Goal: Transaction & Acquisition: Purchase product/service

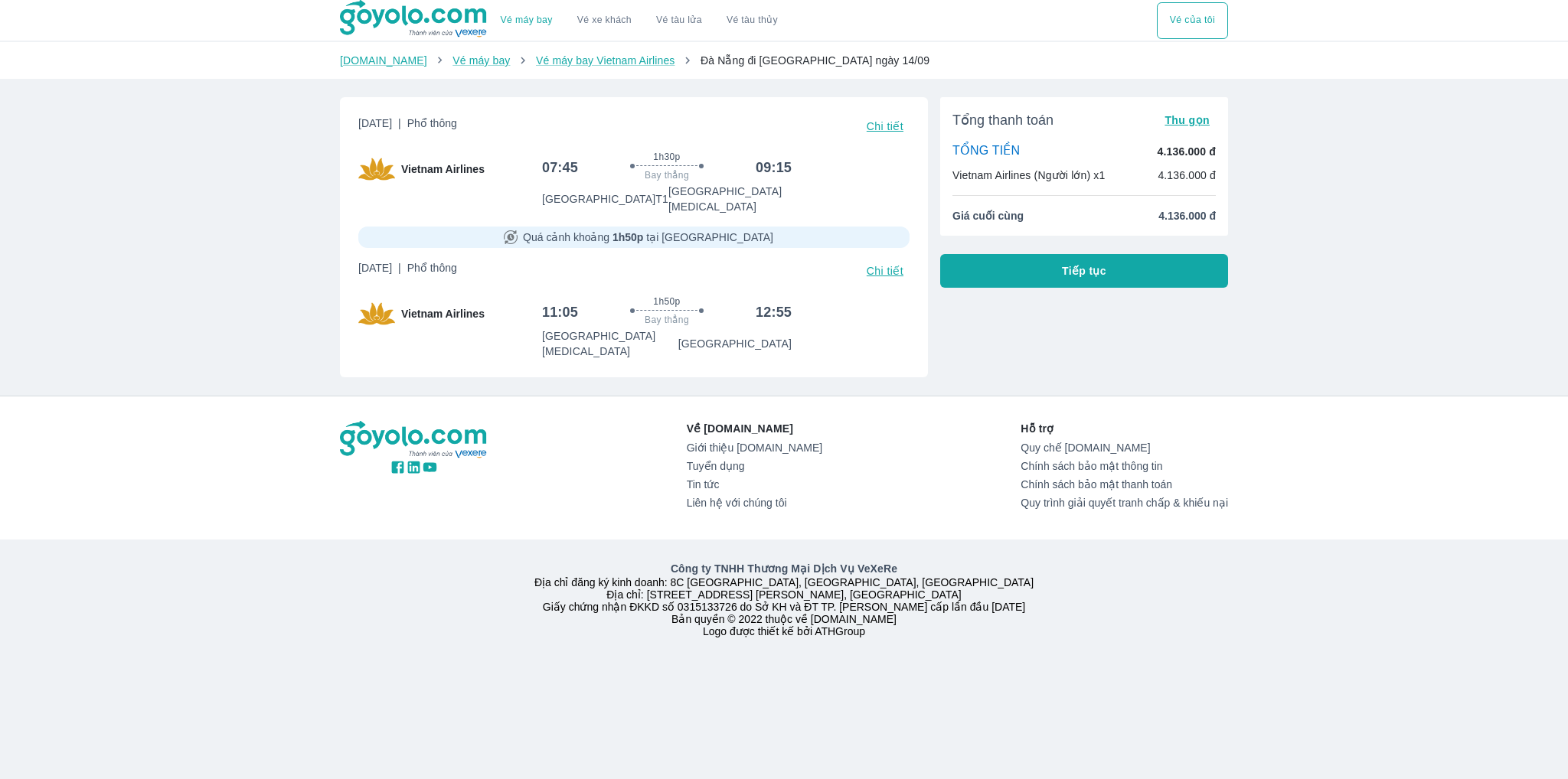
click at [848, 176] on div "07:45 1h30p Bay thẳng 09:15 [GEOGRAPHIC_DATA] T1 [GEOGRAPHIC_DATA][MEDICAL_DATA]" at bounding box center [726, 183] width 367 height 64
click at [1078, 276] on span "Tiếp tục" at bounding box center [1084, 271] width 44 height 15
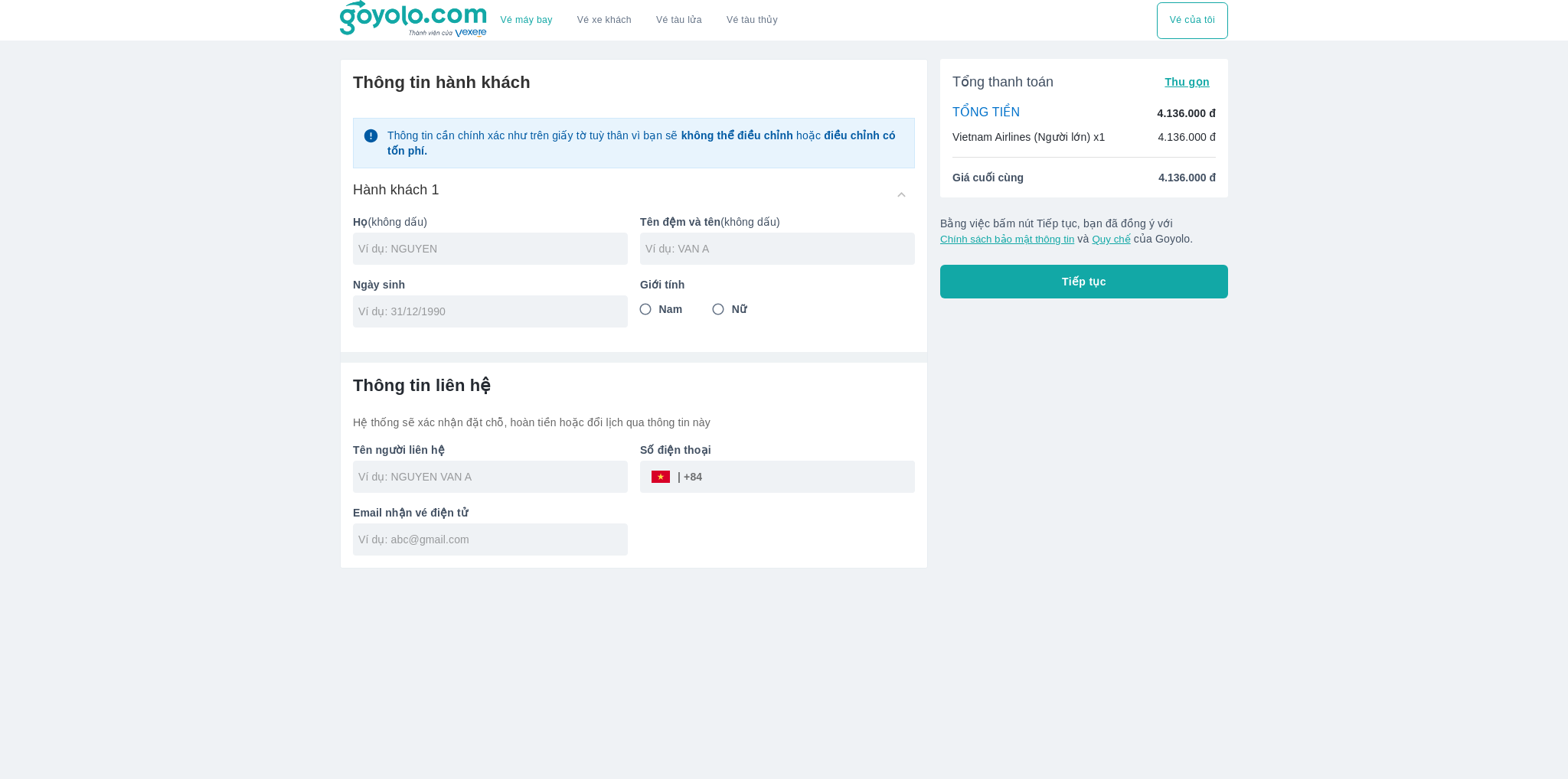
click at [504, 258] on div at bounding box center [491, 248] width 275 height 32
type input "ABCABC AC"
click at [678, 248] on input "text" at bounding box center [780, 248] width 270 height 15
type input "A"
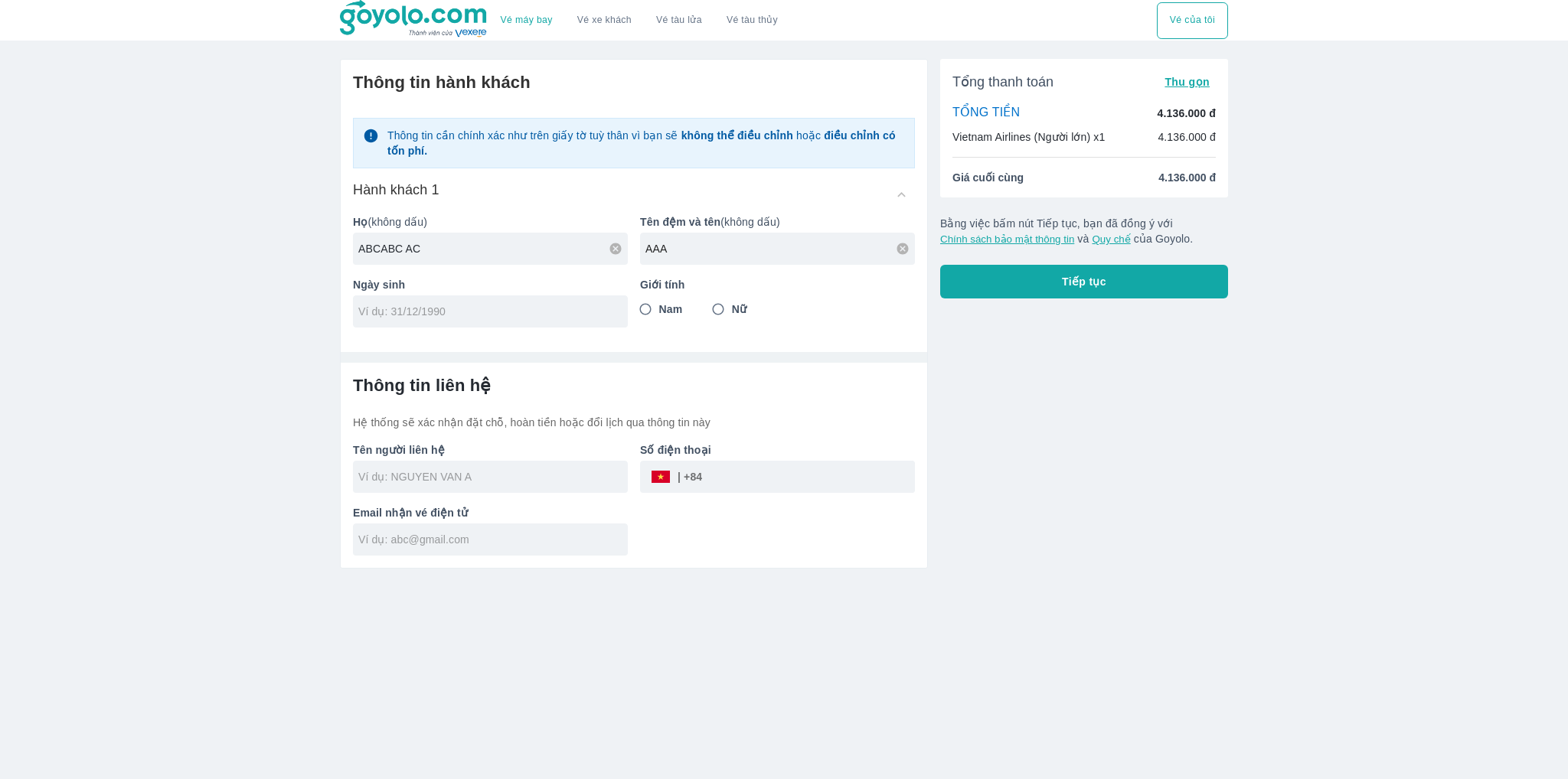
type input "AAA"
drag, startPoint x: 422, startPoint y: 243, endPoint x: 377, endPoint y: 251, distance: 45.7
click at [377, 251] on input "ABCABC AC" at bounding box center [493, 248] width 270 height 15
type input "ABC"
click at [480, 317] on input "tel" at bounding box center [485, 311] width 254 height 15
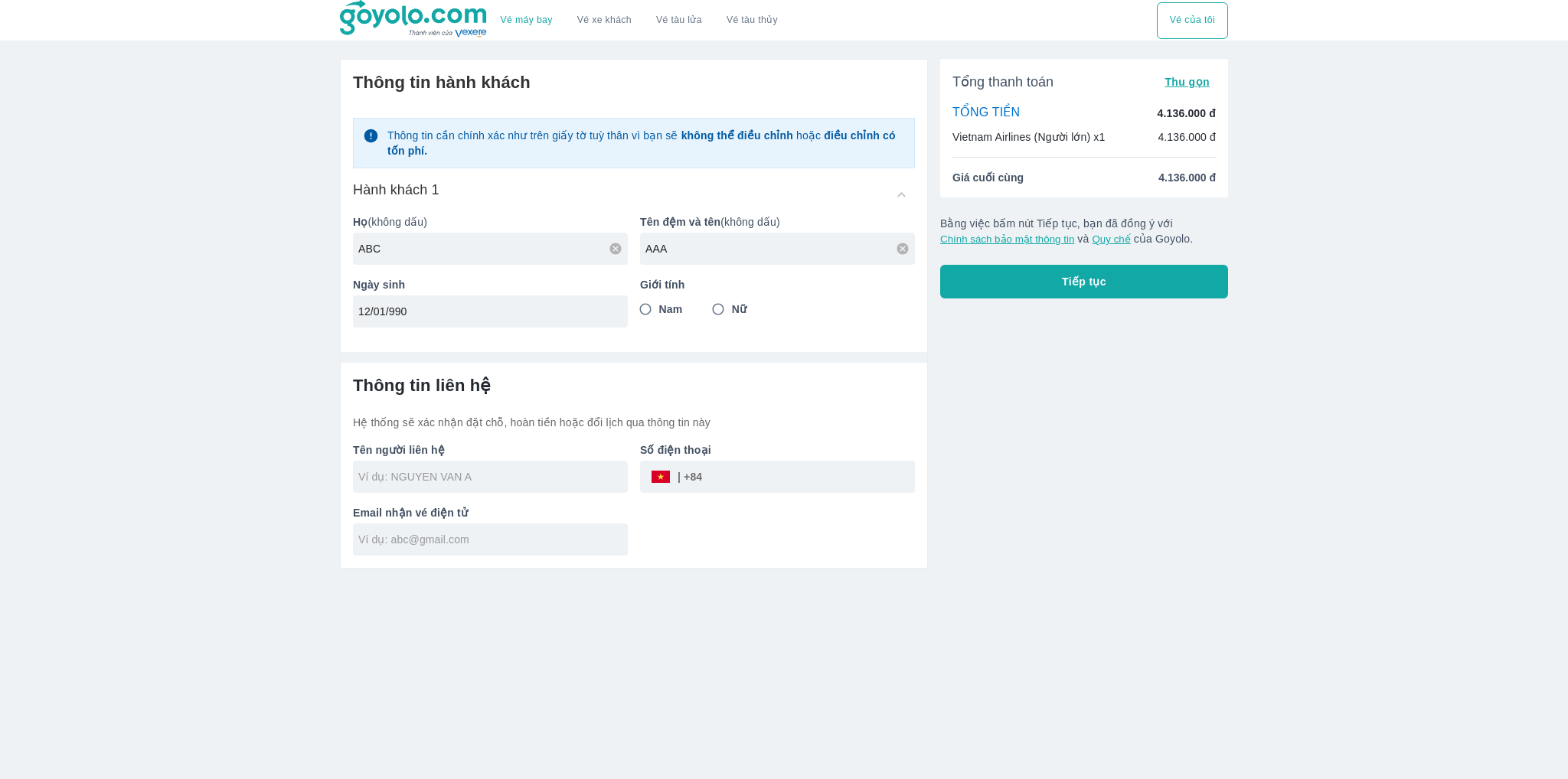
type input "12/01/990"
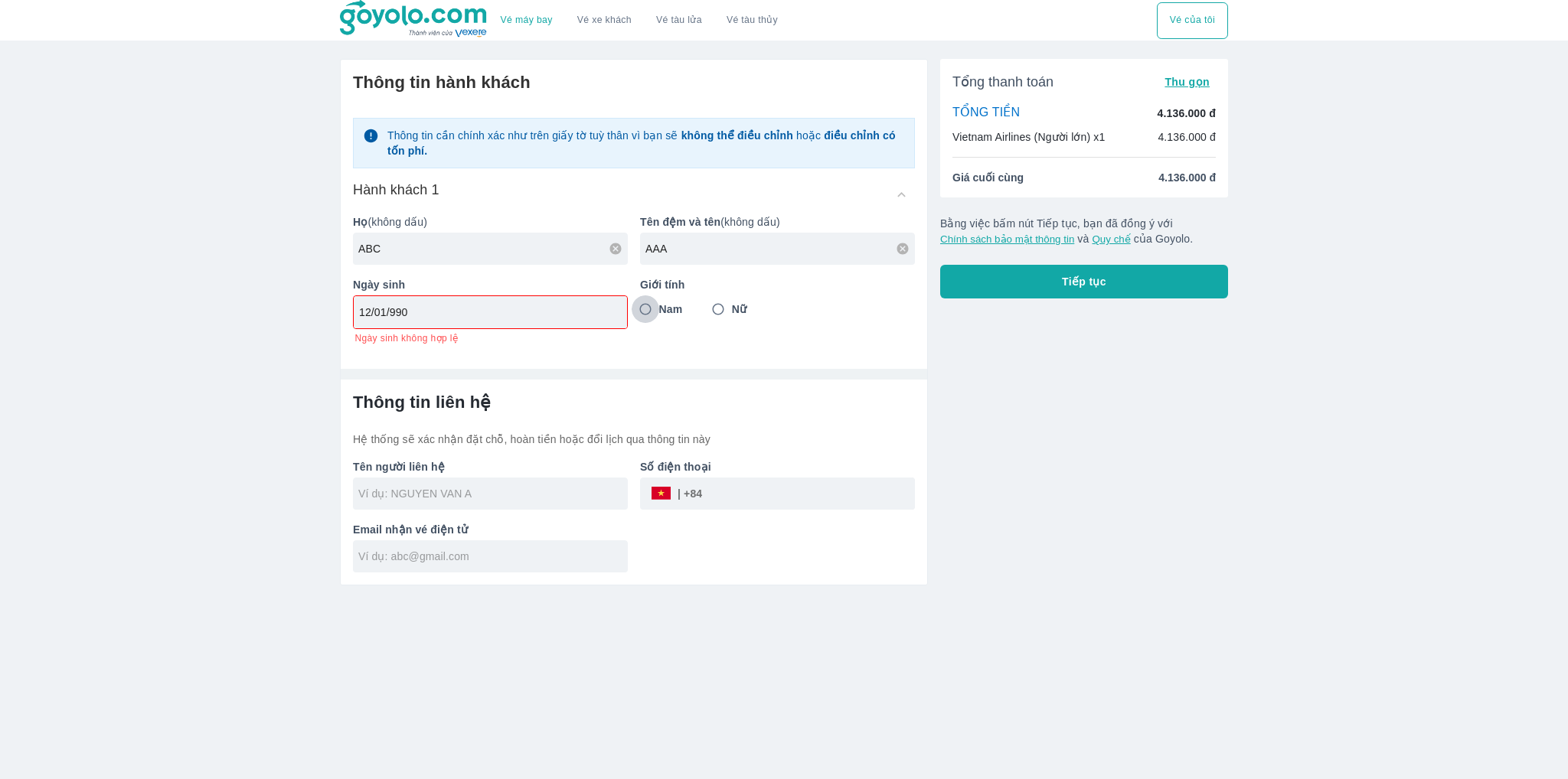
click at [656, 307] on input "Nam" at bounding box center [645, 309] width 28 height 28
radio input "true"
drag, startPoint x: 629, startPoint y: 333, endPoint x: 527, endPoint y: 328, distance: 102.1
click at [619, 334] on div "Họ (không dấu) ABC Tên đệm và tên (không dấu) AAA Ngày sinh 12/01/990 Ngày sinh…" at bounding box center [627, 273] width 574 height 142
click at [473, 321] on div "12/01/990" at bounding box center [491, 312] width 273 height 32
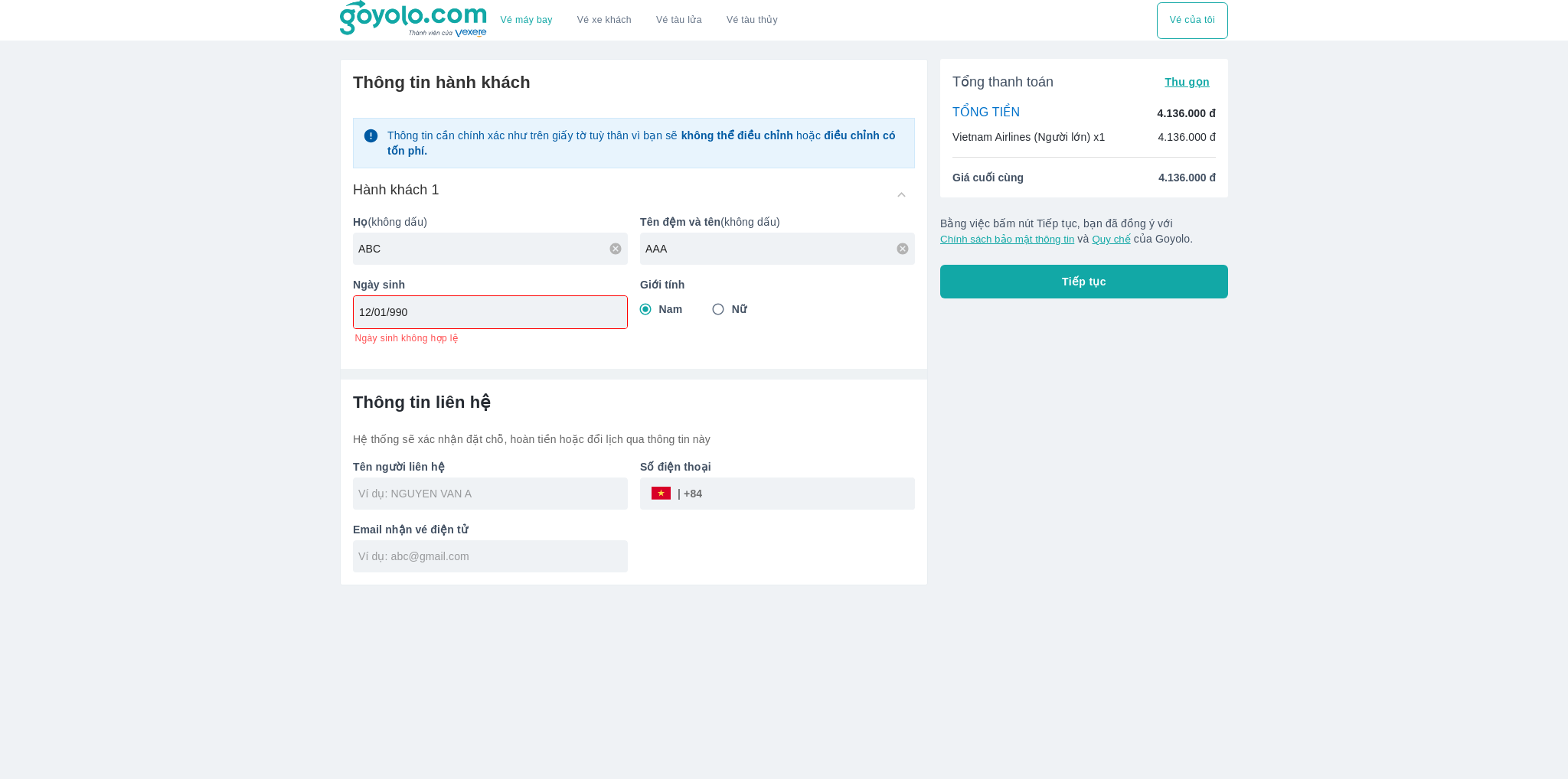
drag, startPoint x: 450, startPoint y: 322, endPoint x: 219, endPoint y: 315, distance: 231.1
click at [219, 315] on div "Vé máy bay Vé xe khách Vé tàu lửa Vé tàu thủy Vé của tôi Thông tin hành khách T…" at bounding box center [784, 390] width 1568 height 779
click at [390, 314] on input "12/01/990" at bounding box center [485, 311] width 253 height 15
type input "12/01/1990"
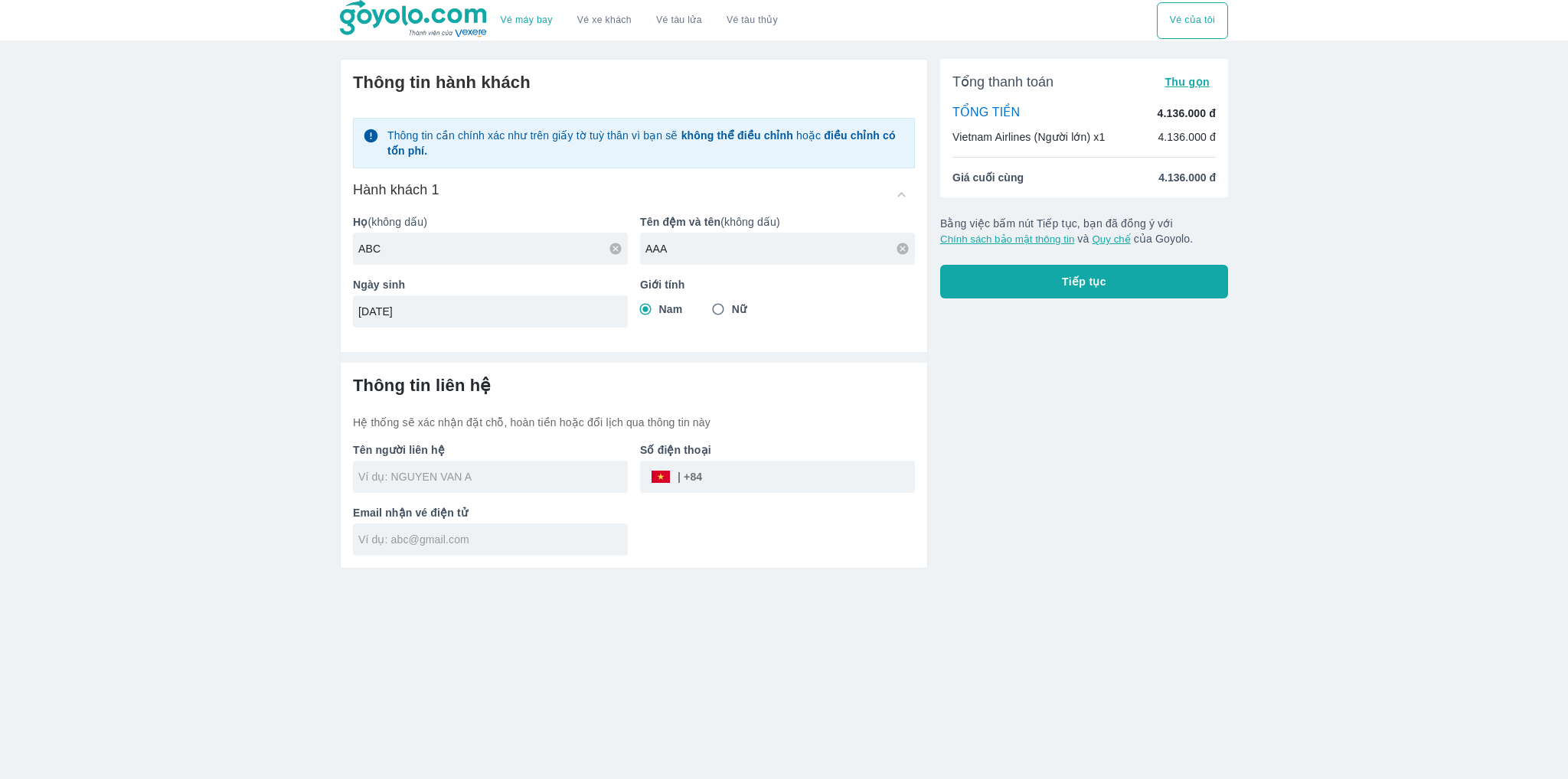
click at [571, 366] on div "Thông tin hành khách Thông tin cần chính xác như trên giấy tờ tuỳ thân vì bạn s…" at bounding box center [634, 313] width 588 height 510
type input "ABC AAA"
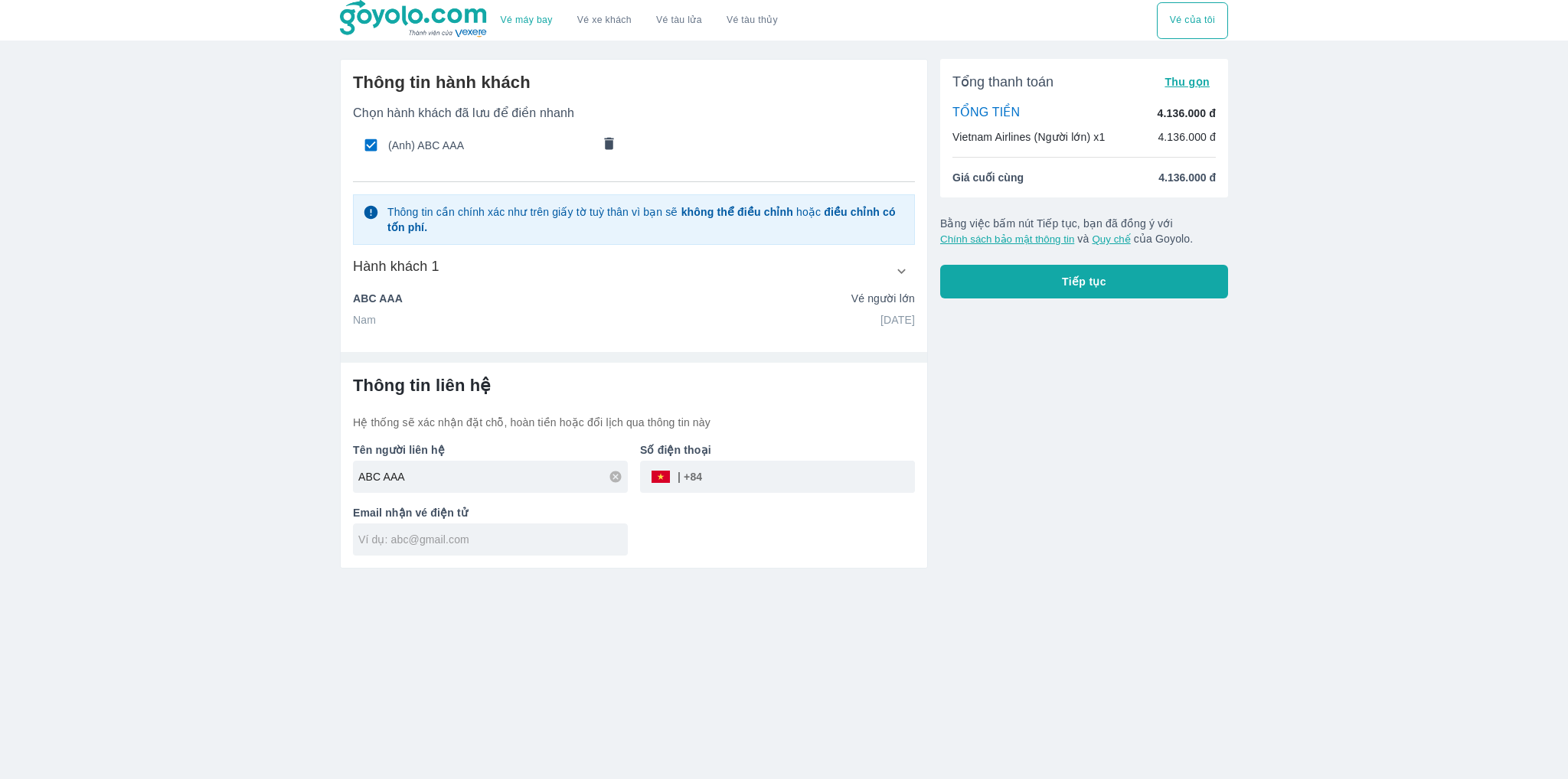
click at [488, 319] on div "Nam 12/01/1990" at bounding box center [634, 319] width 562 height 15
click at [395, 297] on p "ABC AAA" at bounding box center [378, 298] width 50 height 15
click at [761, 474] on input "tel" at bounding box center [808, 476] width 213 height 36
drag, startPoint x: 646, startPoint y: 470, endPoint x: 667, endPoint y: 482, distance: 24.2
click at [648, 473] on div "​" at bounding box center [777, 476] width 275 height 32
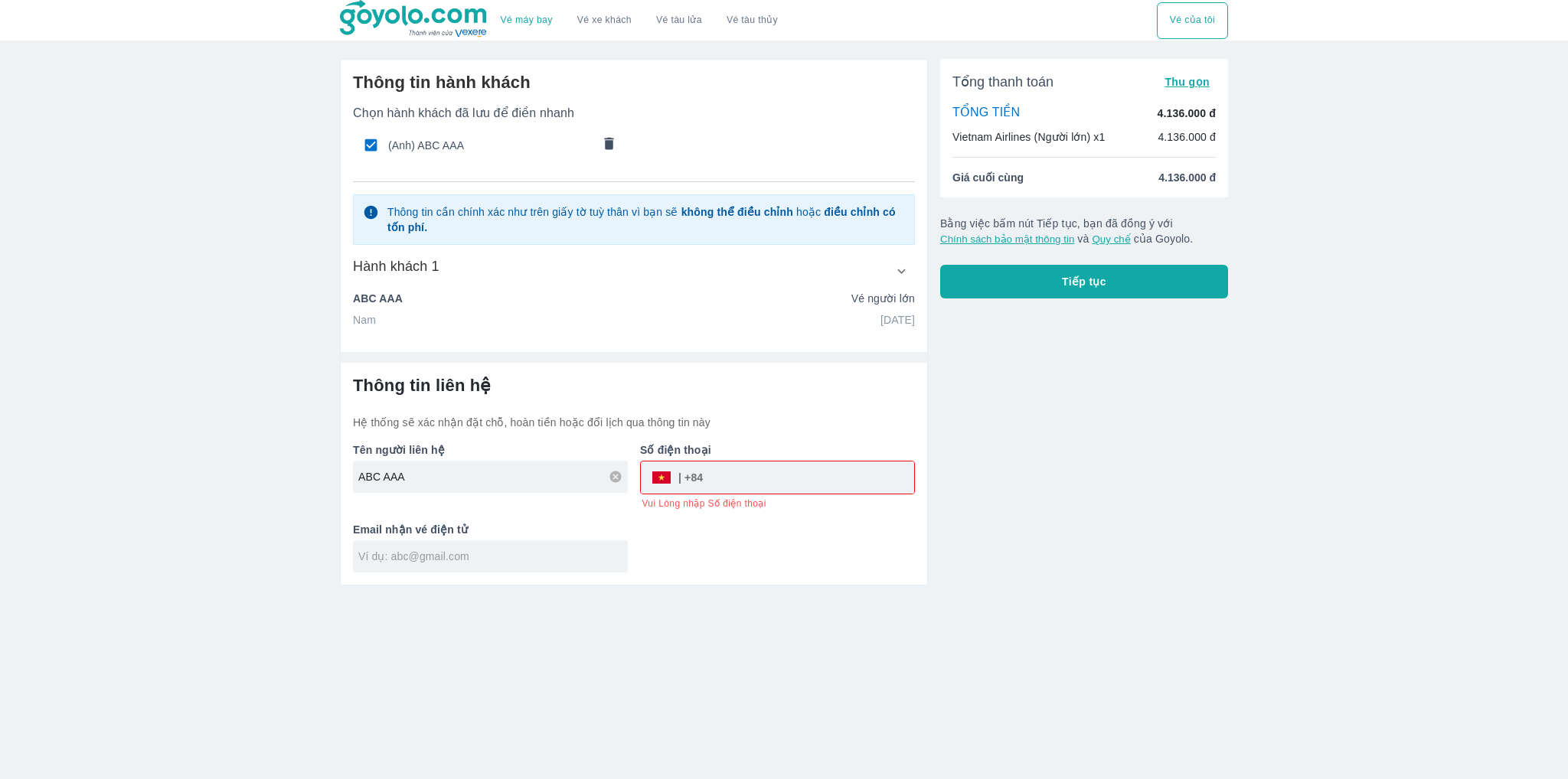
click at [667, 482] on div "​" at bounding box center [777, 477] width 273 height 32
drag, startPoint x: 663, startPoint y: 474, endPoint x: 706, endPoint y: 477, distance: 43.1
click at [670, 474] on div "​" at bounding box center [777, 477] width 273 height 32
drag, startPoint x: 731, startPoint y: 478, endPoint x: 692, endPoint y: 487, distance: 40.0
click at [682, 487] on div "​" at bounding box center [777, 477] width 273 height 32
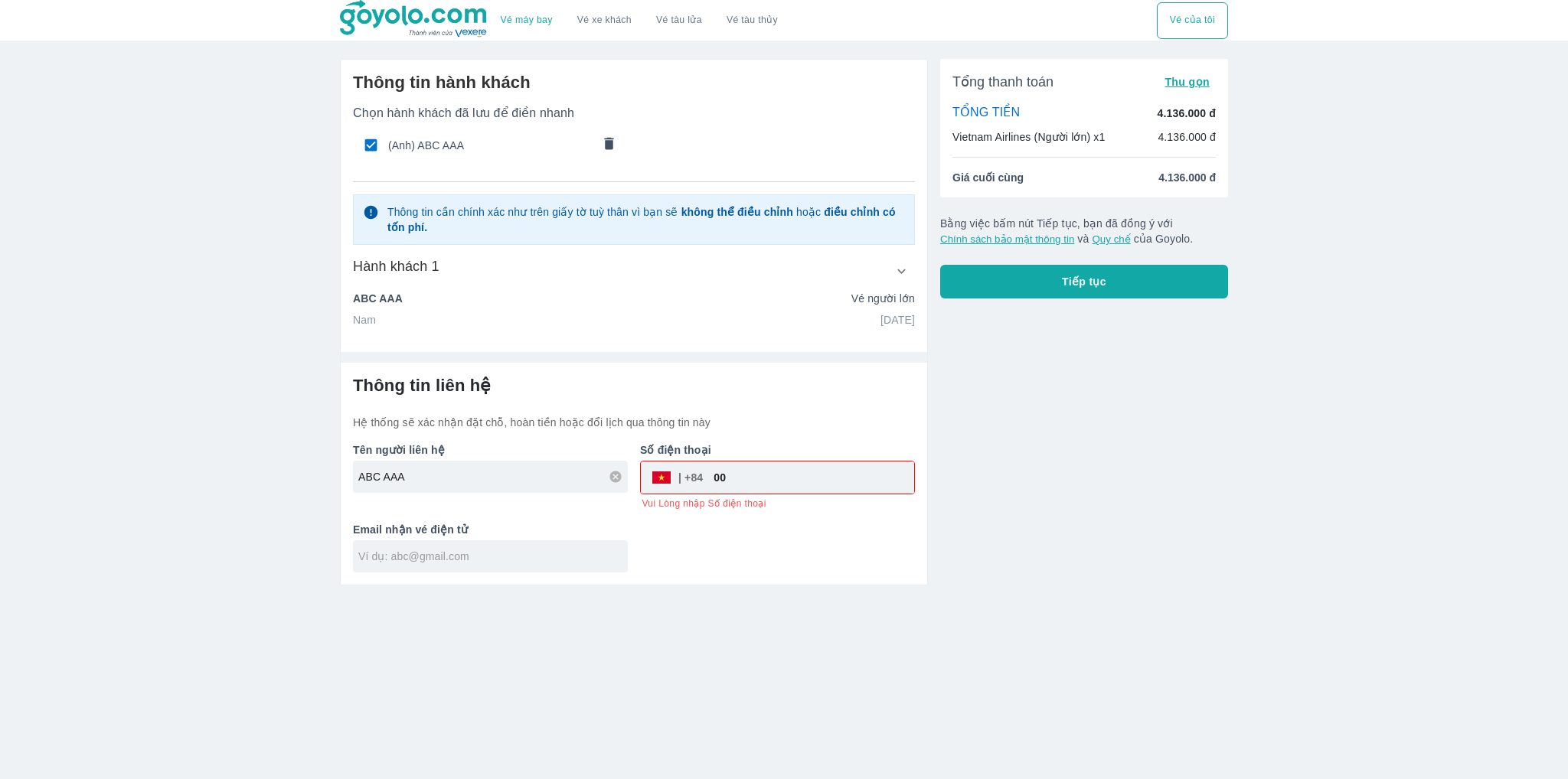
type input "0"
click at [737, 555] on div "Tên người liên hệ ABC AAA Số điện thoại ​ Vui Lòng nhập Số điện thoại Email nhậ…" at bounding box center [627, 501] width 574 height 142
click at [726, 485] on input "tel" at bounding box center [808, 477] width 211 height 36
type input "909123123"
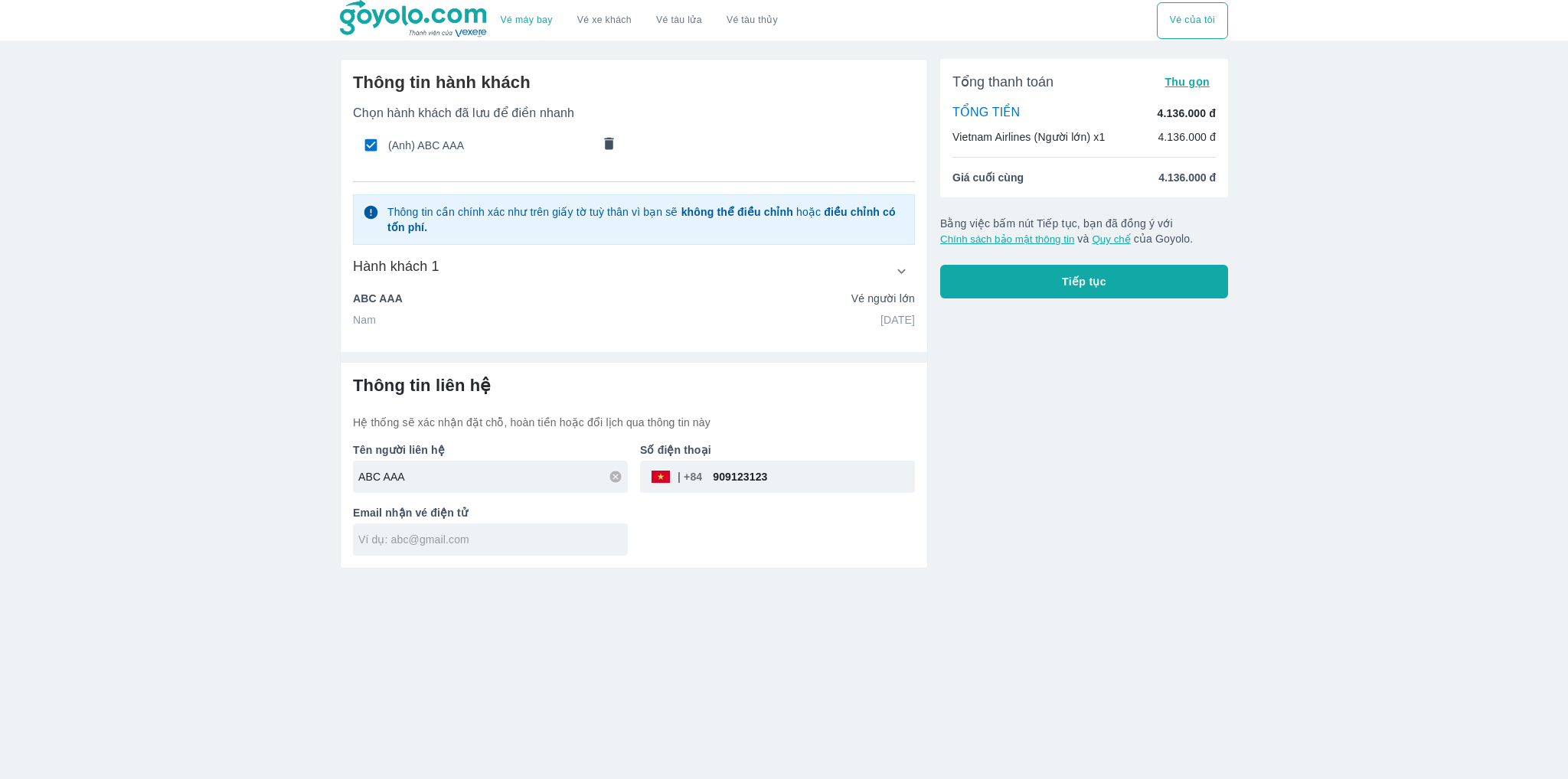
click at [705, 533] on div "Tên người liên hệ ABC AAA Số điện thoại ​ 909123123 Email nhận vé điện tử" at bounding box center [627, 492] width 574 height 125
click at [524, 539] on input "text" at bounding box center [493, 539] width 270 height 15
type input "[EMAIL_ADDRESS][DOMAIN_NAME]"
click at [612, 544] on icon at bounding box center [616, 540] width 14 height 14
type input "[EMAIL_ADDRESS][DOMAIN_NAME]"
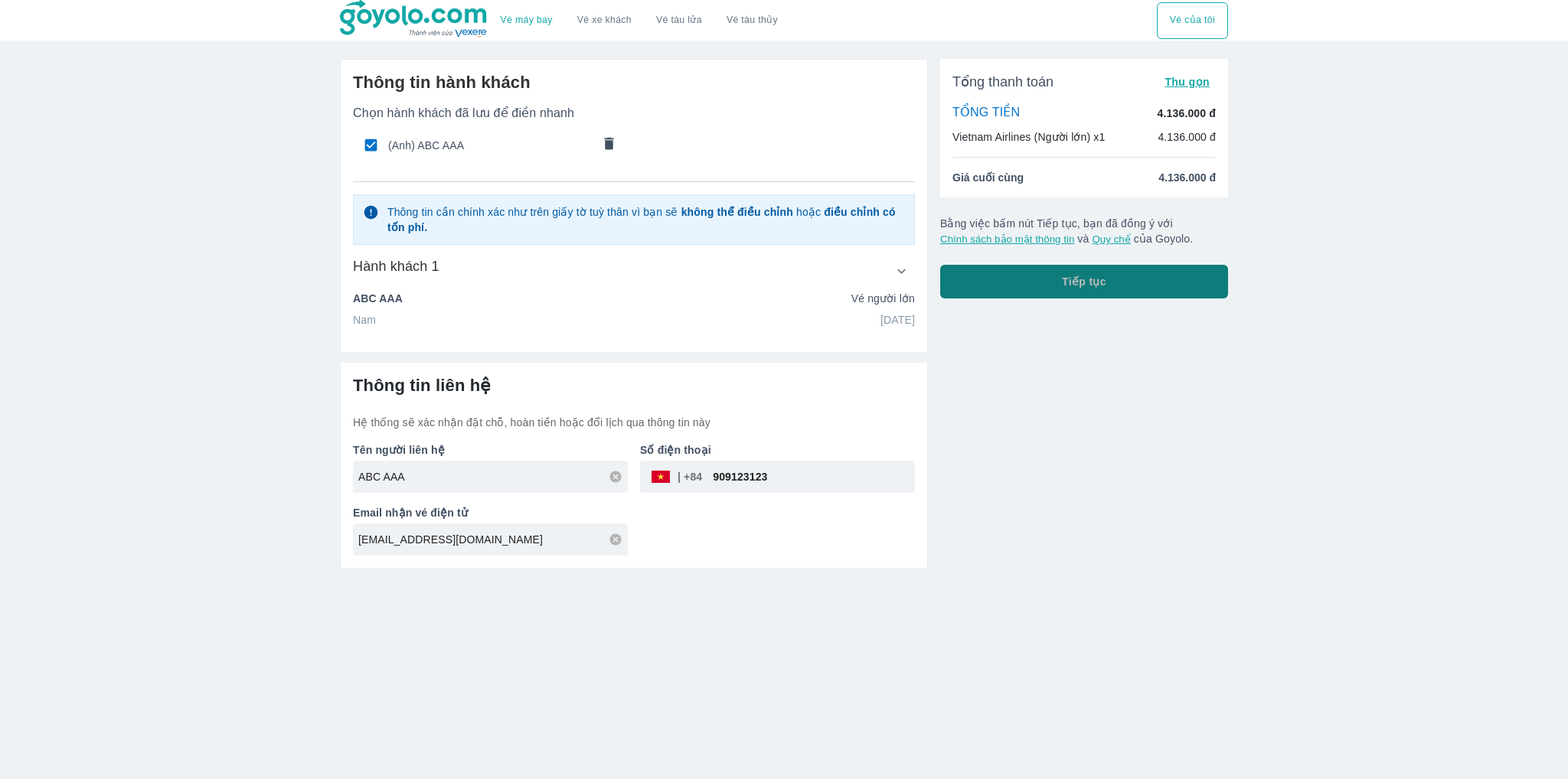
click at [1136, 293] on button "Tiếp tục" at bounding box center [1084, 282] width 288 height 34
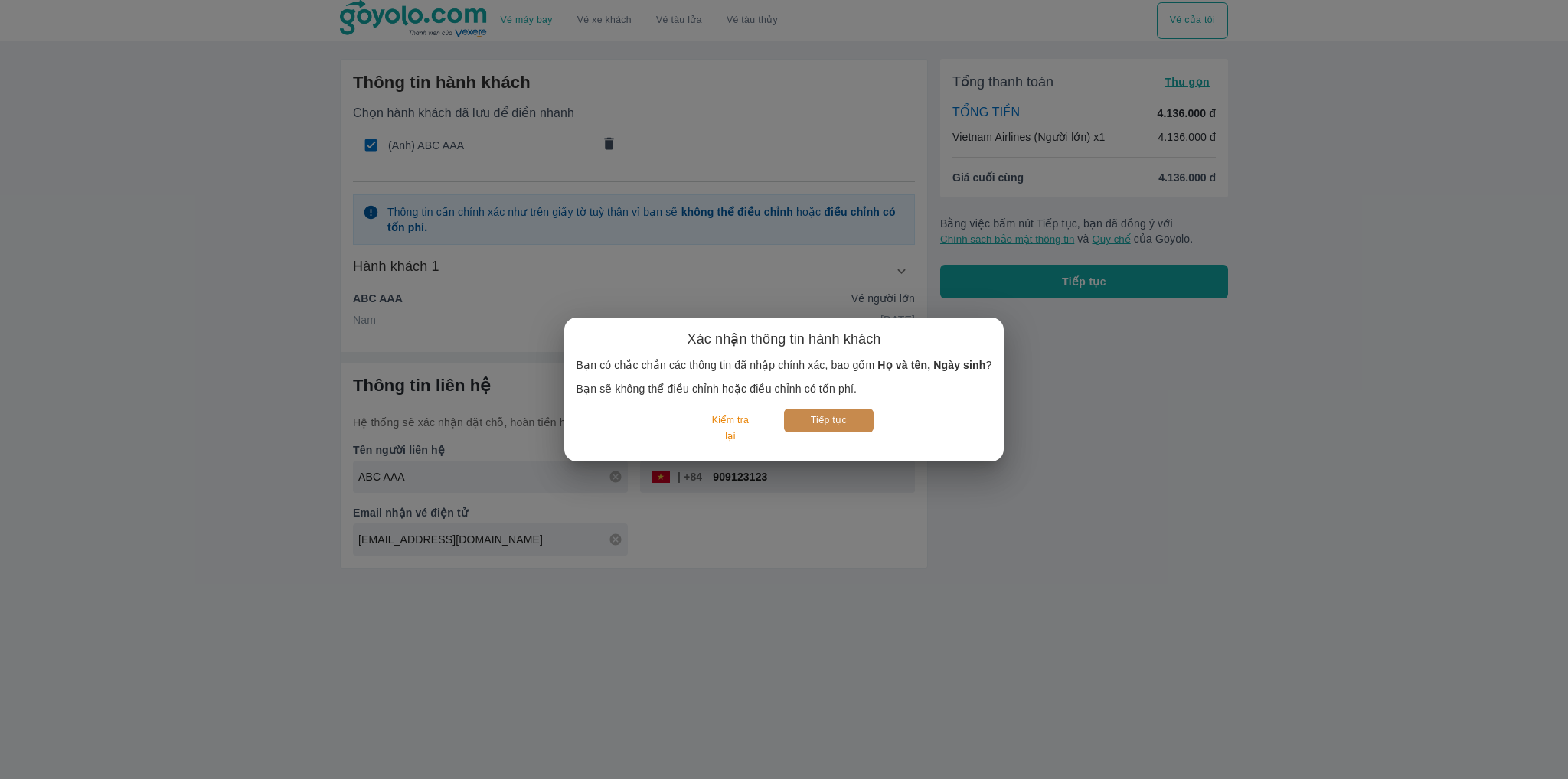
click at [805, 424] on button "Tiếp tục" at bounding box center [828, 421] width 90 height 24
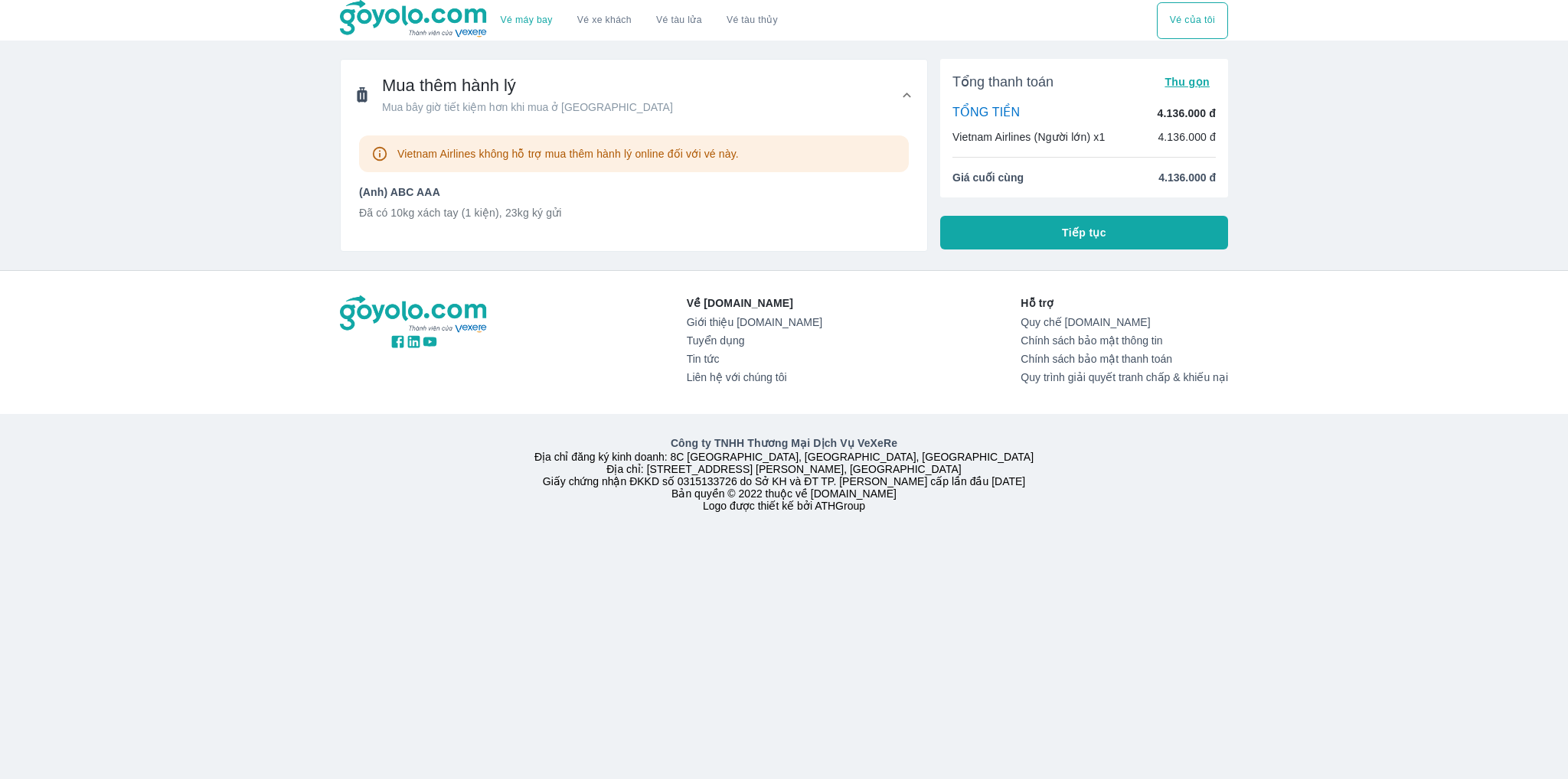
click at [537, 160] on p "Vietnam Airlines không hỗ trợ mua thêm hành lý online đối với vé này." at bounding box center [568, 153] width 342 height 15
click at [426, 211] on p "Đã có 10kg xách tay (1 kiện), 23kg ký gửi" at bounding box center [634, 212] width 549 height 15
click at [1015, 235] on button "Tiếp tục" at bounding box center [1084, 232] width 288 height 34
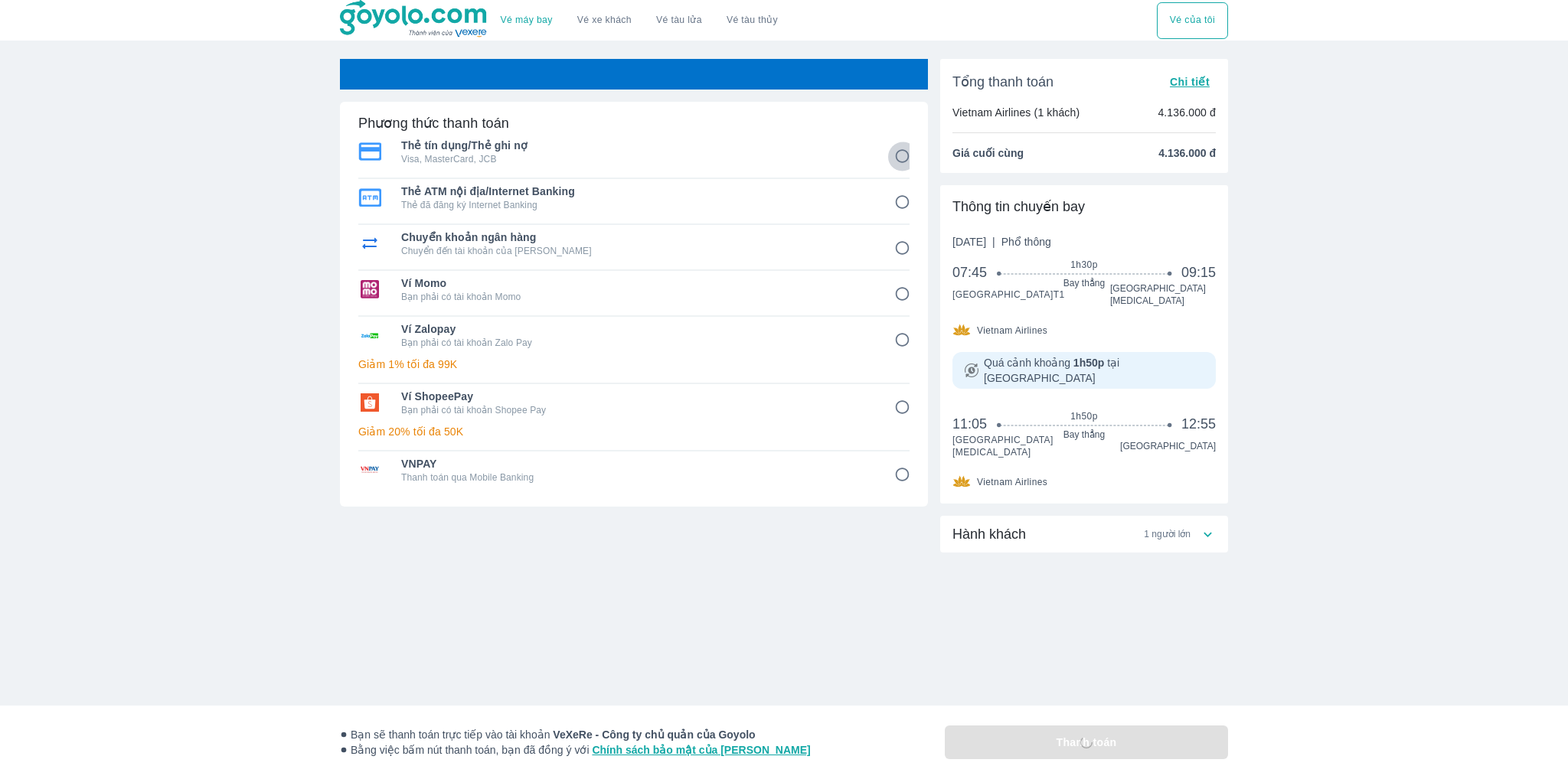
click at [902, 160] on input "1" at bounding box center [902, 157] width 30 height 30
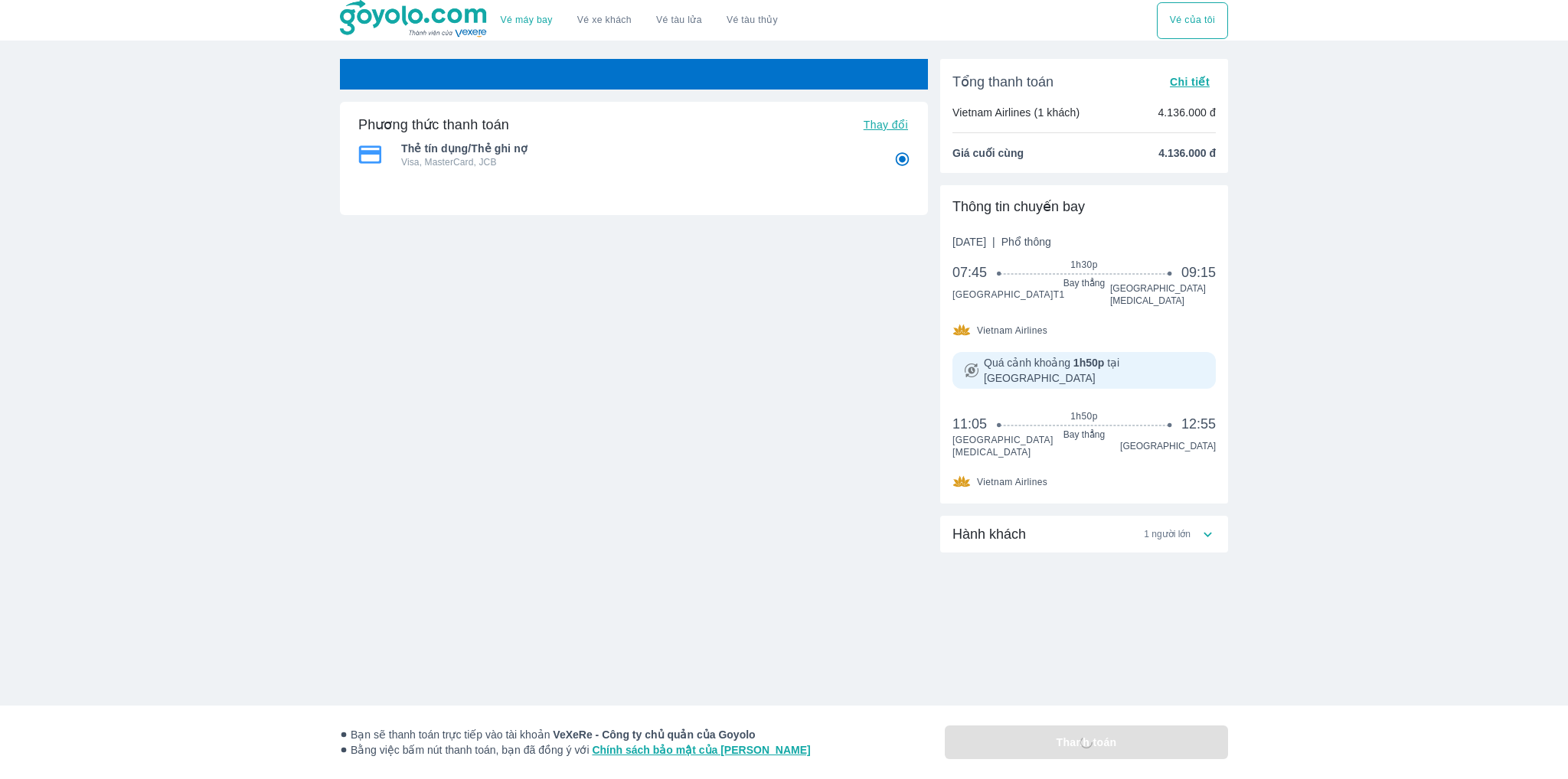
click at [610, 202] on div "Thẻ tín dụng/Thẻ ghi nợ Visa, MasterCard, JCB Thẻ tín dụng/Thẻ ghi nợ Visa, Mas…" at bounding box center [634, 180] width 551 height 89
radio input "true"
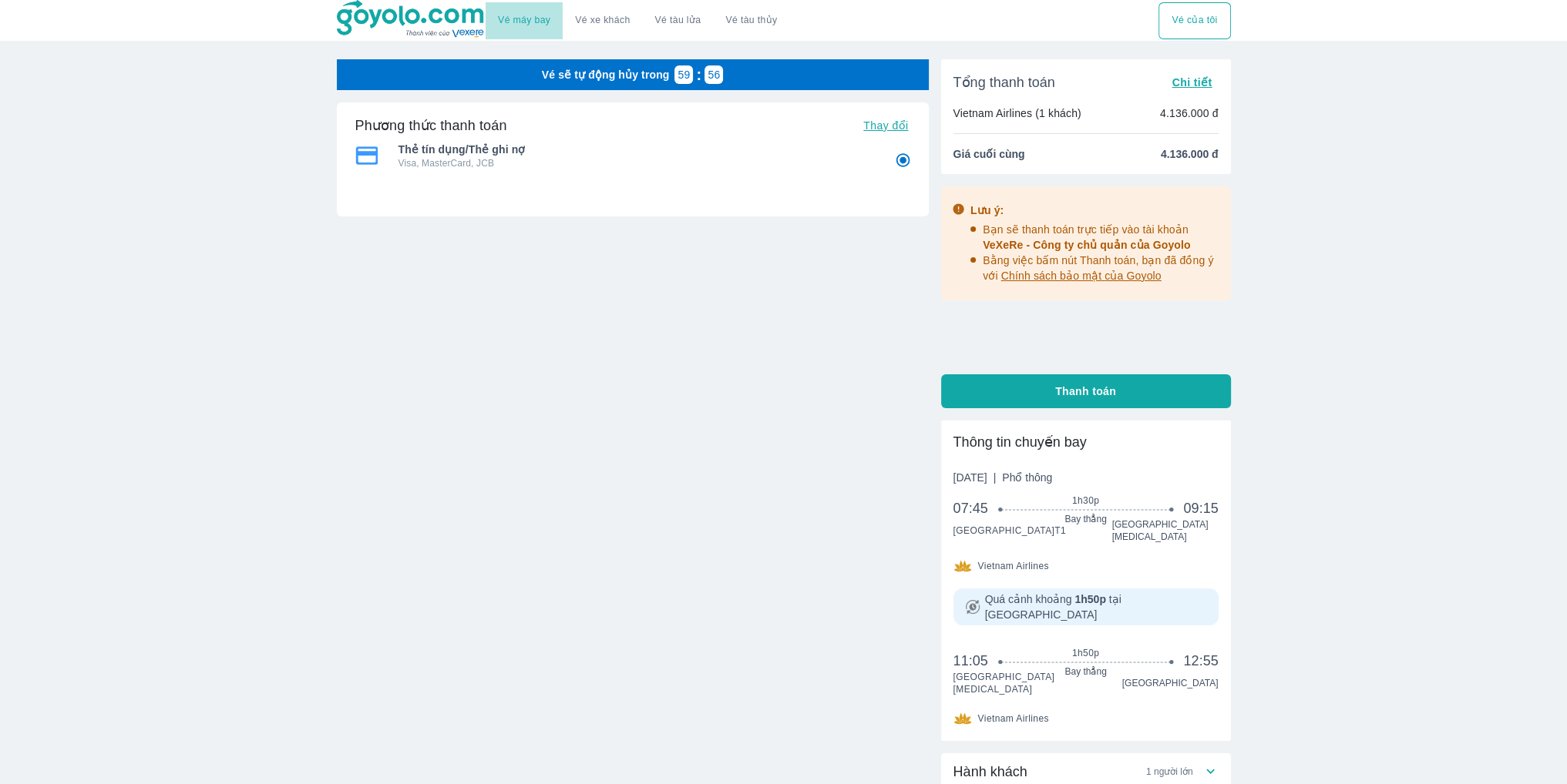
click at [542, 23] on link "Vé máy bay" at bounding box center [524, 20] width 53 height 12
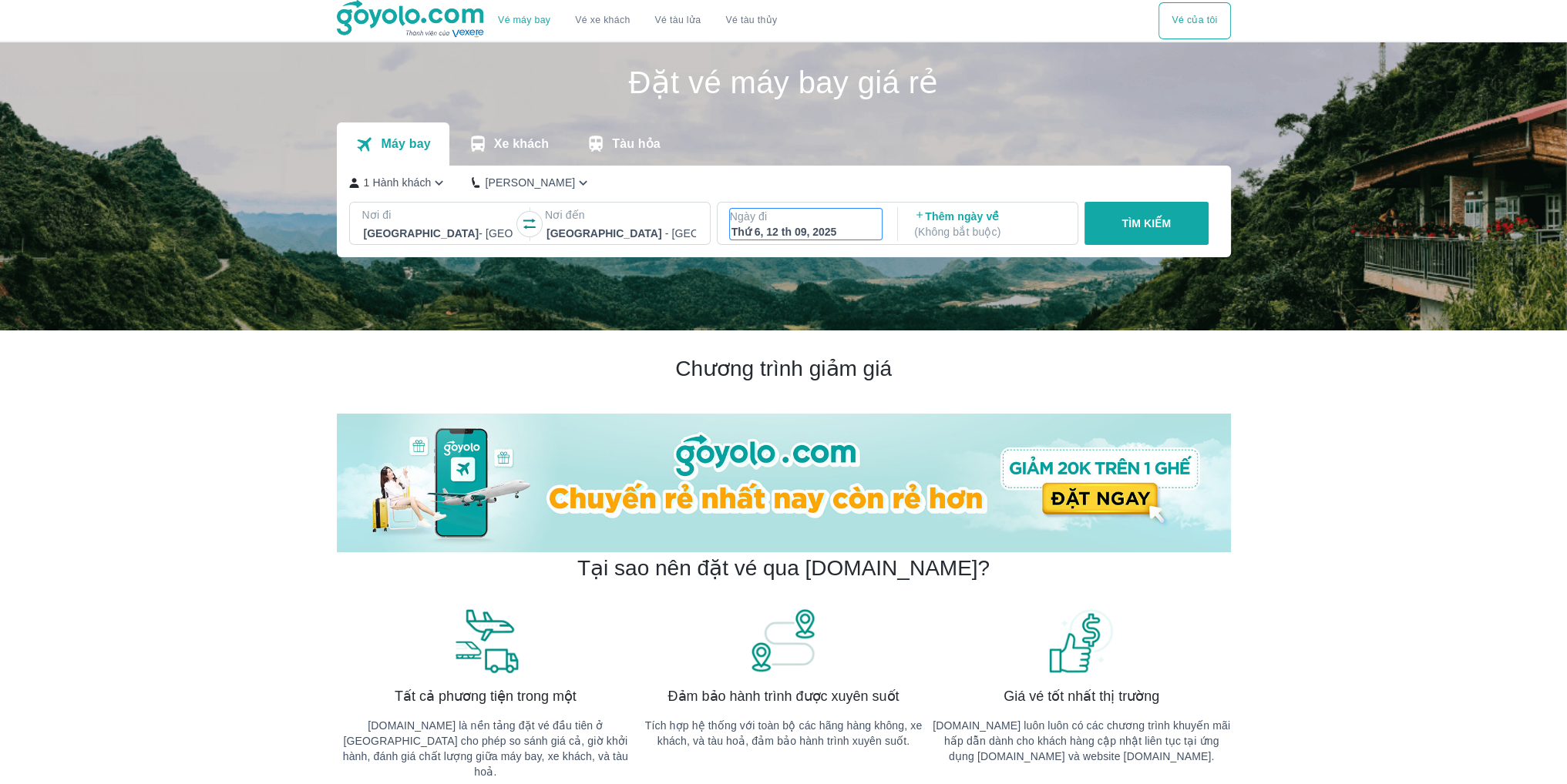
click at [816, 233] on div "Thứ 6, 12 th 09, 2025" at bounding box center [806, 231] width 149 height 15
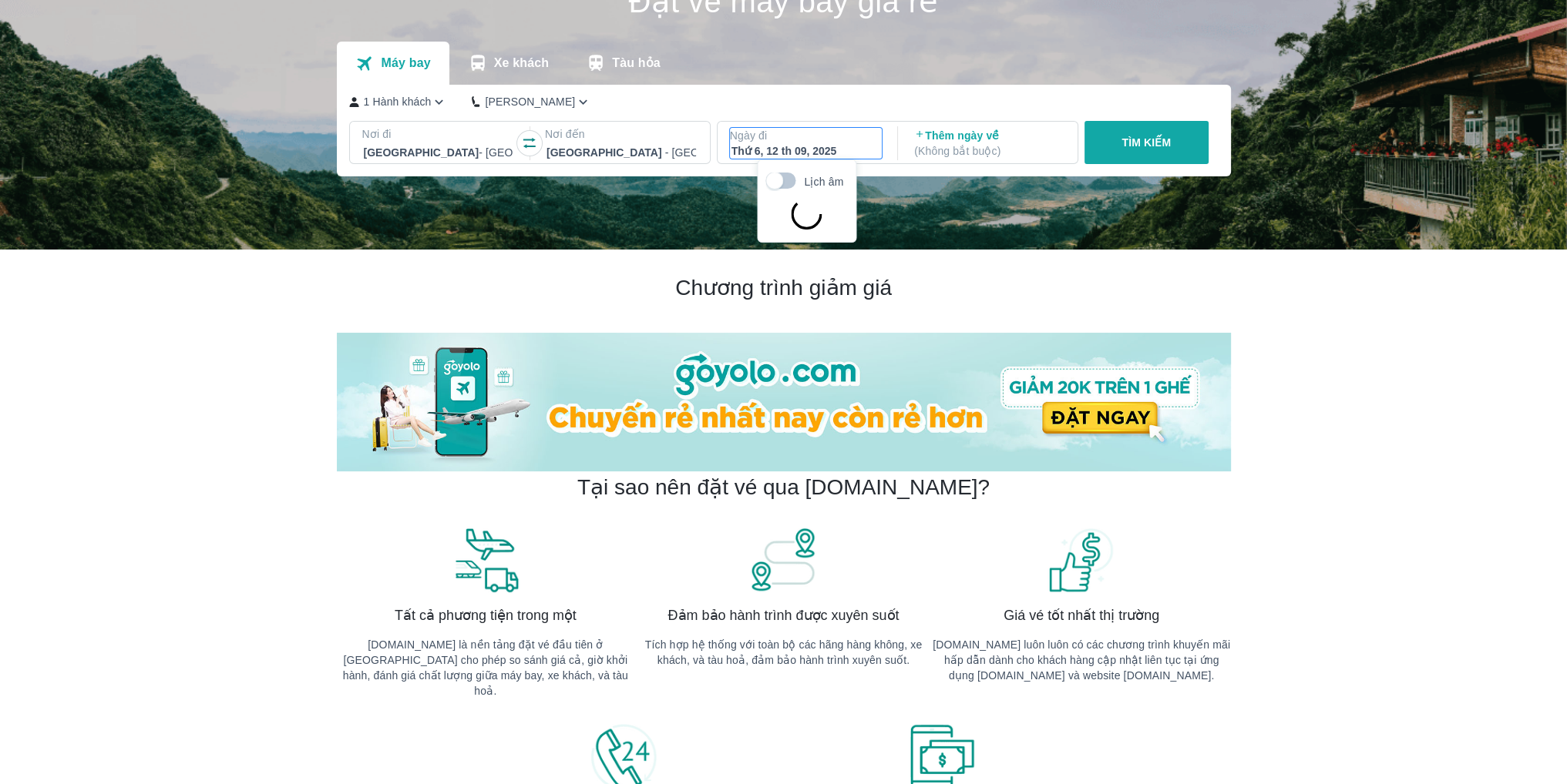
scroll to position [88, 0]
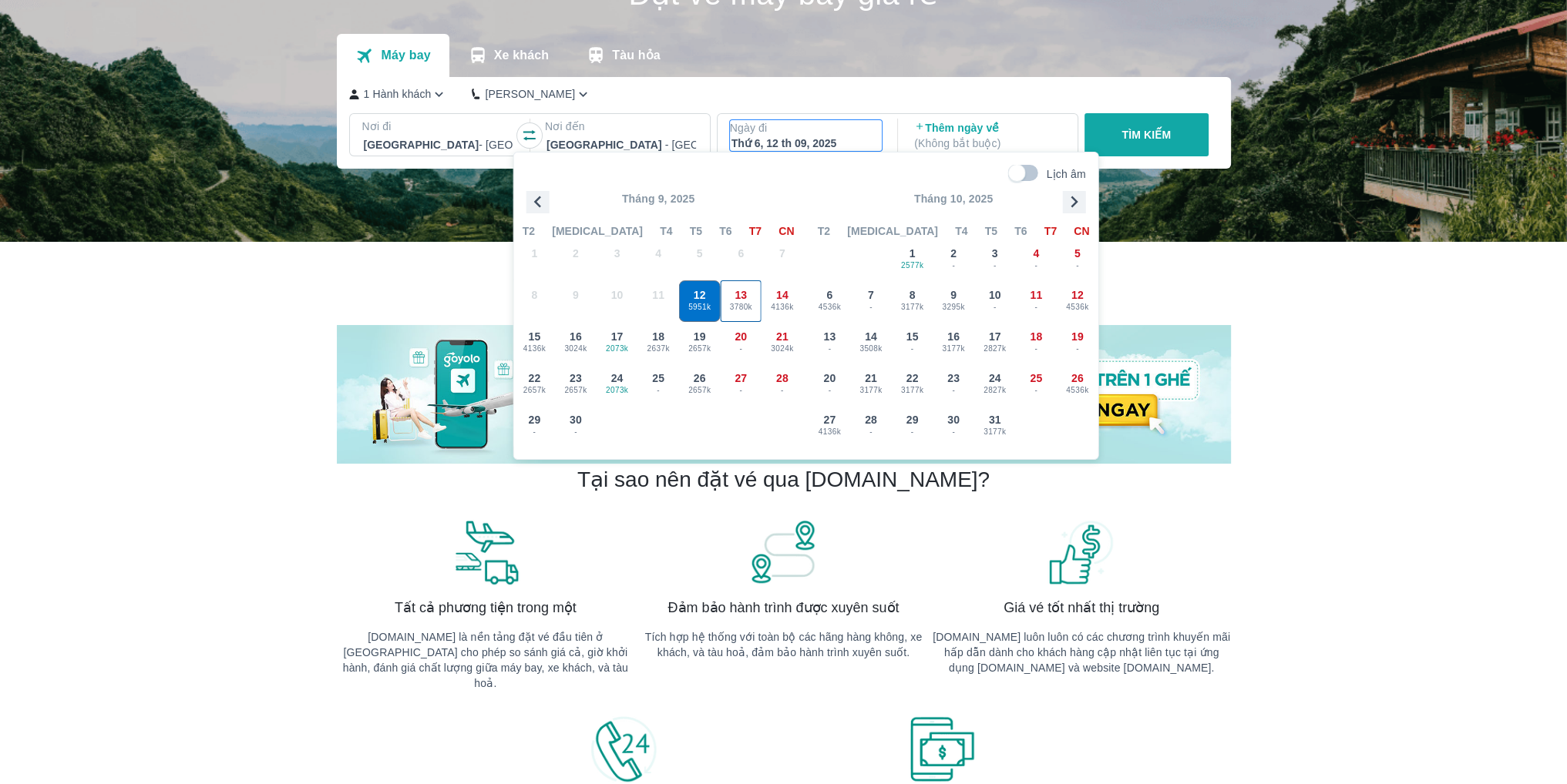
click at [750, 298] on div "13 3780k" at bounding box center [741, 301] width 40 height 40
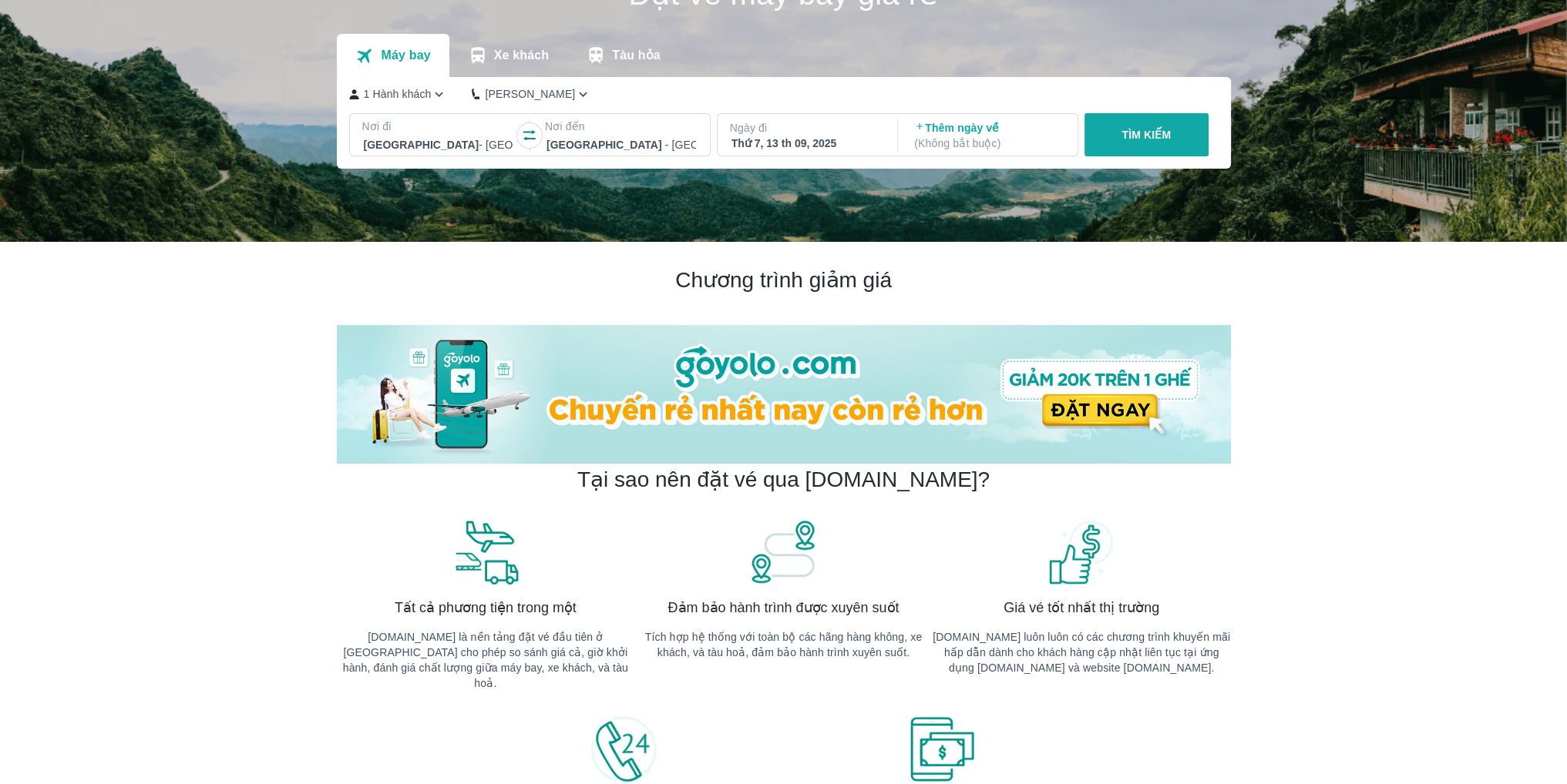
click at [1150, 160] on div "Nơi đi Đà Nẵng - Sân bay Đà Nẵng Nơi đến Thanh Hóa - Sân bay Thọ Xuân Ngày đi T…" at bounding box center [784, 138] width 868 height 49
click at [1147, 145] on button "TÌM KIẾM" at bounding box center [1146, 135] width 124 height 43
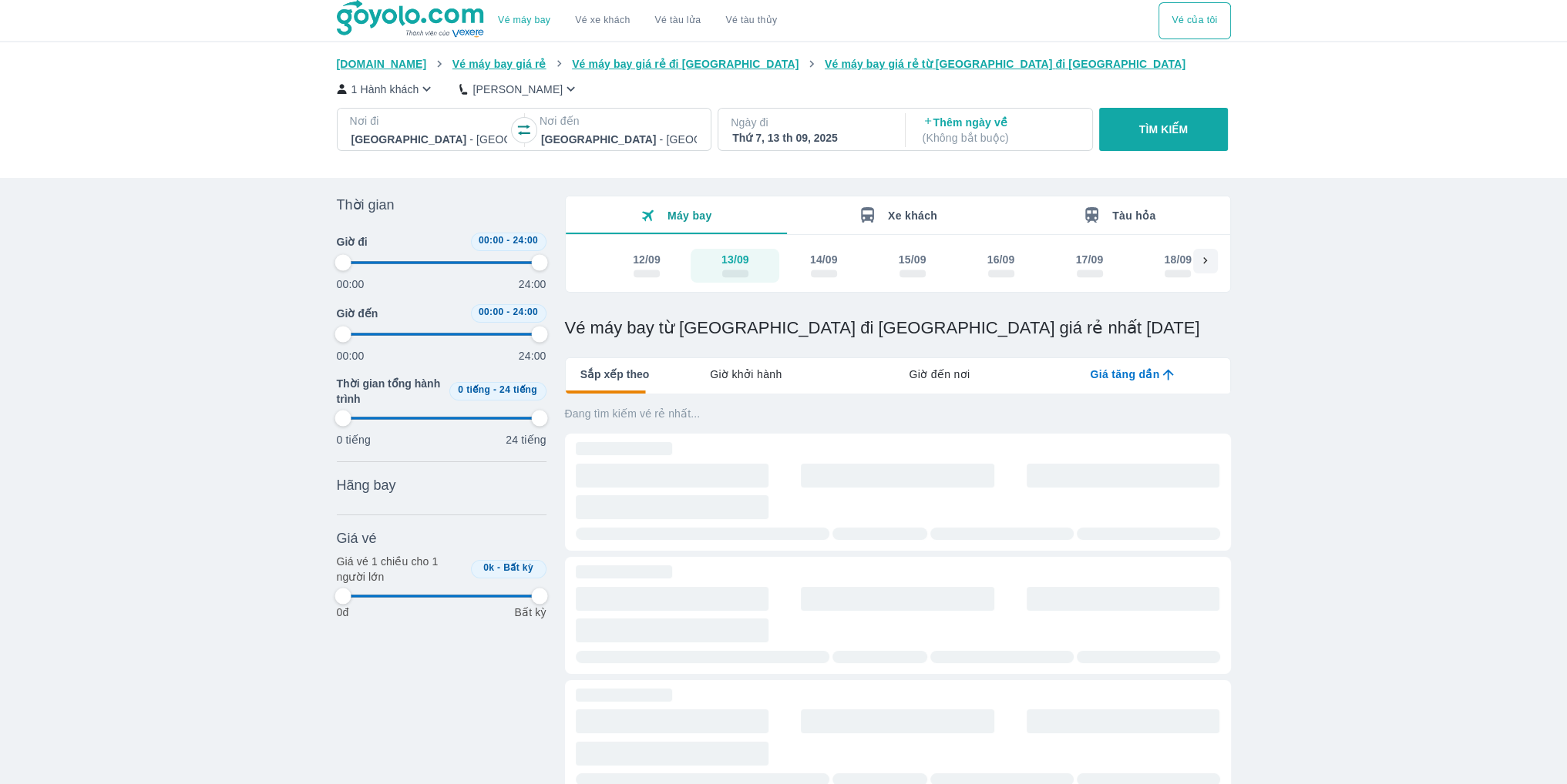
type input "97.9166666666667"
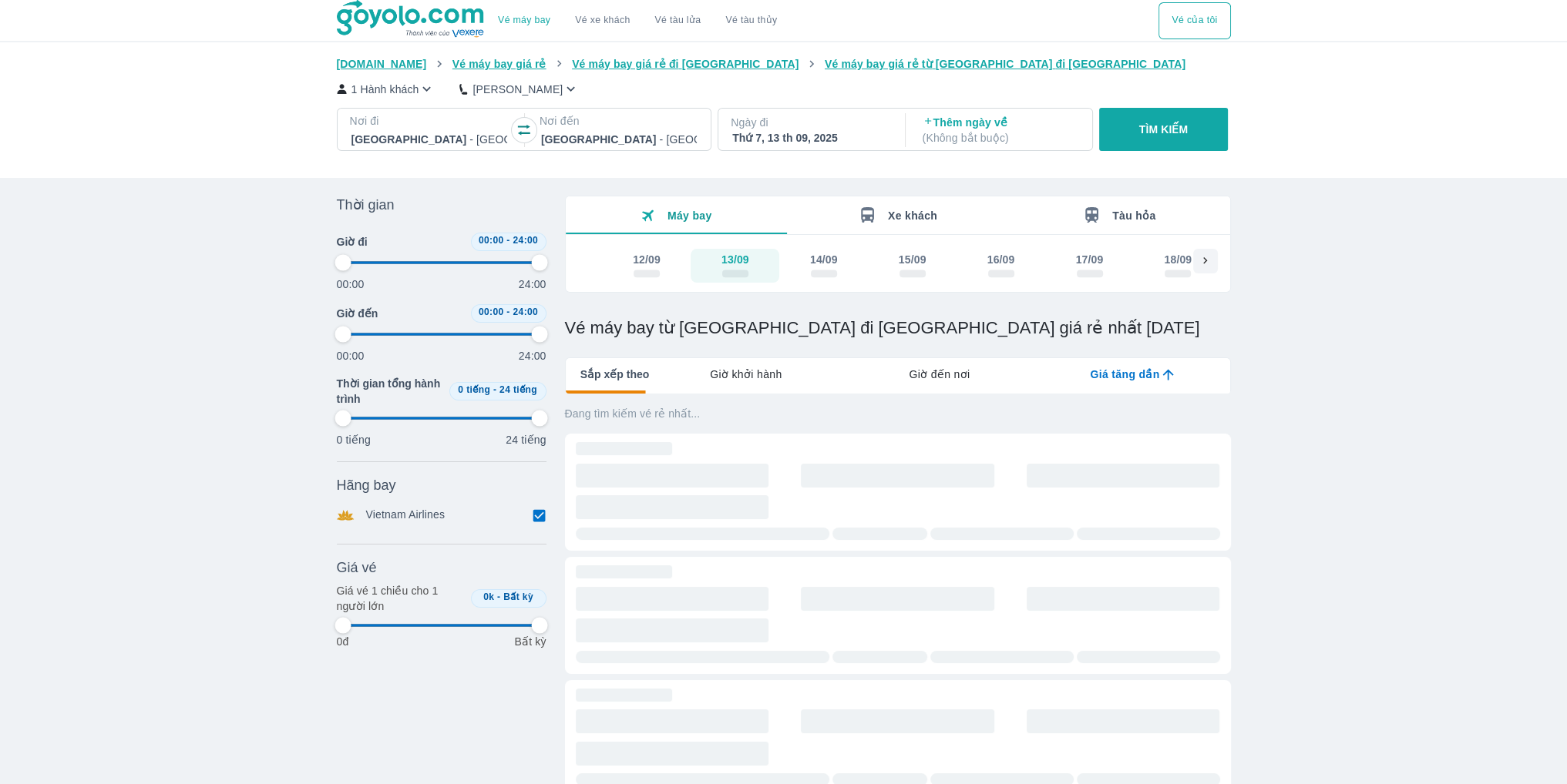
type input "97.9166666666667"
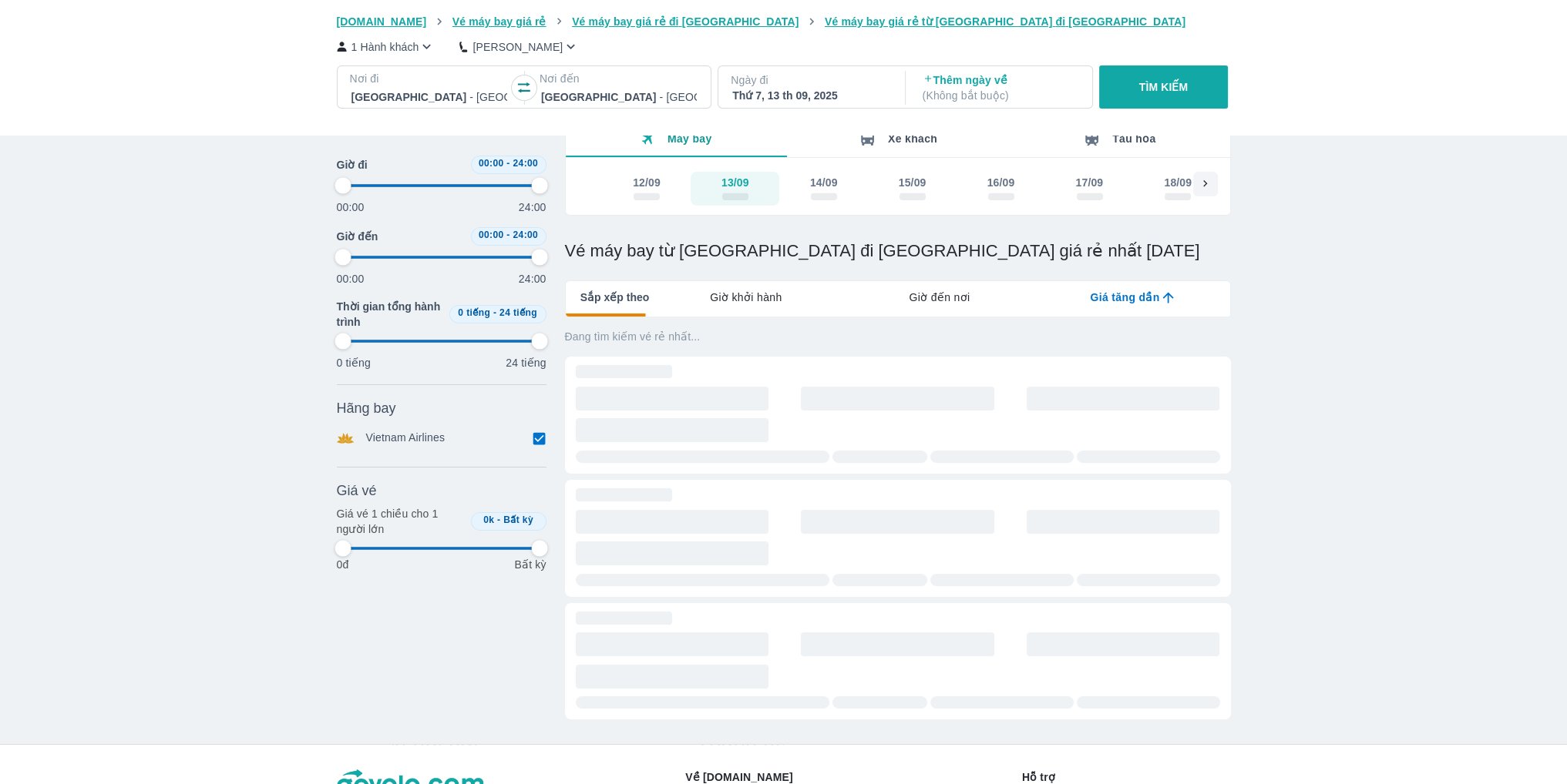
type input "97.9166666666667"
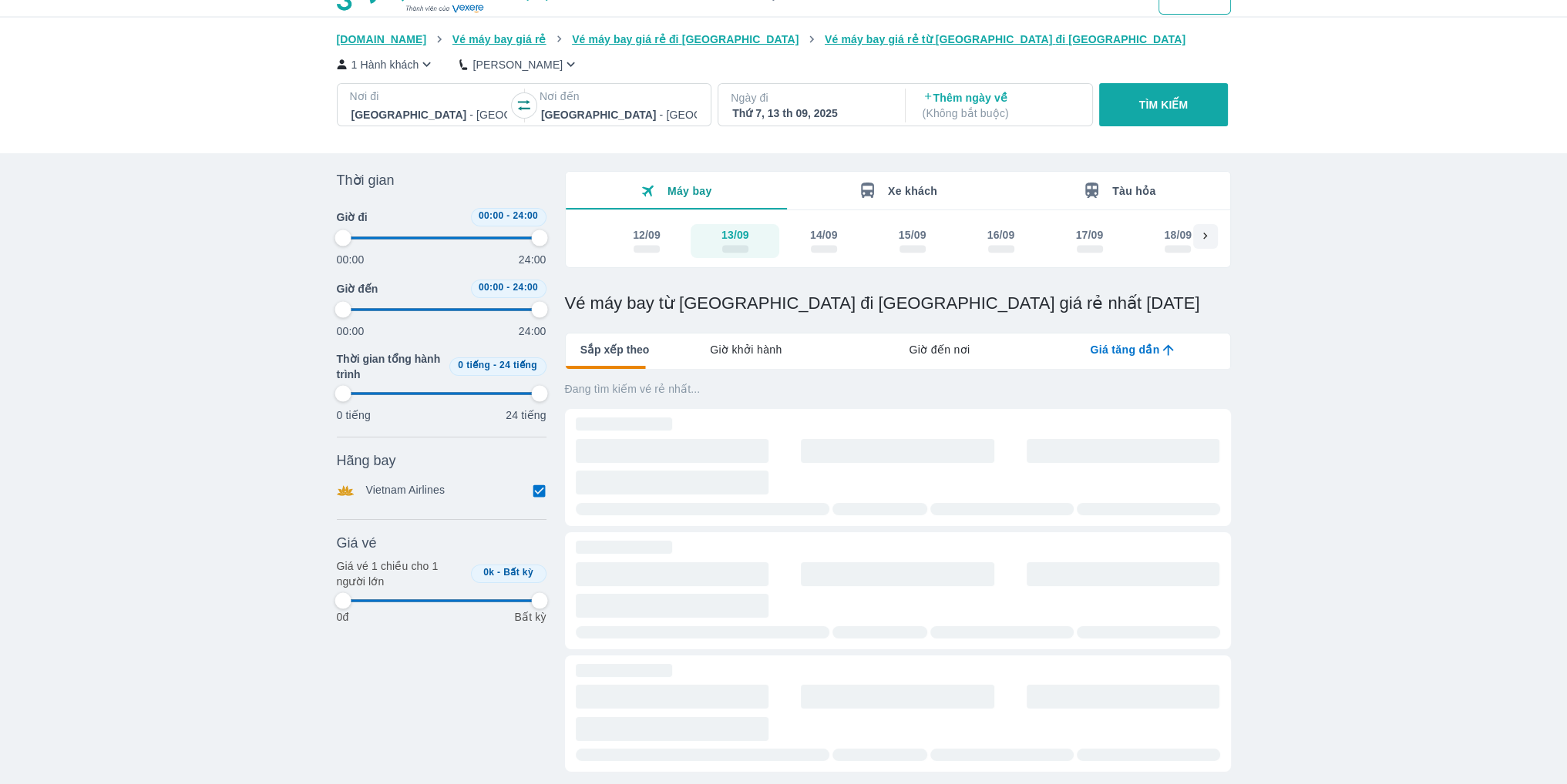
type input "97.9166666666667"
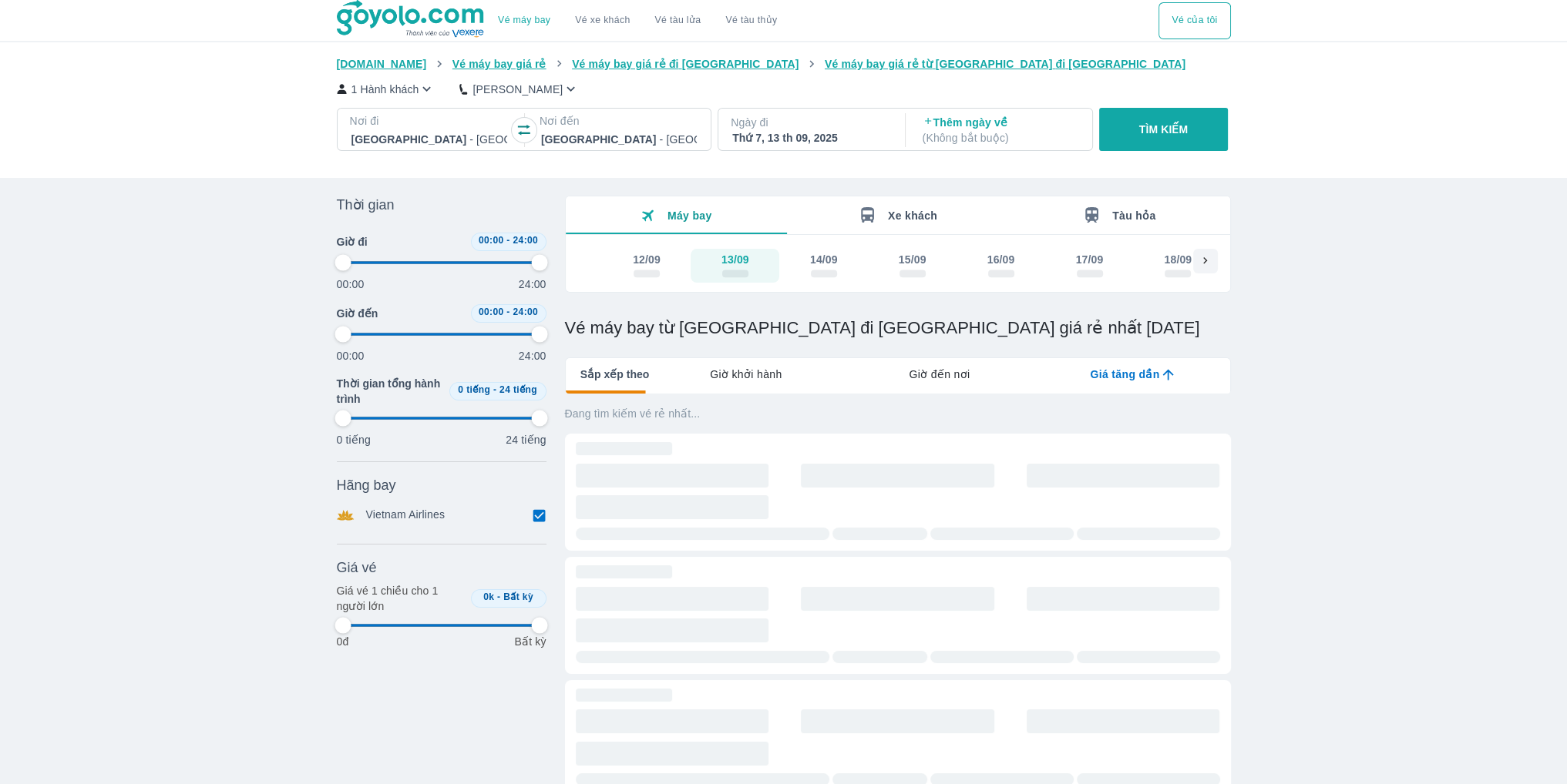
click at [406, 136] on div at bounding box center [429, 139] width 155 height 19
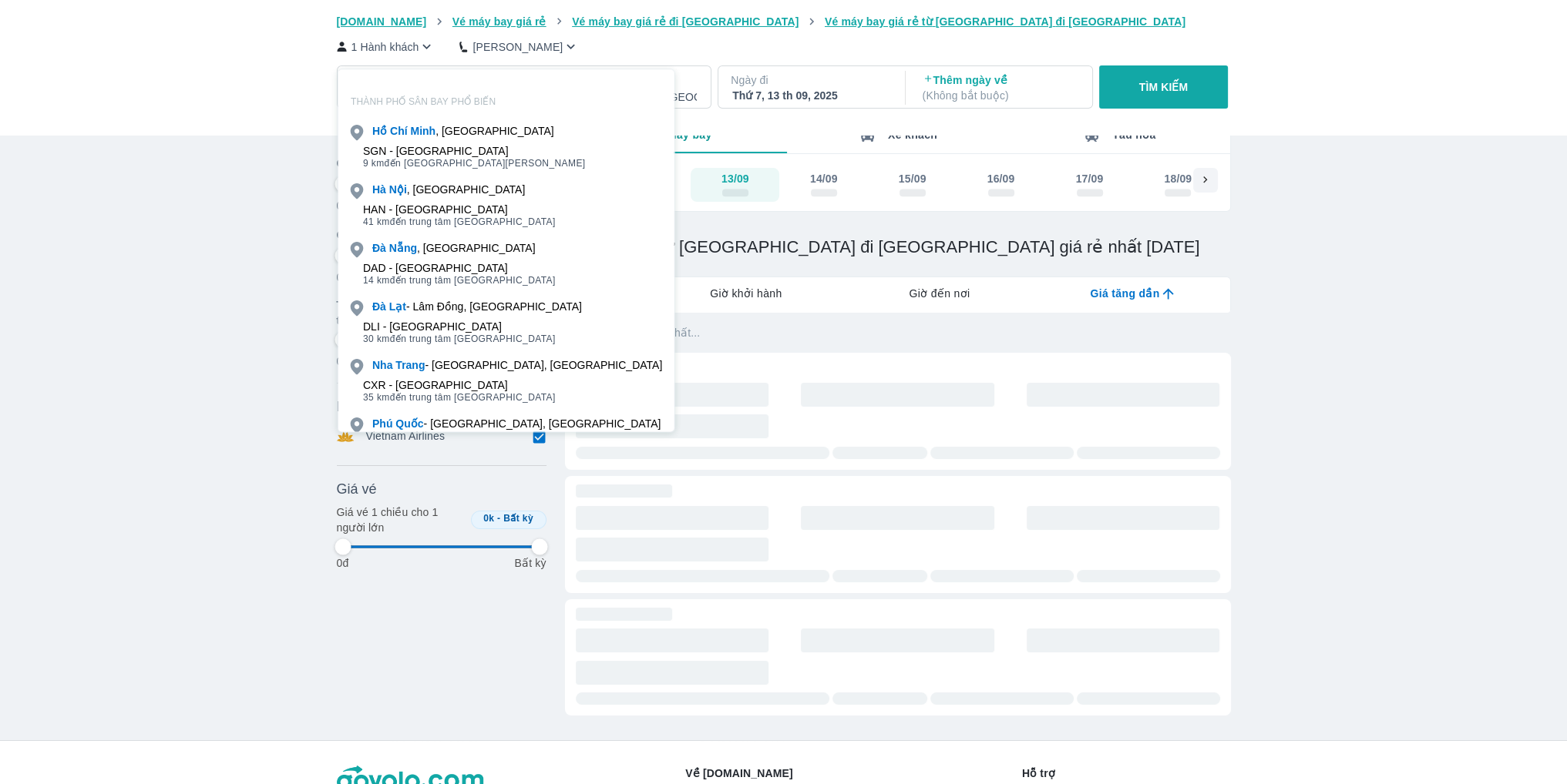
scroll to position [88, 0]
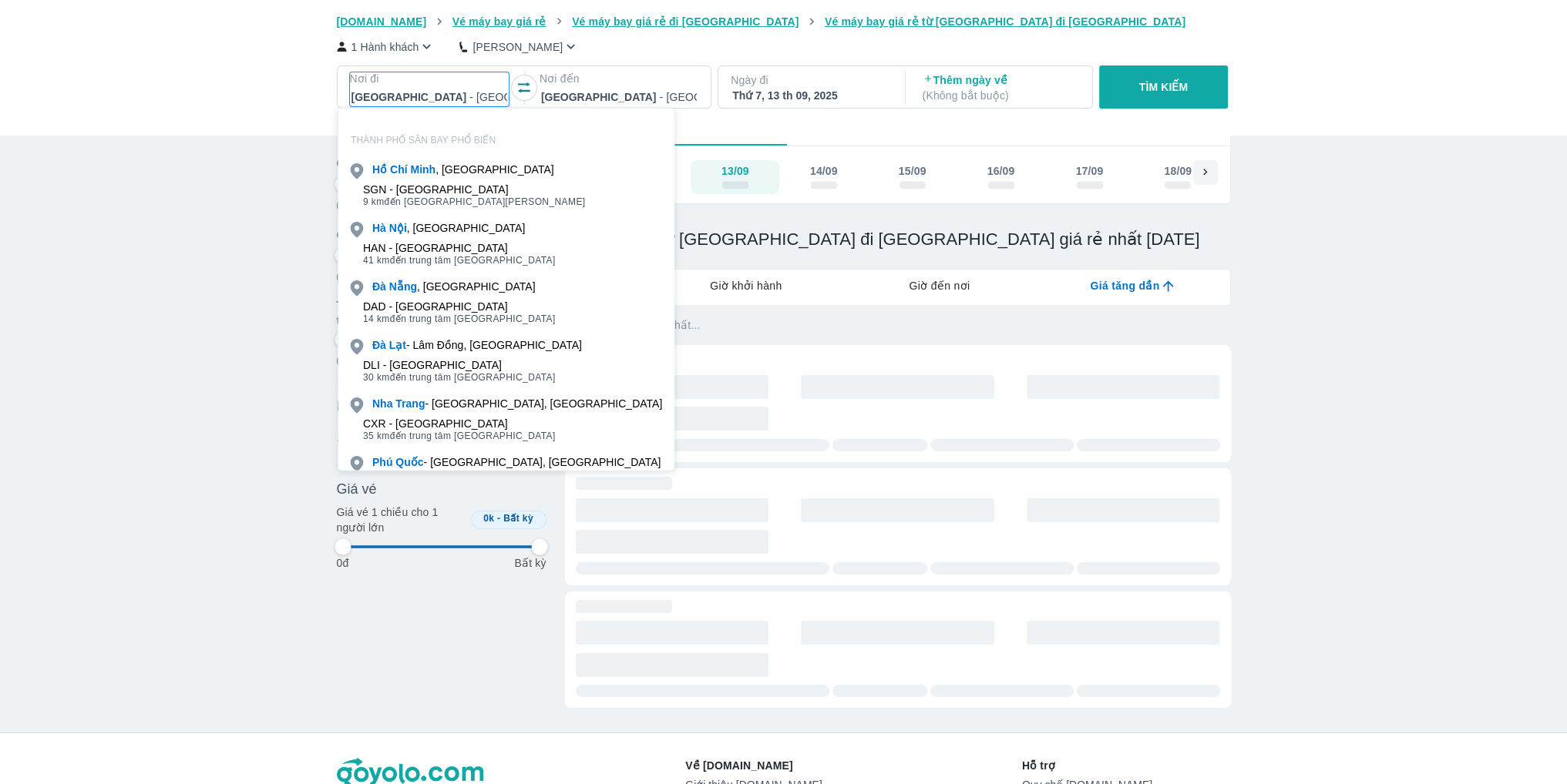
type input "97.9166666666667"
click at [595, 96] on div at bounding box center [619, 96] width 155 height 19
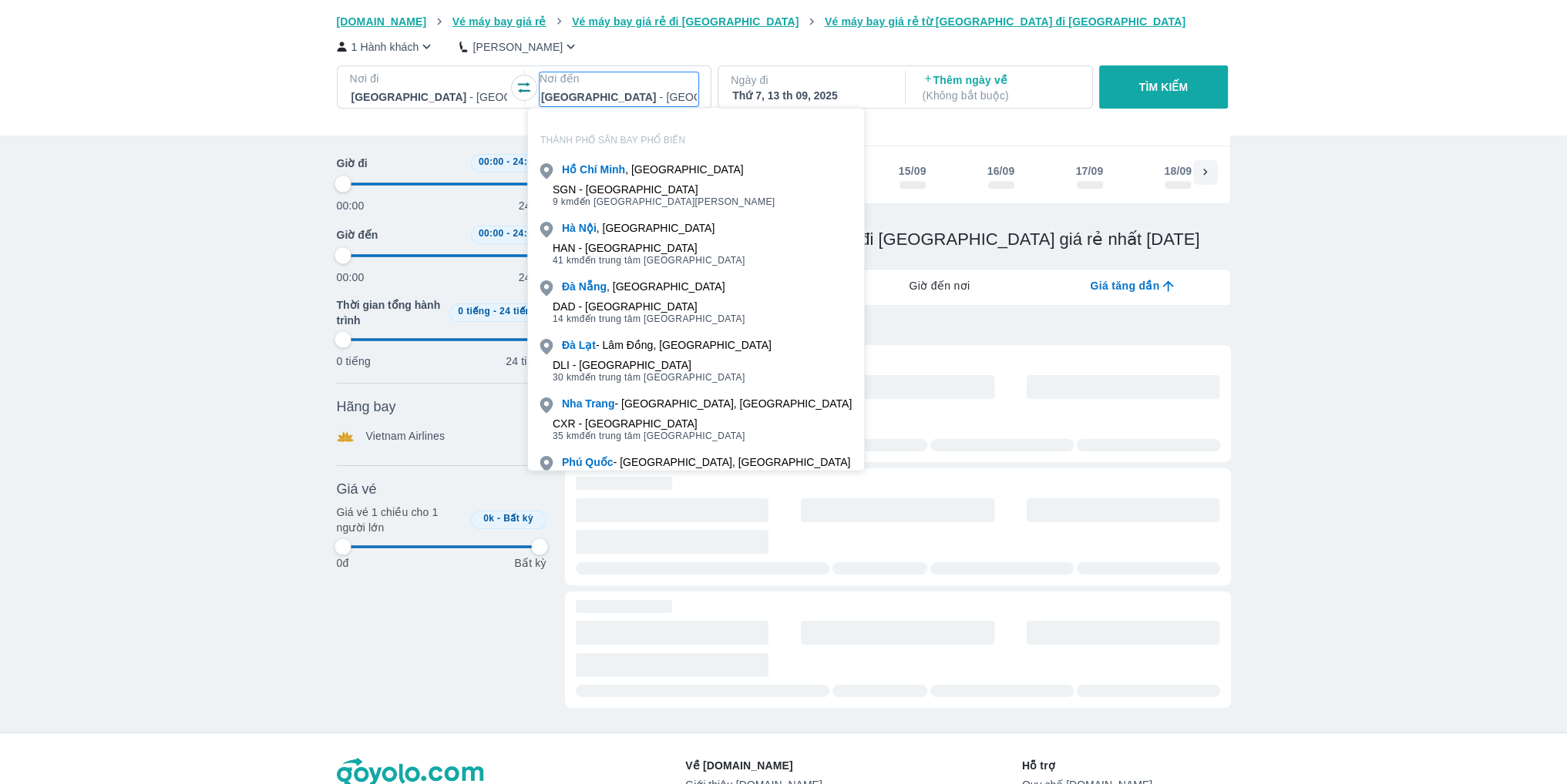
type input "97.9166666666667"
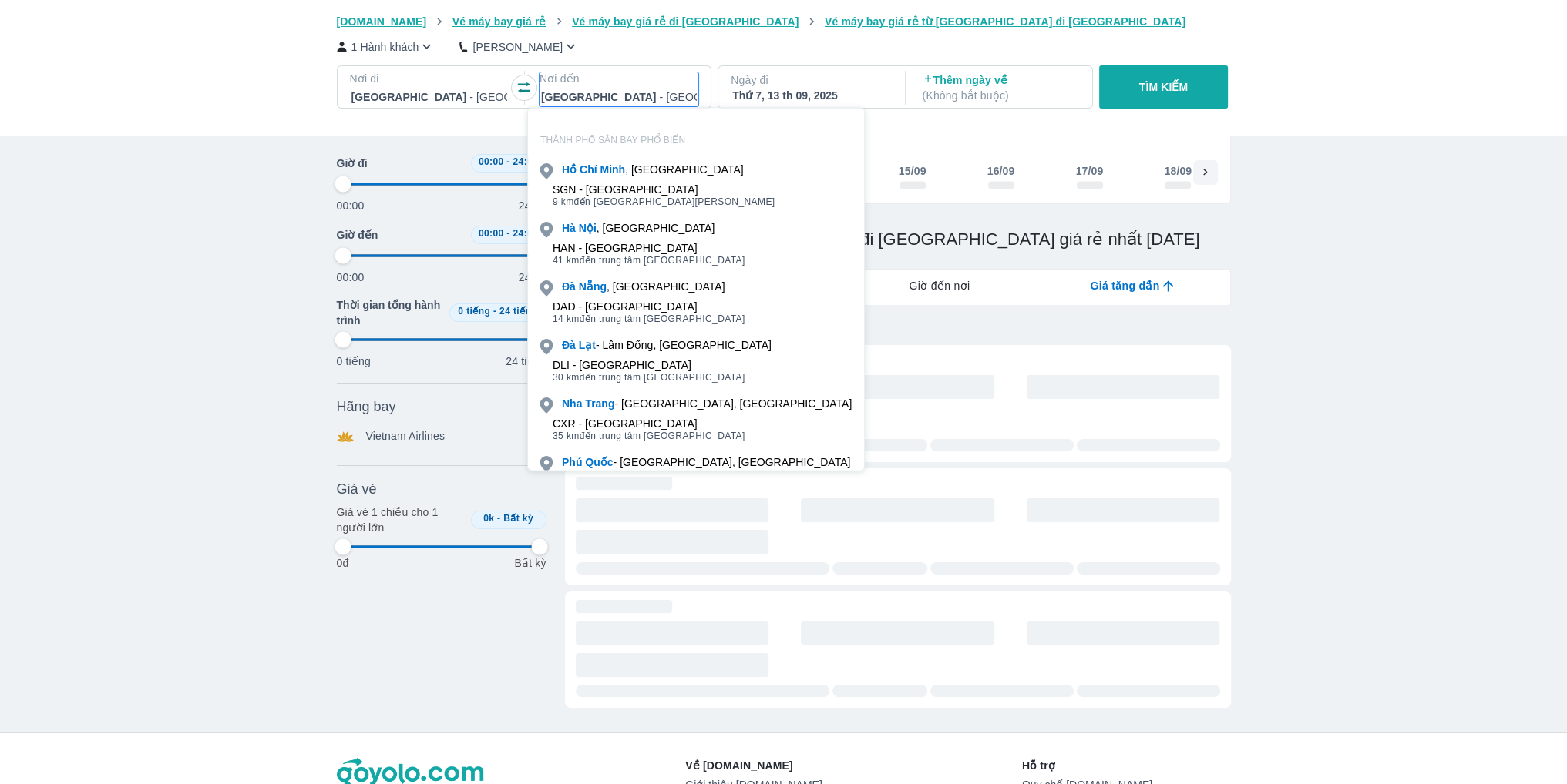
type input "97.9166666666667"
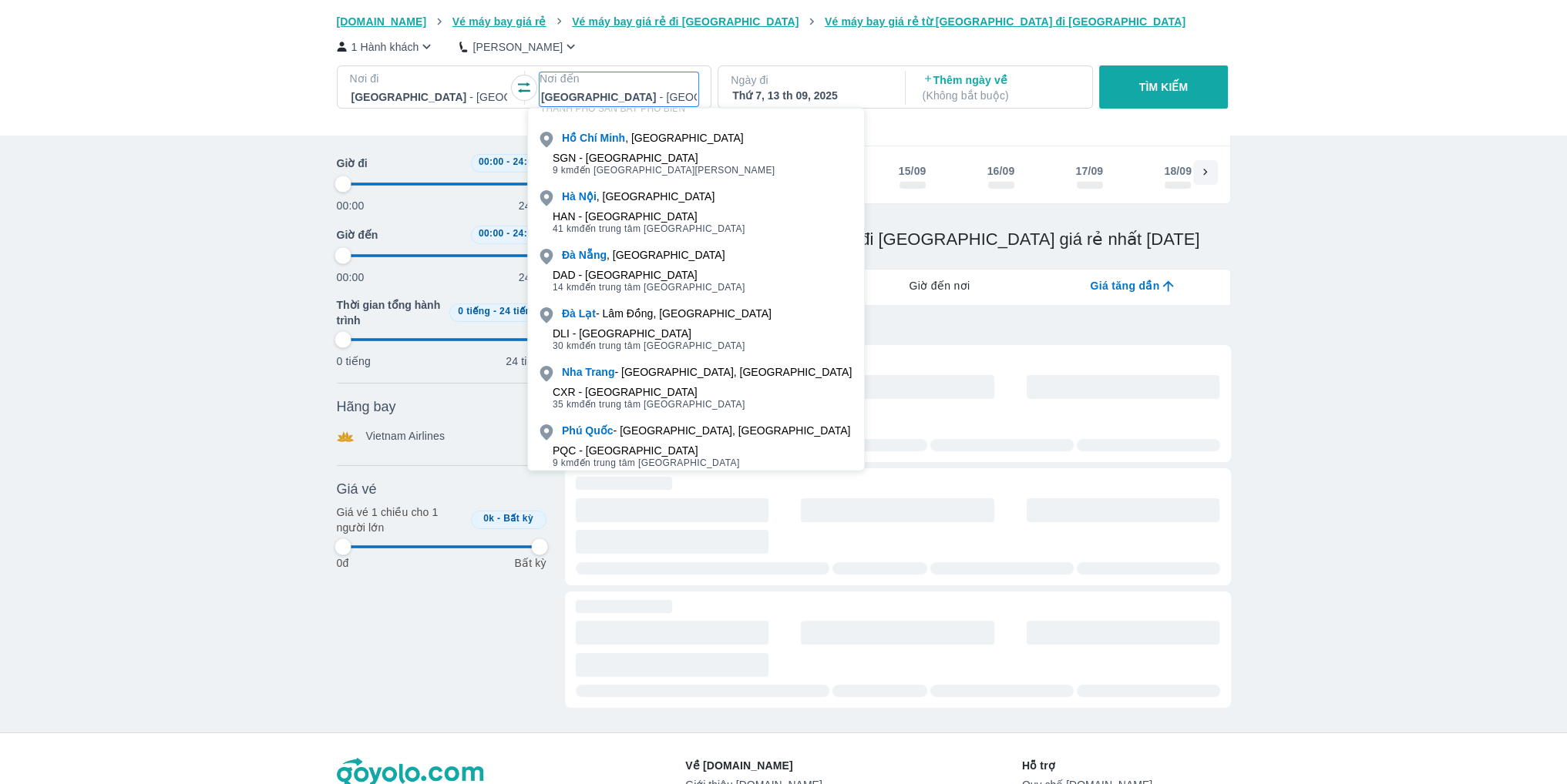
scroll to position [46, 0]
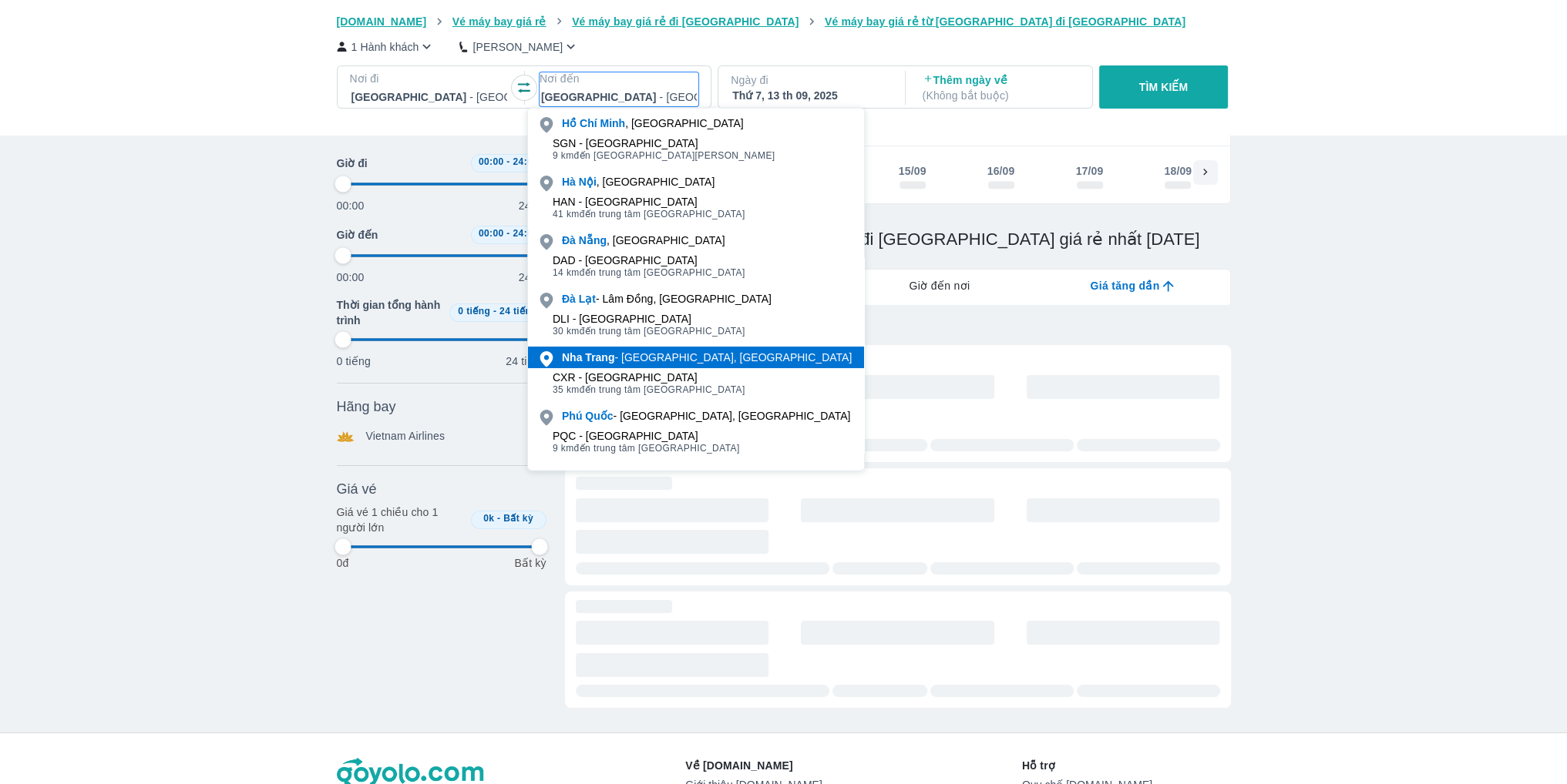
type input "97.9166666666667"
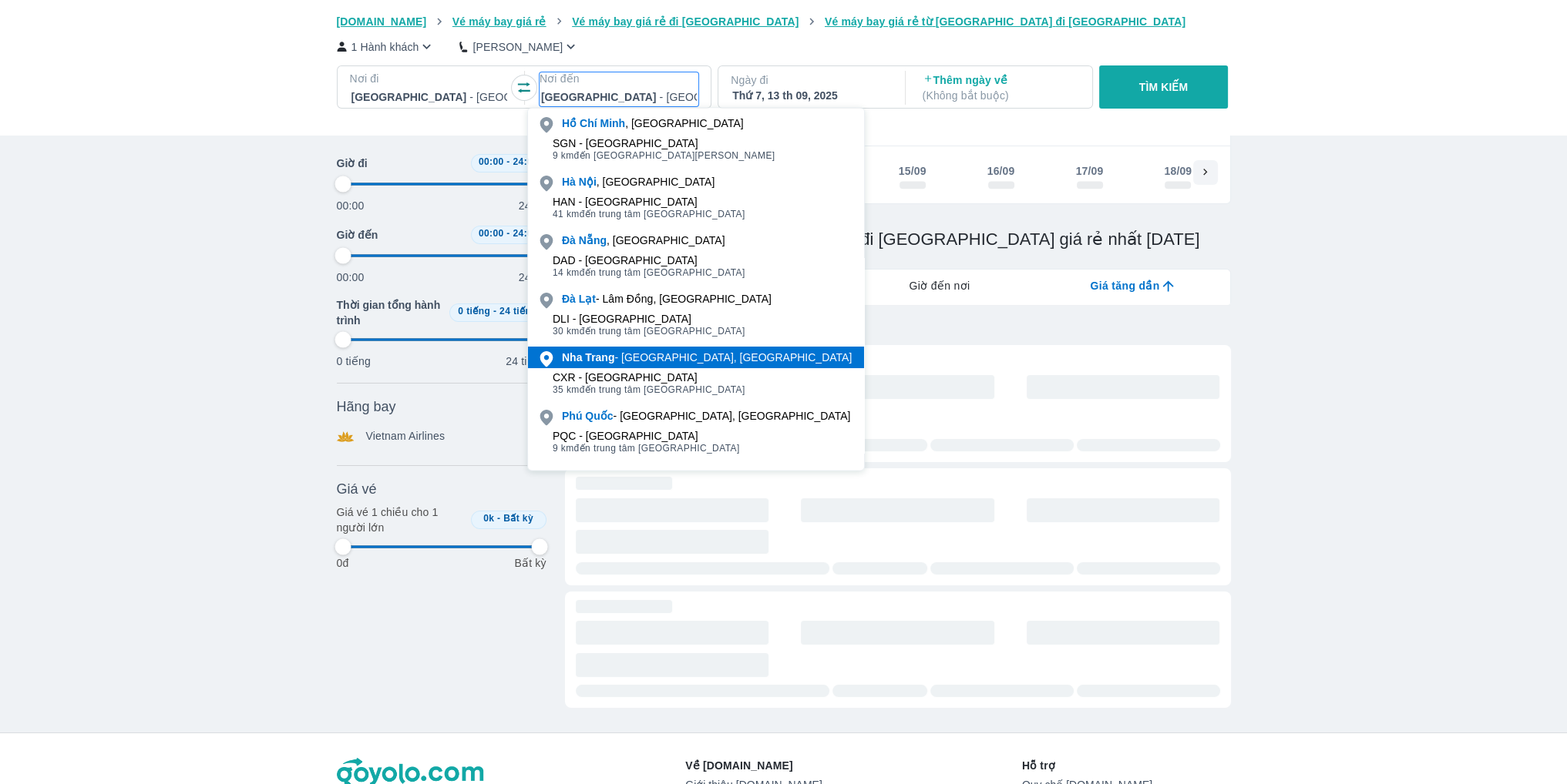
type input "97.9166666666667"
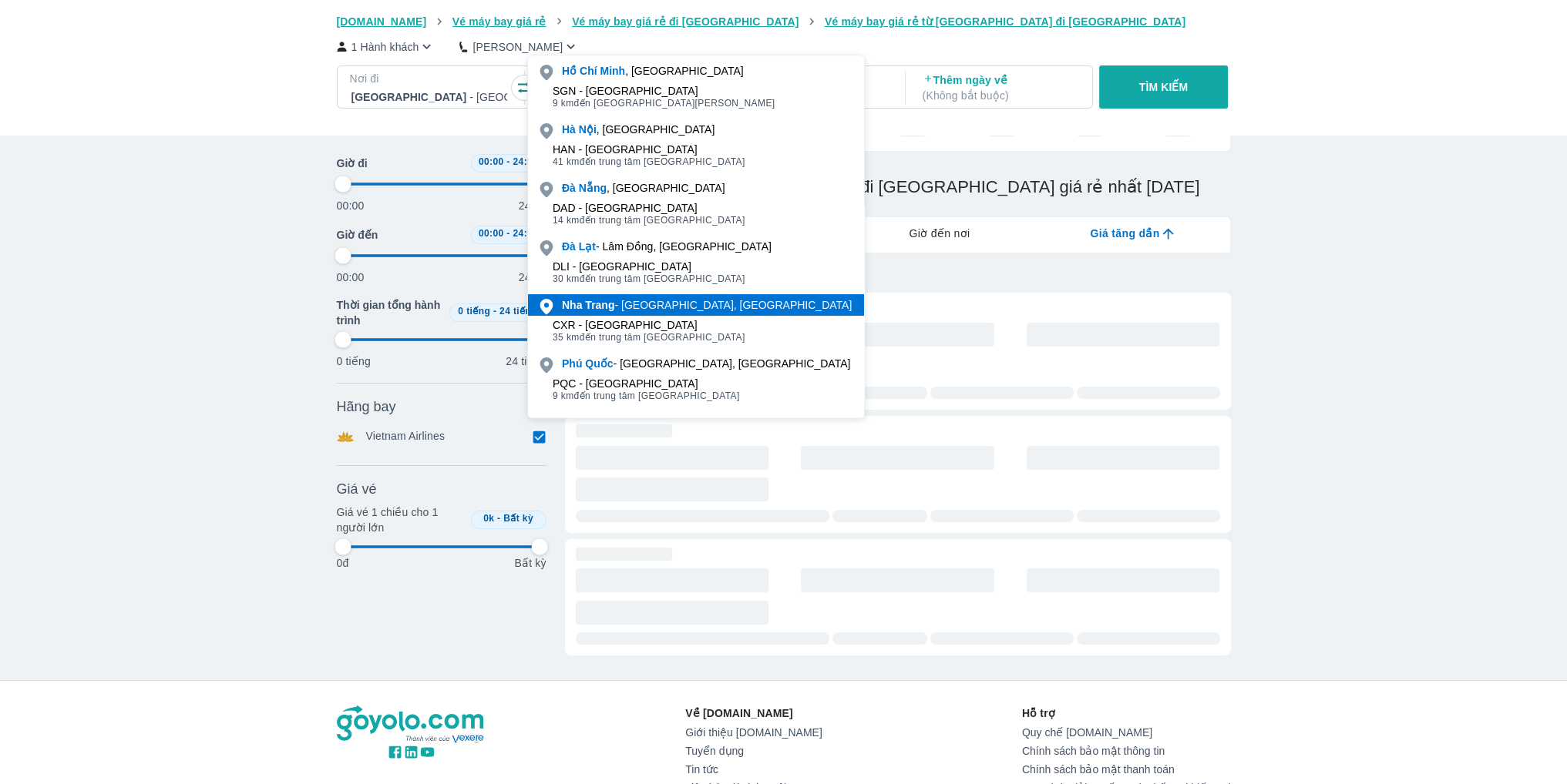
type input "97.9166666666667"
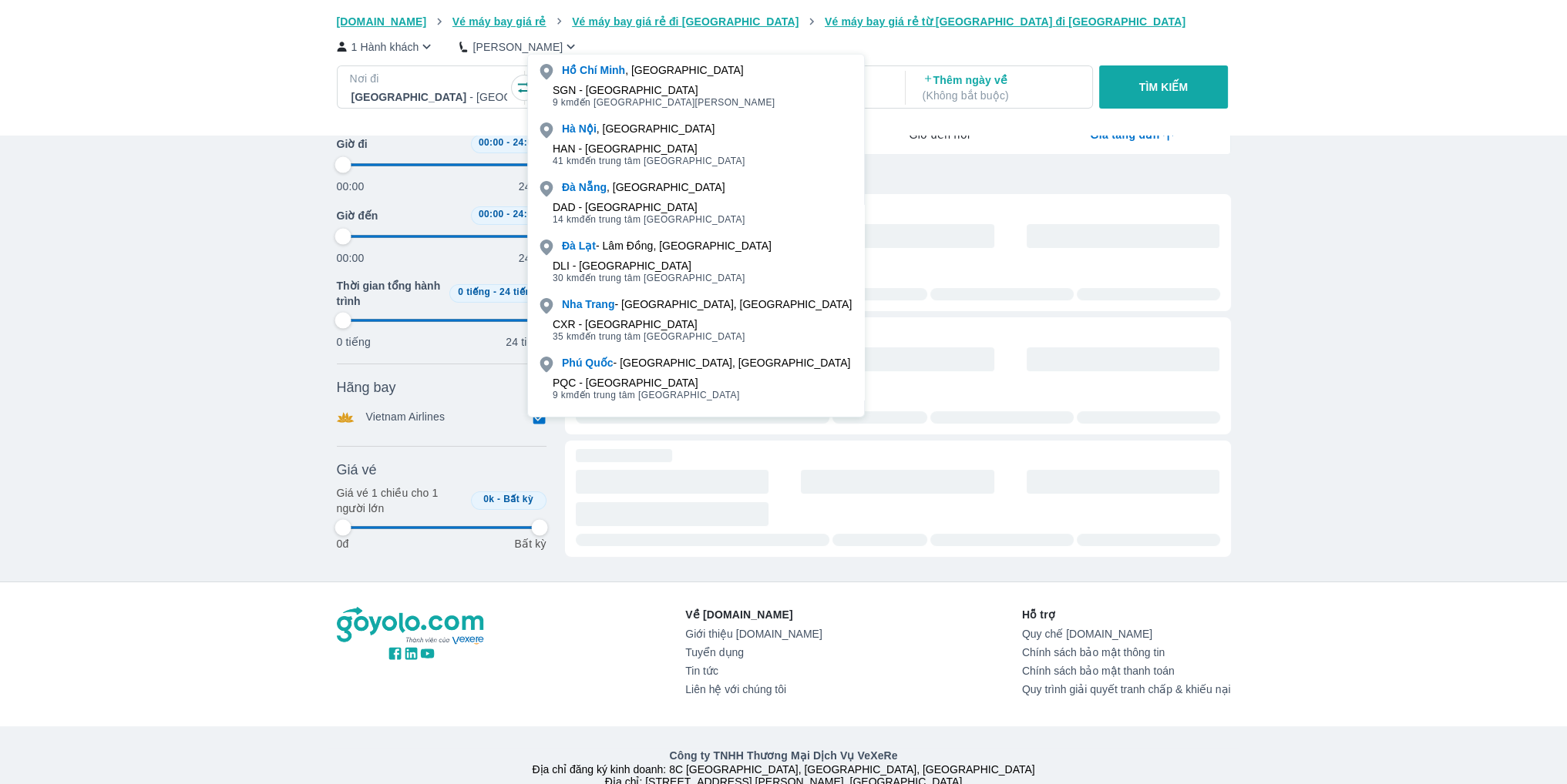
scroll to position [243, 0]
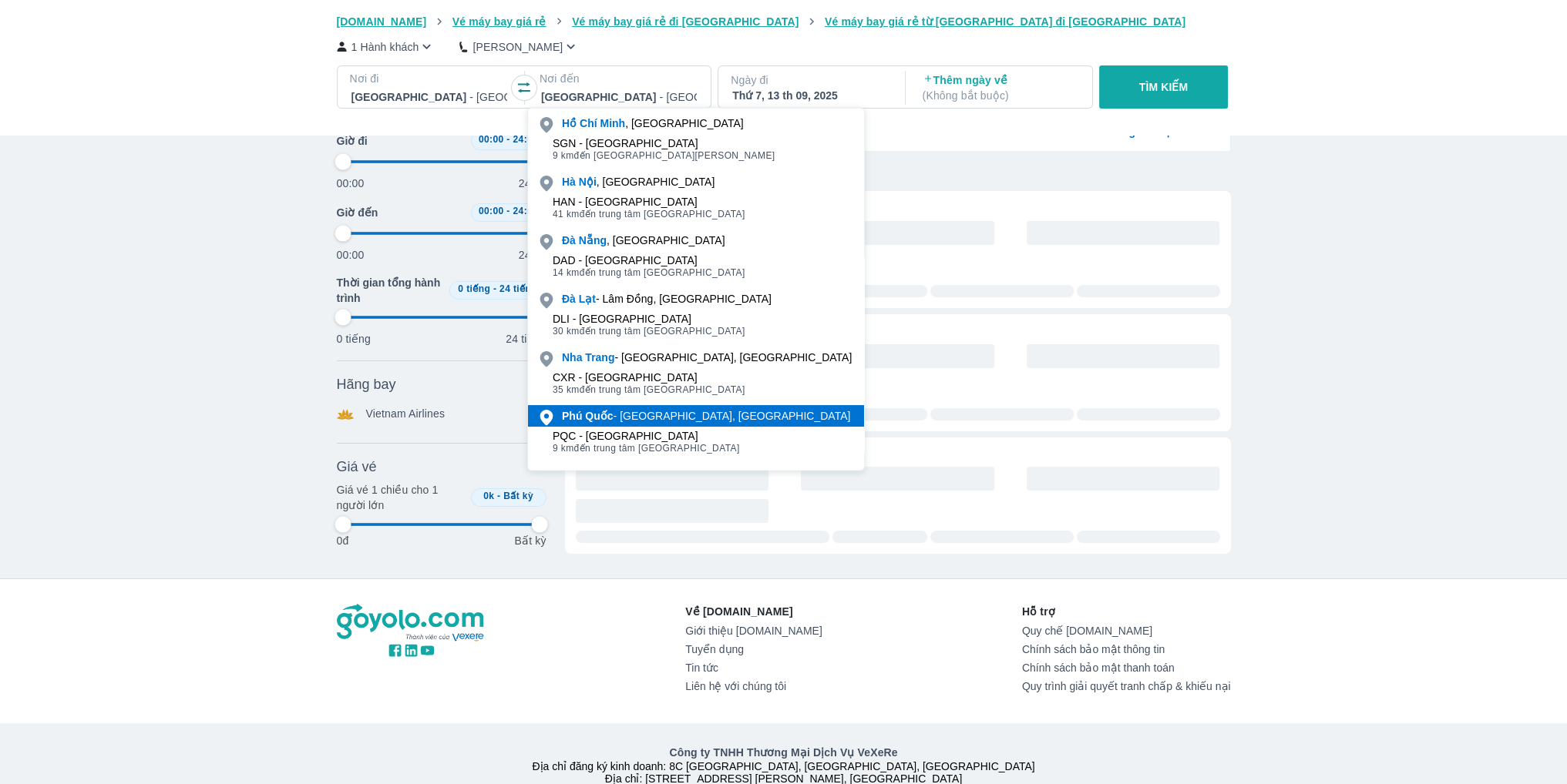
click at [623, 417] on div "Phú Quốc - Kiên Giang, Việt nam" at bounding box center [706, 415] width 289 height 15
type input "97.9166666666667"
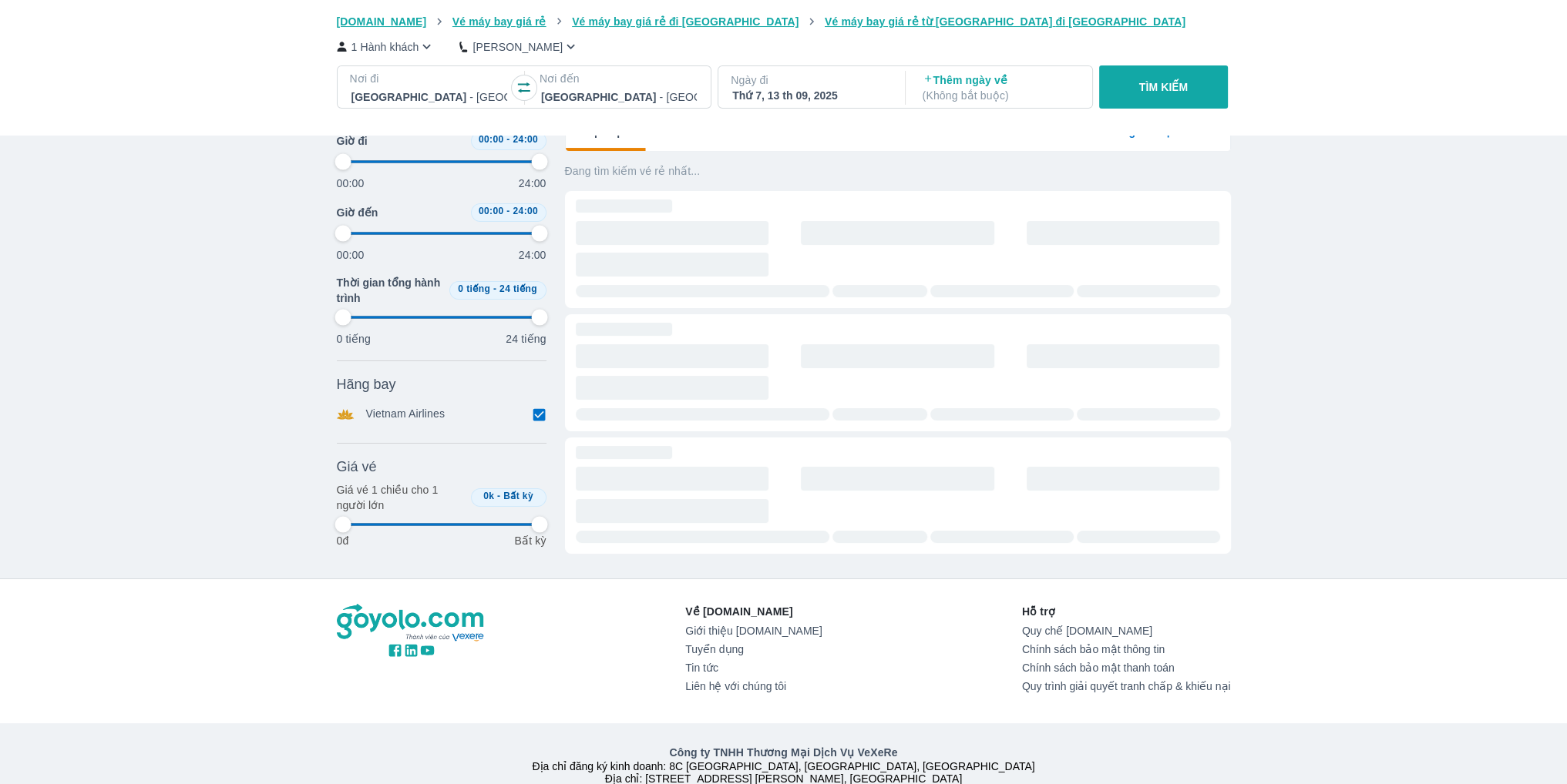
drag, startPoint x: 1369, startPoint y: 279, endPoint x: 1161, endPoint y: 81, distance: 287.2
click at [1368, 279] on div "Vé máy bay Vé xe khách Vé tàu lửa Vé tàu thủy Vé của tôi Goyolo.com Vé máy bay …" at bounding box center [784, 300] width 1567 height 1087
type input "97.9166666666667"
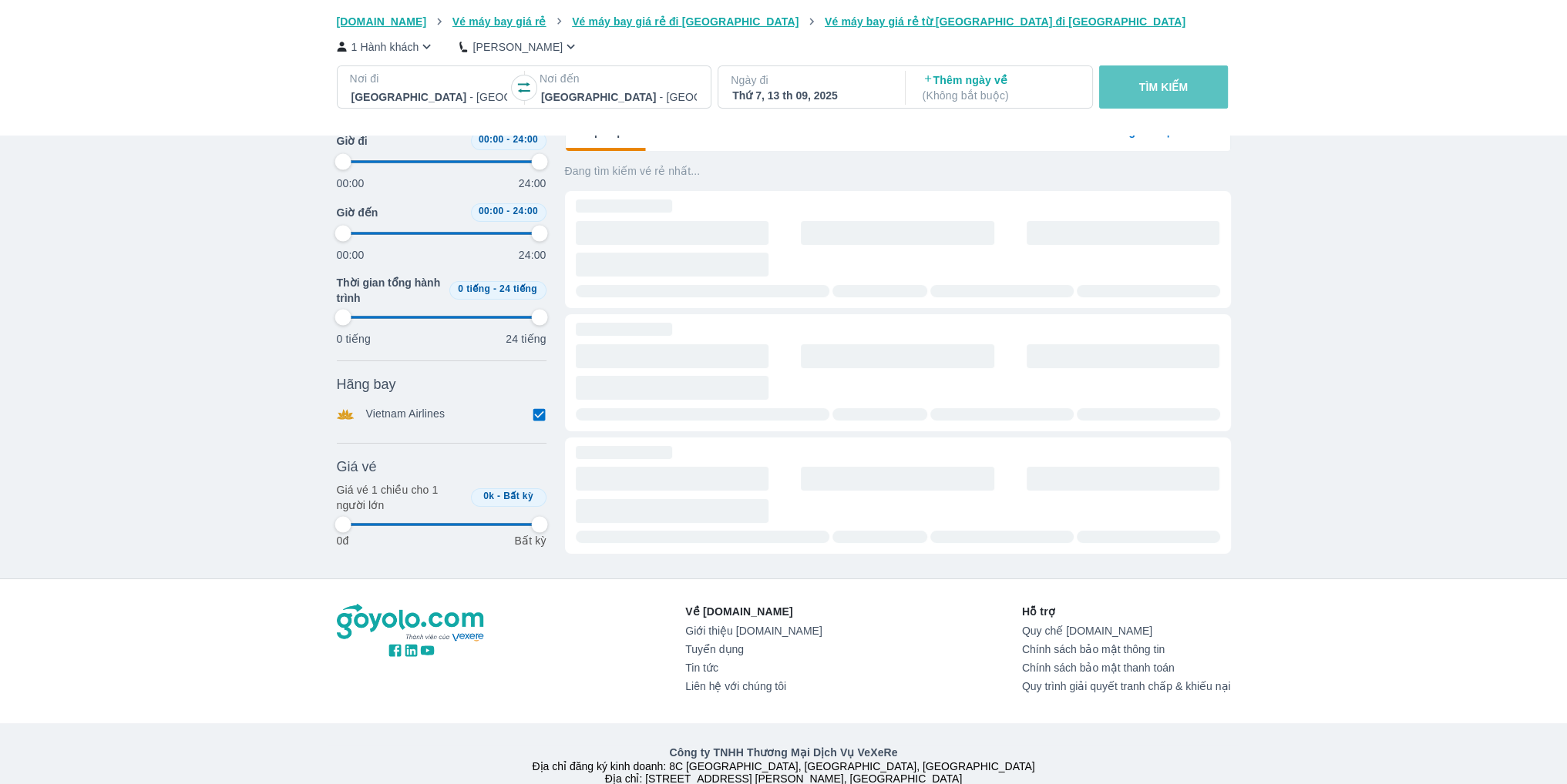
click at [1160, 81] on p "TÌM KIẾM" at bounding box center [1163, 87] width 49 height 15
type input "97.9166666666667"
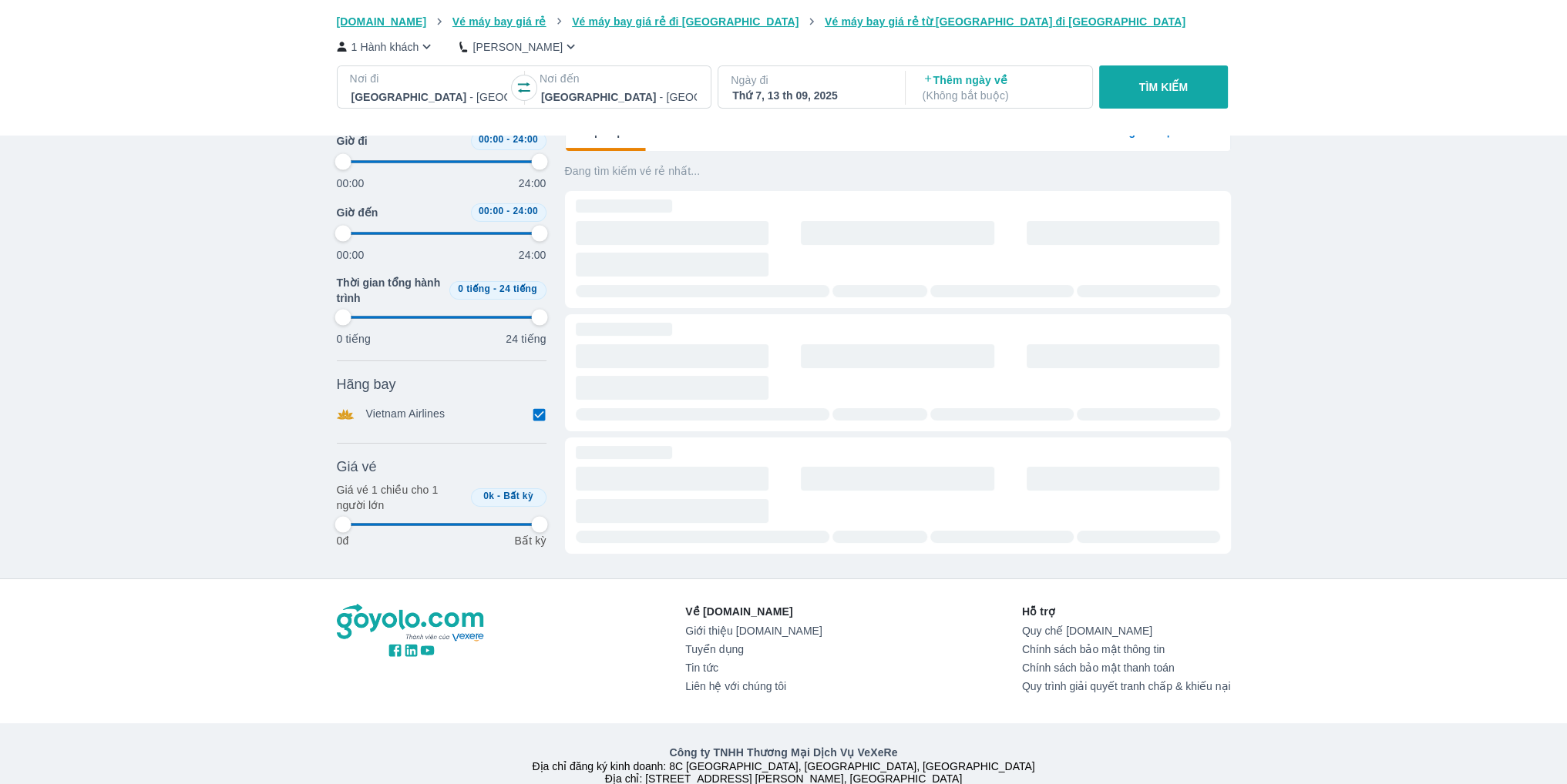
type input "97.9166666666667"
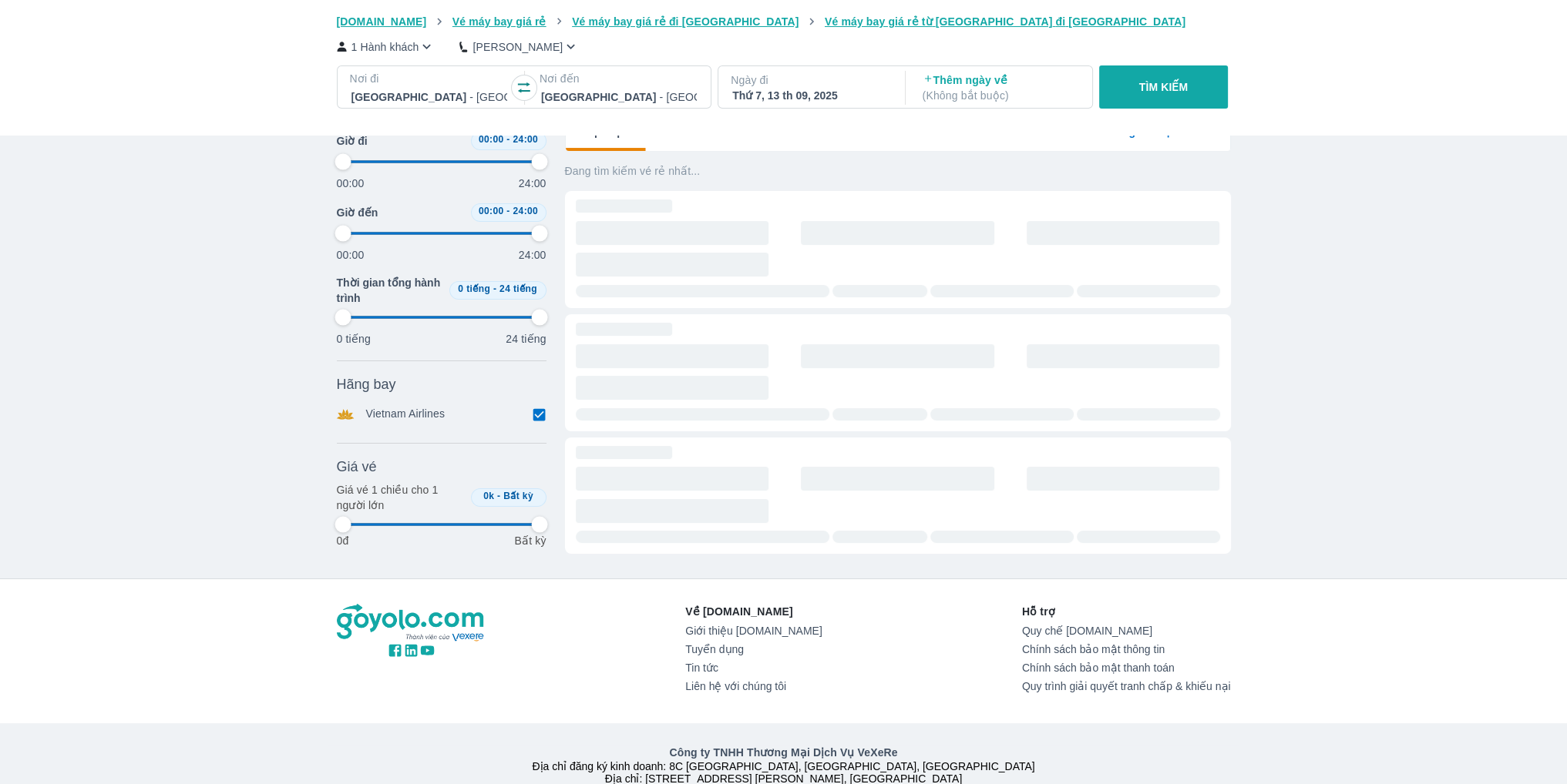
type input "97.9166666666667"
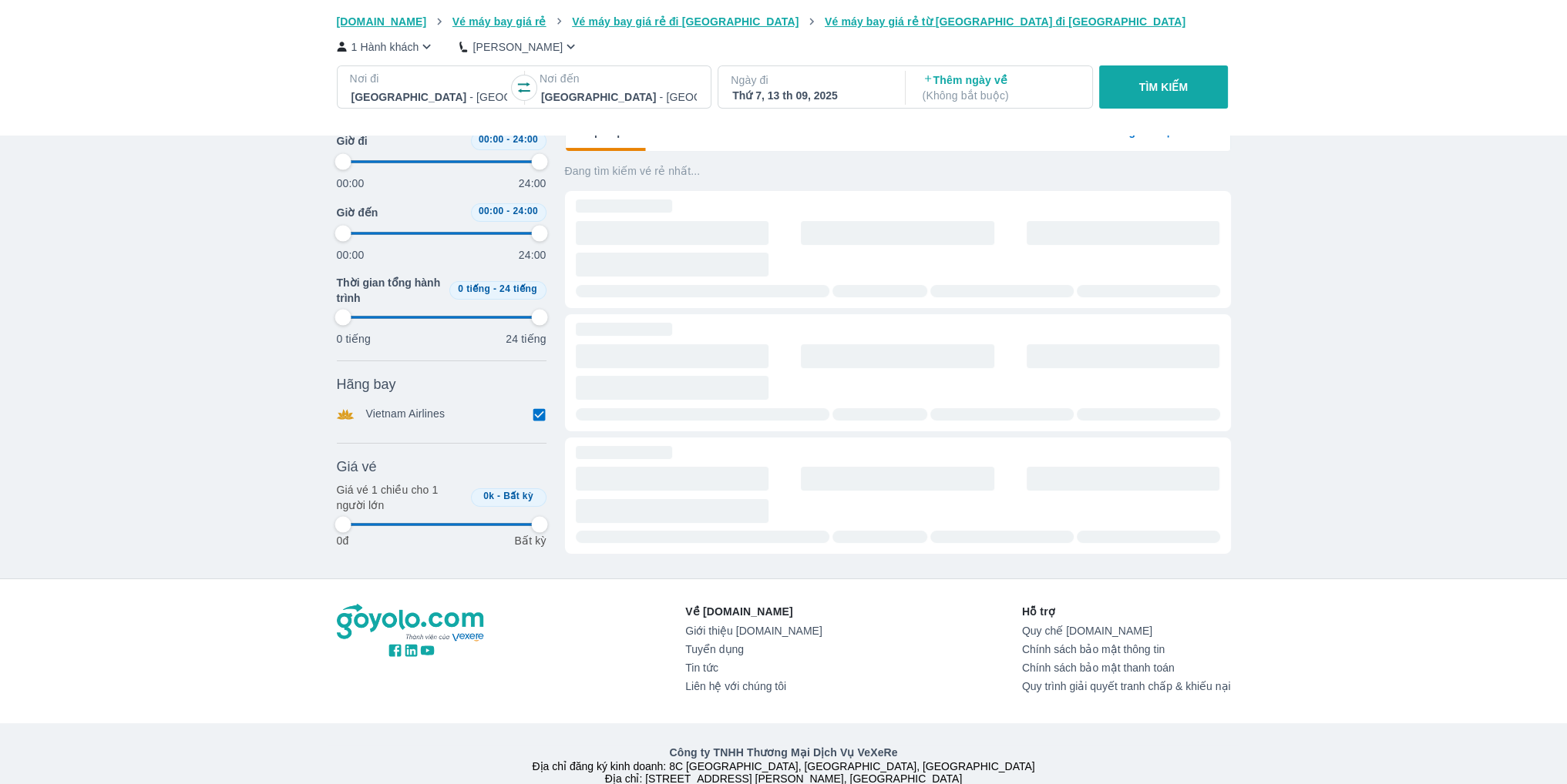
type input "97.9166666666667"
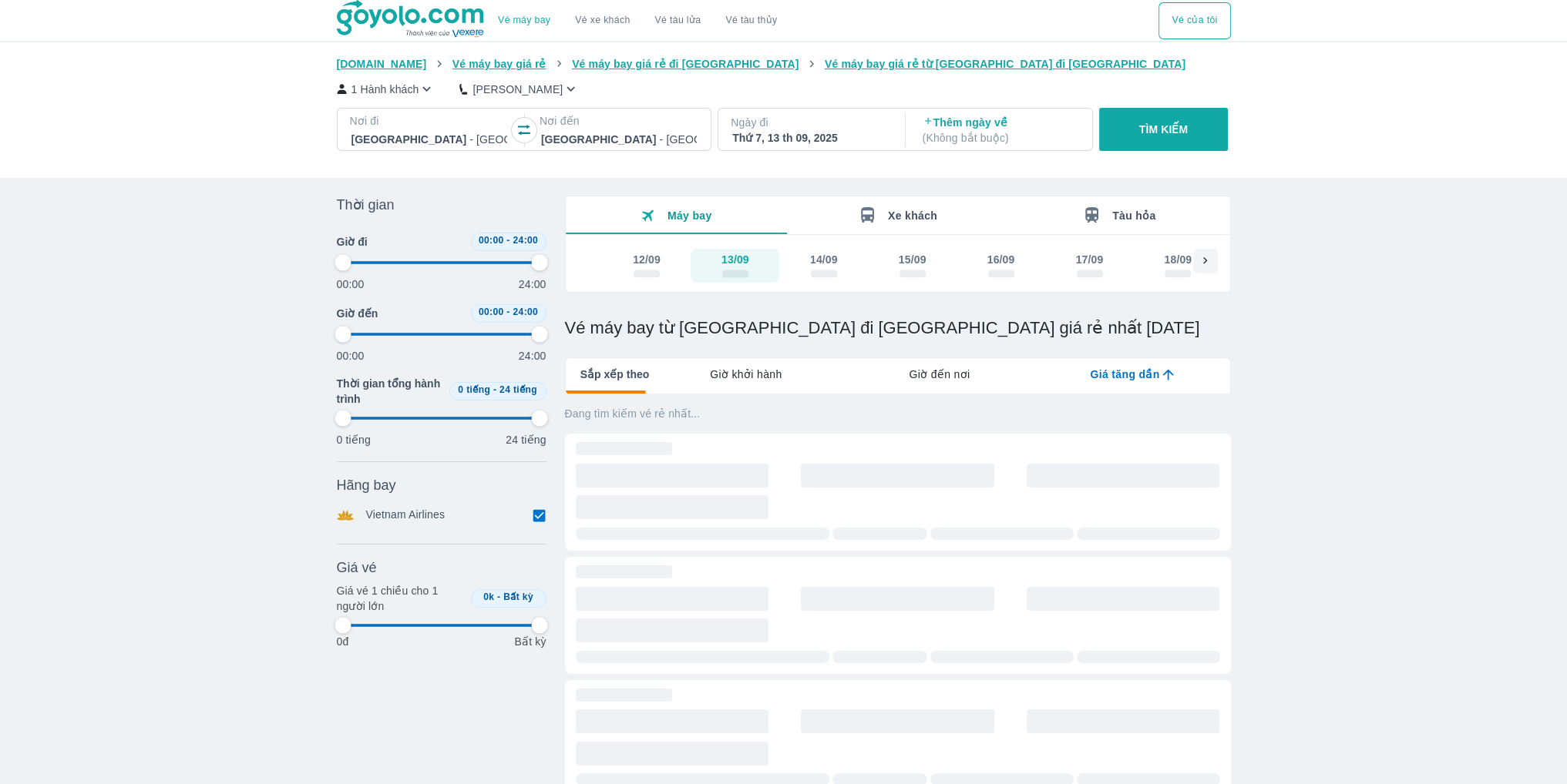
type input "97.9166666666667"
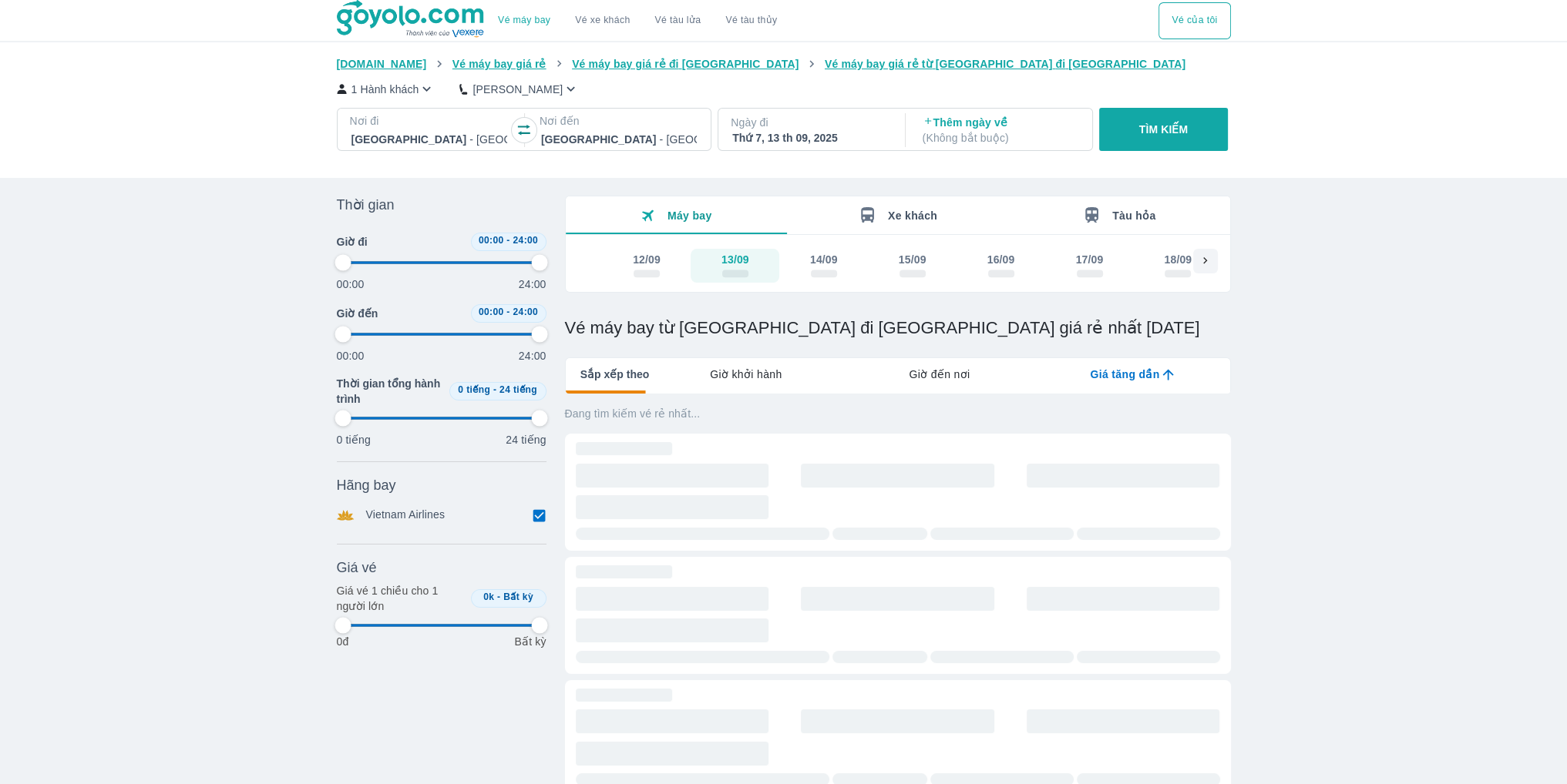
type input "97.9166666666667"
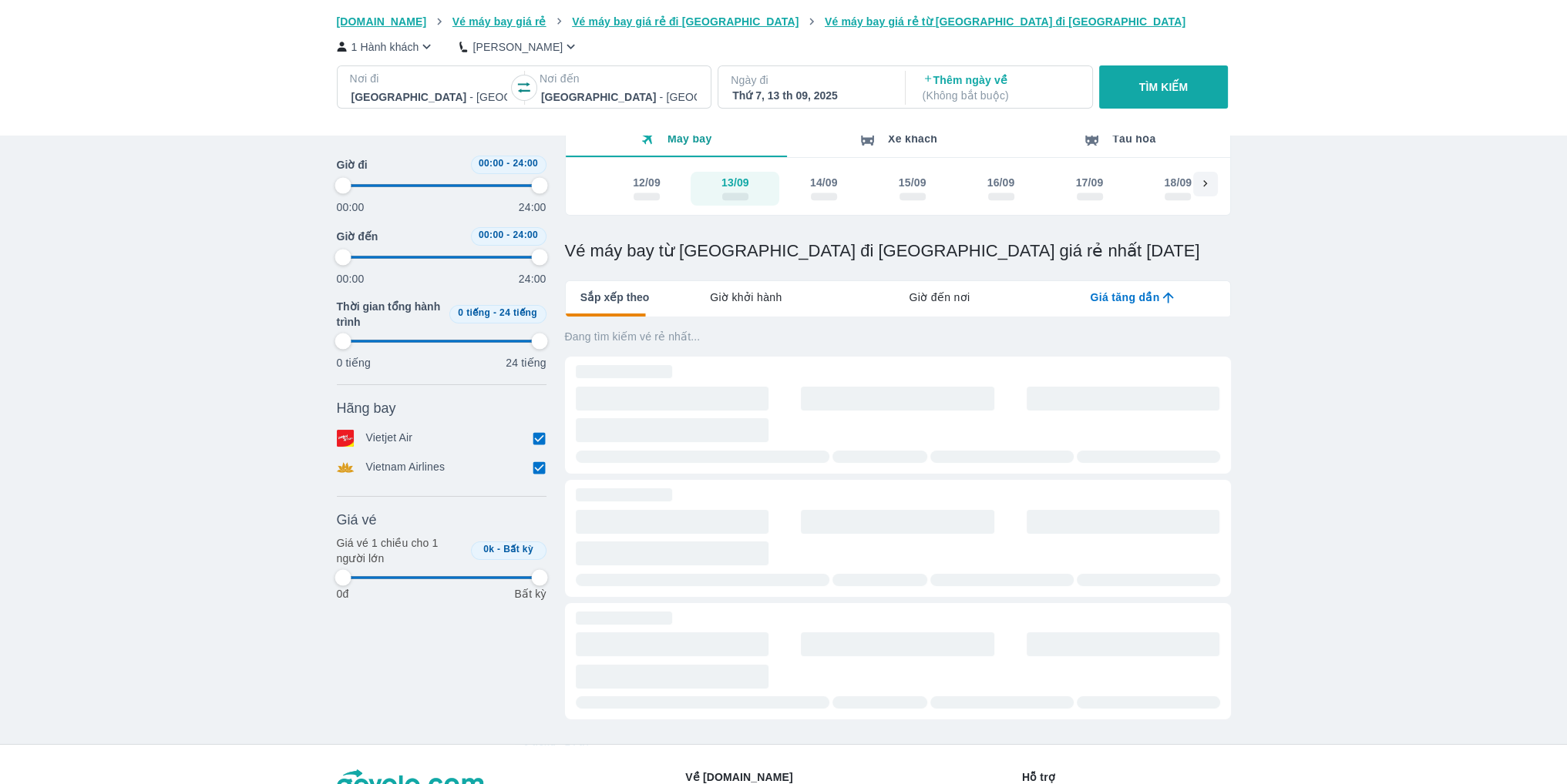
scroll to position [154, 0]
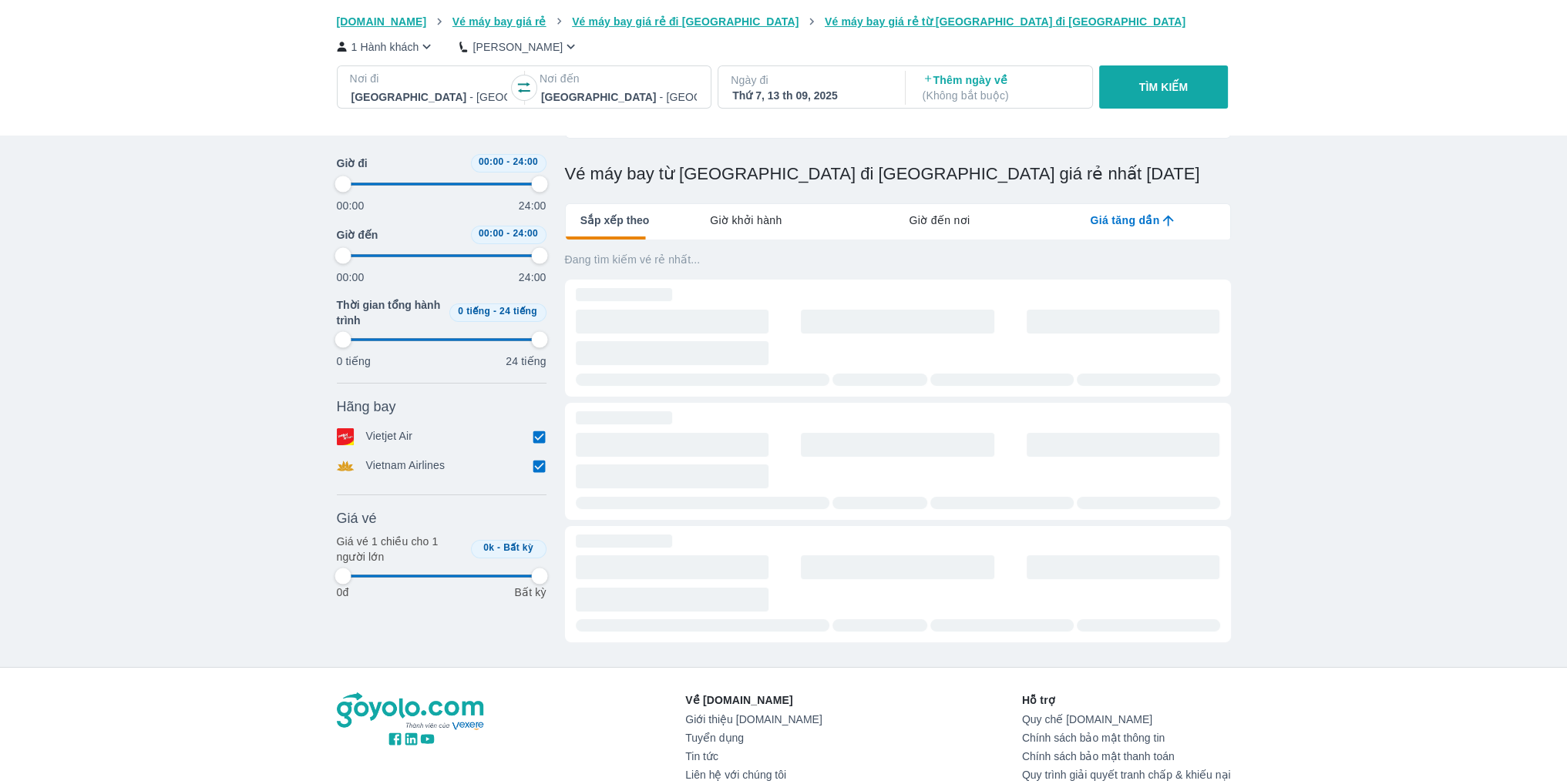
type input "97.9166666666667"
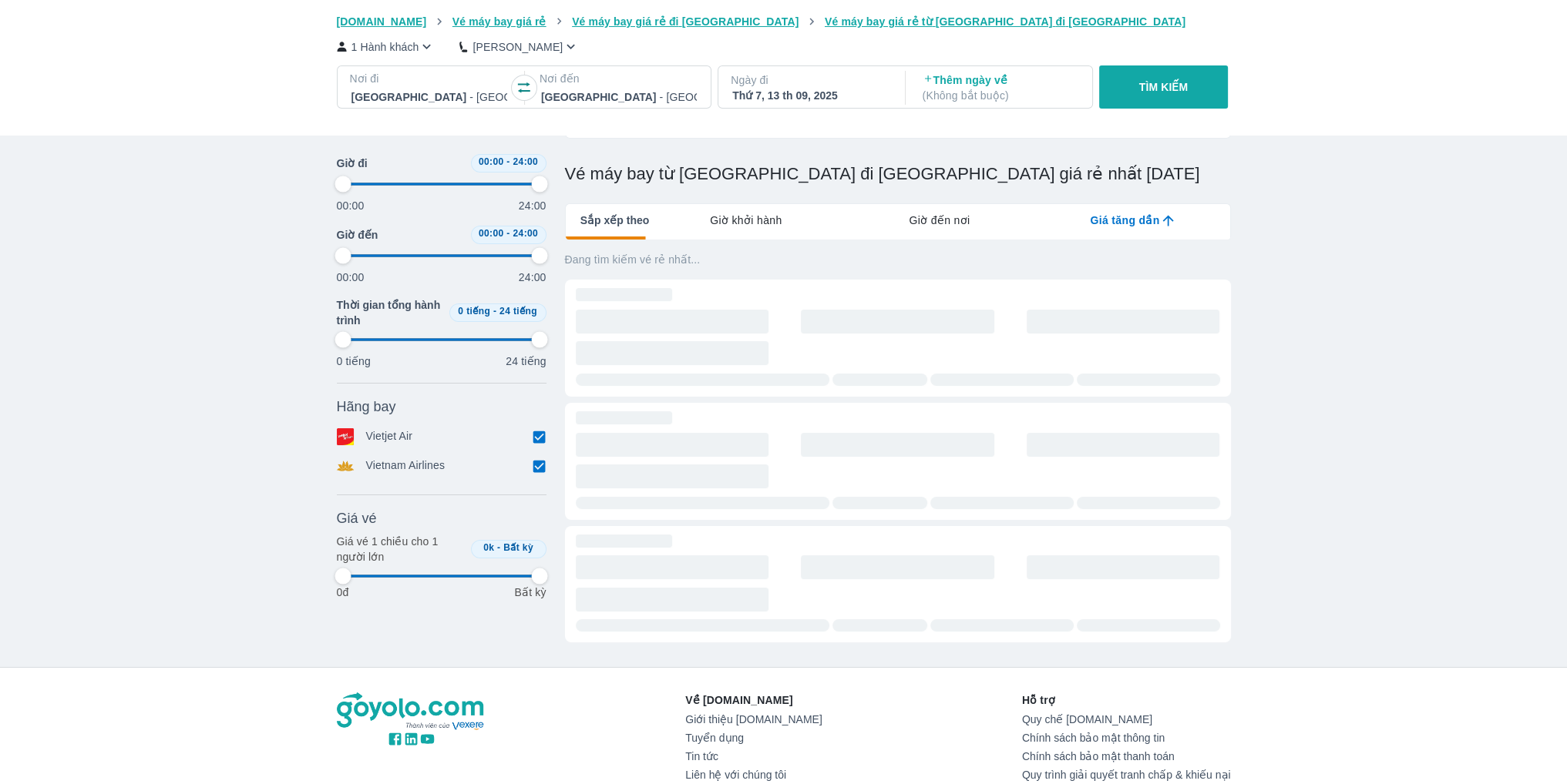
type input "97.9166666666667"
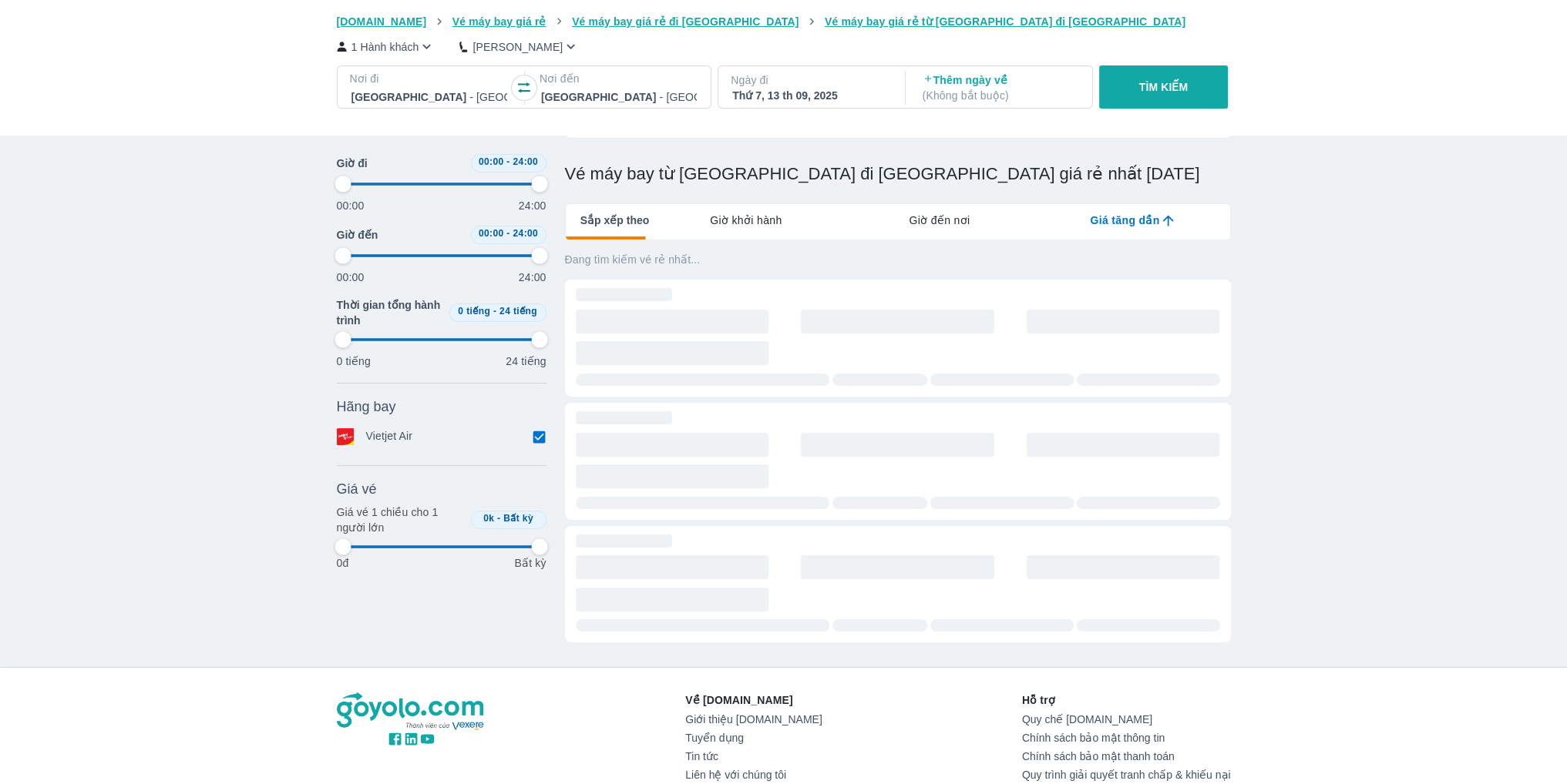
type input "97.9166666666667"
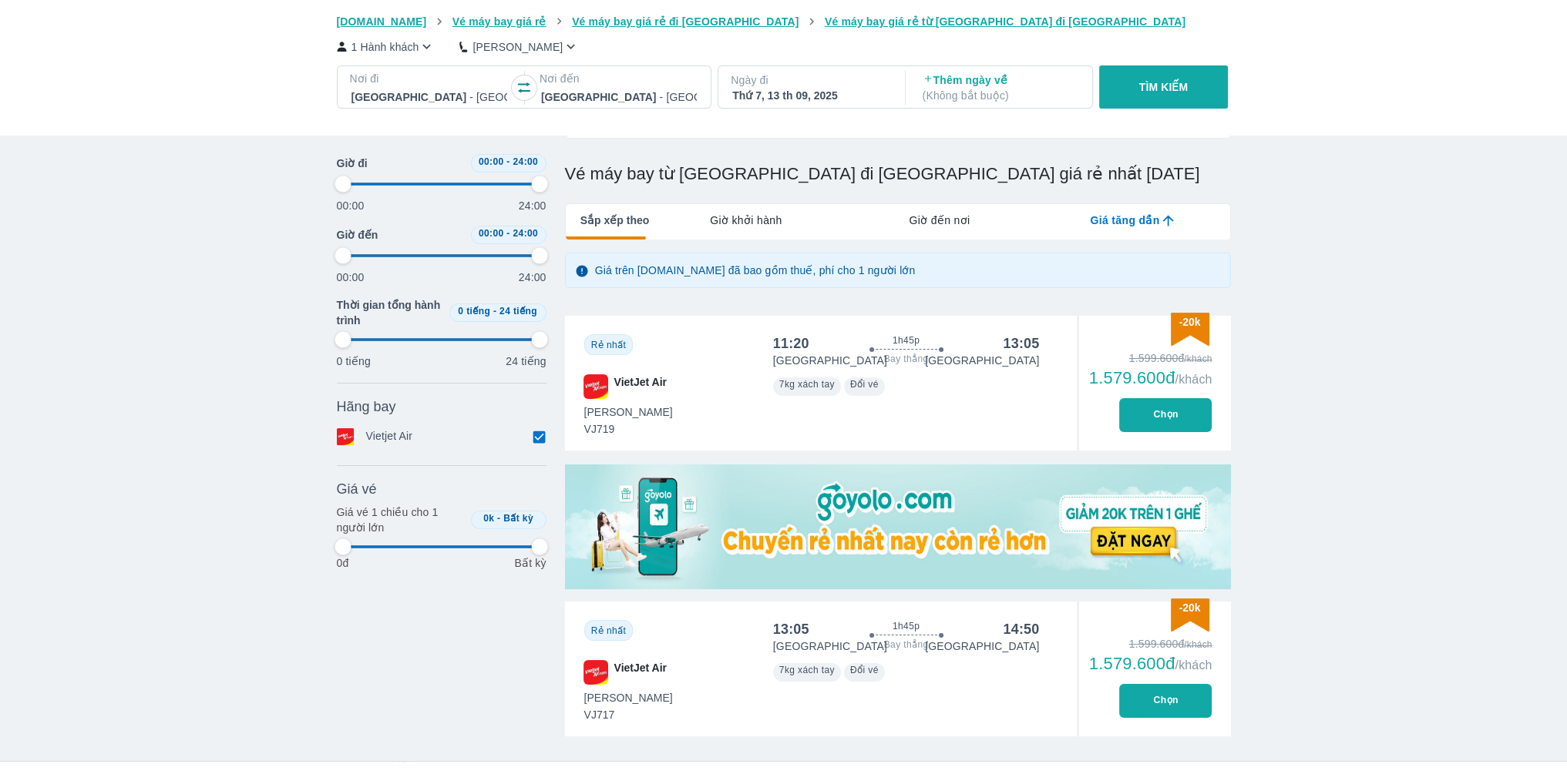
click at [1142, 420] on button "Chọn" at bounding box center [1166, 415] width 93 height 34
type input "97.9166666666667"
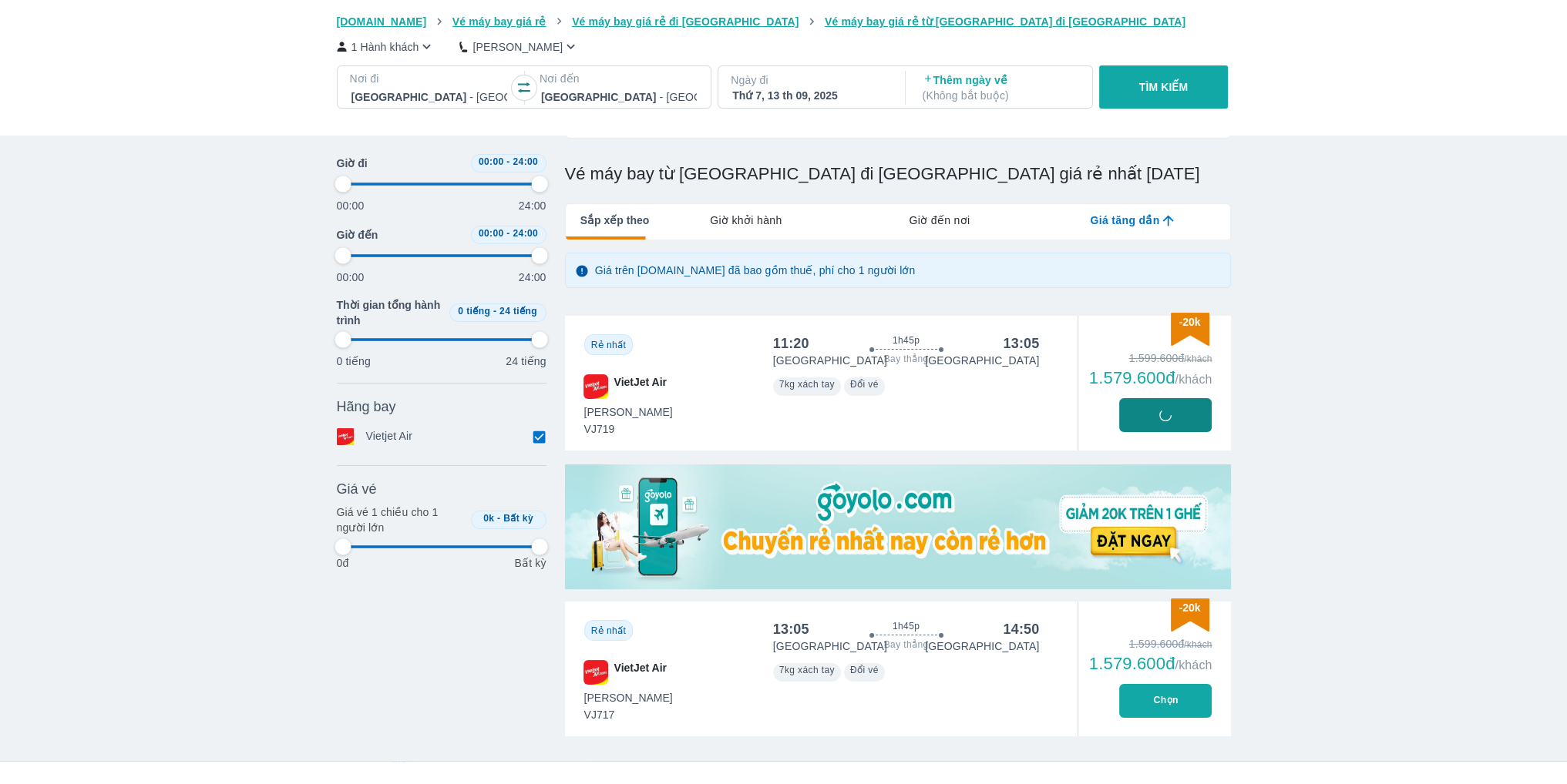
type input "97.9166666666667"
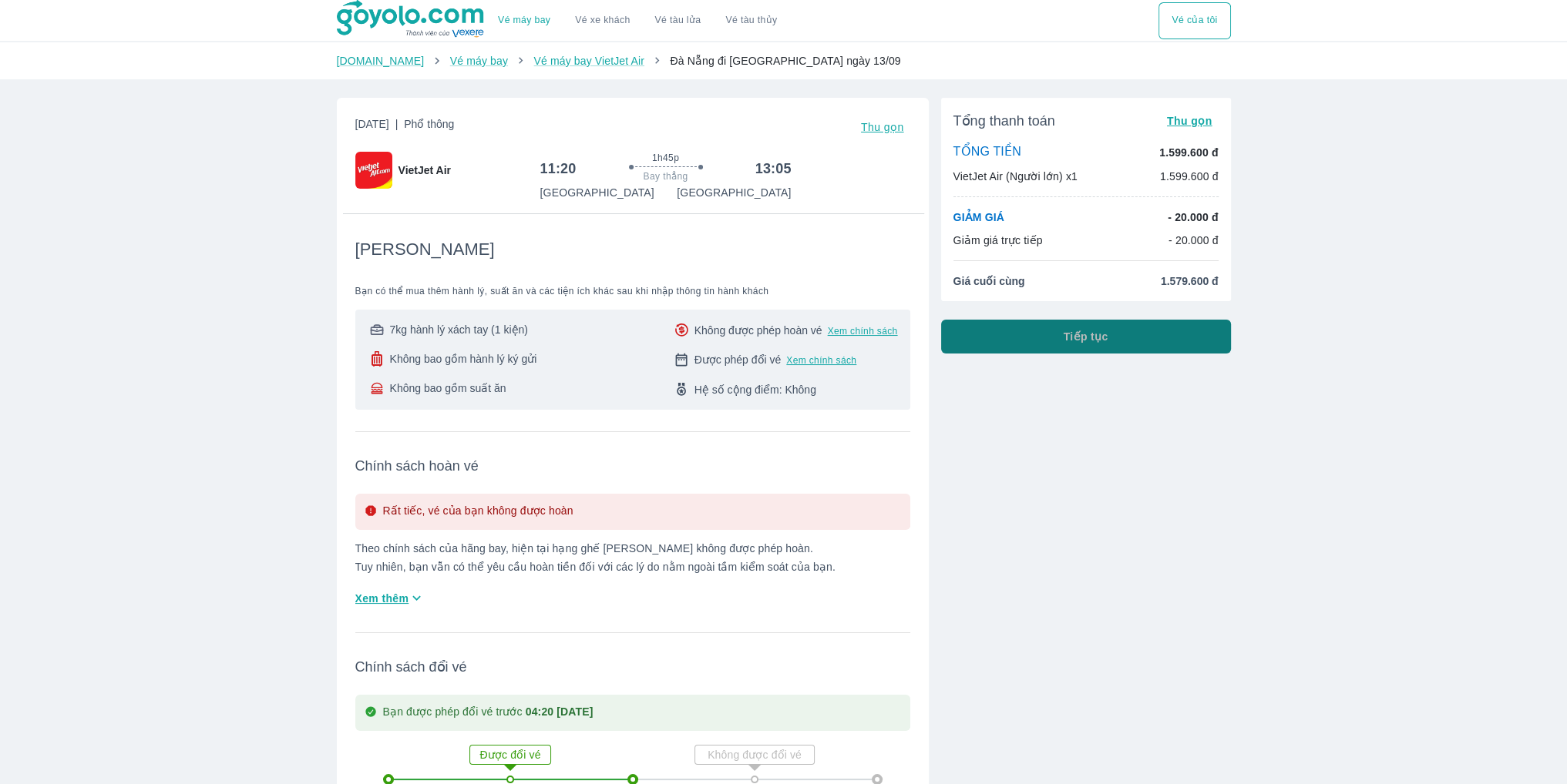
click at [1092, 332] on span "Tiếp tục" at bounding box center [1086, 336] width 45 height 15
drag, startPoint x: 722, startPoint y: 331, endPoint x: 829, endPoint y: 332, distance: 107.0
click at [829, 332] on div "Không được phép hoàn vé Xem chính sách" at bounding box center [796, 330] width 204 height 15
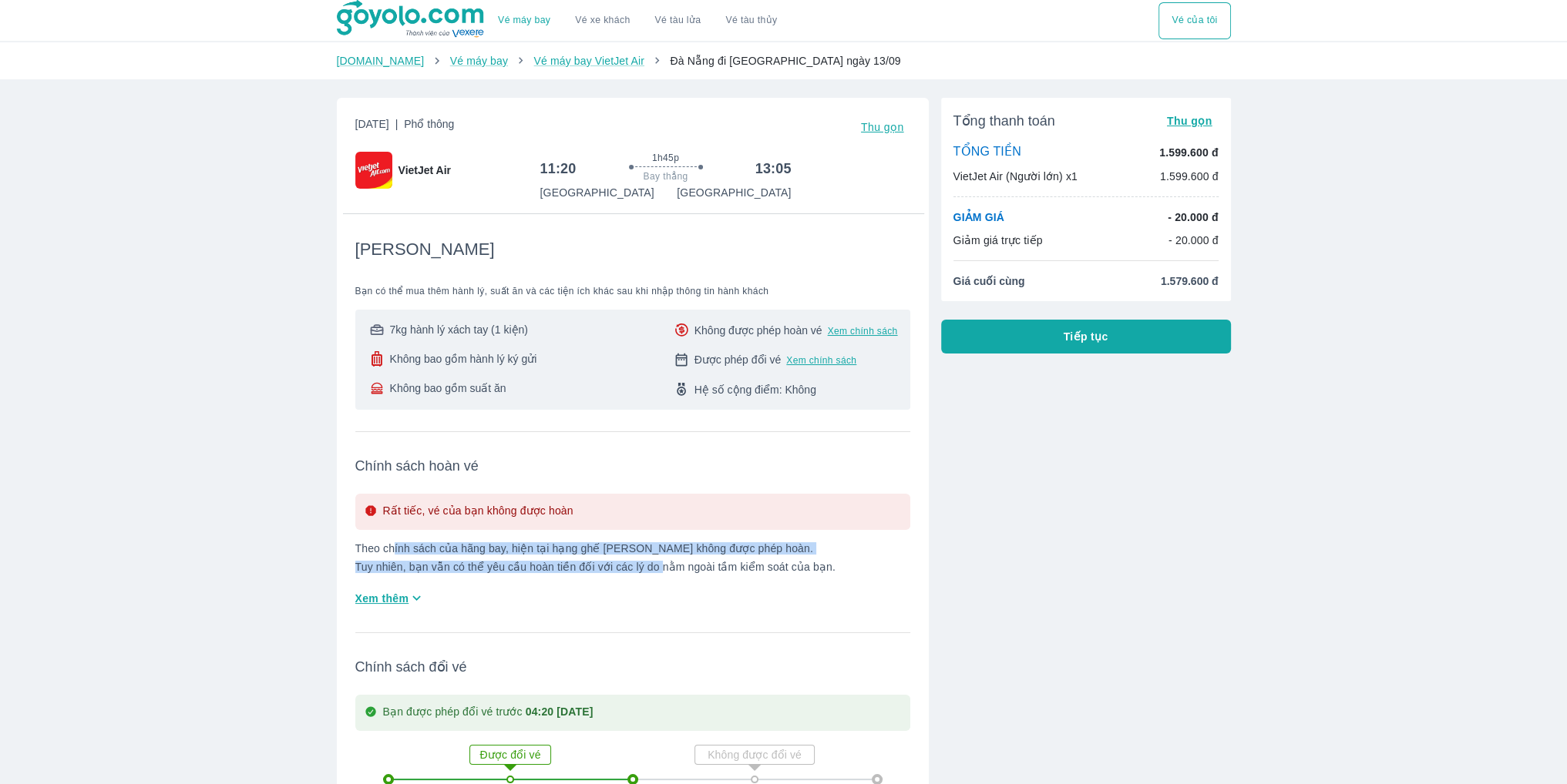
drag, startPoint x: 395, startPoint y: 549, endPoint x: 654, endPoint y: 555, distance: 259.1
click at [654, 555] on p "Theo chính sách của hãng bay, hiện tại hạng ghế Tiết Kiệm không được phép hoàn.…" at bounding box center [633, 557] width 555 height 31
drag, startPoint x: 570, startPoint y: 569, endPoint x: 553, endPoint y: 577, distance: 18.8
click at [570, 570] on p "Theo chính sách của hãng bay, hiện tại hạng ghế Tiết Kiệm không được phép hoàn.…" at bounding box center [633, 557] width 555 height 31
click at [404, 569] on p "Theo chính sách của hãng bay, hiện tại hạng ghế Tiết Kiệm không được phép hoàn.…" at bounding box center [633, 557] width 555 height 31
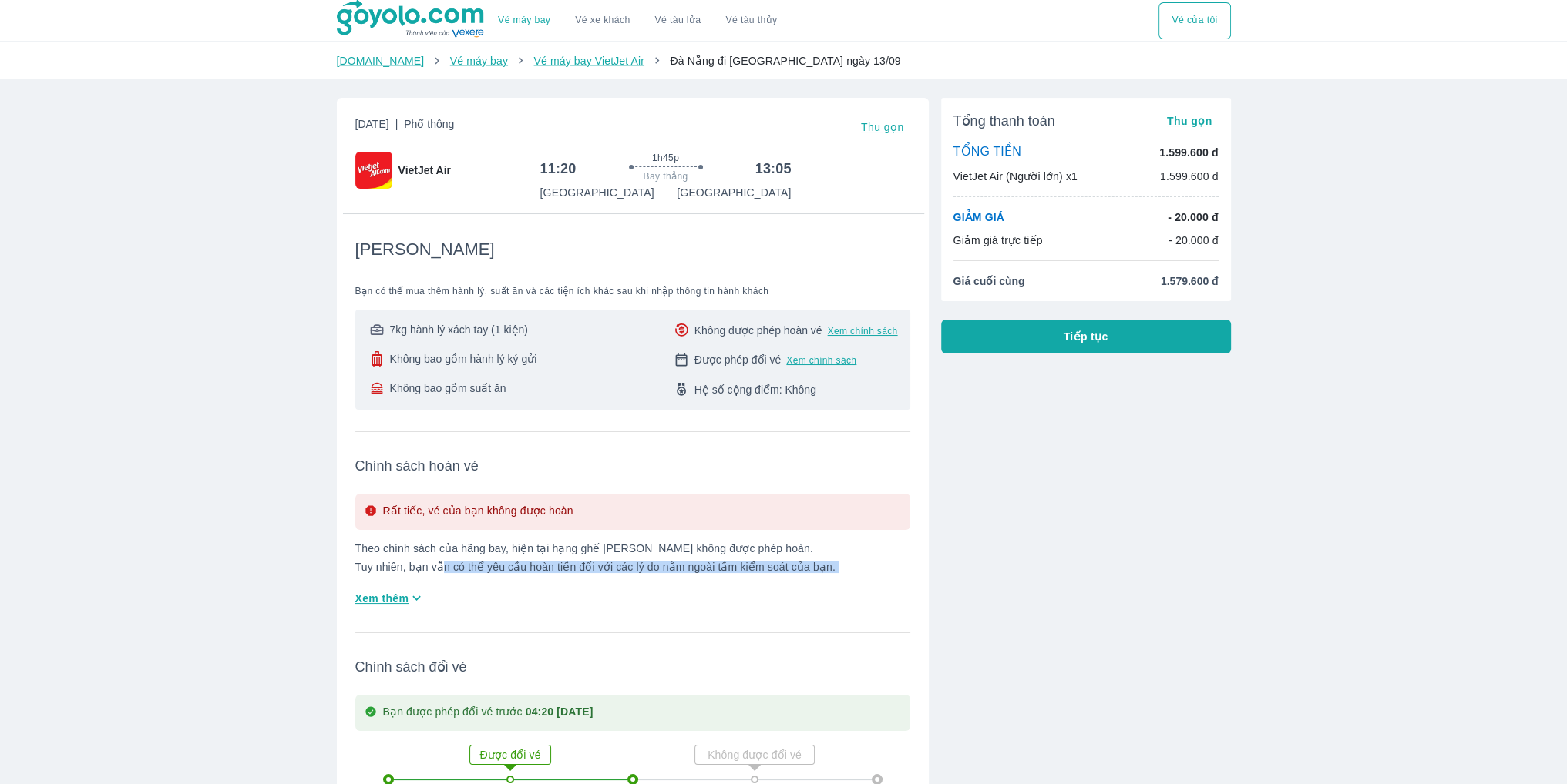
drag, startPoint x: 441, startPoint y: 567, endPoint x: 822, endPoint y: 580, distance: 381.2
click at [822, 580] on div "Rất tiếc, vé của bạn không được hoàn Theo chính sách của hãng bay, hiện tại hạn…" at bounding box center [633, 552] width 555 height 117
click at [370, 604] on span "Xem thêm" at bounding box center [382, 598] width 54 height 15
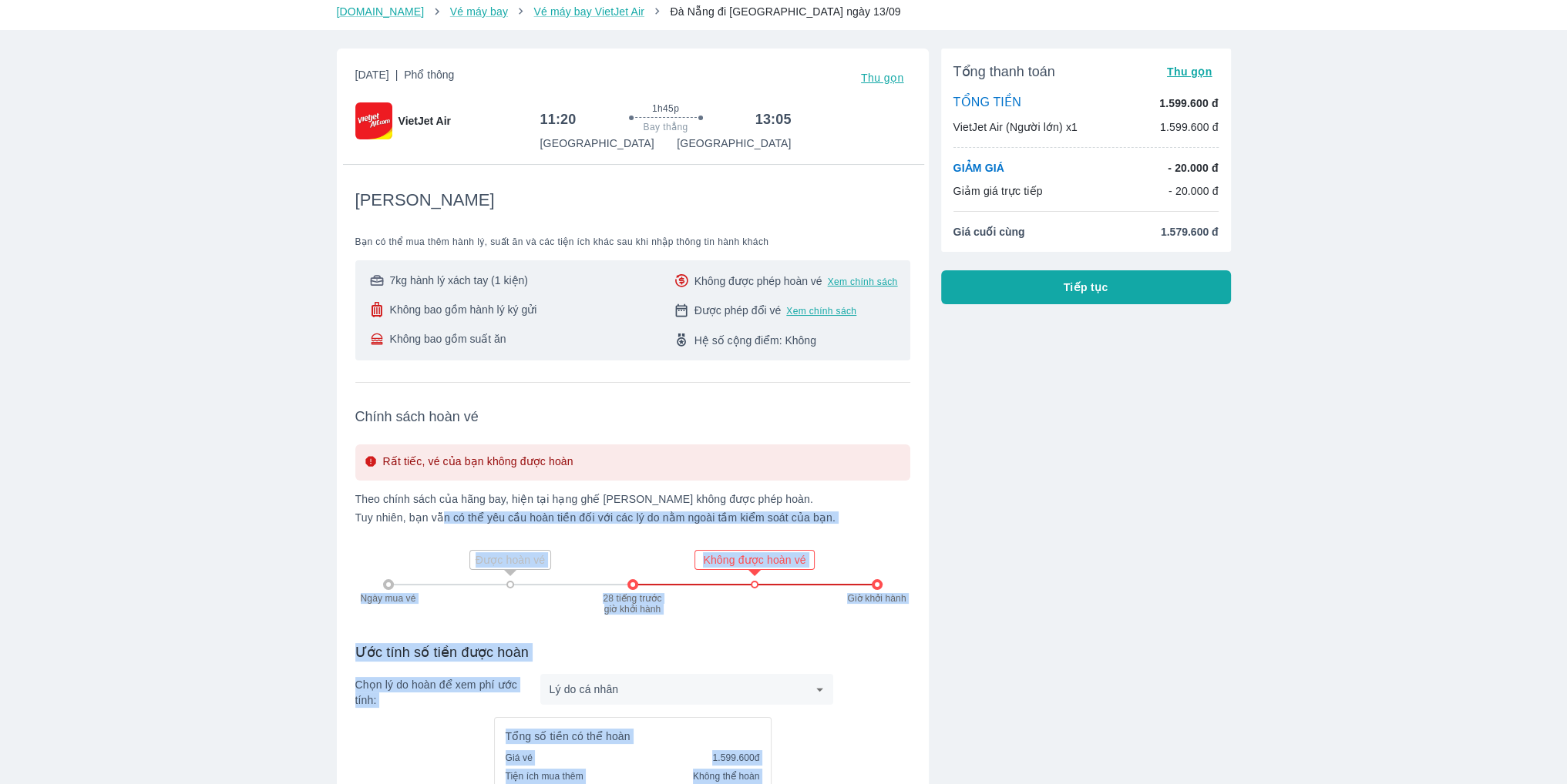
scroll to position [77, 0]
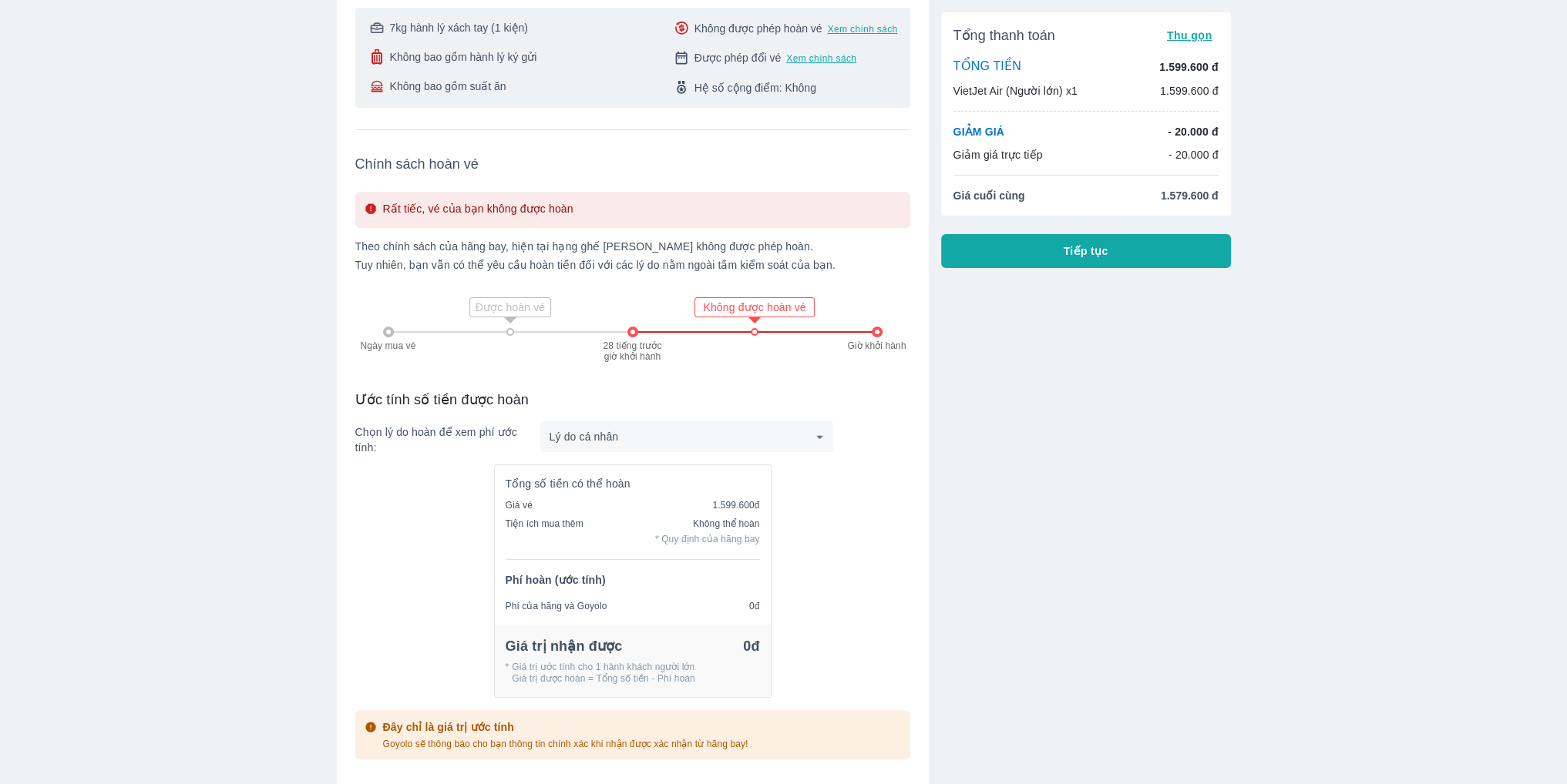
scroll to position [308, 0]
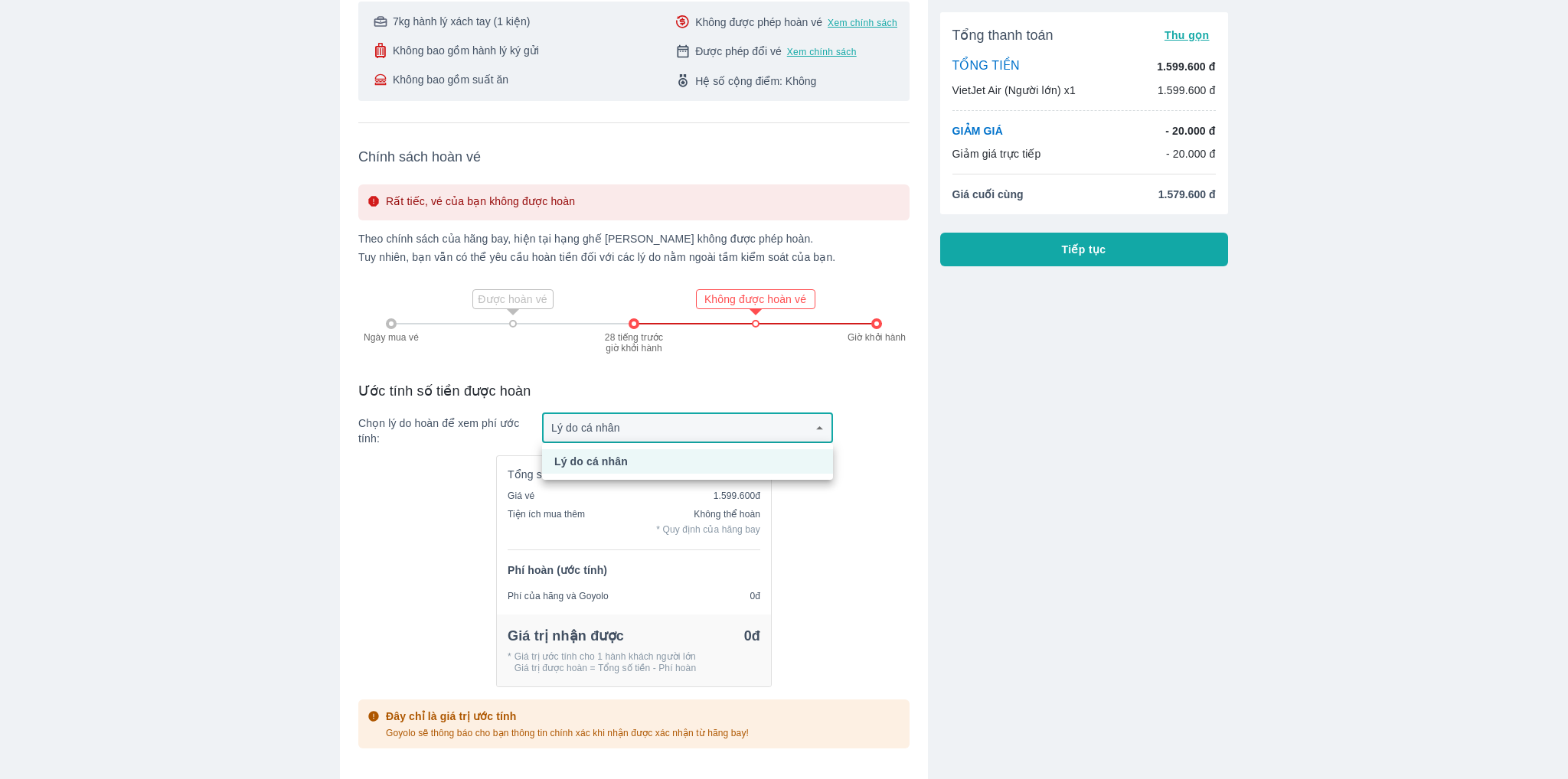
click at [793, 421] on body "Vé máy bay VietJet Air từ Đà Nẵng đi Phú Quốc giá rẻ nhất ngày 12 tháng 9 Vé má…" at bounding box center [784, 83] width 1568 height 779
click at [652, 469] on li "Lý do cá nhân" at bounding box center [688, 461] width 291 height 25
click at [715, 435] on body "Vé máy bay VietJet Air từ Đà Nẵng đi Phú Quốc giá rẻ nhất ngày 12 tháng 9 Vé má…" at bounding box center [784, 83] width 1568 height 779
click at [842, 573] on div at bounding box center [784, 390] width 1568 height 779
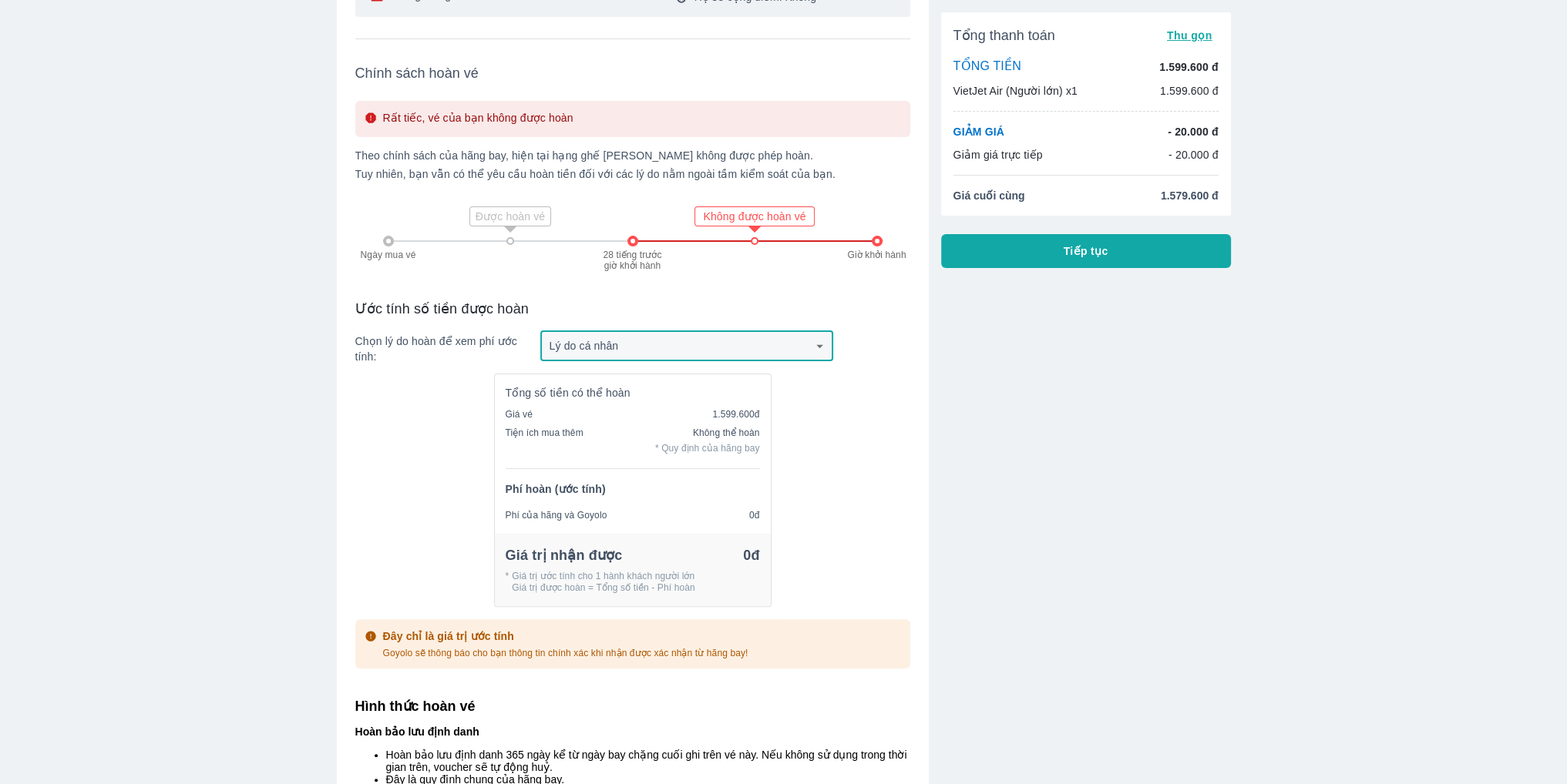
scroll to position [385, 0]
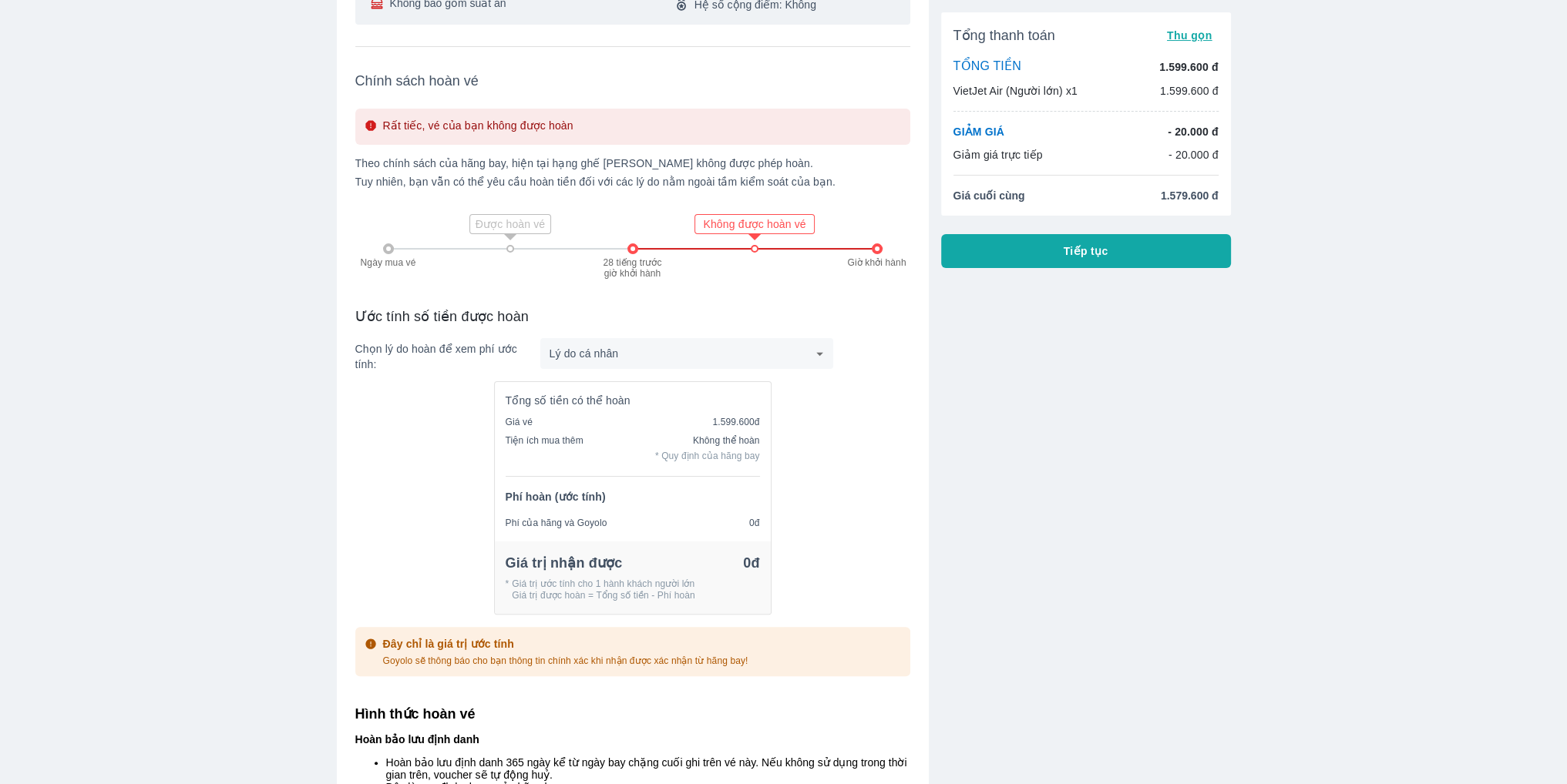
click at [727, 229] on p "Không được hoàn vé" at bounding box center [754, 223] width 115 height 15
drag, startPoint x: 602, startPoint y: 238, endPoint x: 523, endPoint y: 238, distance: 79.0
click at [594, 241] on div "Ngày mua vé Được hoàn vé 28 tiếng trước giờ khởi hành Không được hoàn vé Giờ kh…" at bounding box center [633, 248] width 499 height 96
click at [515, 228] on icon at bounding box center [510, 237] width 31 height 31
drag, startPoint x: 548, startPoint y: 312, endPoint x: 584, endPoint y: 272, distance: 53.8
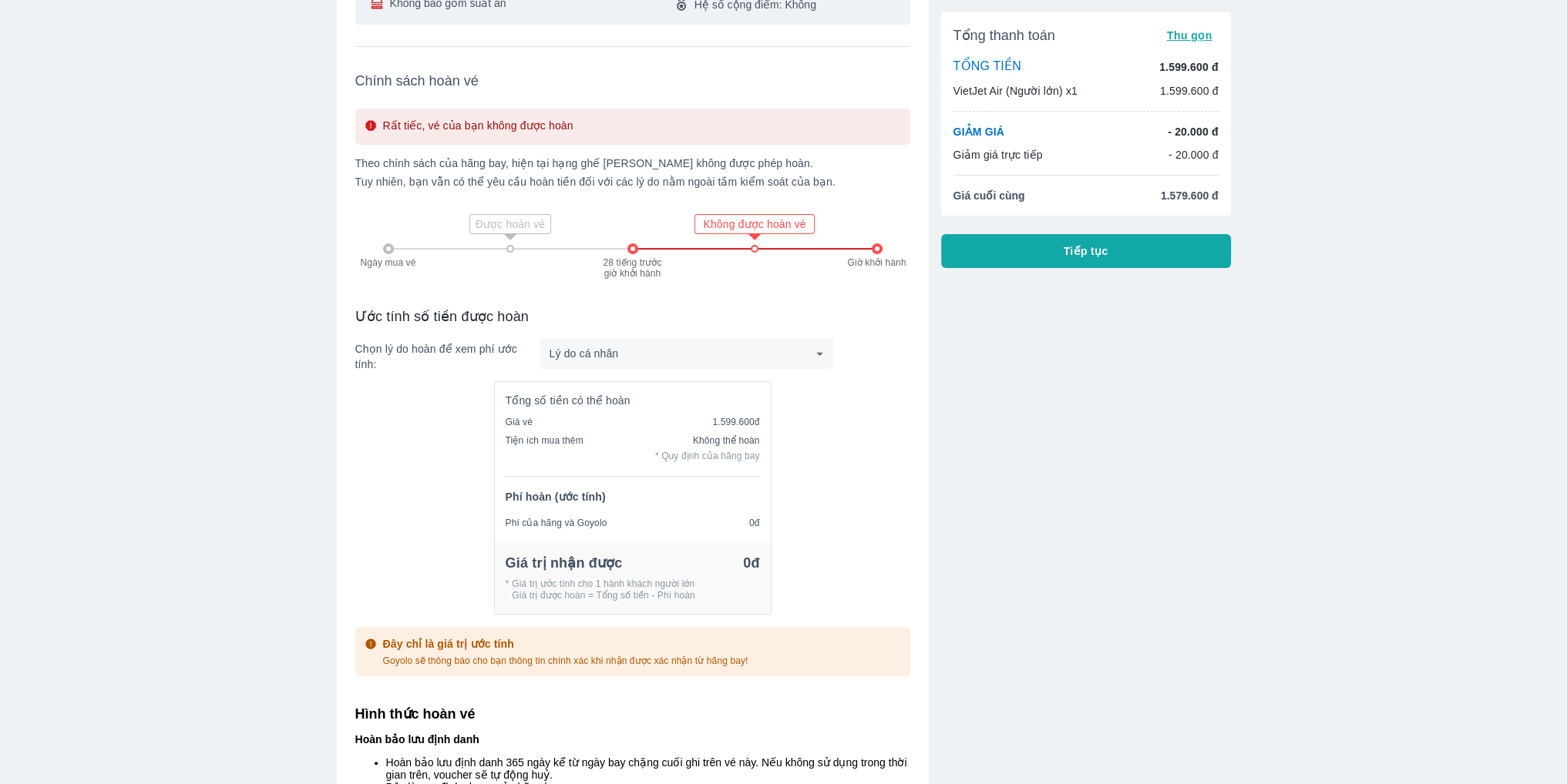
click at [551, 308] on p "Ước tính số tiền được hoàn" at bounding box center [633, 316] width 555 height 19
click at [628, 240] on div "Ngày mua vé Được hoàn vé 28 tiếng trước giờ khởi hành Không được hoàn vé Giờ kh…" at bounding box center [633, 248] width 499 height 96
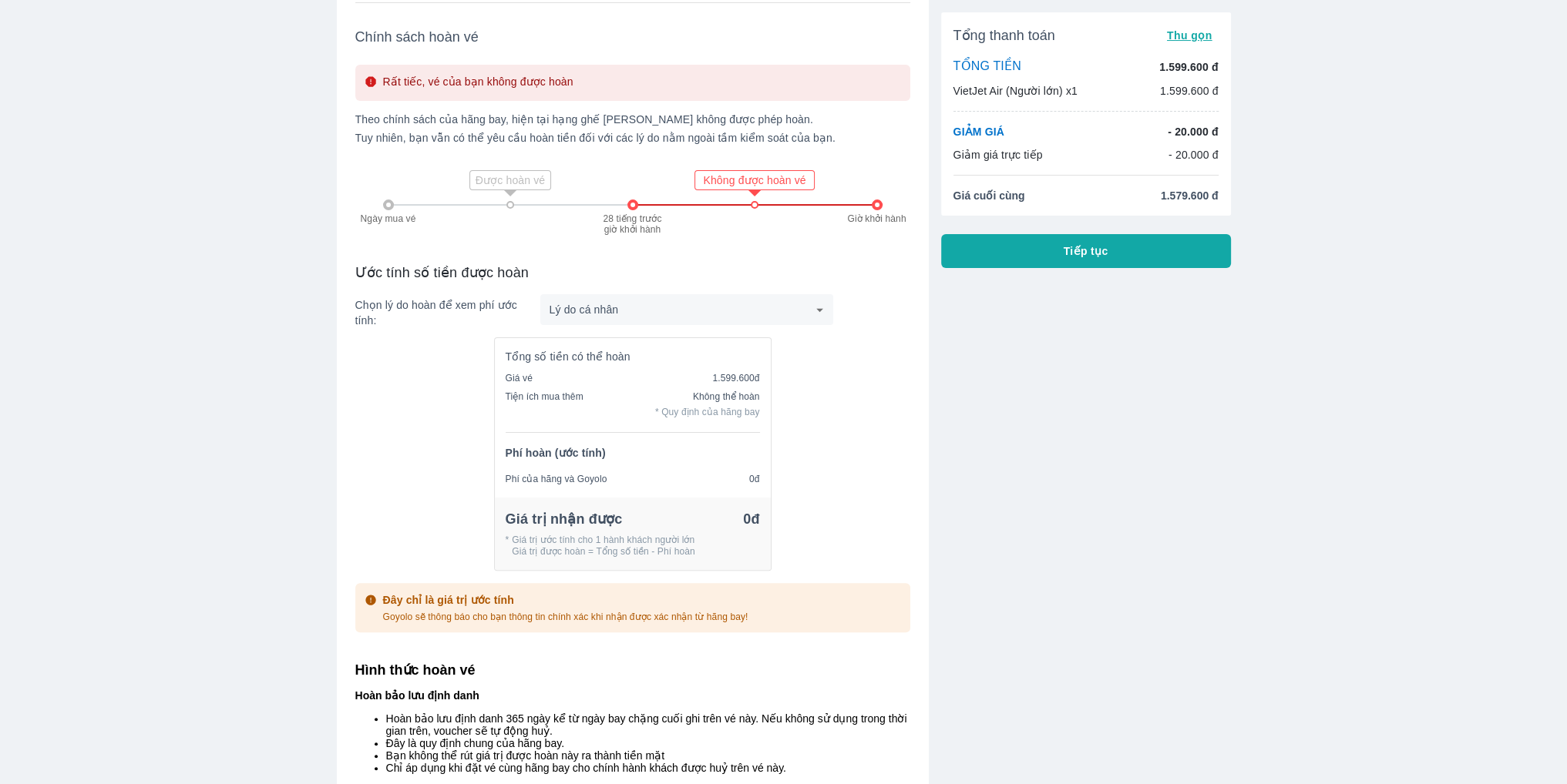
scroll to position [616, 0]
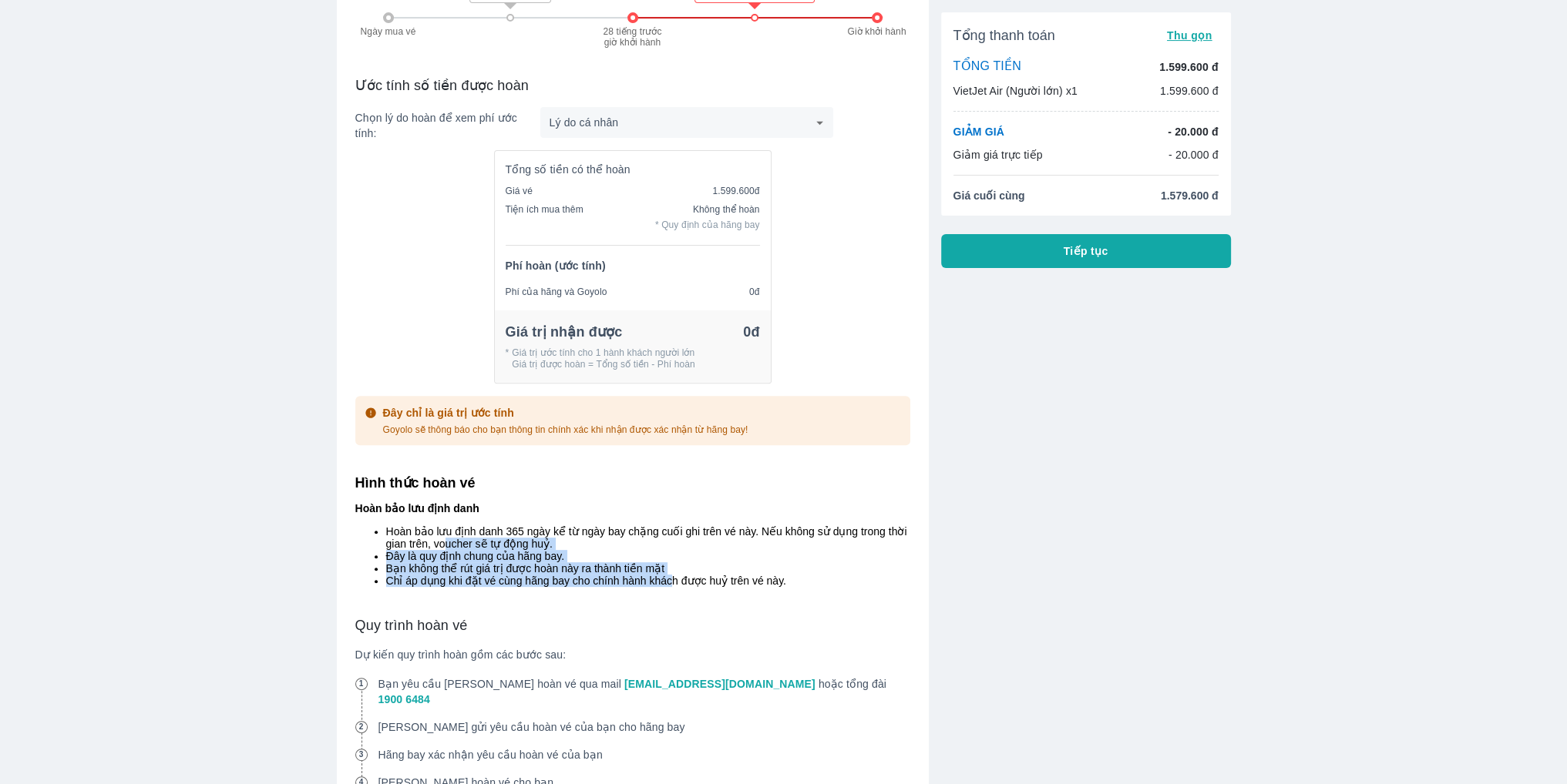
drag, startPoint x: 447, startPoint y: 544, endPoint x: 668, endPoint y: 596, distance: 227.0
click at [668, 587] on ul "Hoàn bảo lưu định danh 365 ngày kể từ ngày bay chặng cuối ghi trên vé này. Nếu …" at bounding box center [633, 555] width 555 height 62
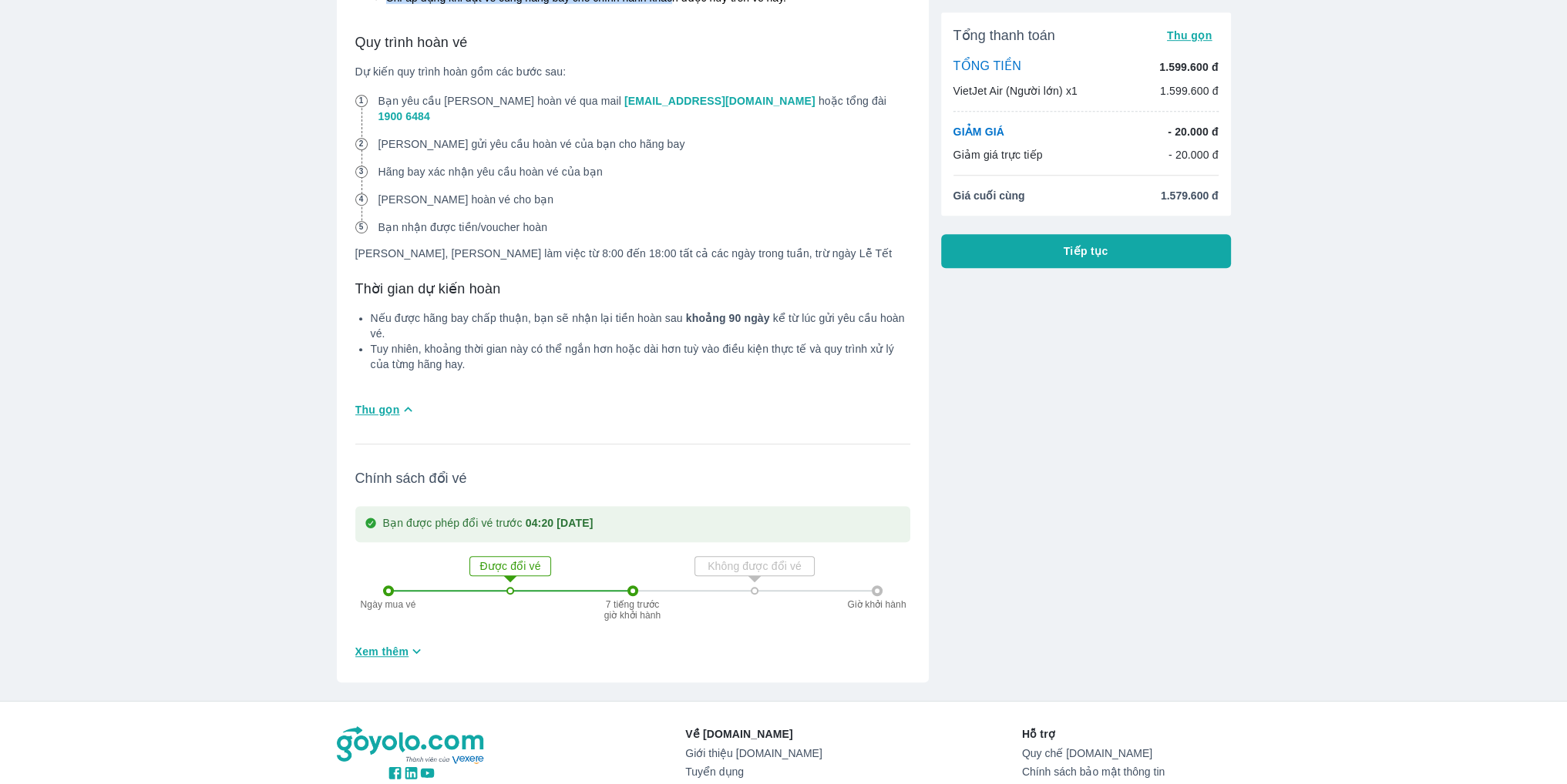
scroll to position [1232, 0]
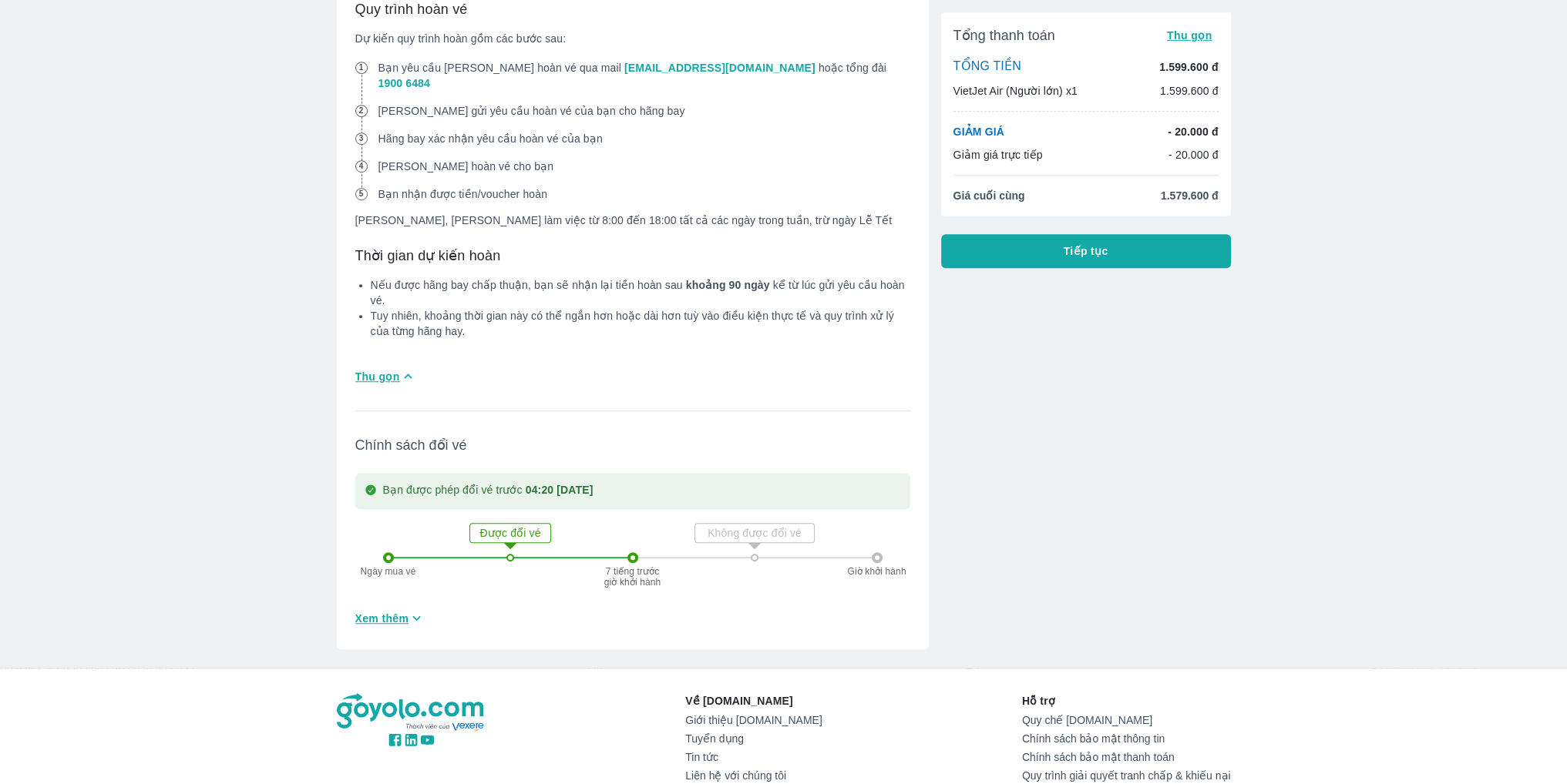
click at [401, 611] on span "Xem thêm" at bounding box center [382, 618] width 54 height 15
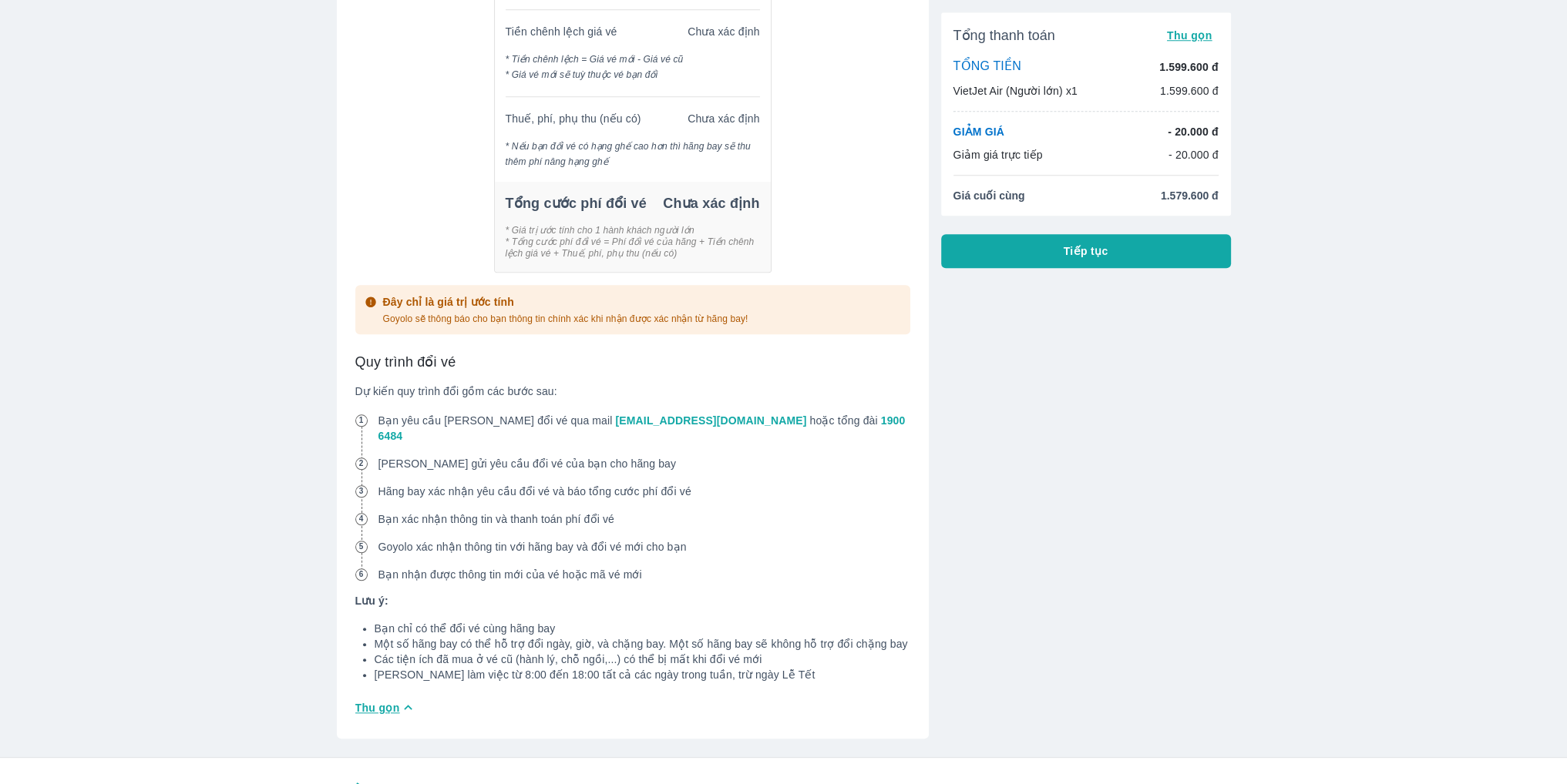
scroll to position [2126, 0]
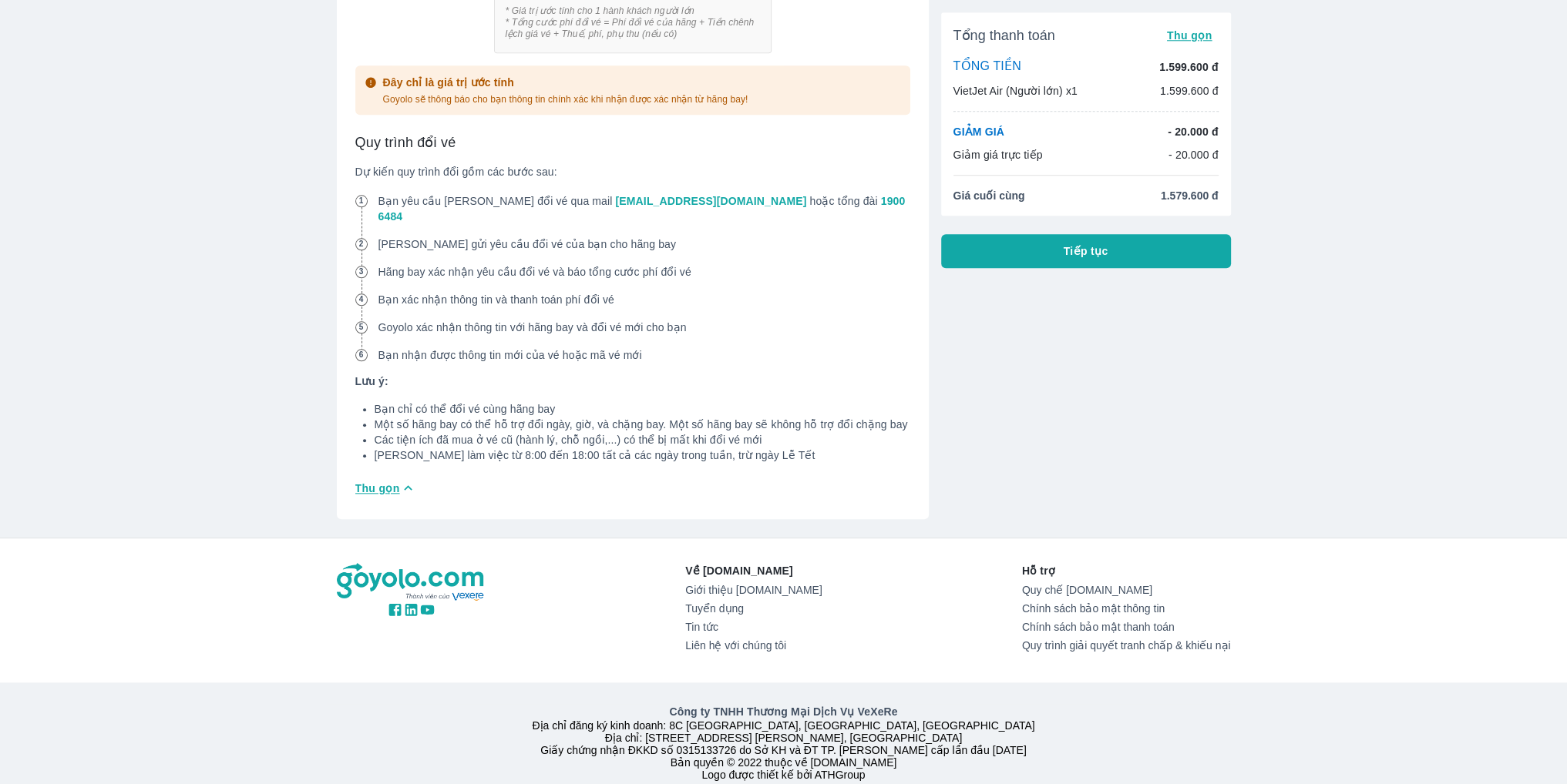
click at [1084, 260] on button "Tiếp tục" at bounding box center [1085, 251] width 289 height 34
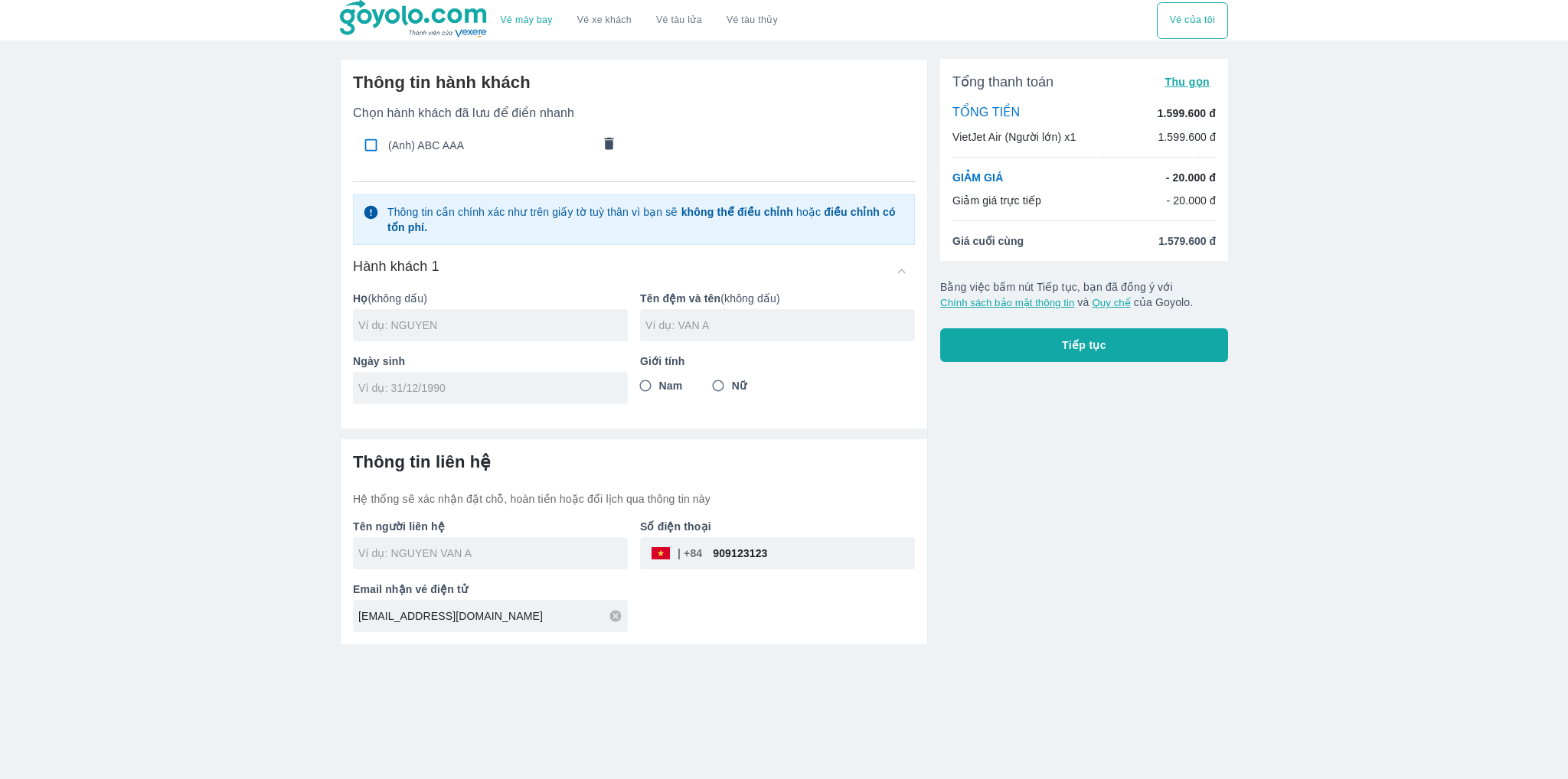
click at [646, 383] on input "Nam" at bounding box center [645, 385] width 28 height 28
radio input "true"
click at [516, 323] on input "text" at bounding box center [493, 325] width 270 height 15
type input "ABBBB"
click at [729, 326] on input "text" at bounding box center [780, 325] width 270 height 15
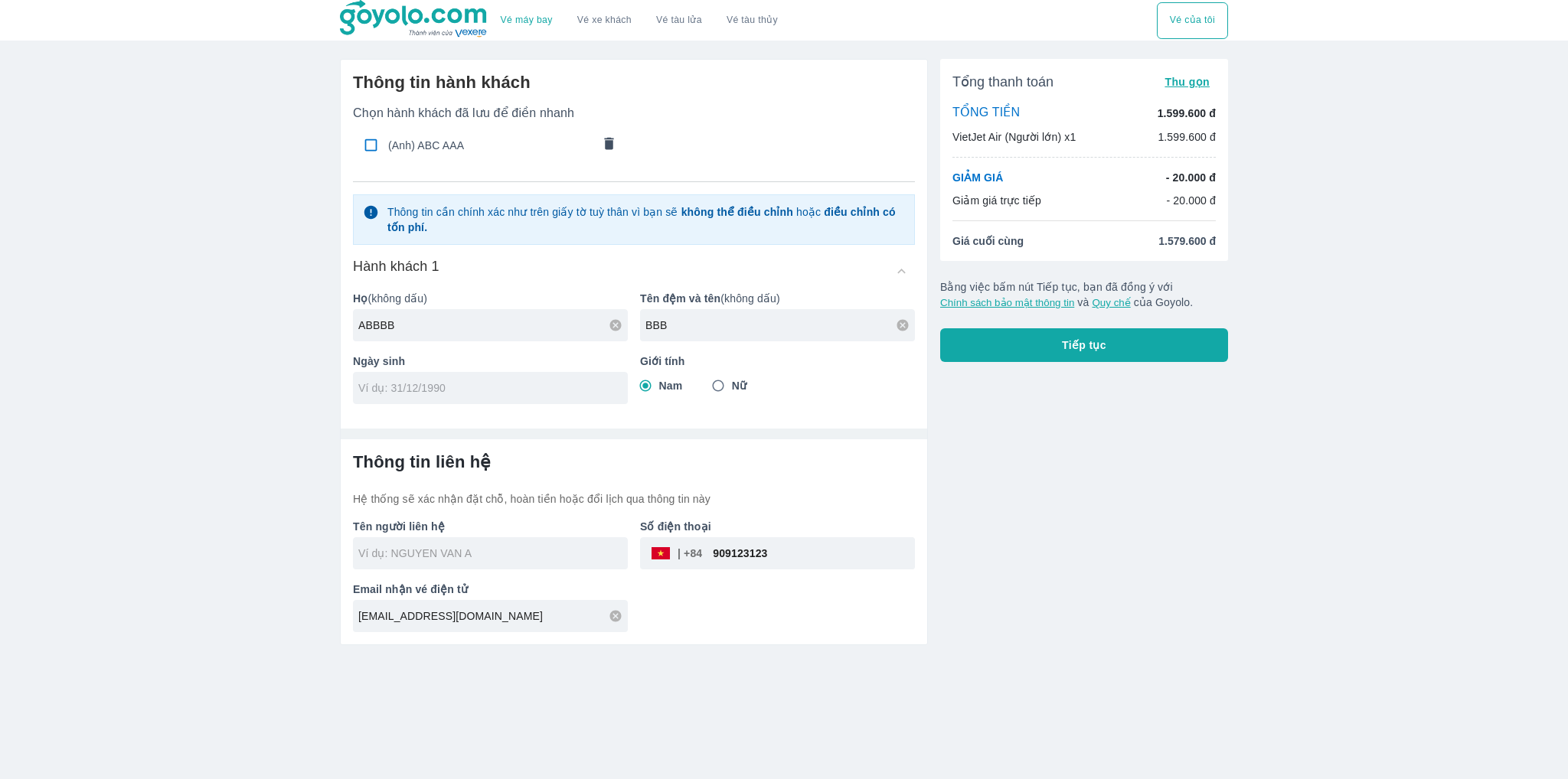
type input "BBB"
click at [517, 394] on input "tel" at bounding box center [485, 388] width 254 height 15
type input "[DATE]"
click at [560, 452] on h6 "Thông tin liên hệ" at bounding box center [634, 462] width 562 height 21
type input "ABBBB BBB"
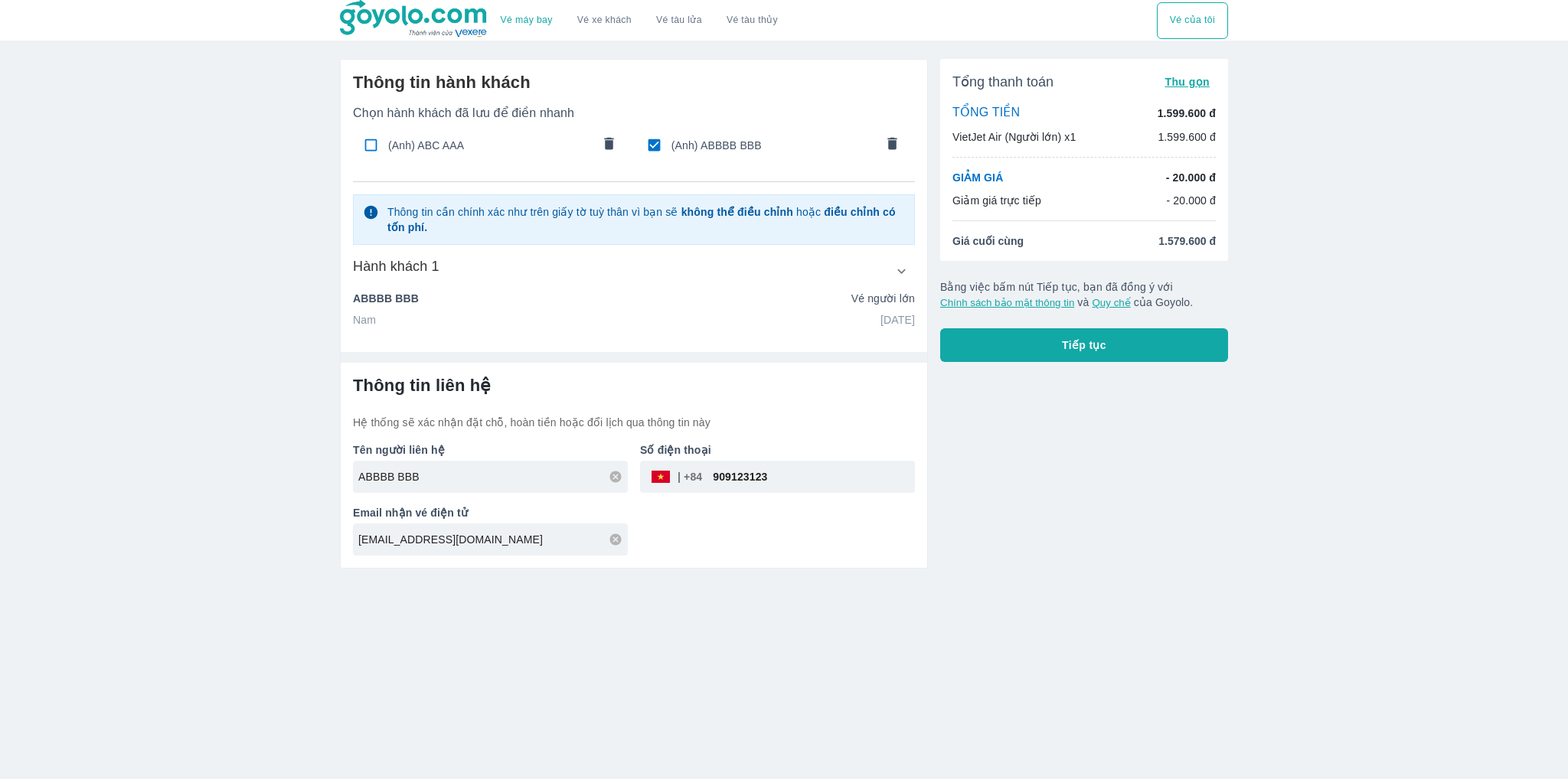
click at [1041, 342] on button "Tiếp tục" at bounding box center [1084, 345] width 288 height 34
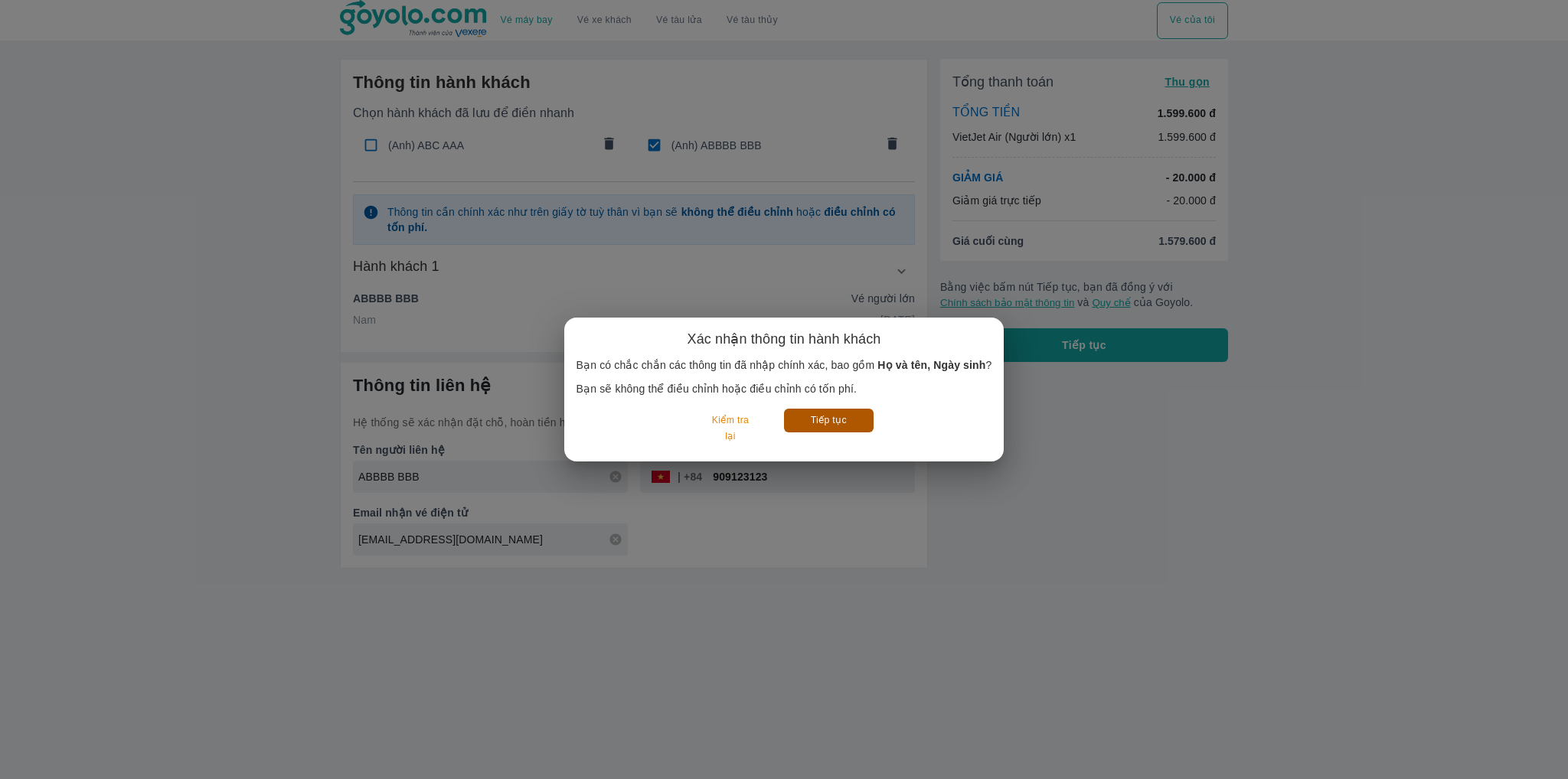
click at [821, 425] on button "Tiếp tục" at bounding box center [828, 421] width 90 height 24
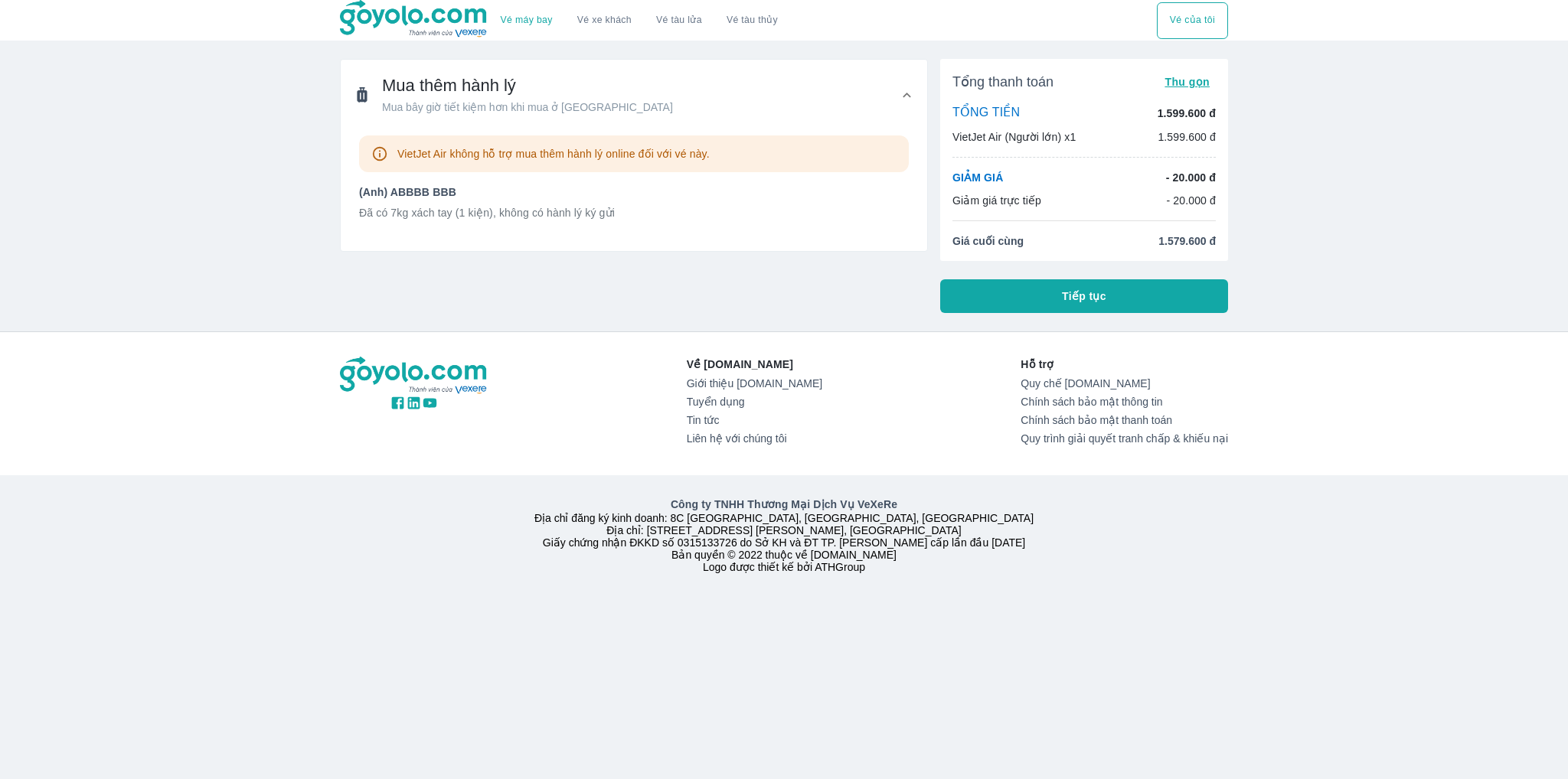
click at [527, 213] on p "Đã có 7kg xách tay (1 kiện), không có hành lý ký gửi" at bounding box center [634, 212] width 549 height 15
click at [1097, 298] on span "Tiếp tục" at bounding box center [1084, 295] width 44 height 15
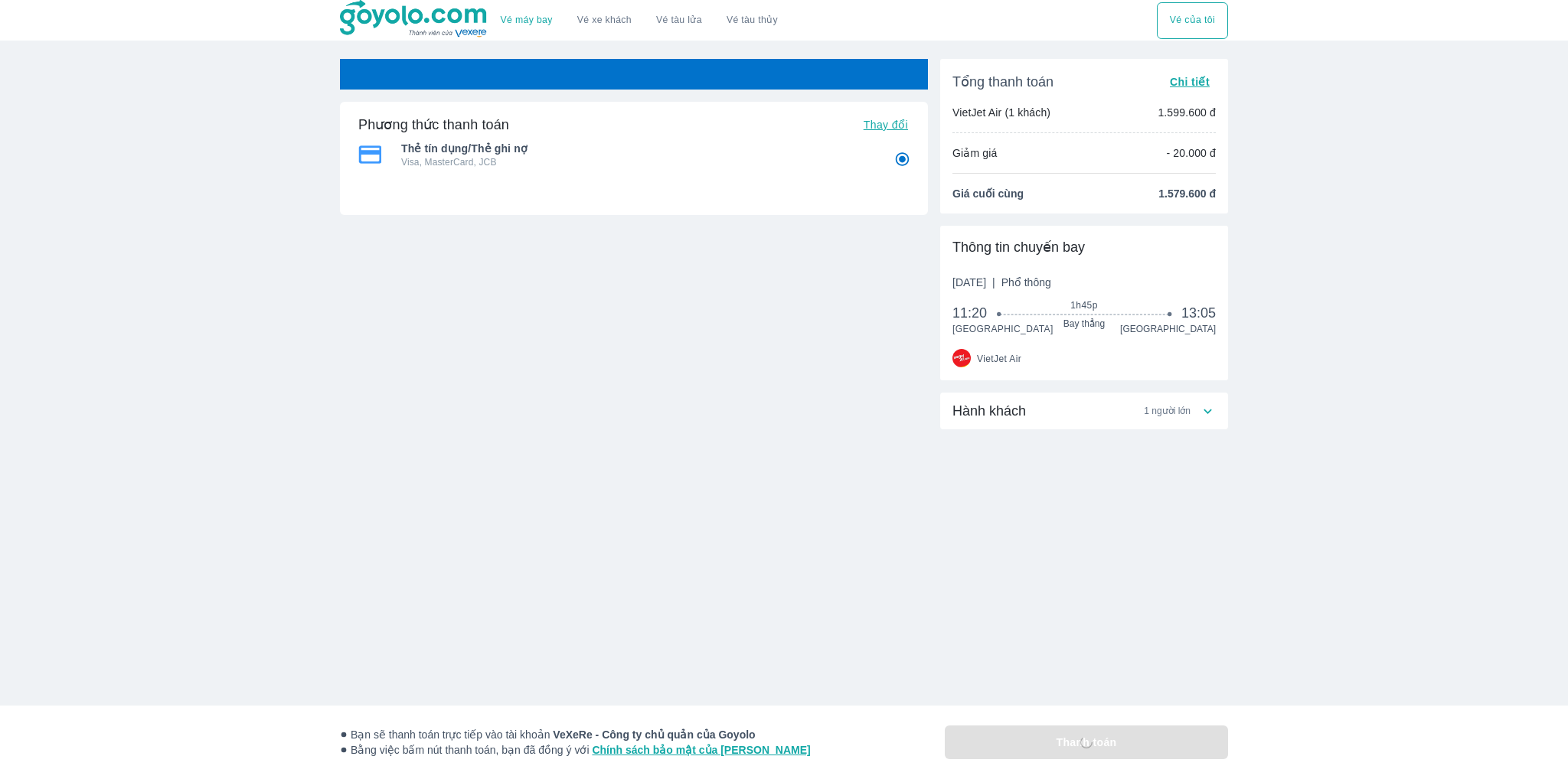
radio input "false"
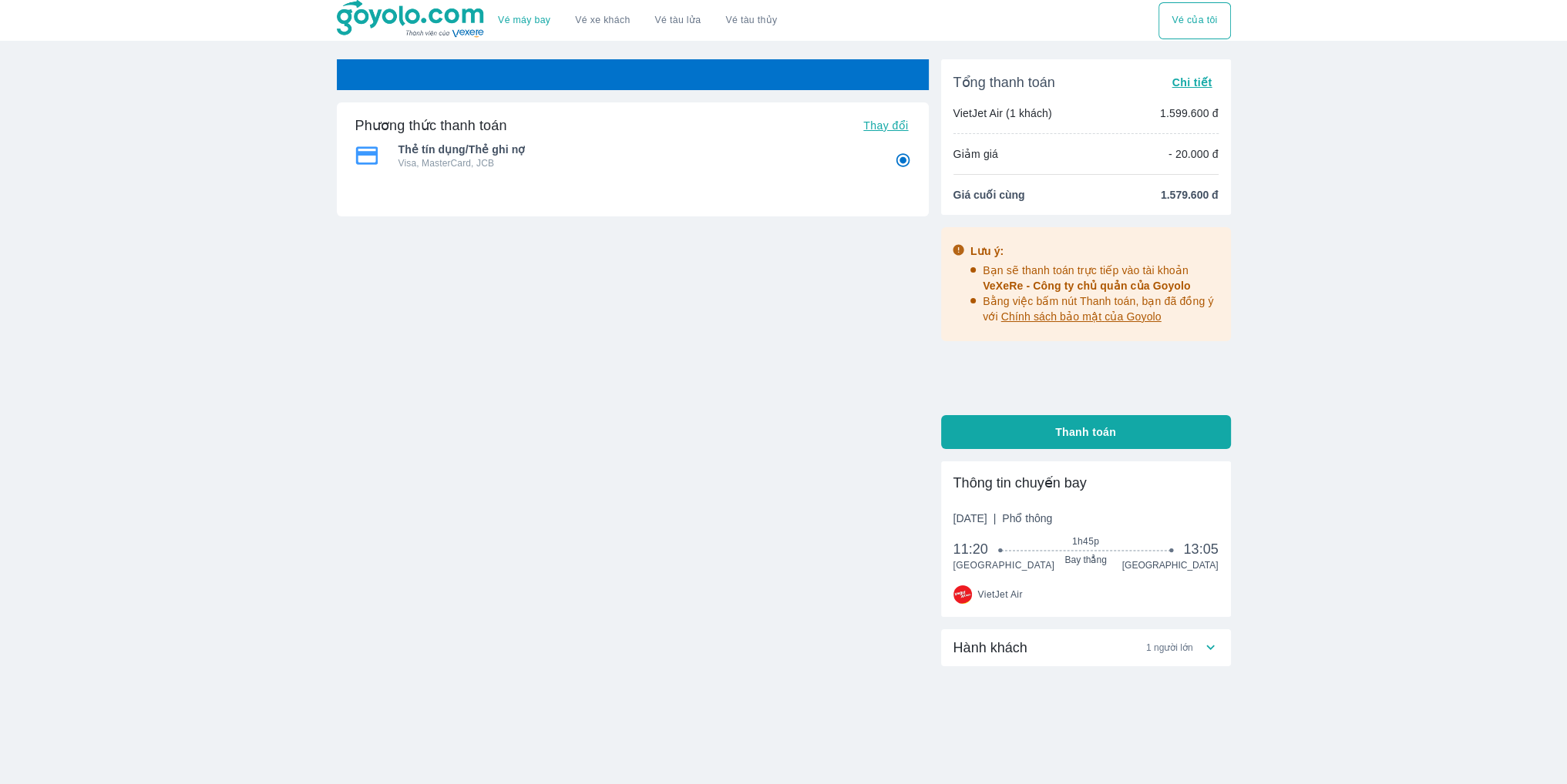
radio input "false"
click at [523, 25] on link "Vé máy bay" at bounding box center [524, 20] width 53 height 12
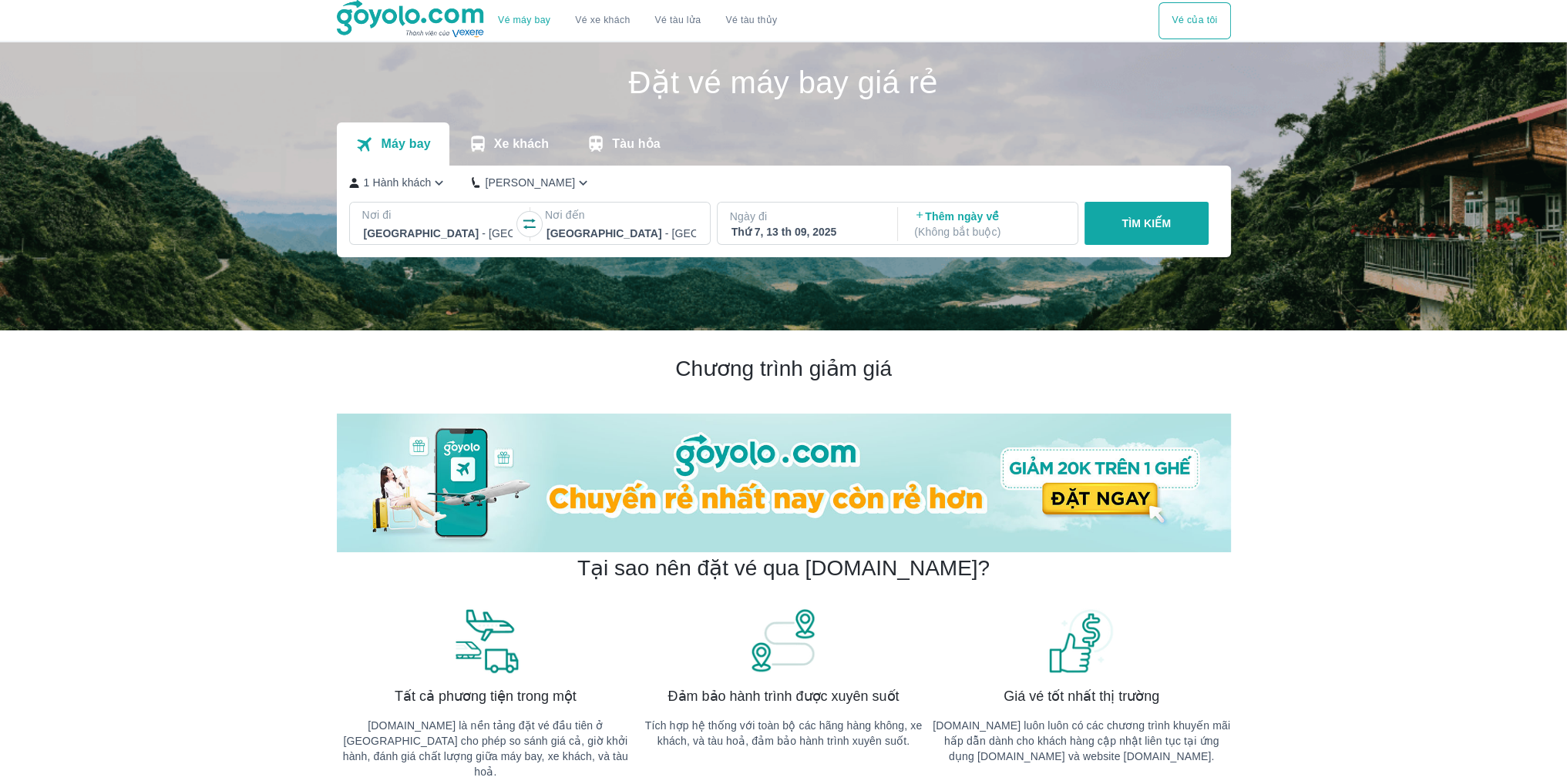
click at [377, 241] on div at bounding box center [438, 233] width 149 height 19
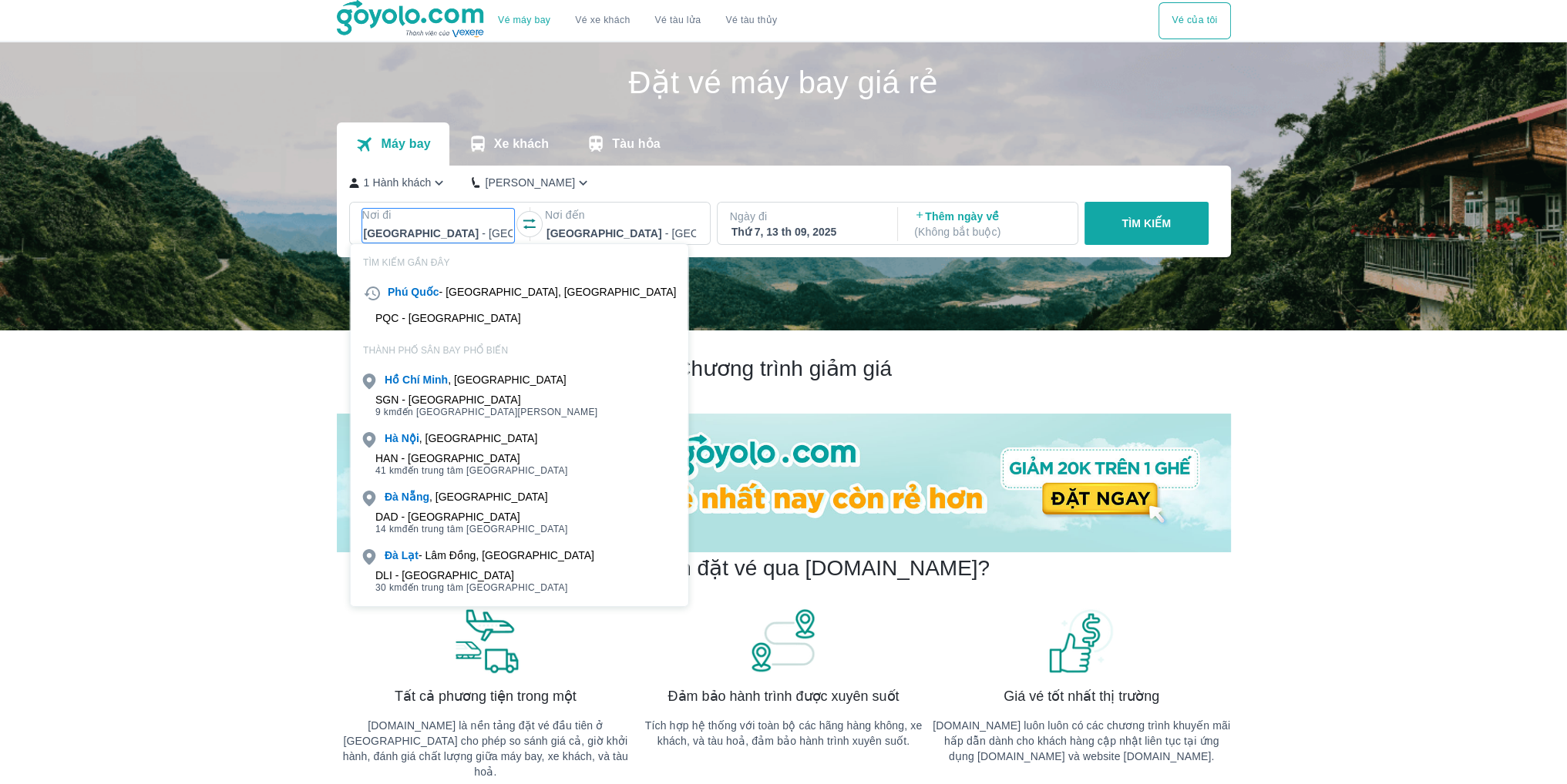
scroll to position [88, 0]
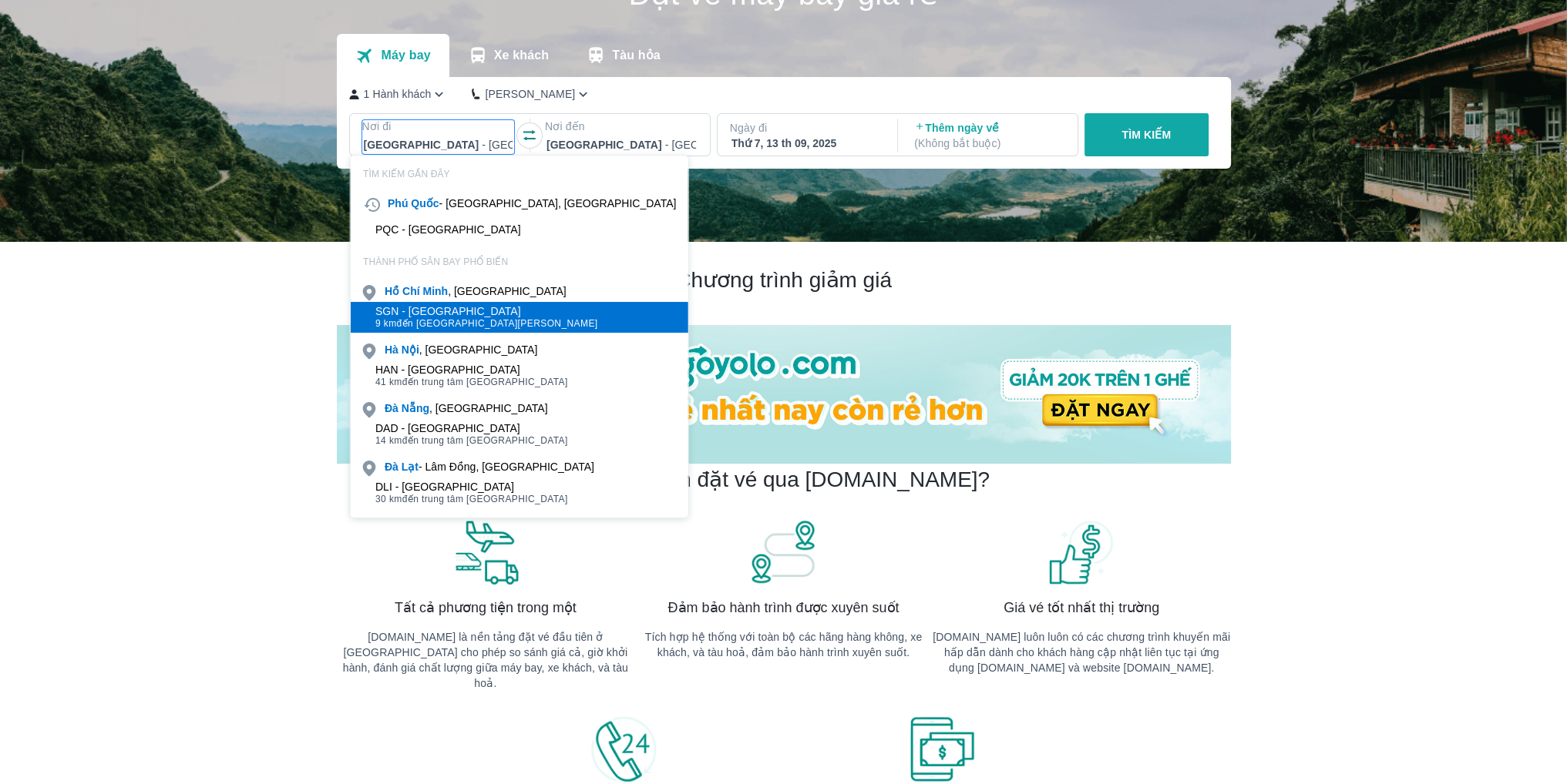
click at [429, 306] on div "SGN - Sân bay Tân Sơn Nhất" at bounding box center [486, 312] width 222 height 13
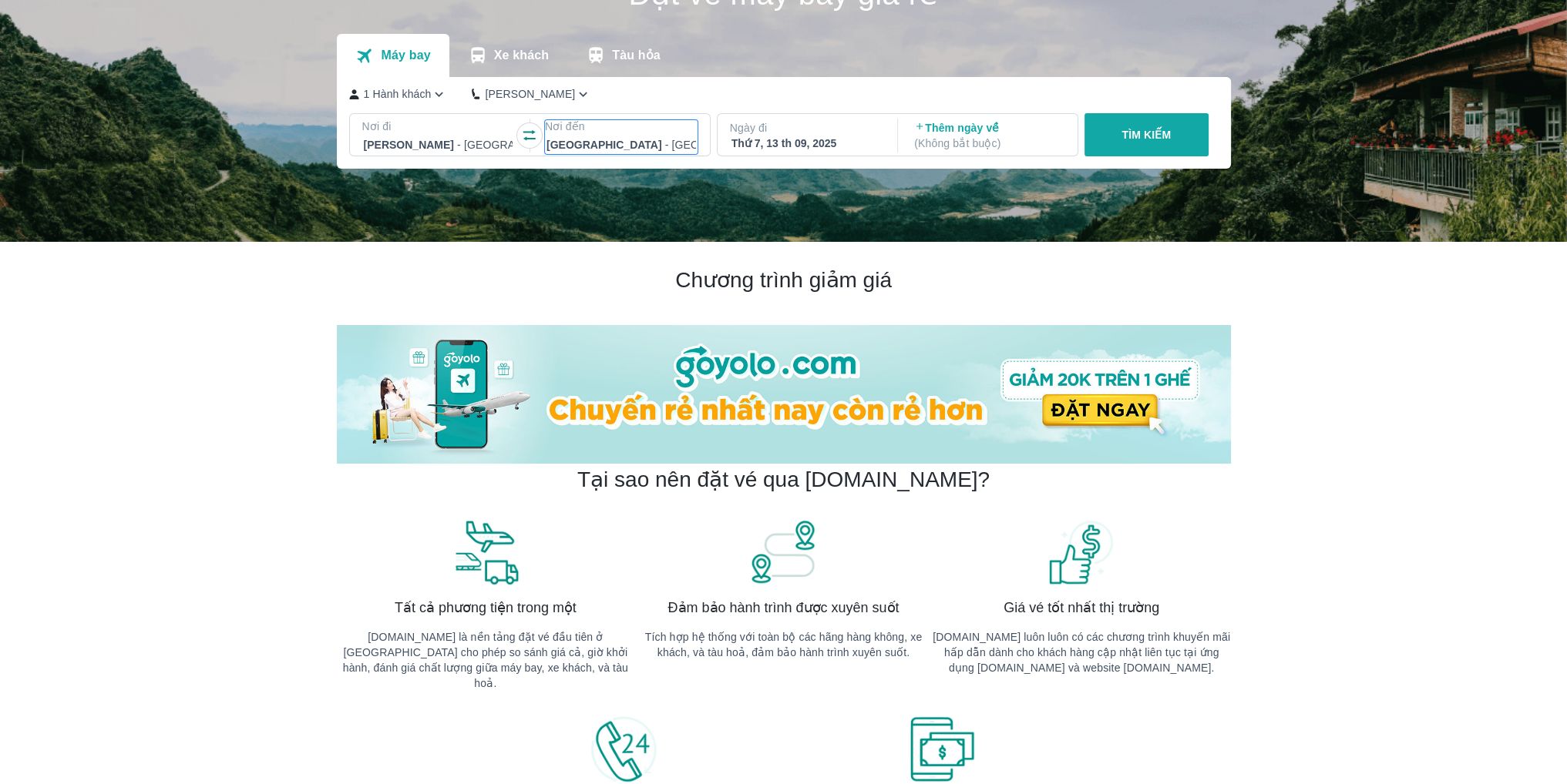
click at [654, 139] on div at bounding box center [621, 145] width 149 height 19
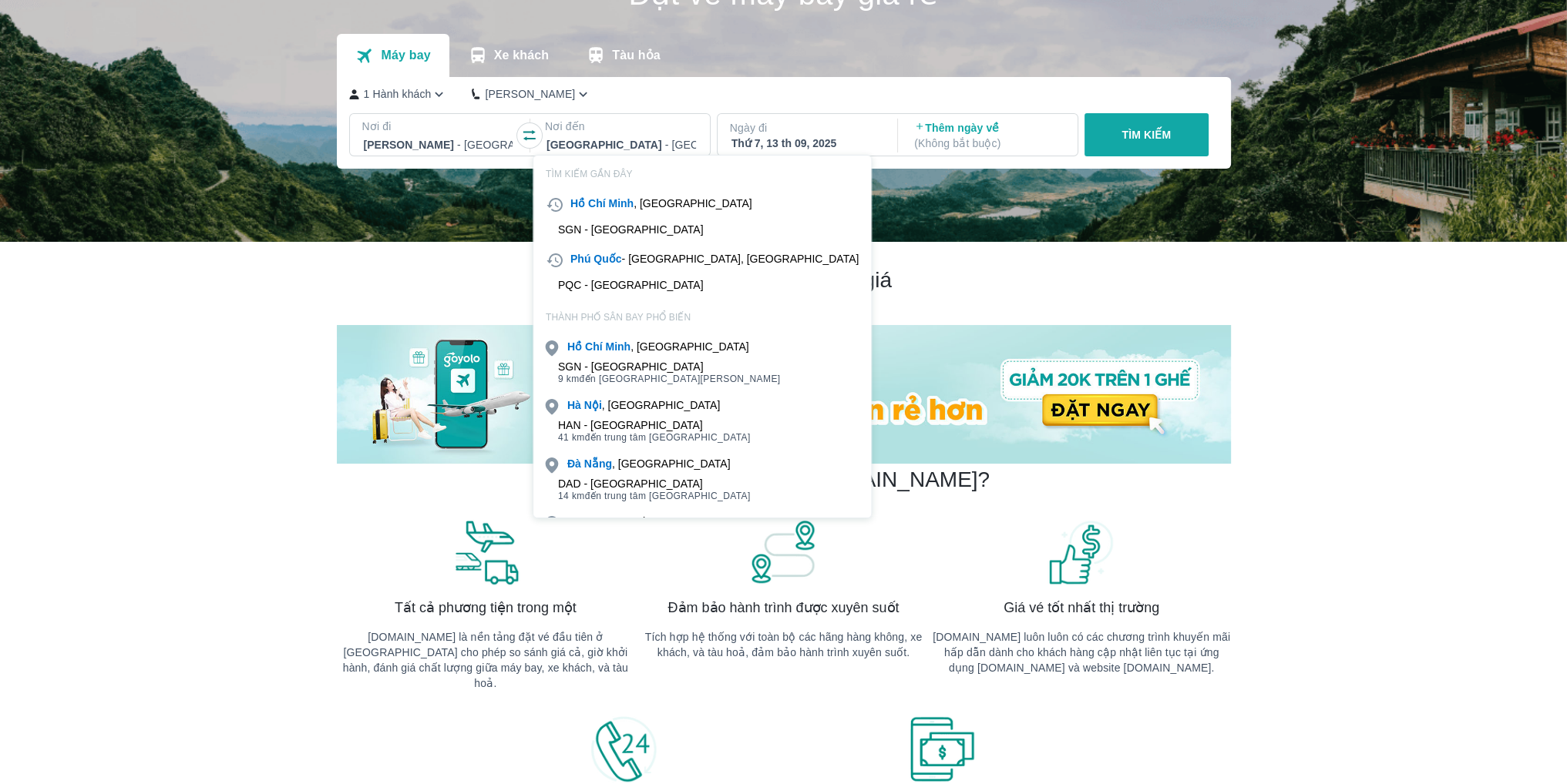
click at [617, 421] on div "HAN - Sân bay Nội Bài" at bounding box center [655, 425] width 193 height 13
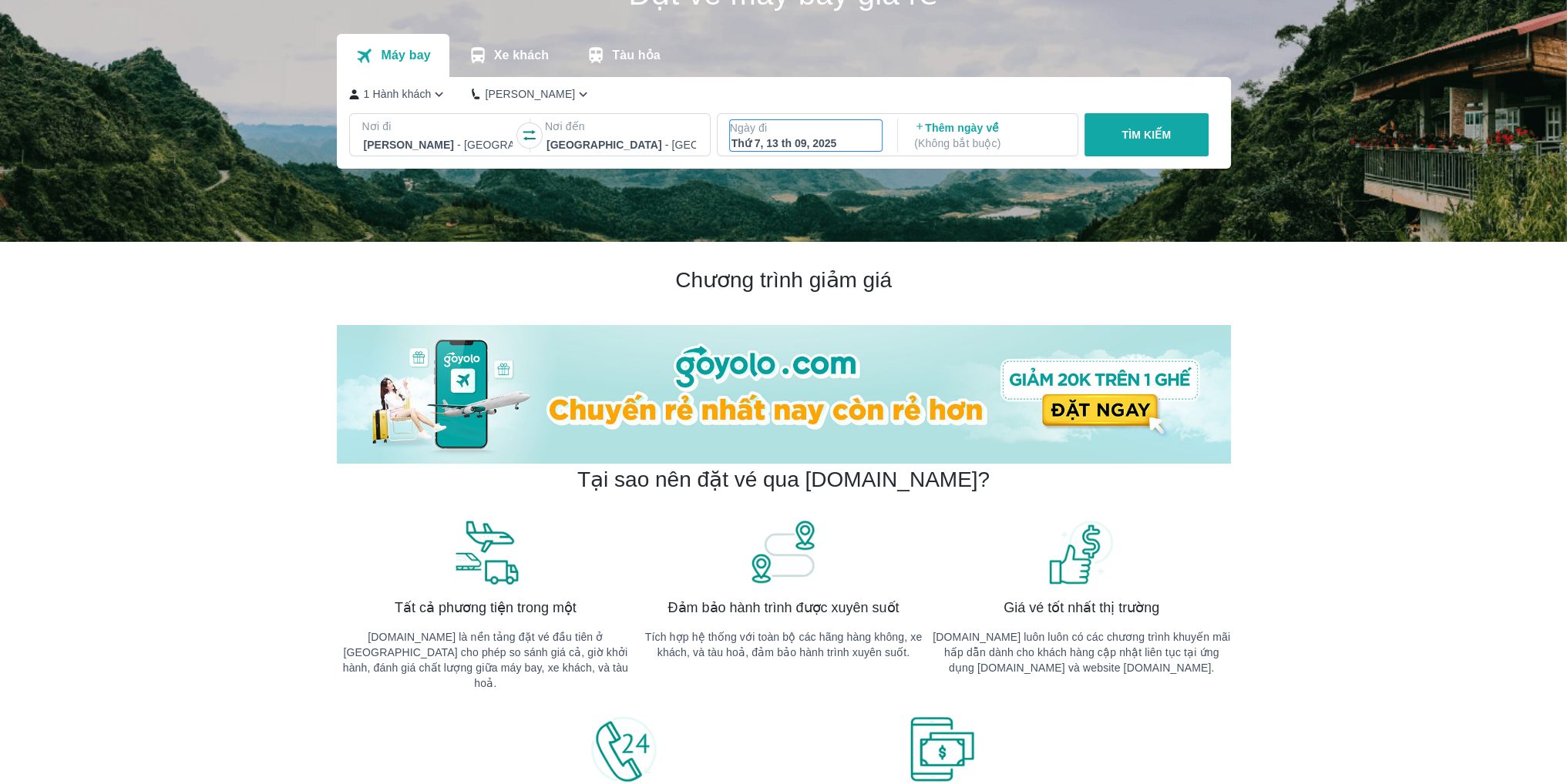
click at [807, 139] on div "Thứ 7, 13 th 09, 2025" at bounding box center [806, 143] width 149 height 15
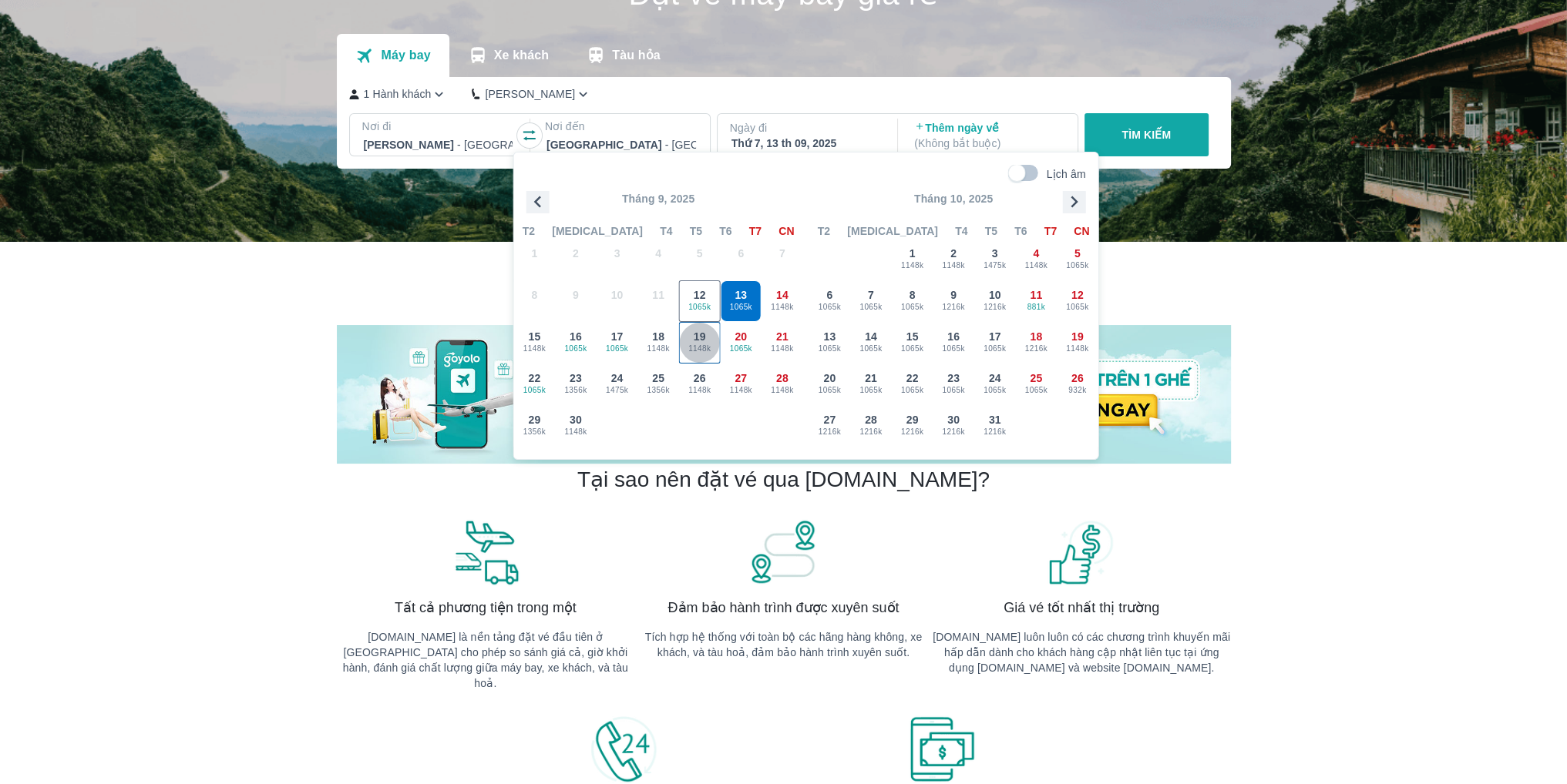
click at [706, 346] on span "1148k" at bounding box center [700, 349] width 40 height 13
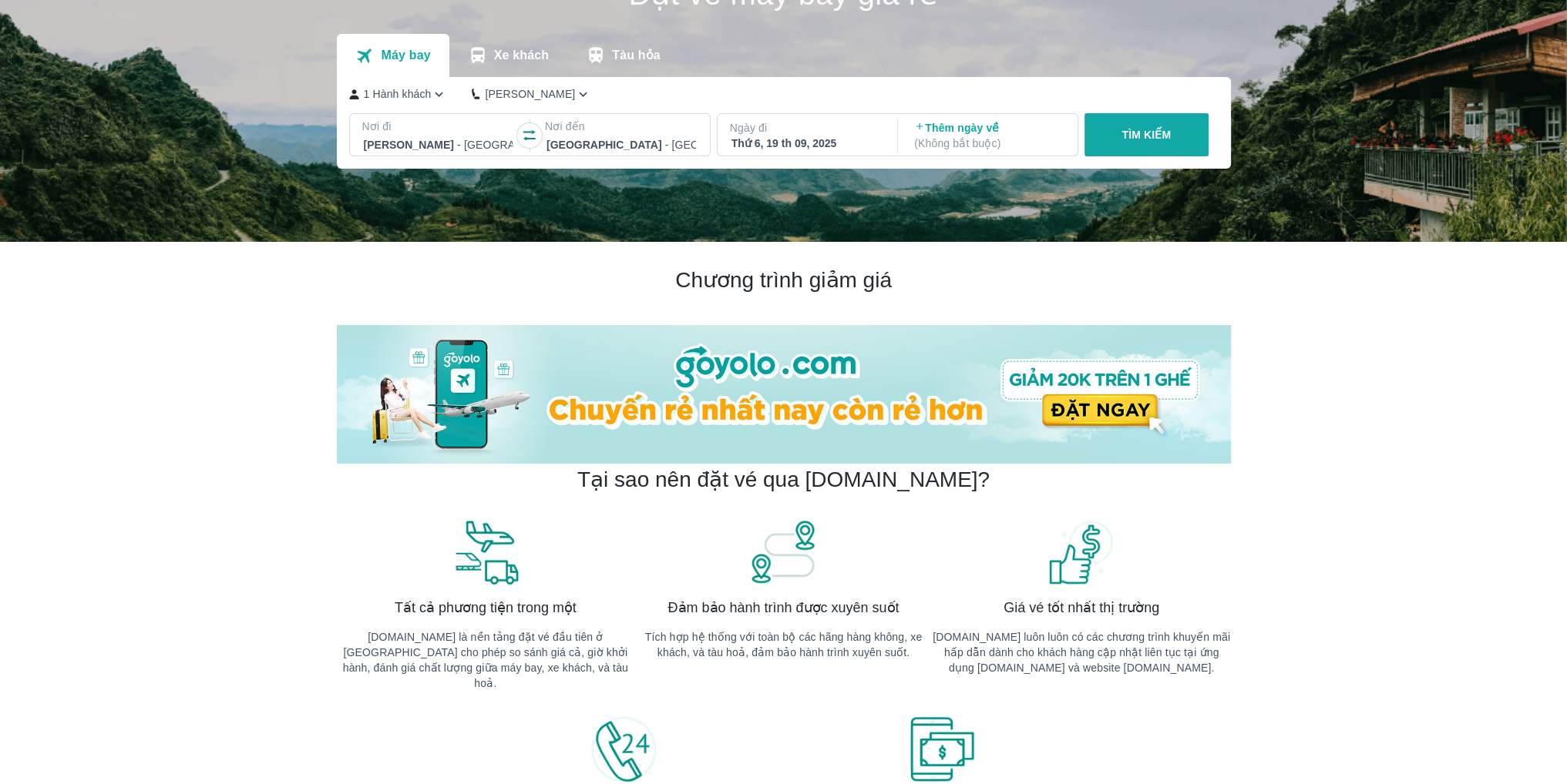
click at [1150, 131] on p "TÌM KIẾM" at bounding box center [1145, 134] width 49 height 15
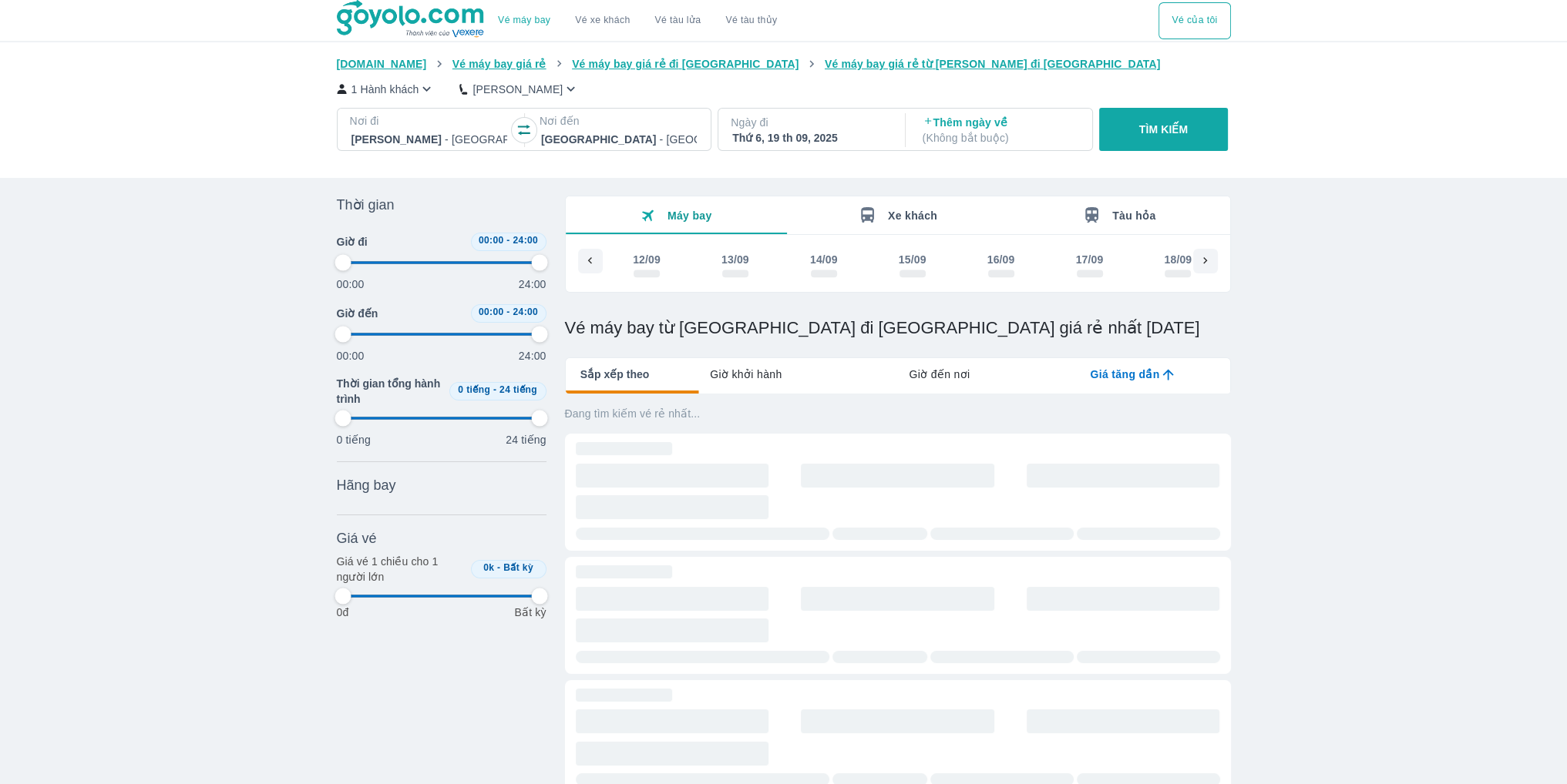
scroll to position [0, 128]
type input "97.9166666666667"
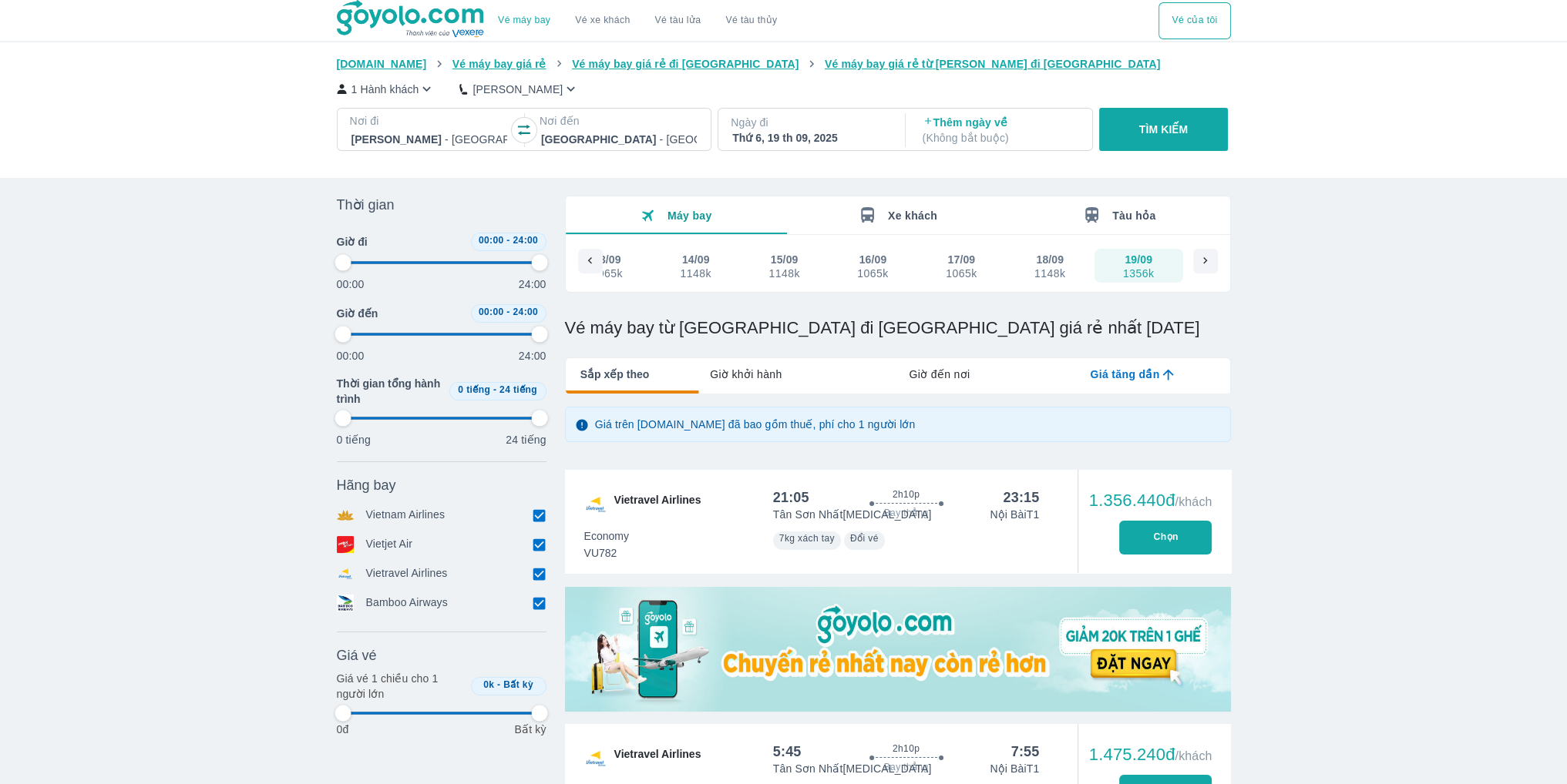
type input "97.9166666666667"
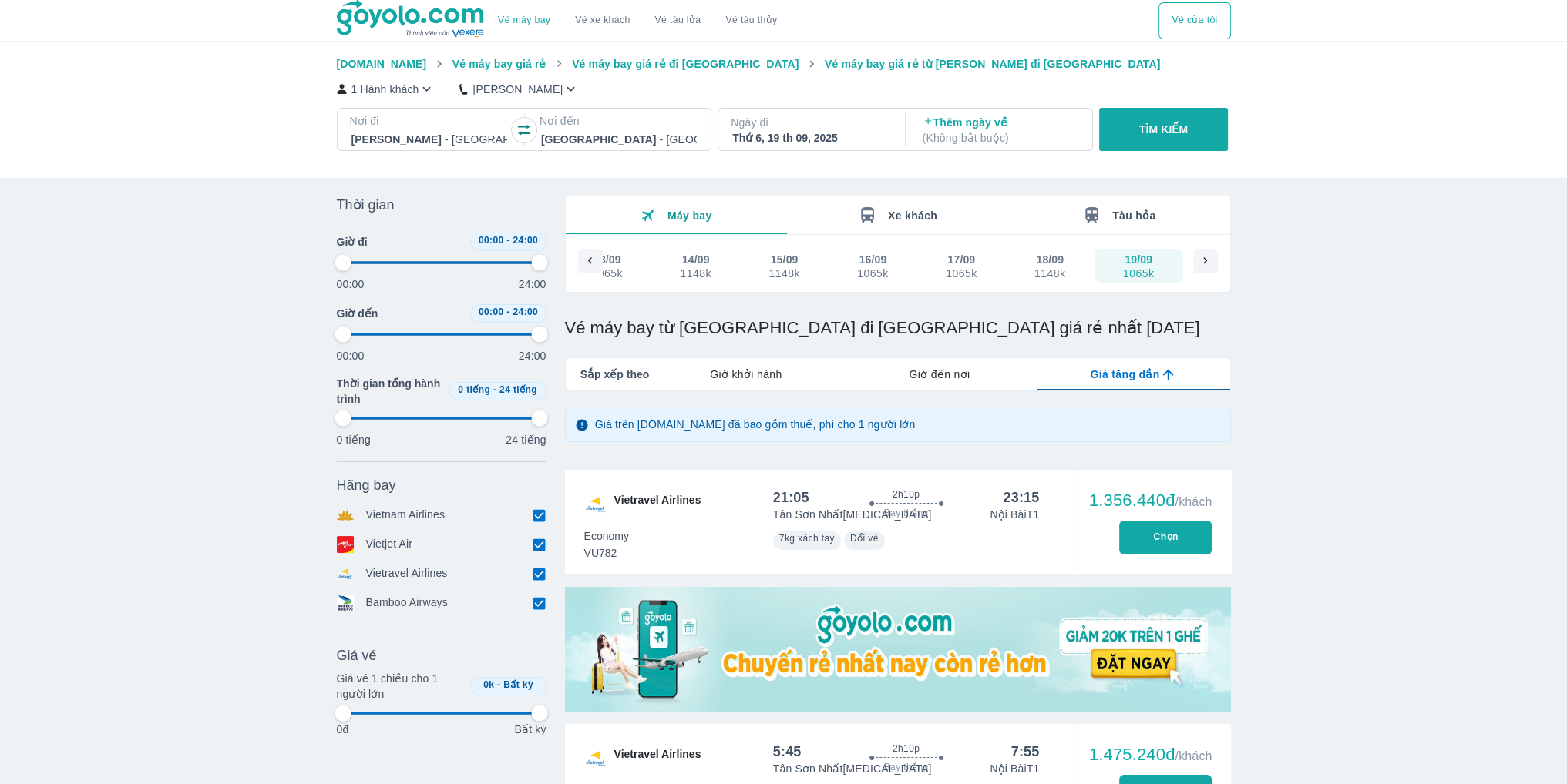
type input "97.9166666666667"
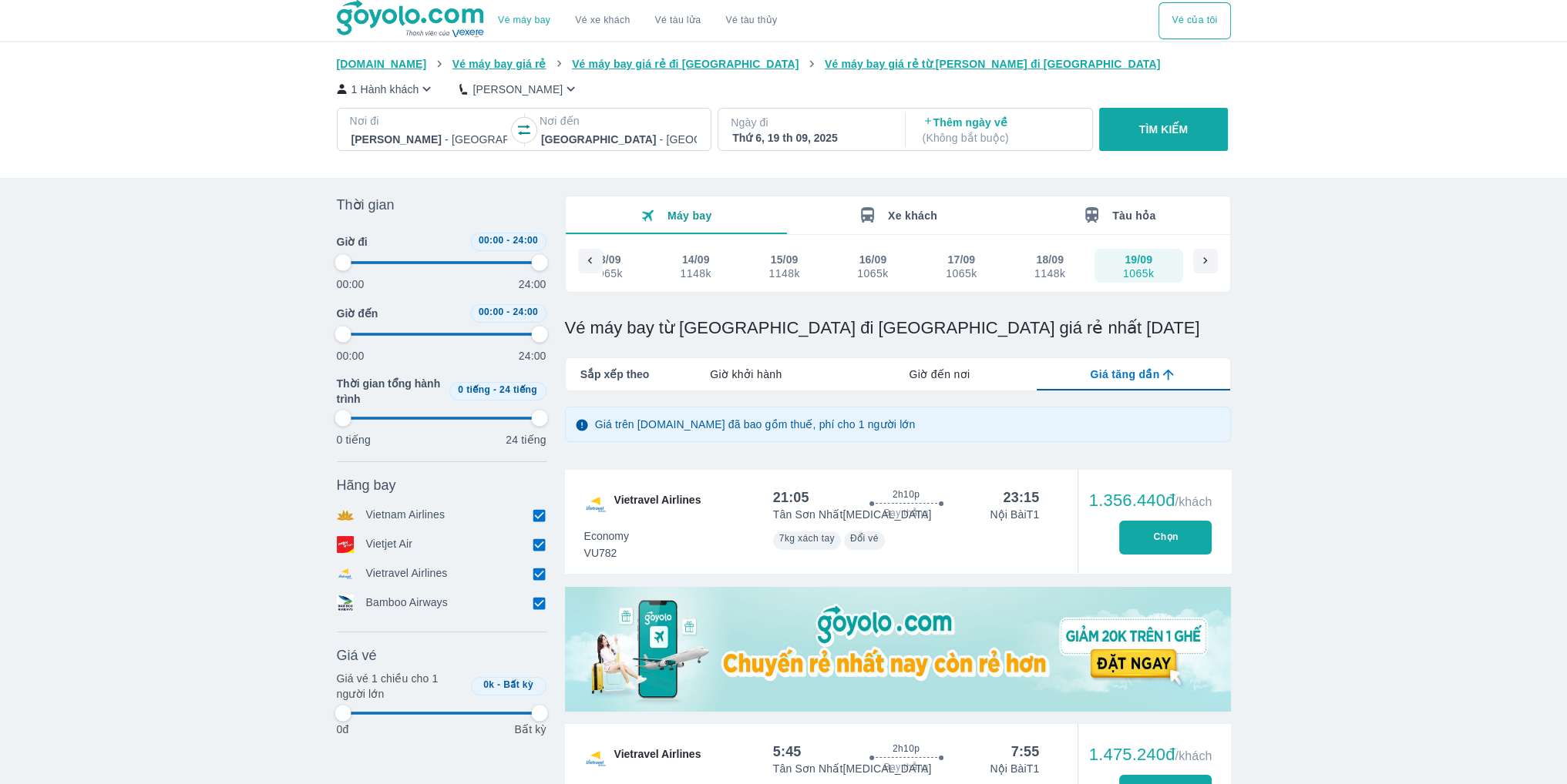
type input "97.9166666666667"
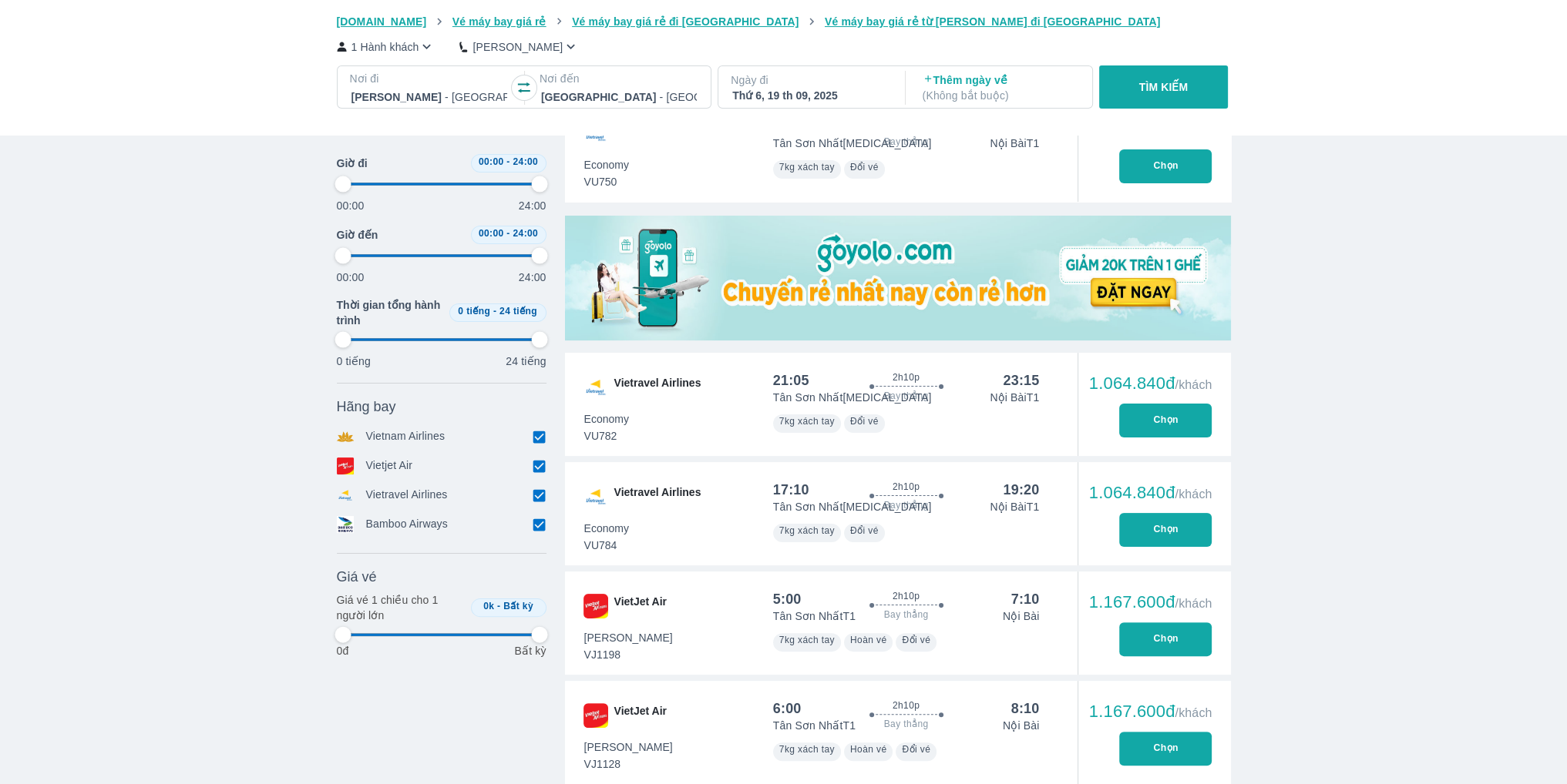
scroll to position [539, 0]
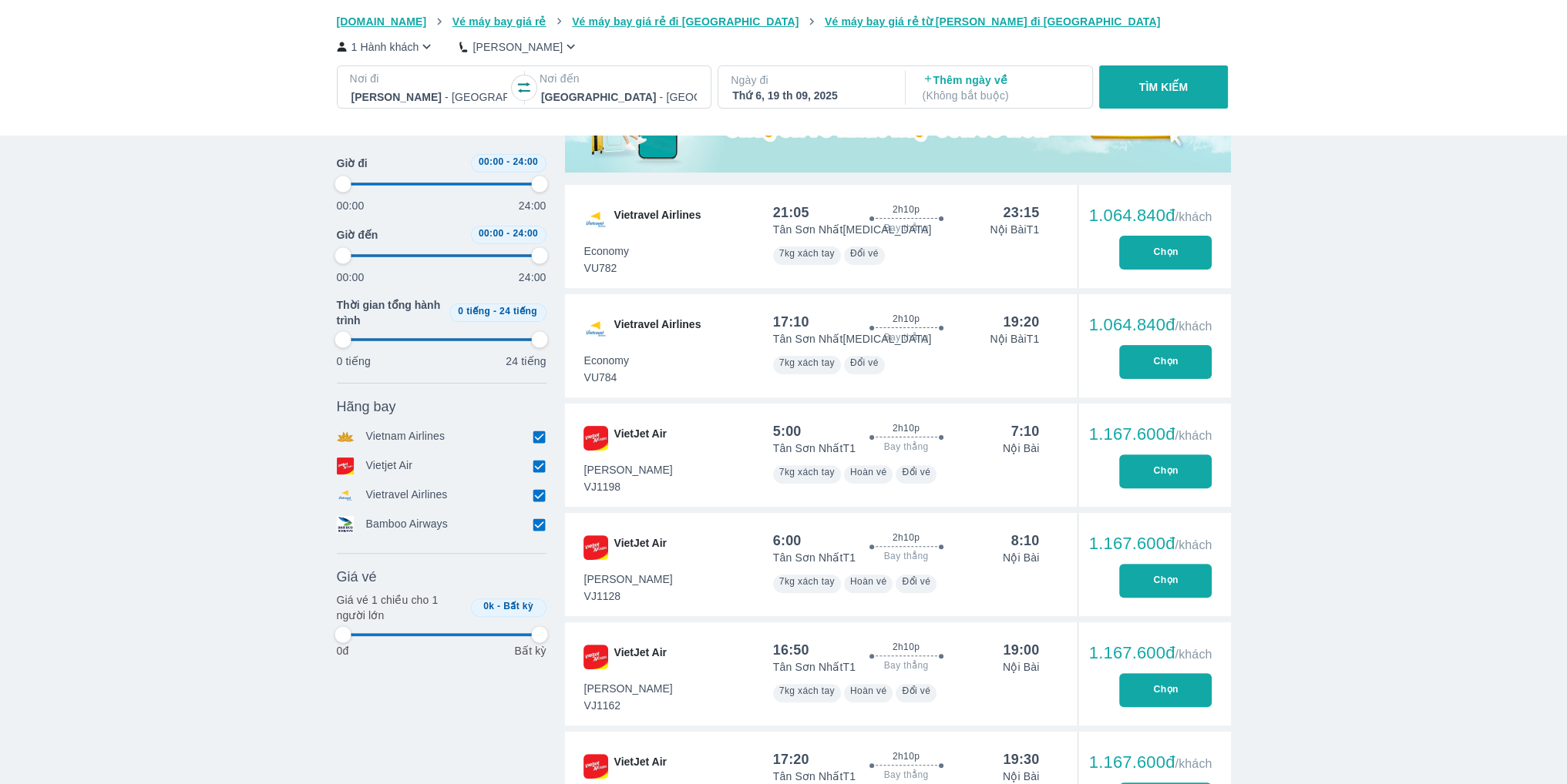
type input "97.9166666666667"
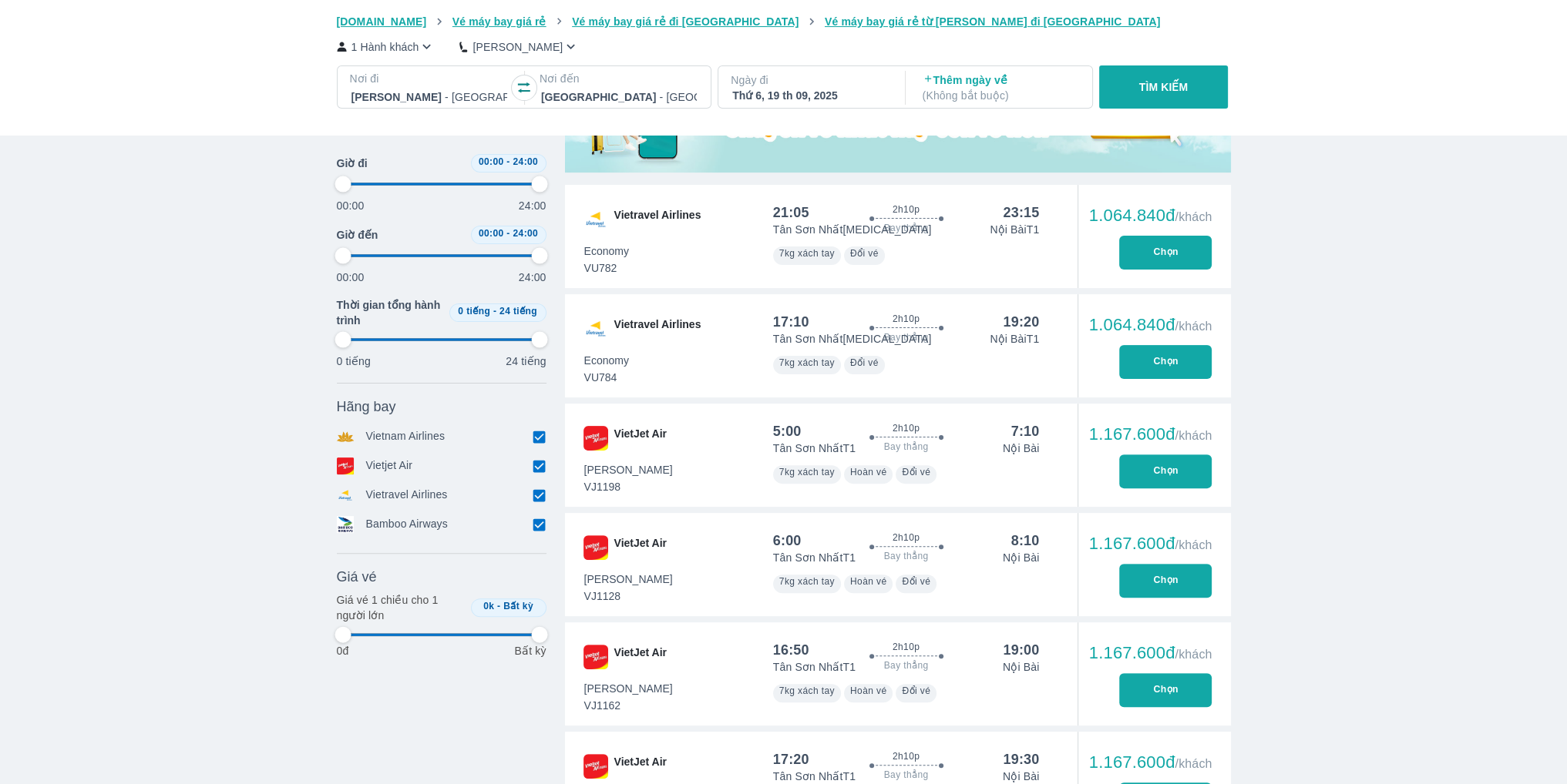
type input "97.9166666666667"
click at [1160, 576] on button "Chọn" at bounding box center [1166, 581] width 93 height 34
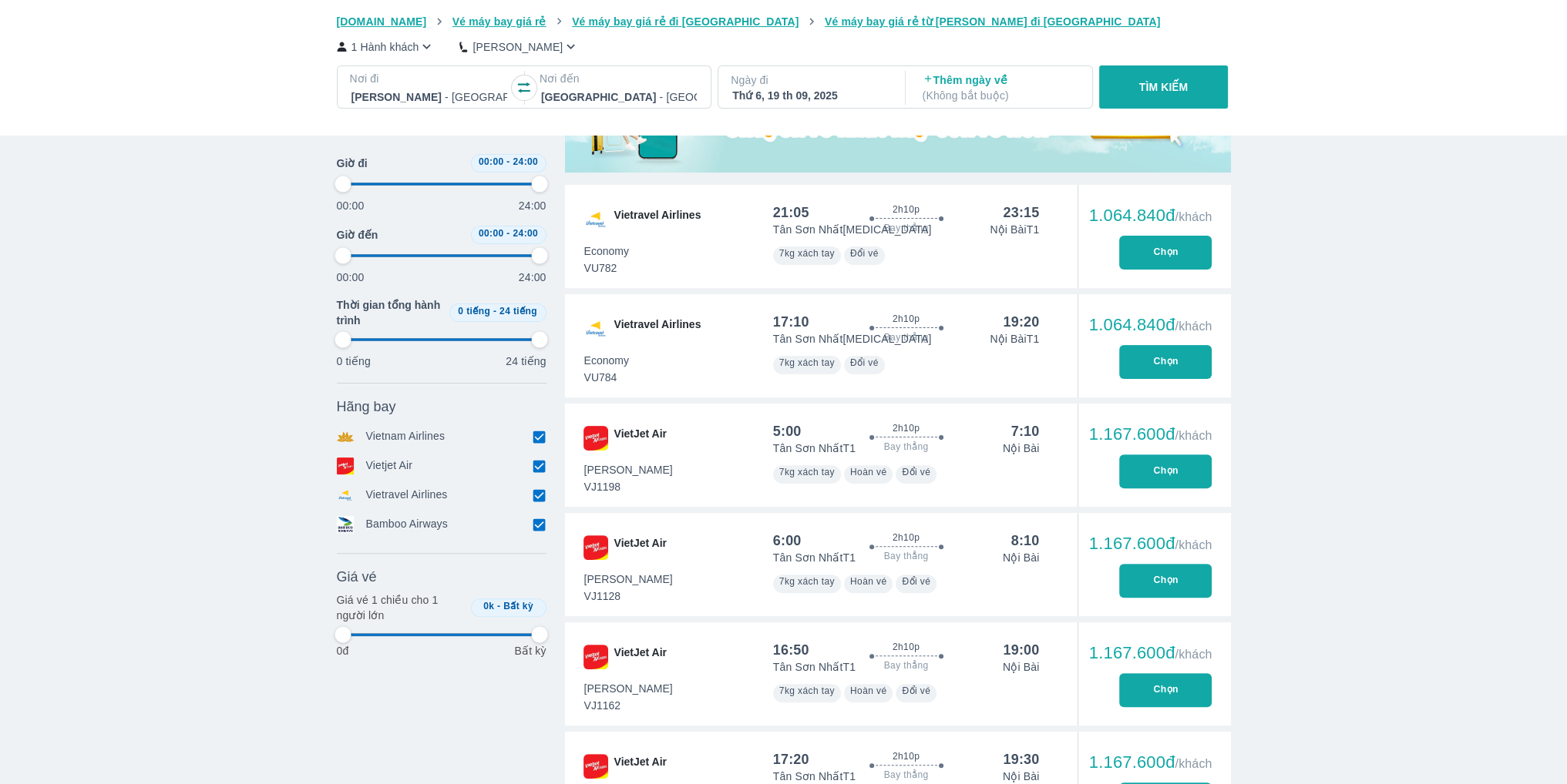
type input "97.9166666666667"
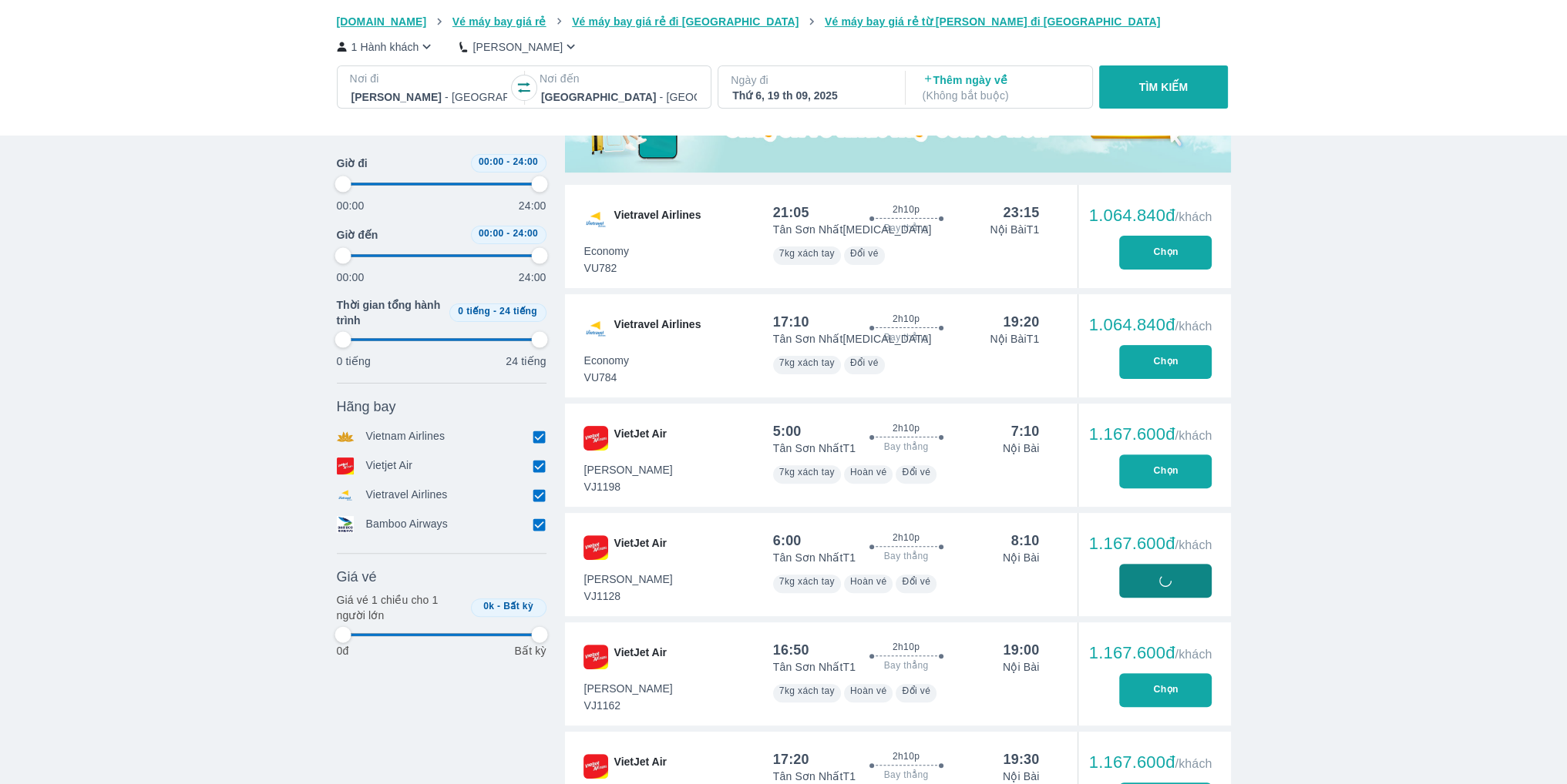
type input "97.9166666666667"
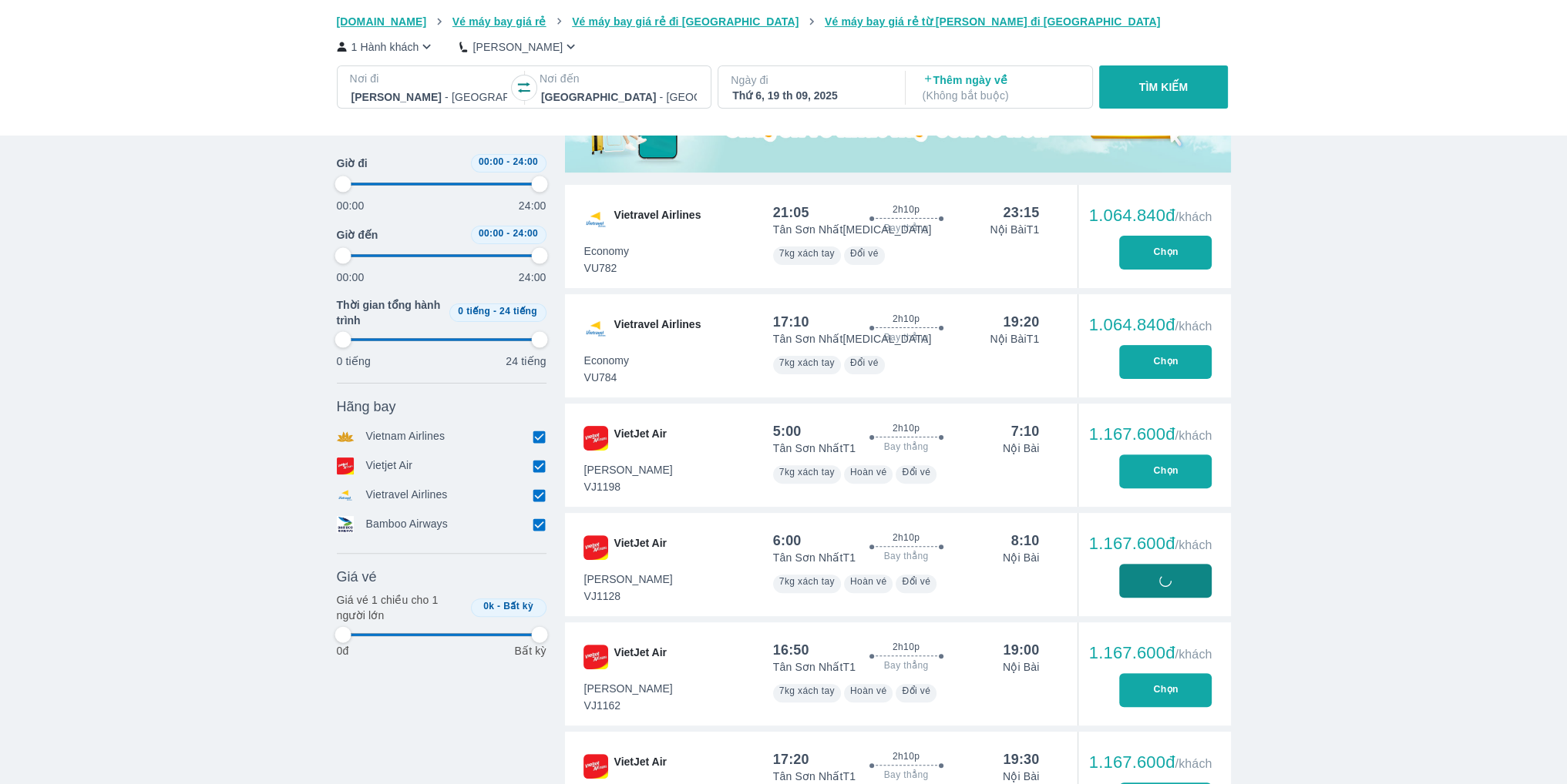
type input "97.9166666666667"
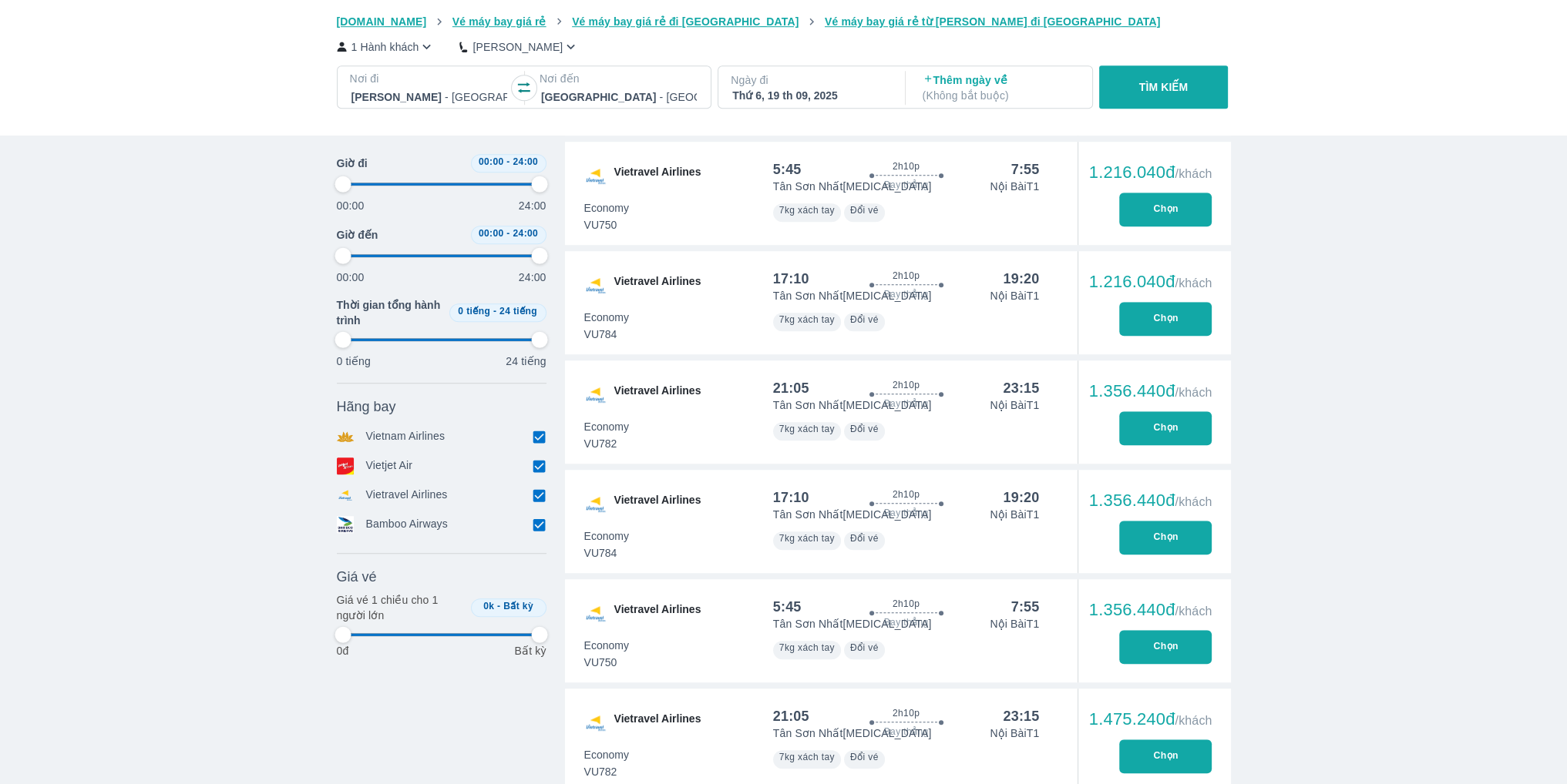
type input "97.9166666666667"
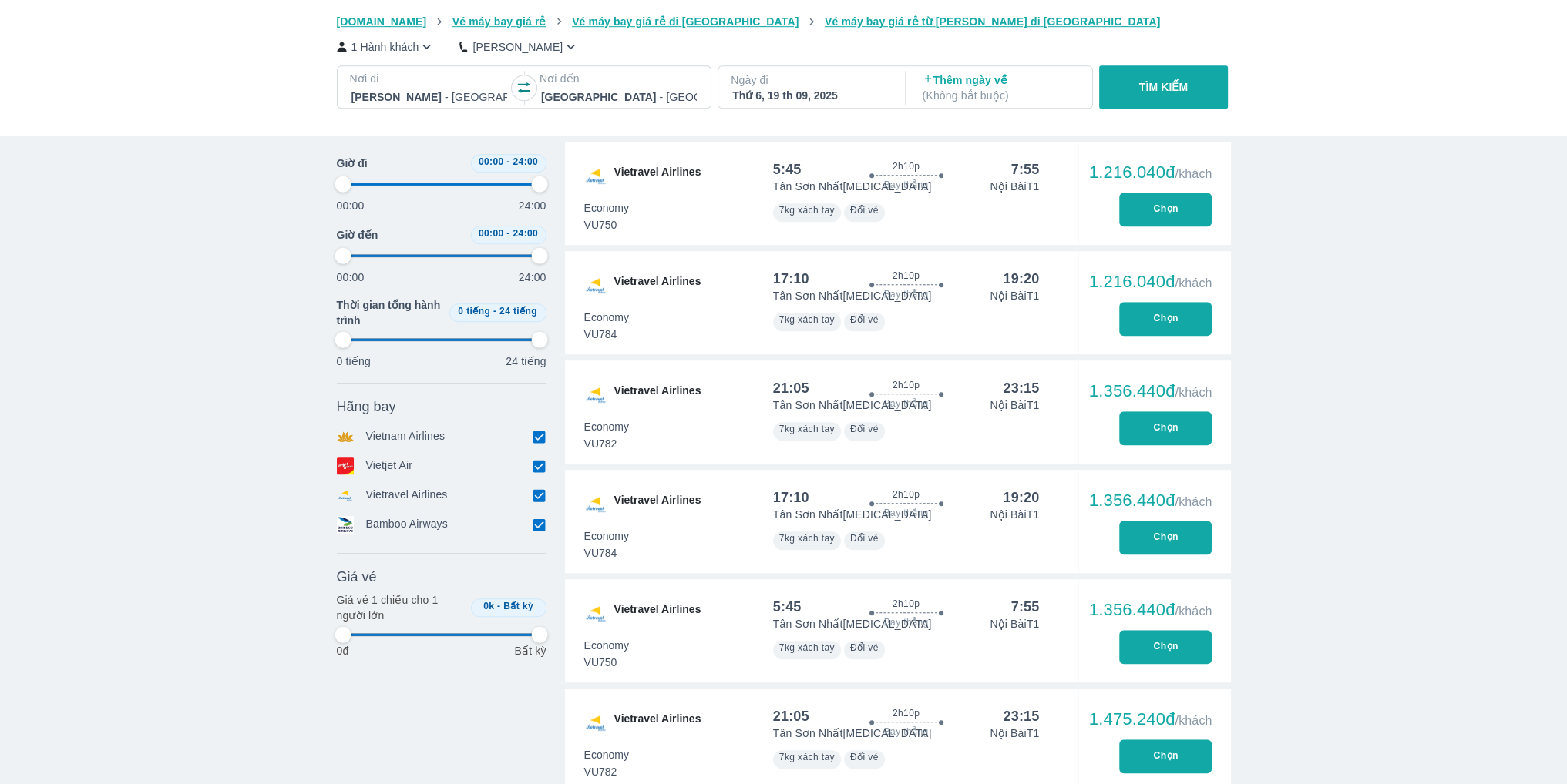
type input "97.9166666666667"
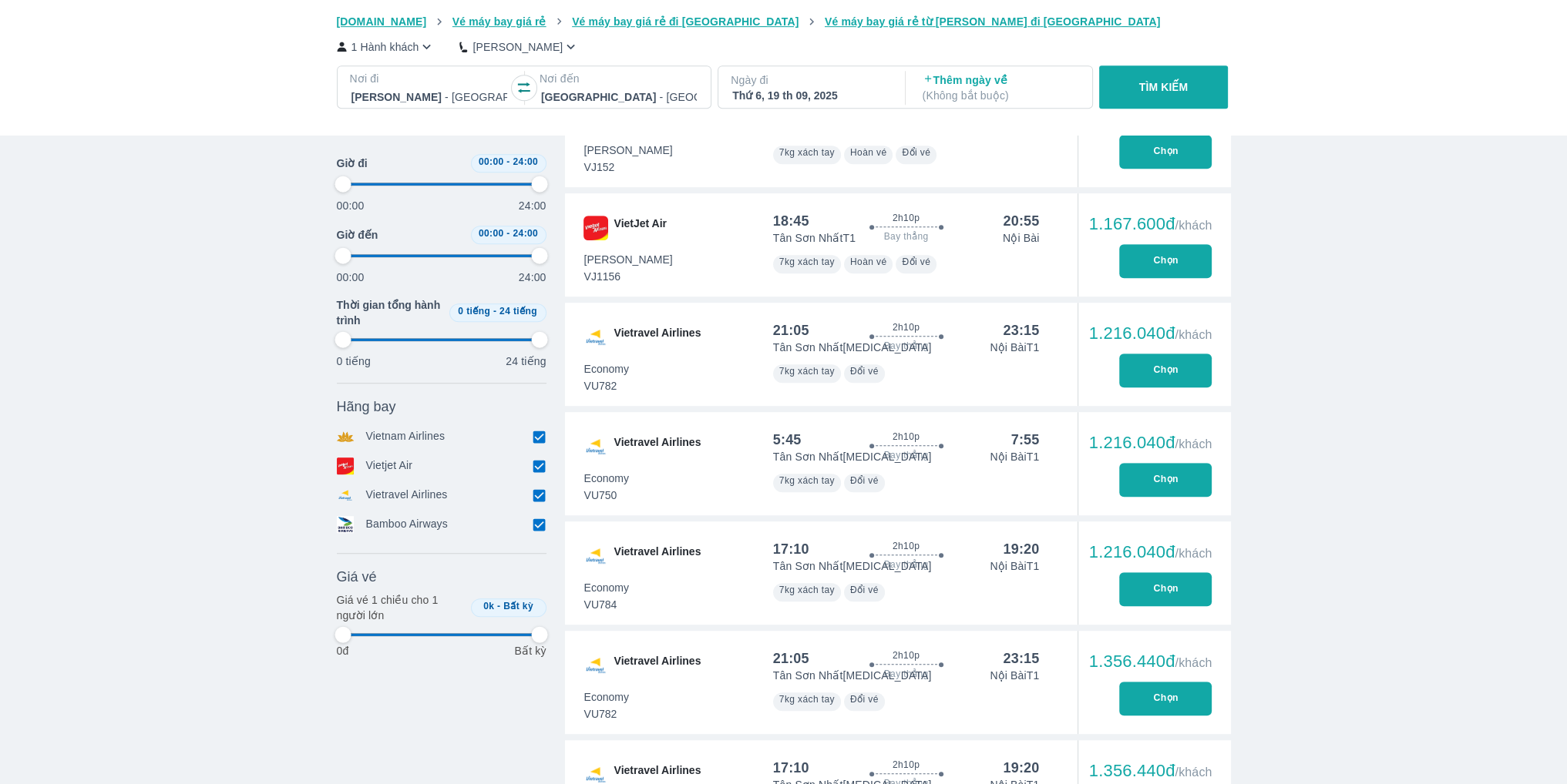
type input "97.9166666666667"
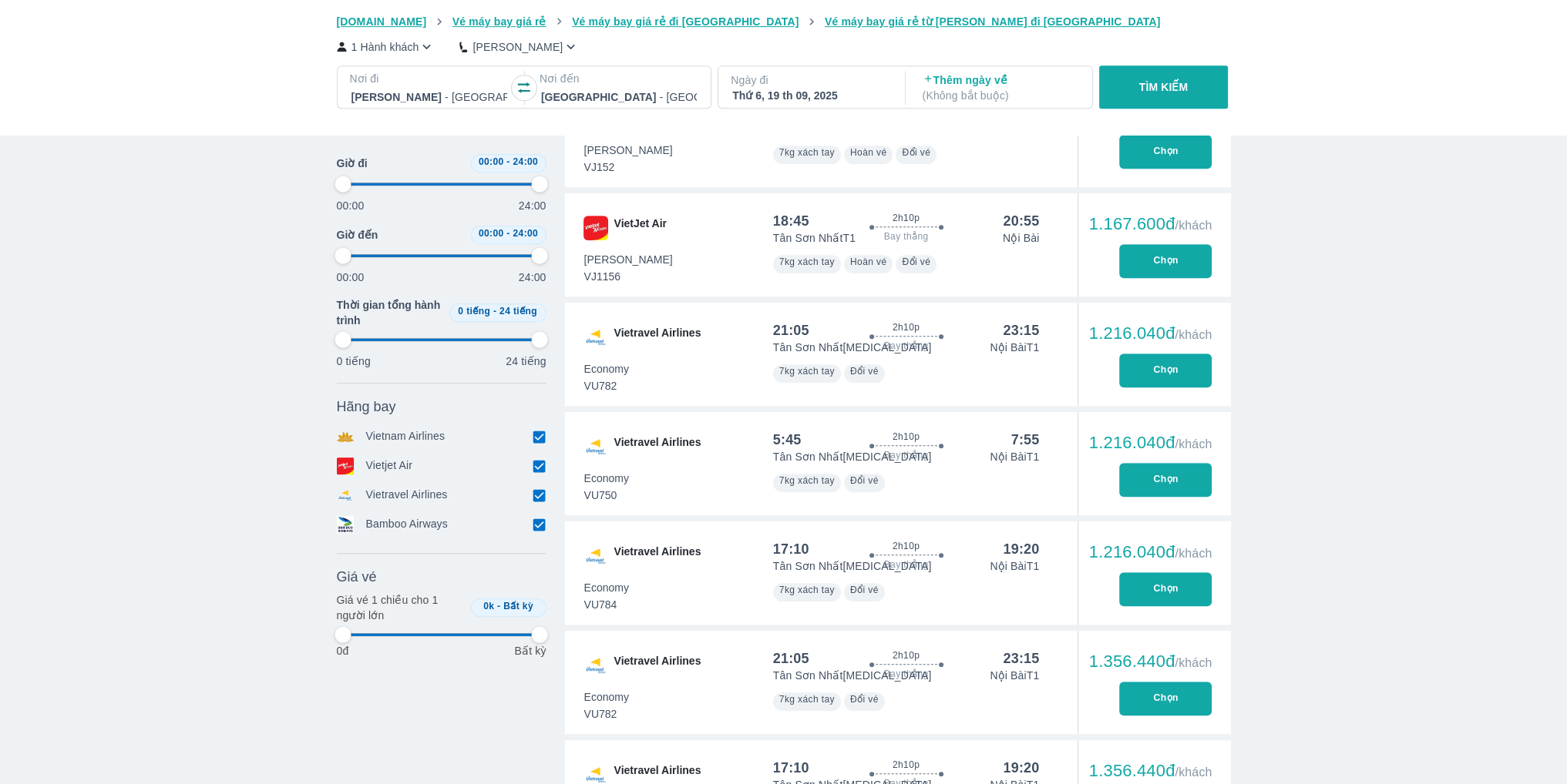
type input "97.9166666666667"
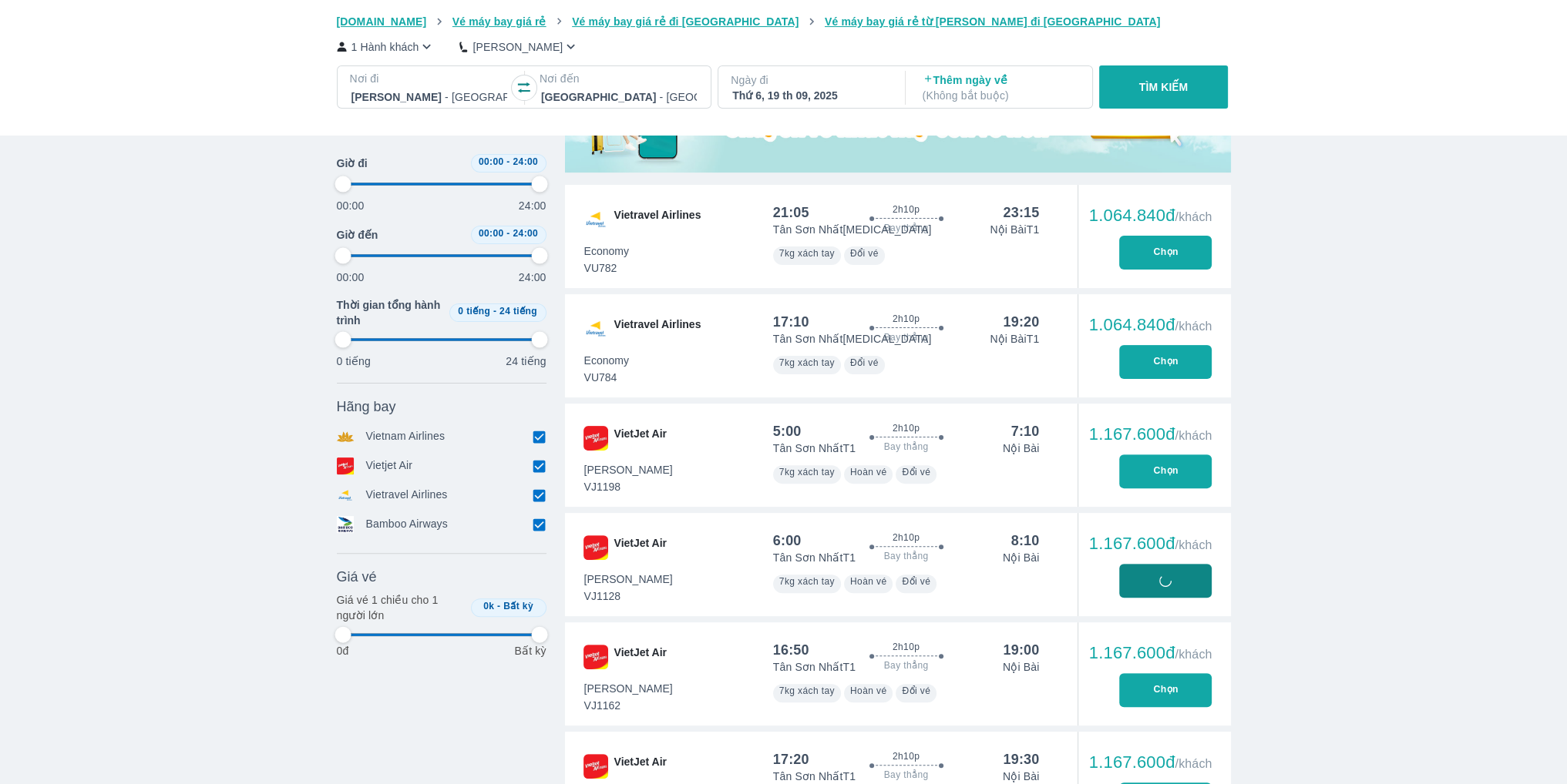
type input "97.9166666666667"
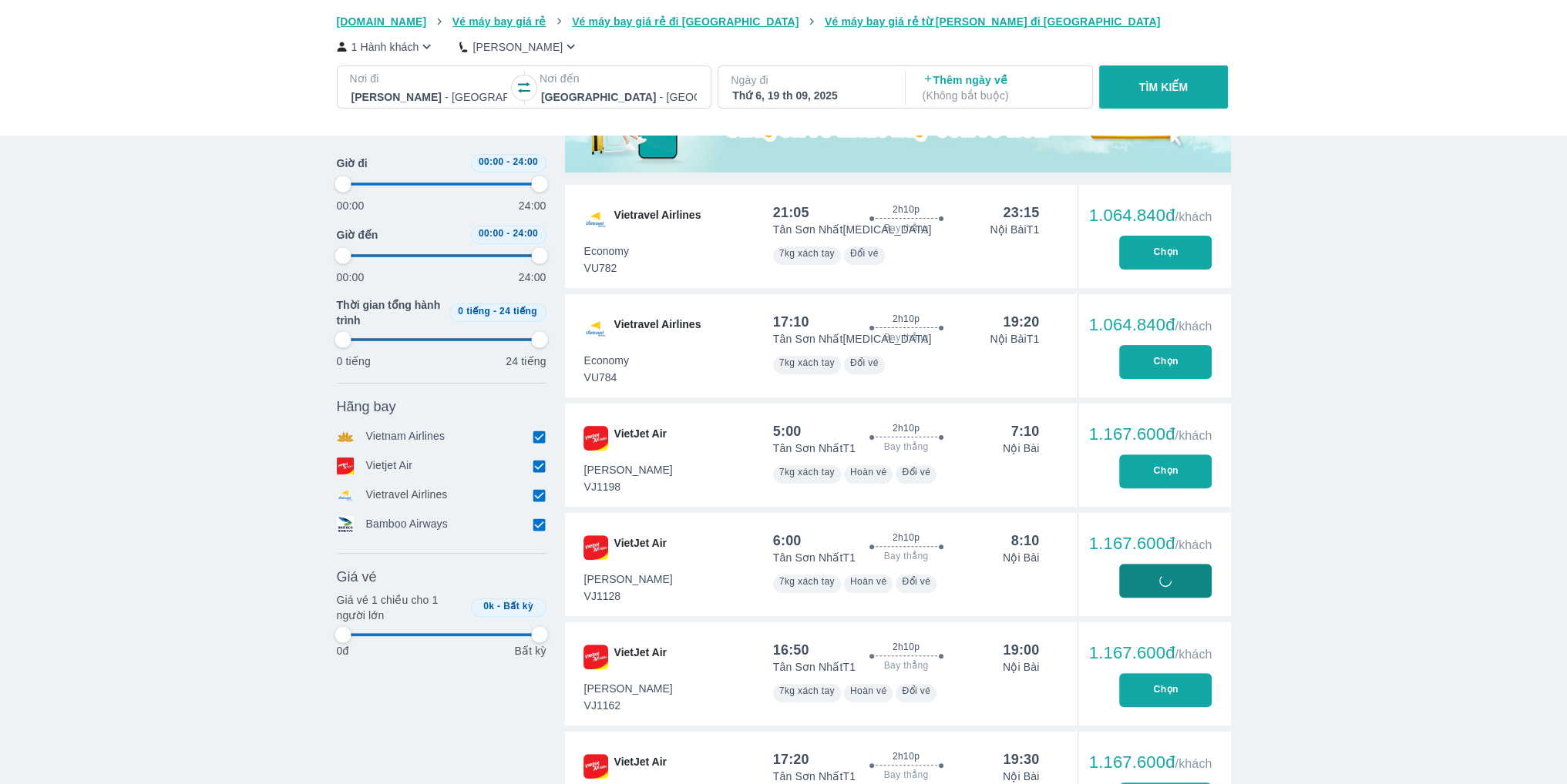
type input "97.9166666666667"
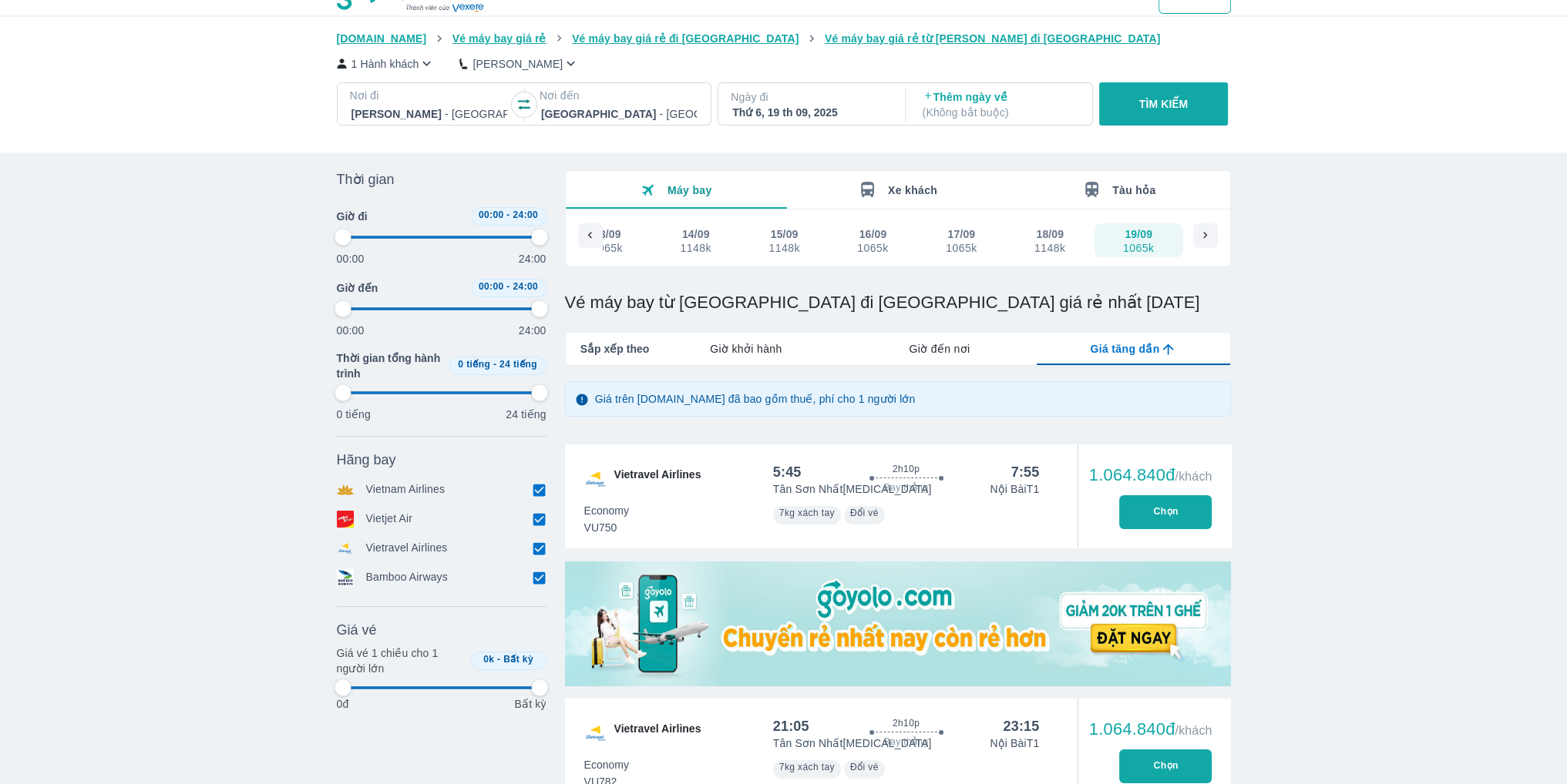
scroll to position [0, 0]
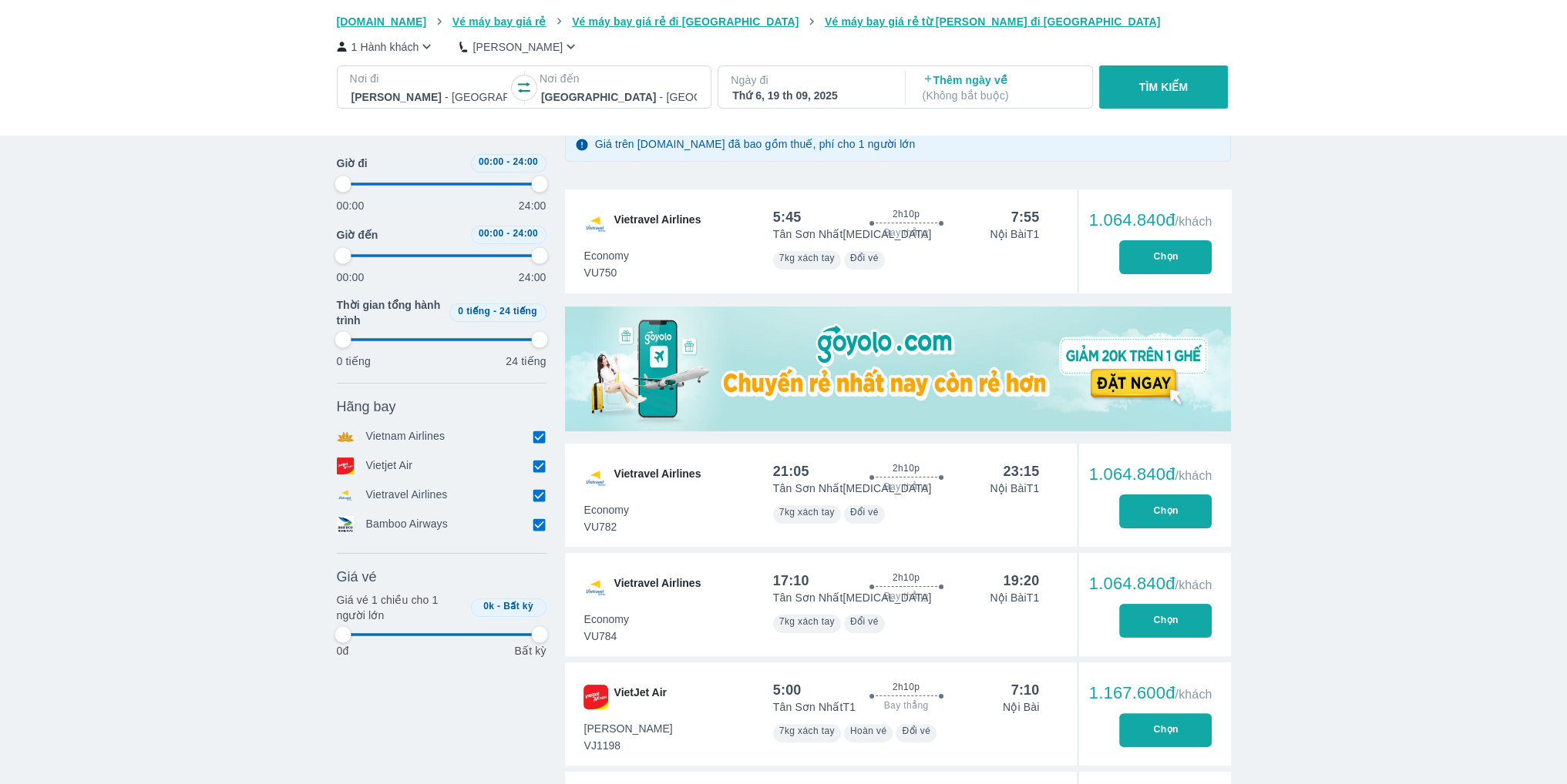
type input "97.9166666666667"
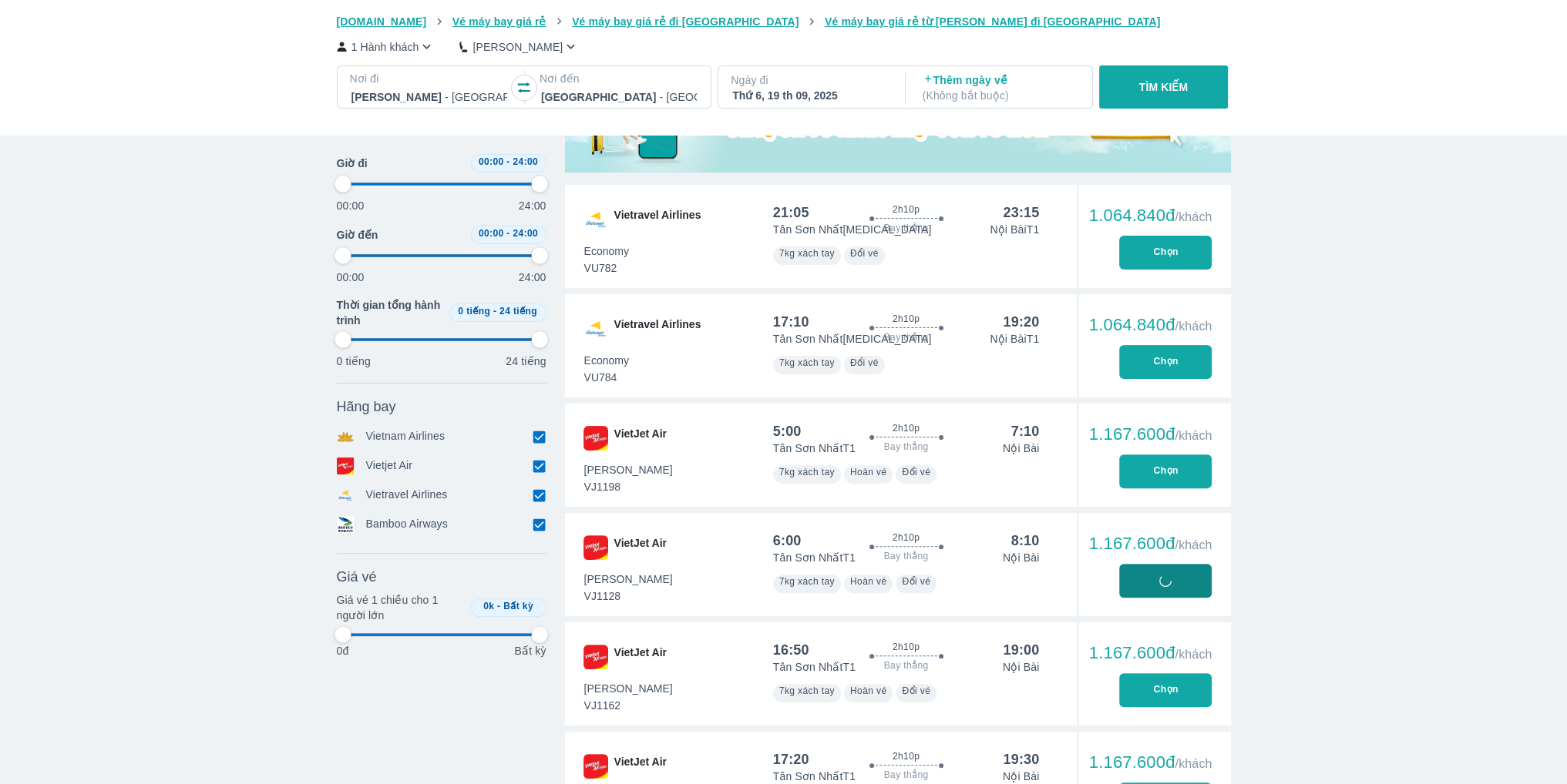
type input "97.9166666666667"
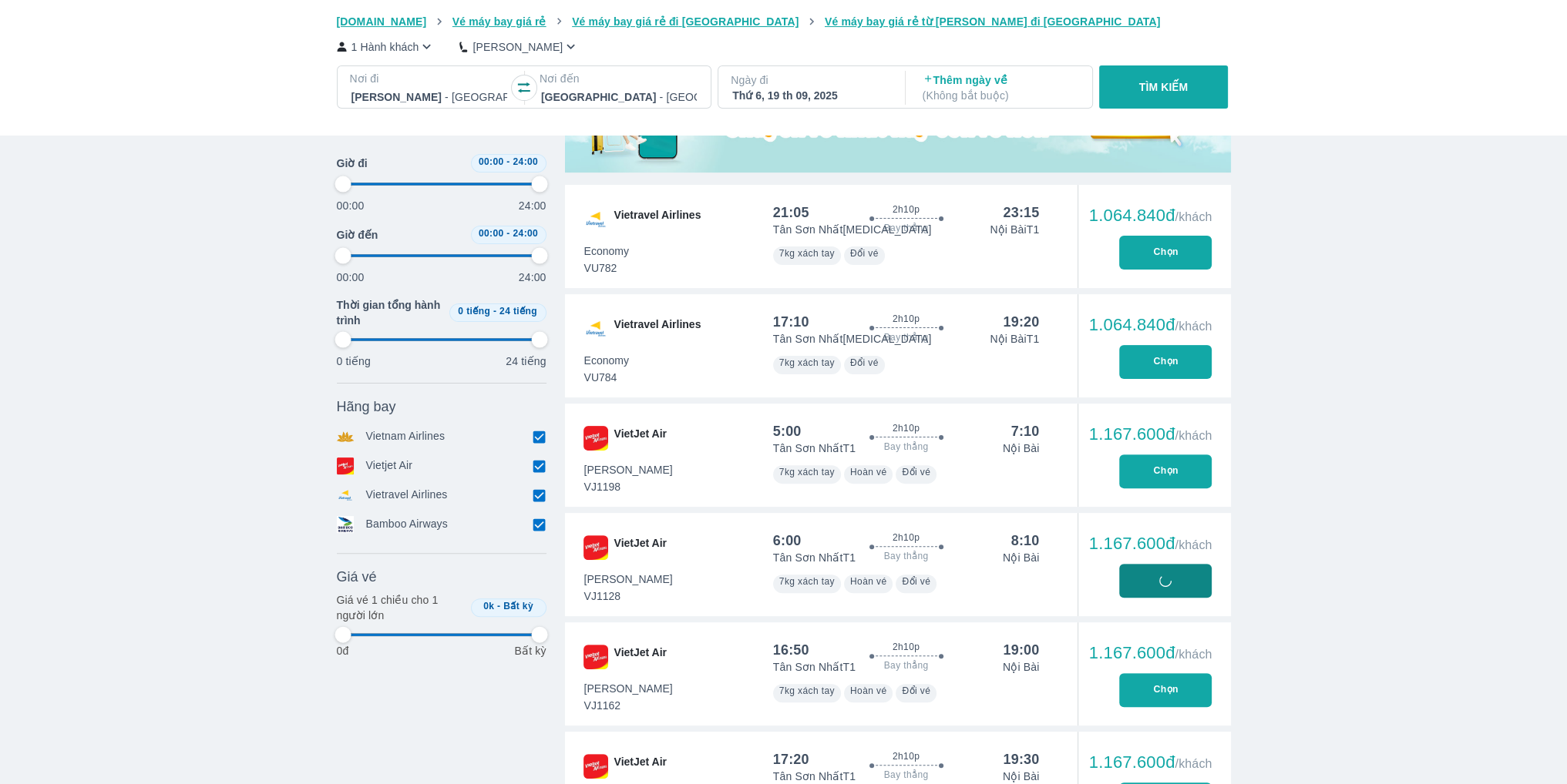
type input "97.9166666666667"
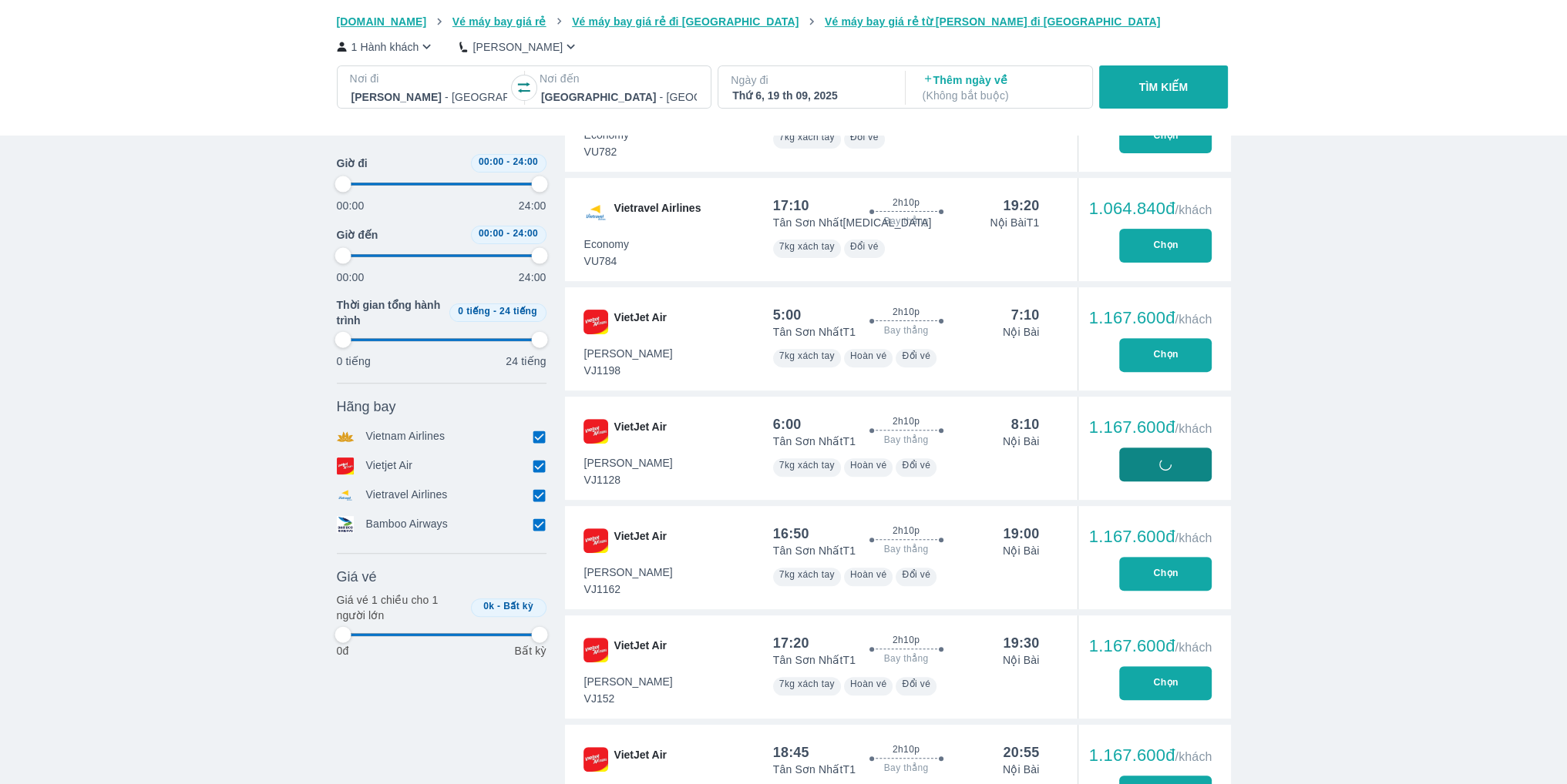
type input "97.9166666666667"
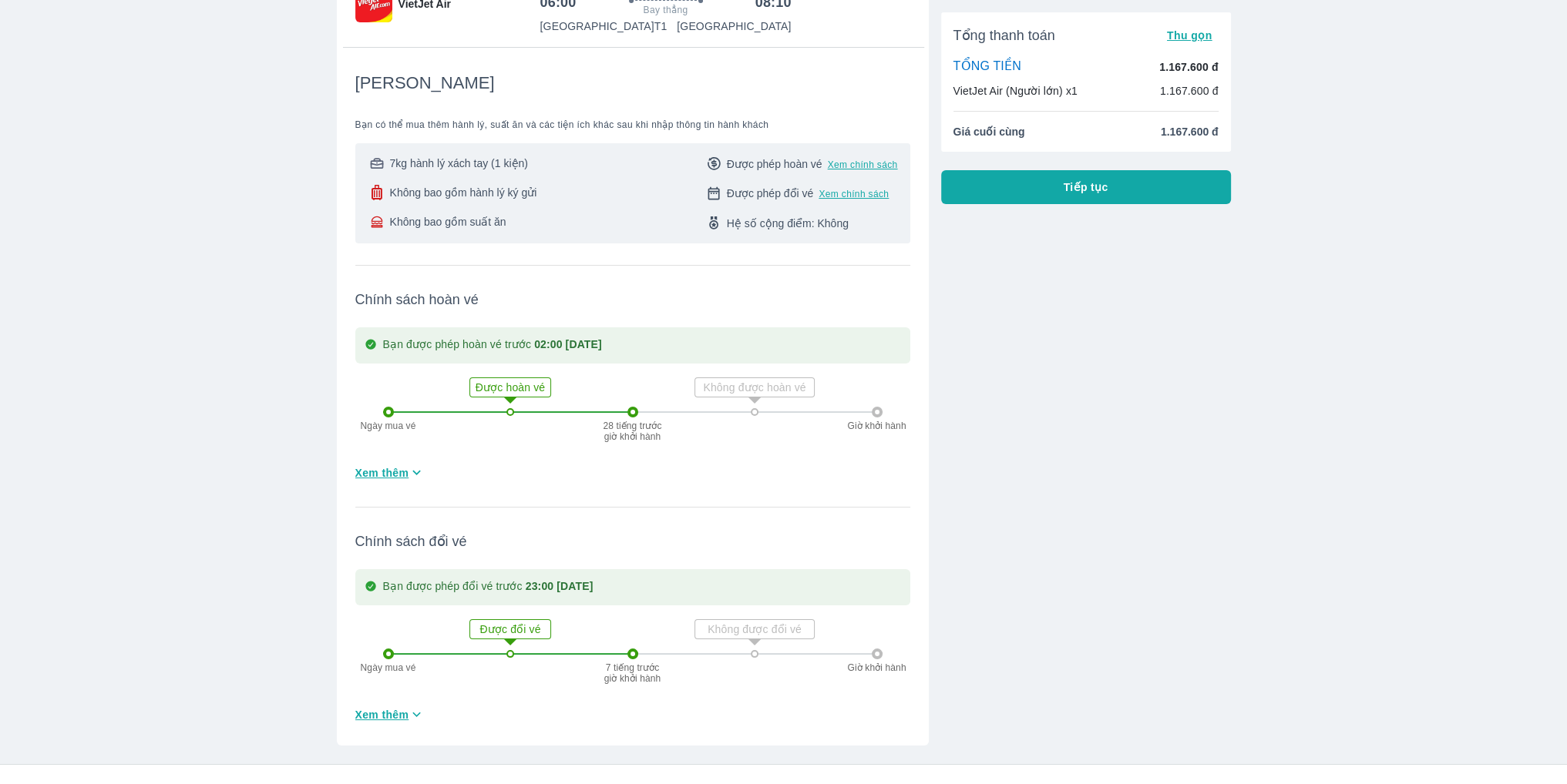
scroll to position [429, 0]
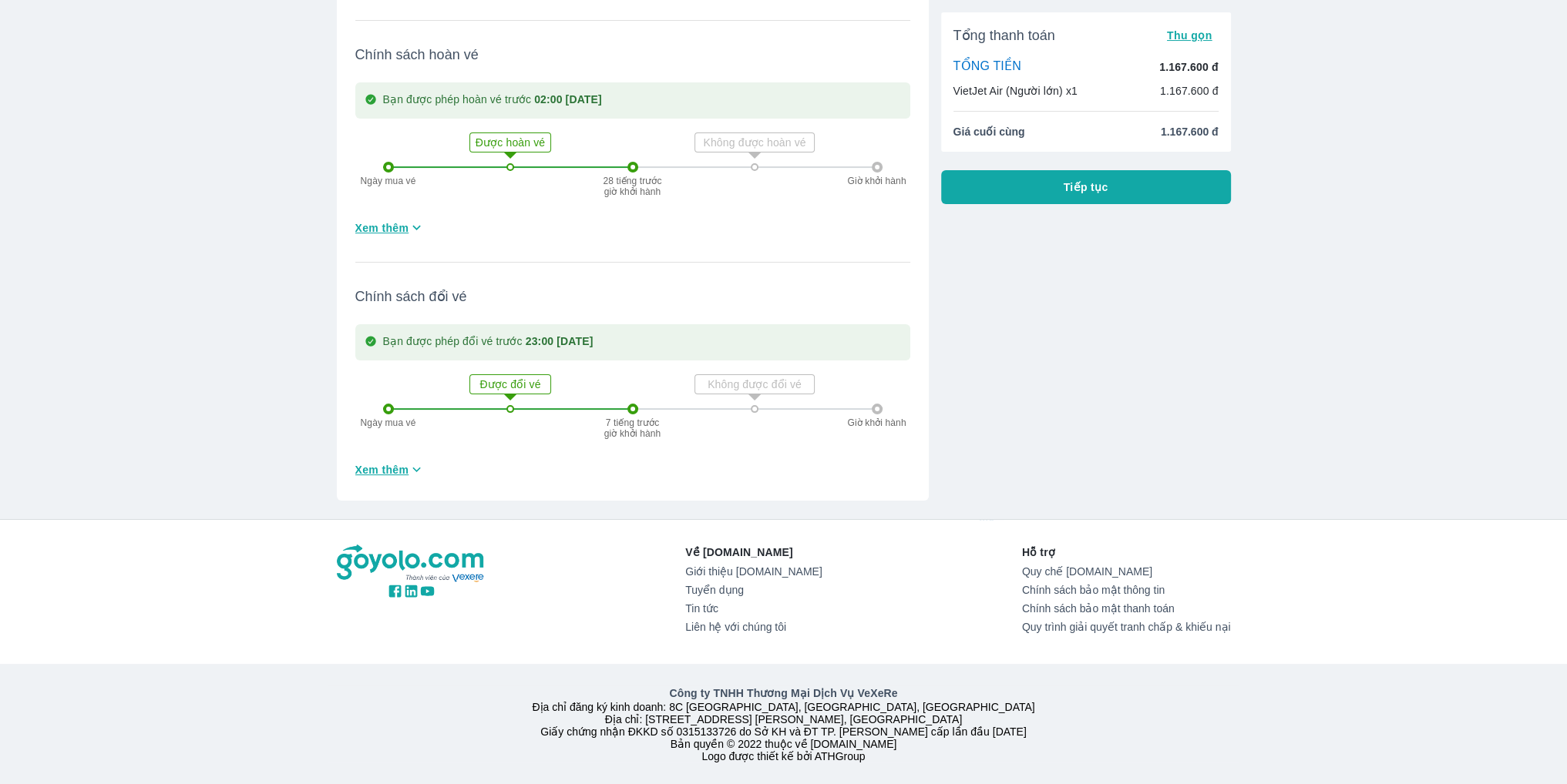
click at [1085, 205] on div "Tổng thanh toán Thu gọn TỔNG TIỀN 1.167.600 đ VietJet Air (Người lớn) x1 1.167.…" at bounding box center [1080, 88] width 302 height 827
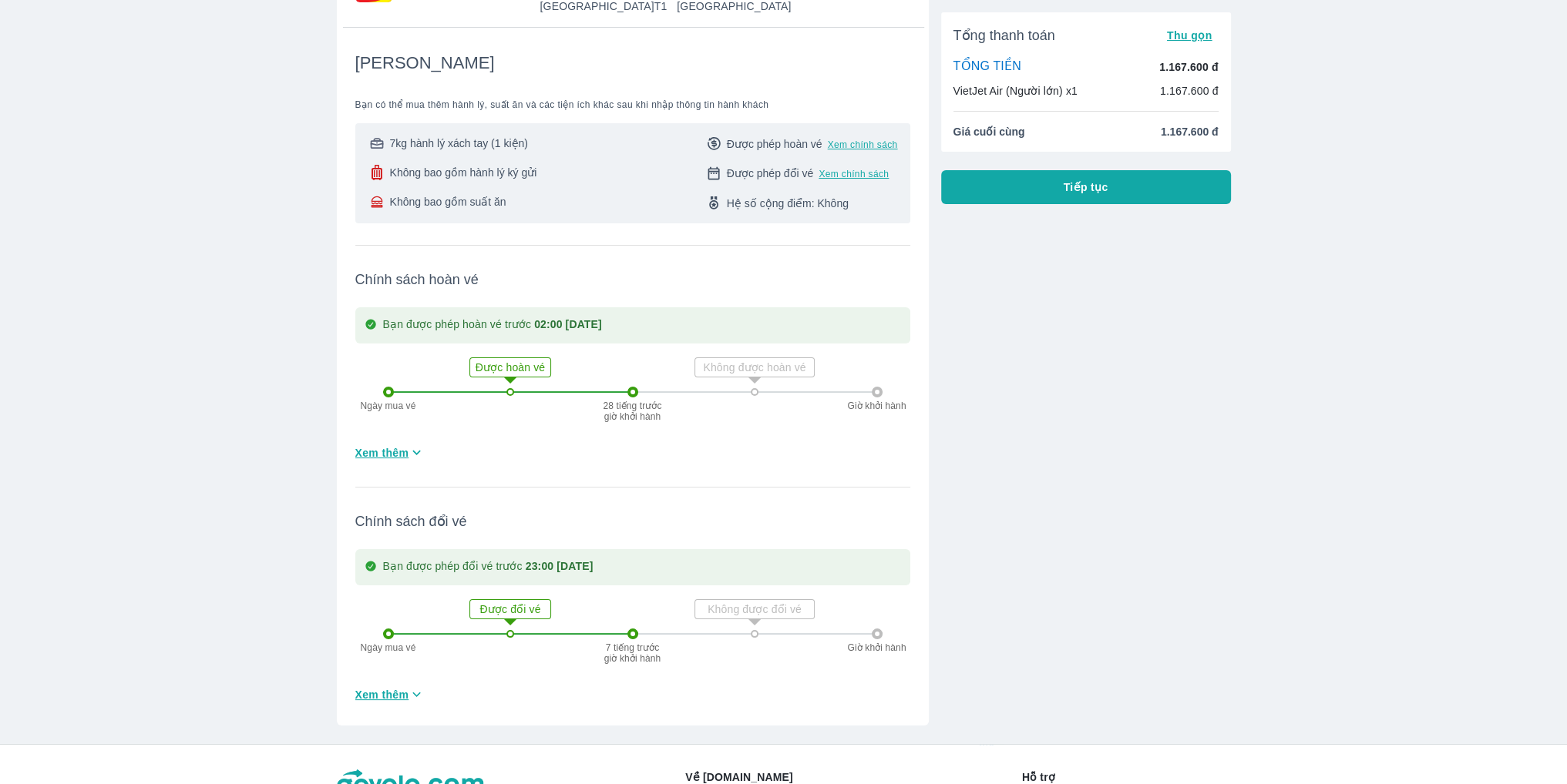
scroll to position [121, 0]
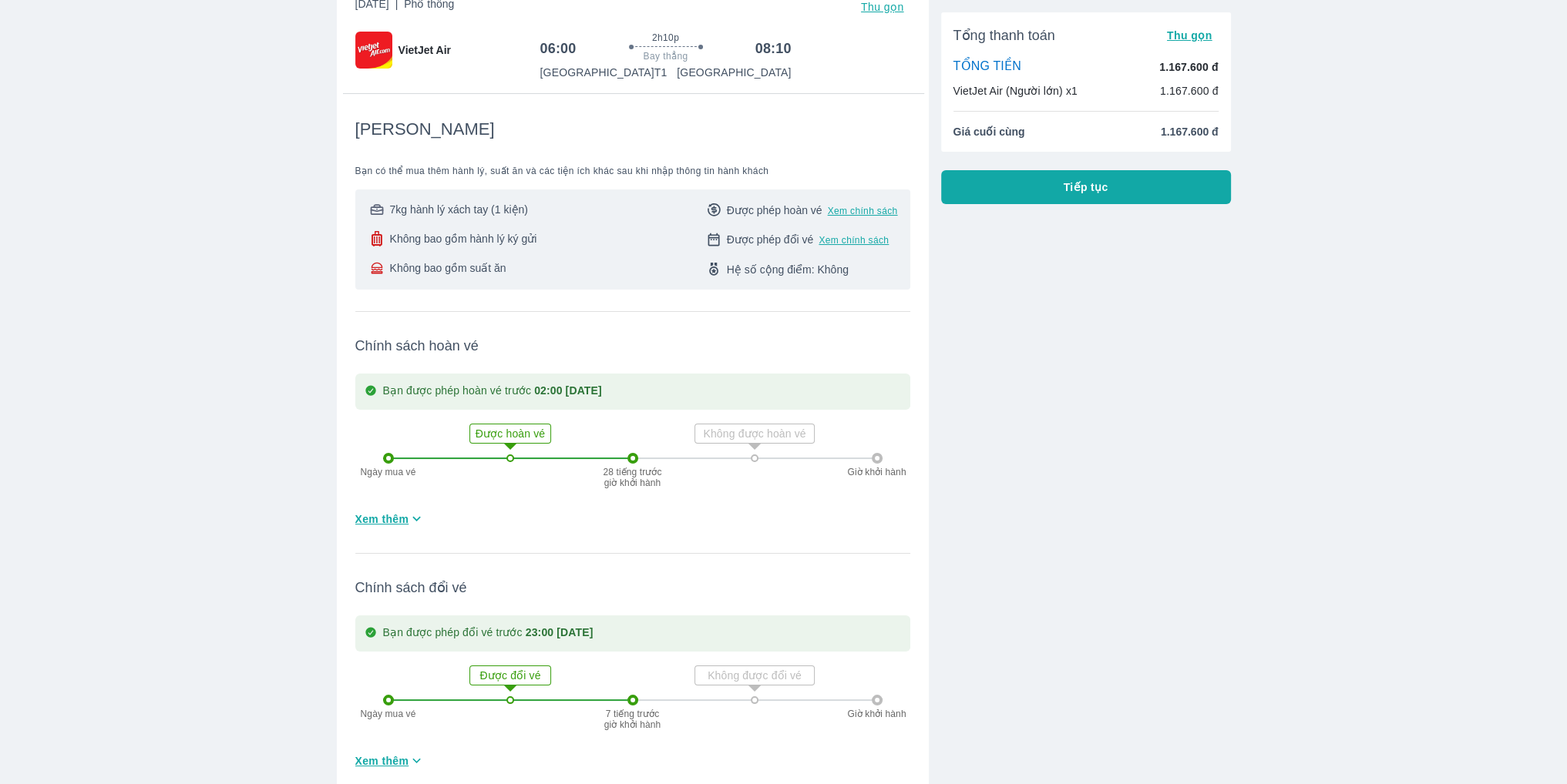
click at [1102, 191] on span "Tiếp tục" at bounding box center [1086, 187] width 45 height 15
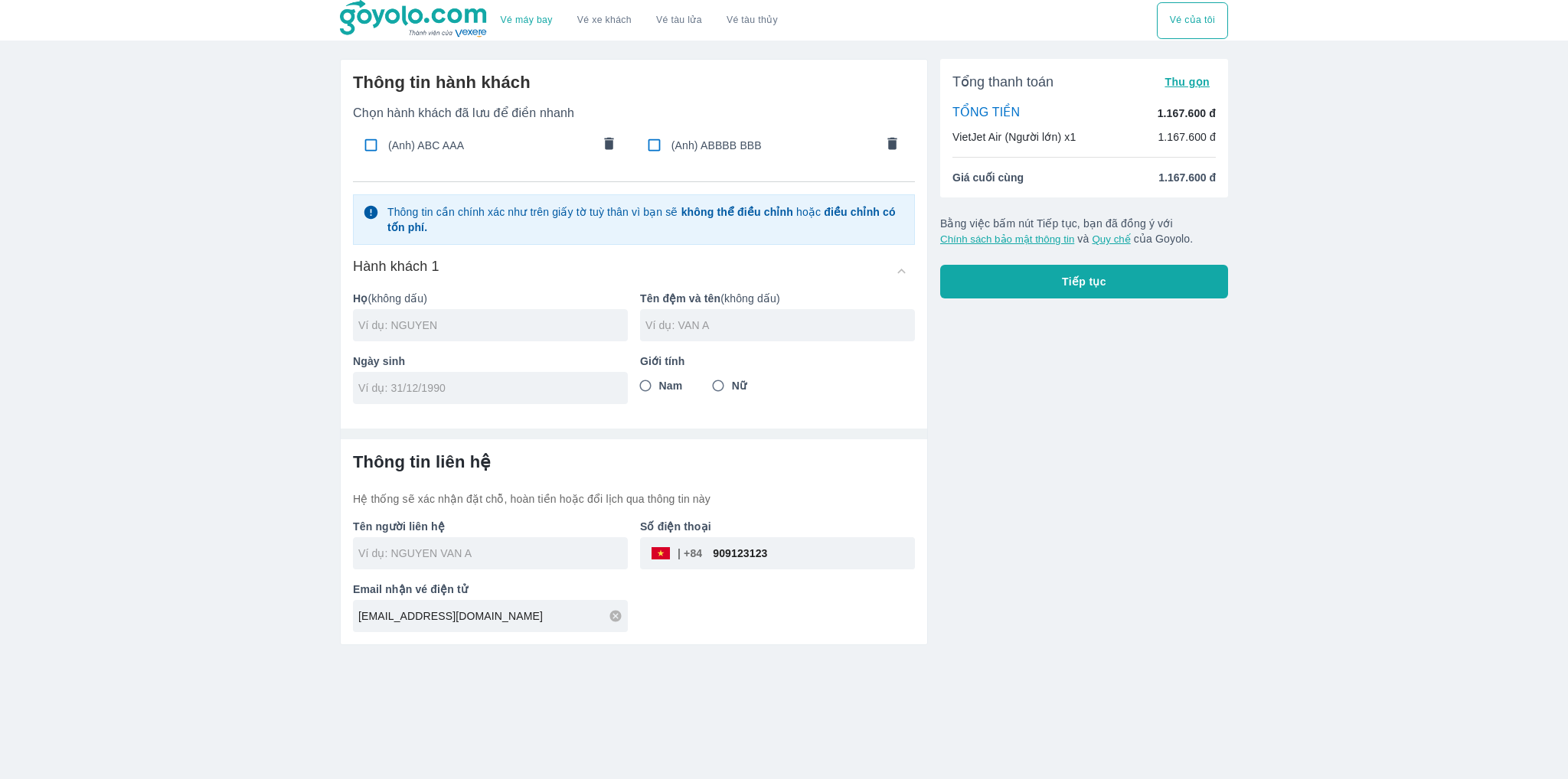
click at [656, 136] on input "checkbox" at bounding box center [654, 146] width 30 height 30
checkbox input "true"
type input "ABBBB"
type input "BBB"
type input "[DATE]"
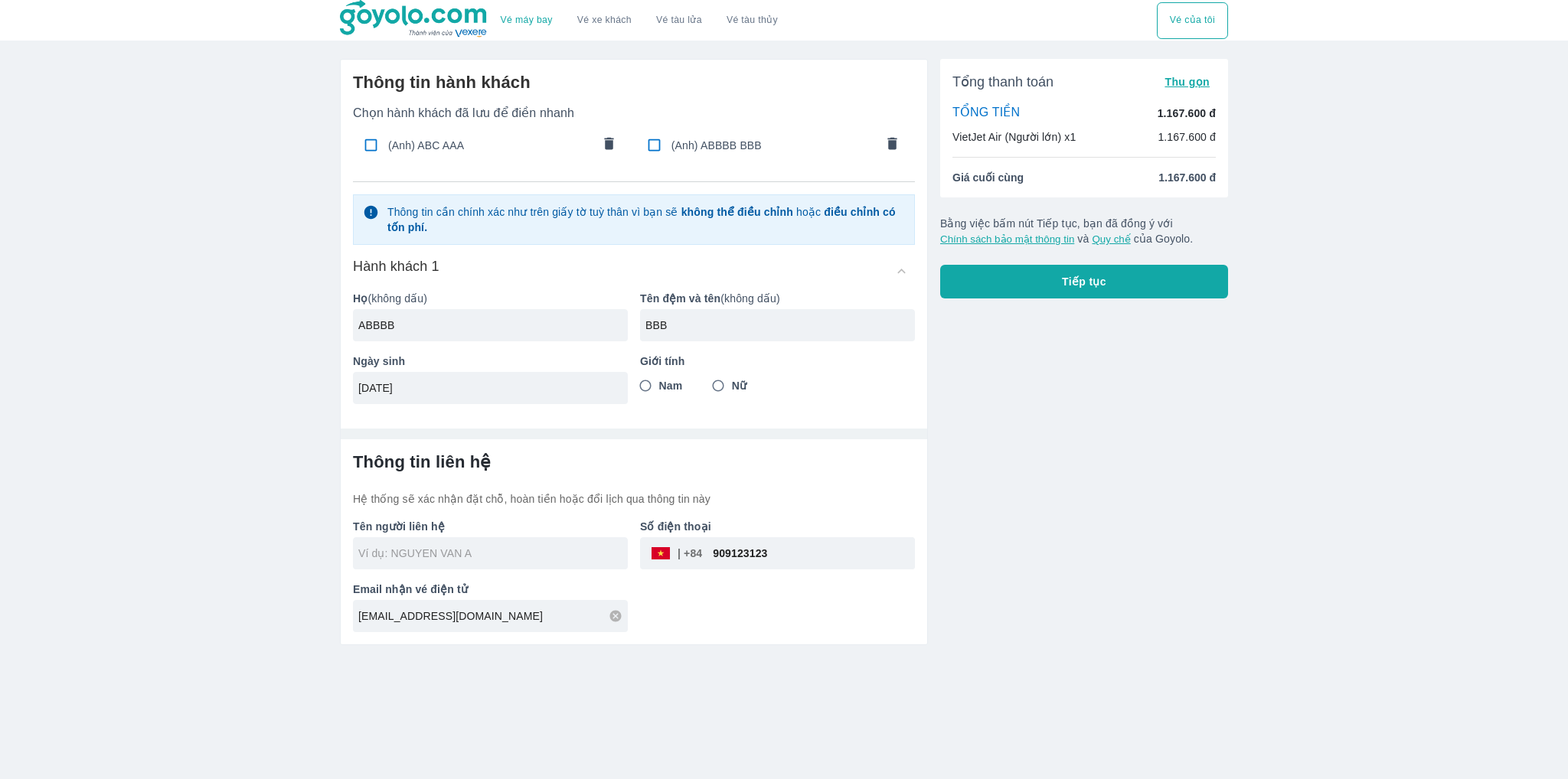
radio input "true"
type input "ABBBB BBB"
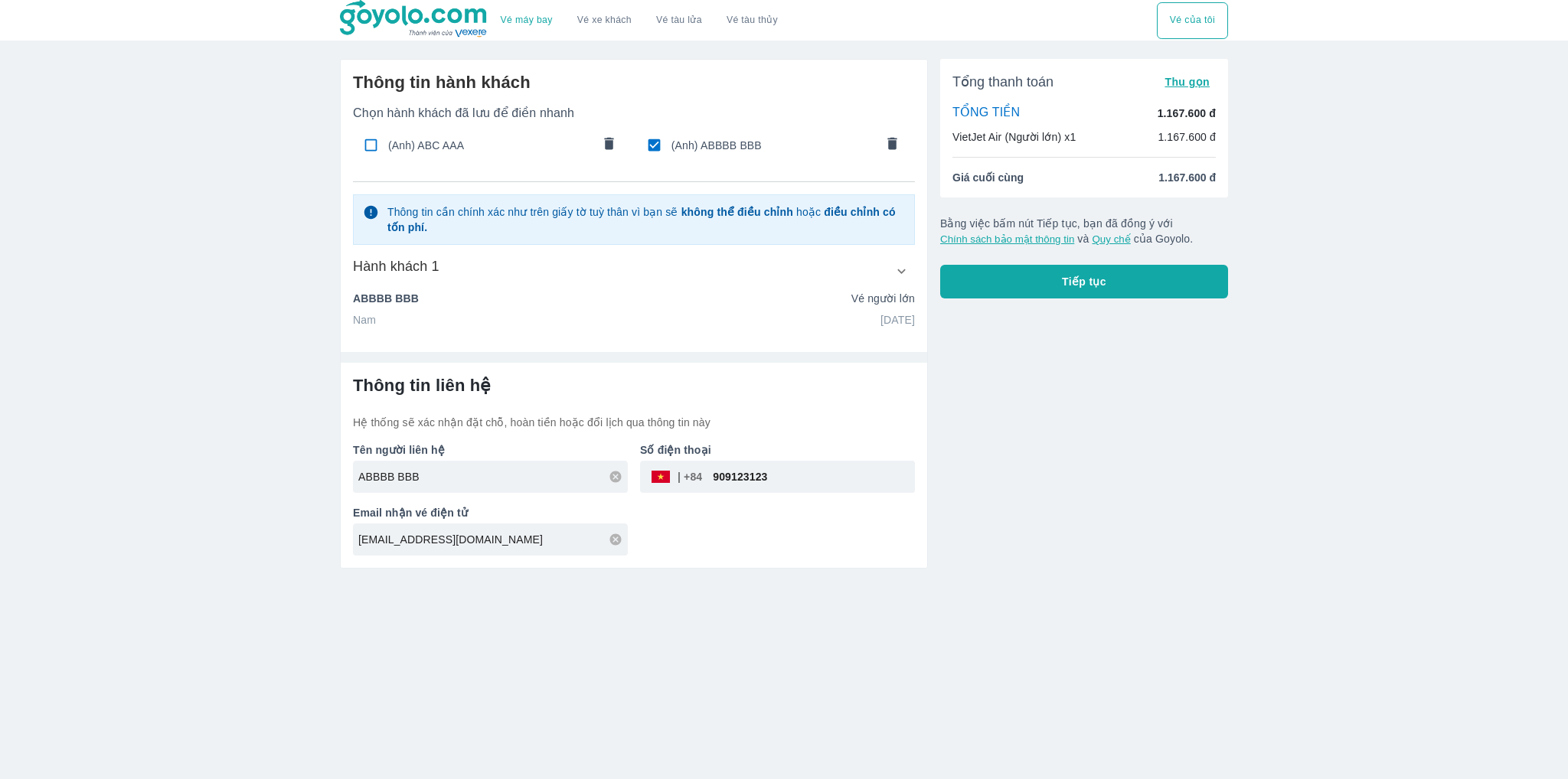
click at [1042, 315] on div "Tổng thanh toán Thu gọn TỔNG TIỀN 1.167.600 đ VietJet Air (Người lớn) x1 1.167.…" at bounding box center [1078, 308] width 300 height 522
click at [1053, 269] on button "Tiếp tục" at bounding box center [1084, 282] width 288 height 34
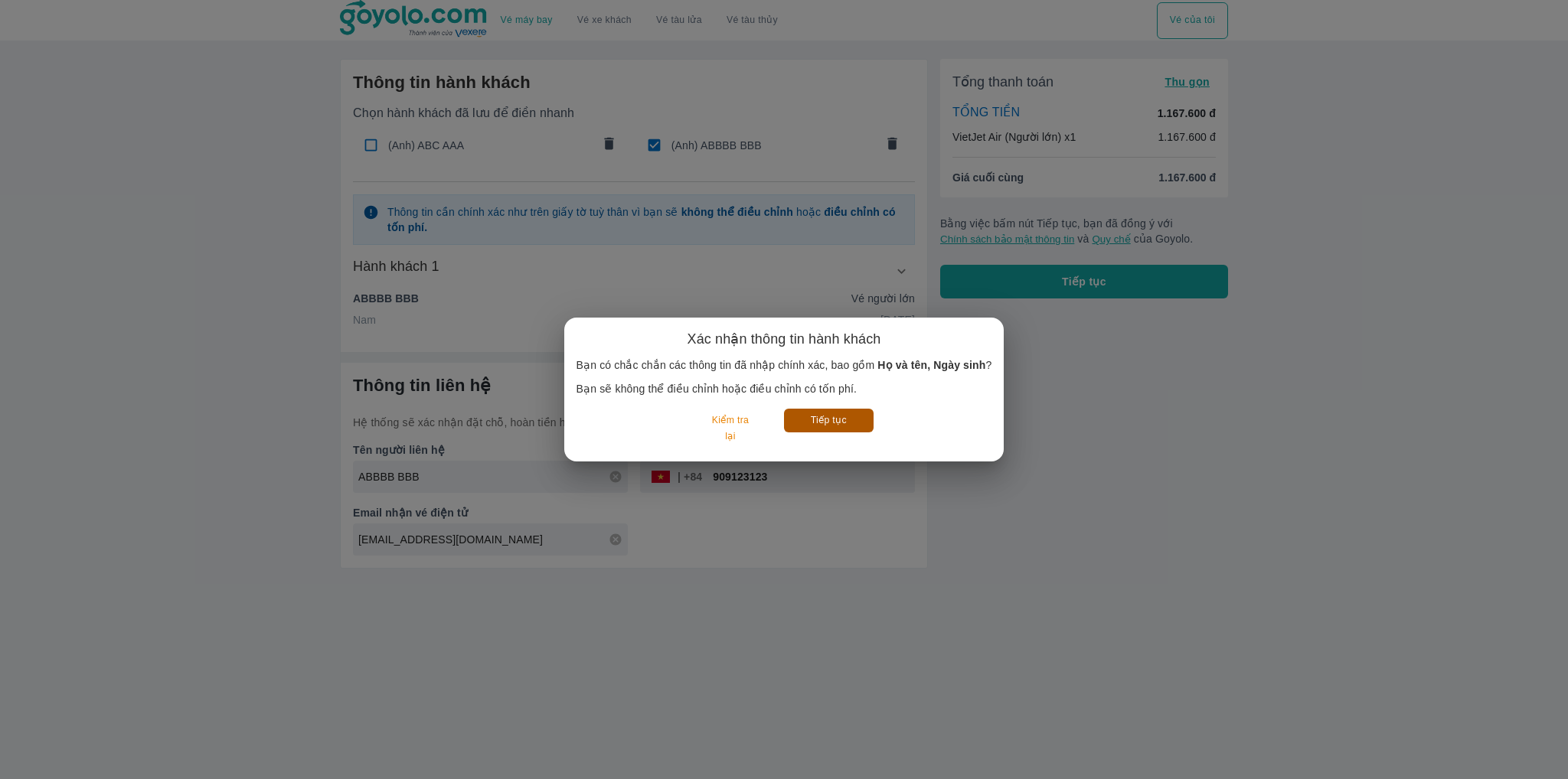
click at [832, 423] on button "Tiếp tục" at bounding box center [828, 421] width 90 height 24
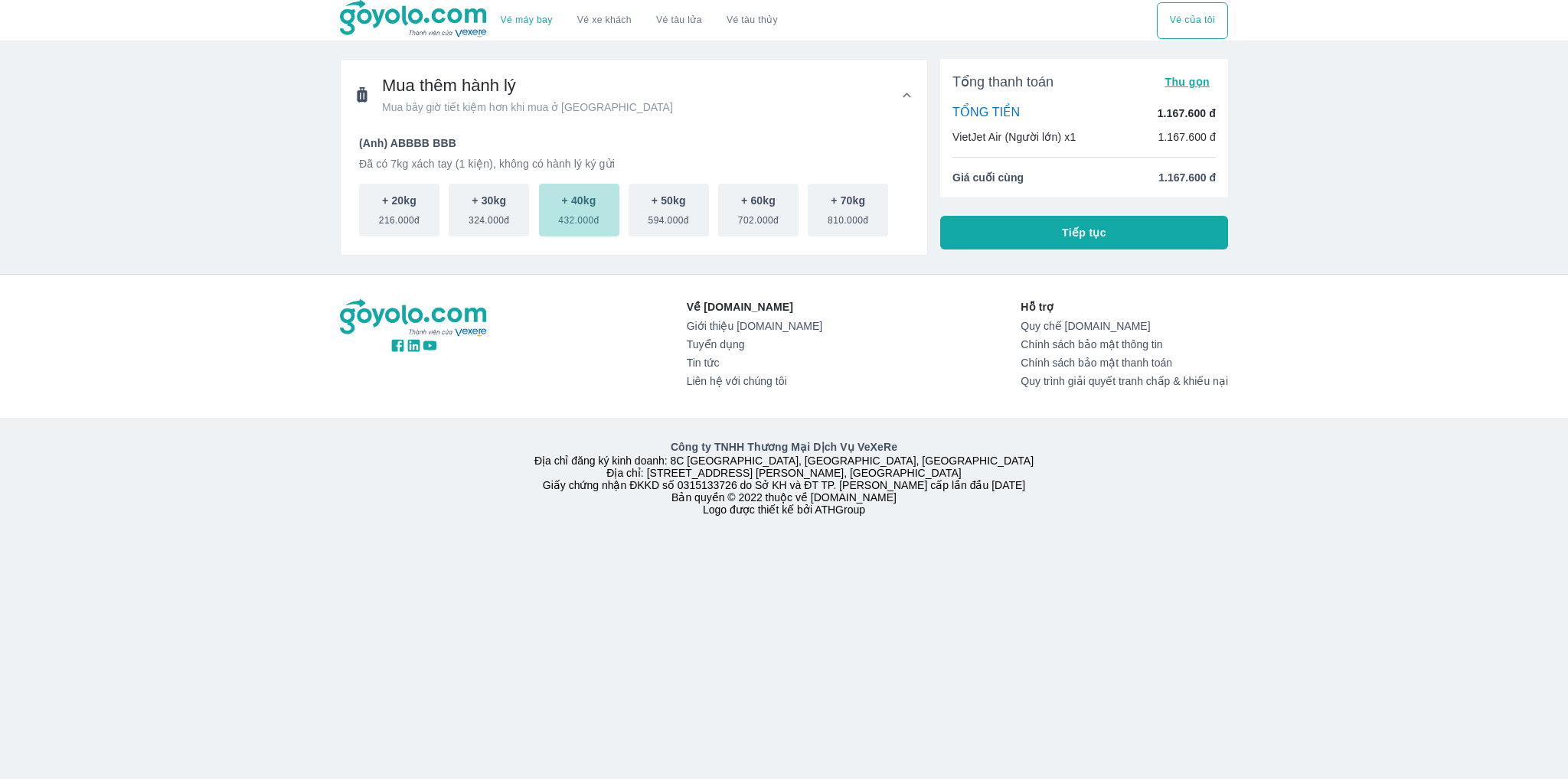
click at [574, 206] on p "+ 40kg" at bounding box center [579, 200] width 35 height 15
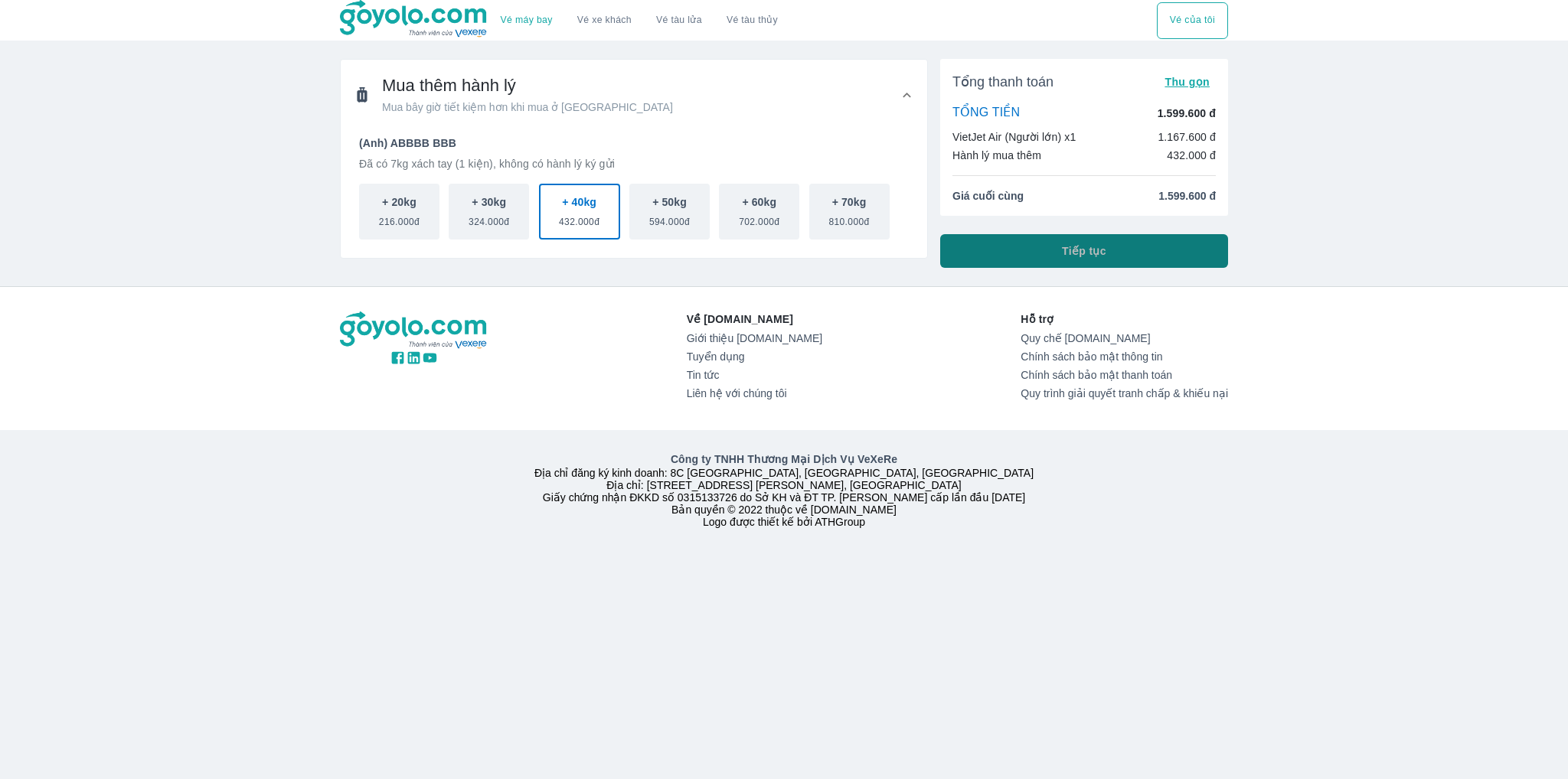
click at [1017, 252] on button "Tiếp tục" at bounding box center [1084, 251] width 288 height 34
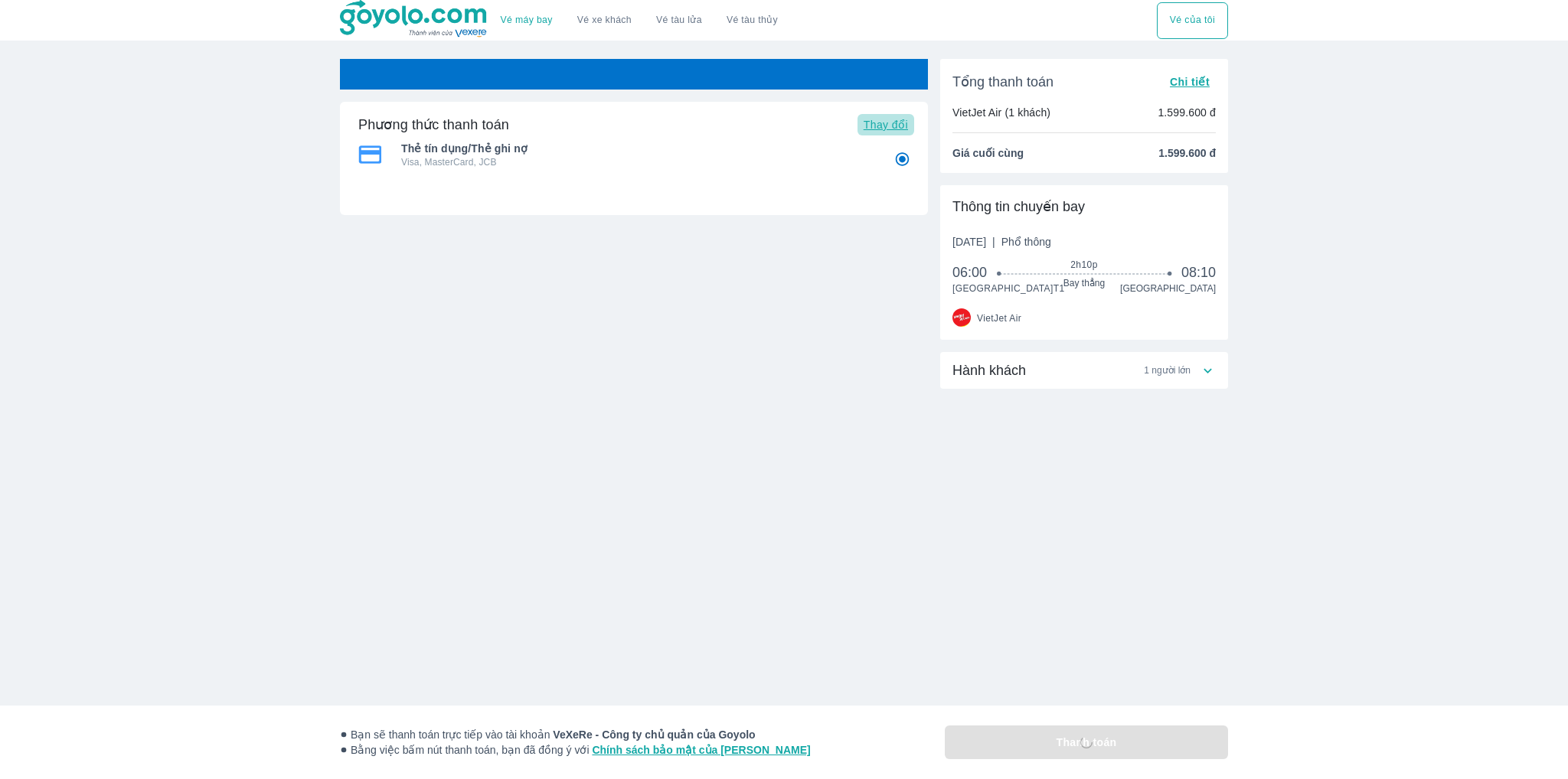
click at [889, 132] on button "Thay đổi" at bounding box center [886, 125] width 57 height 21
radio input "false"
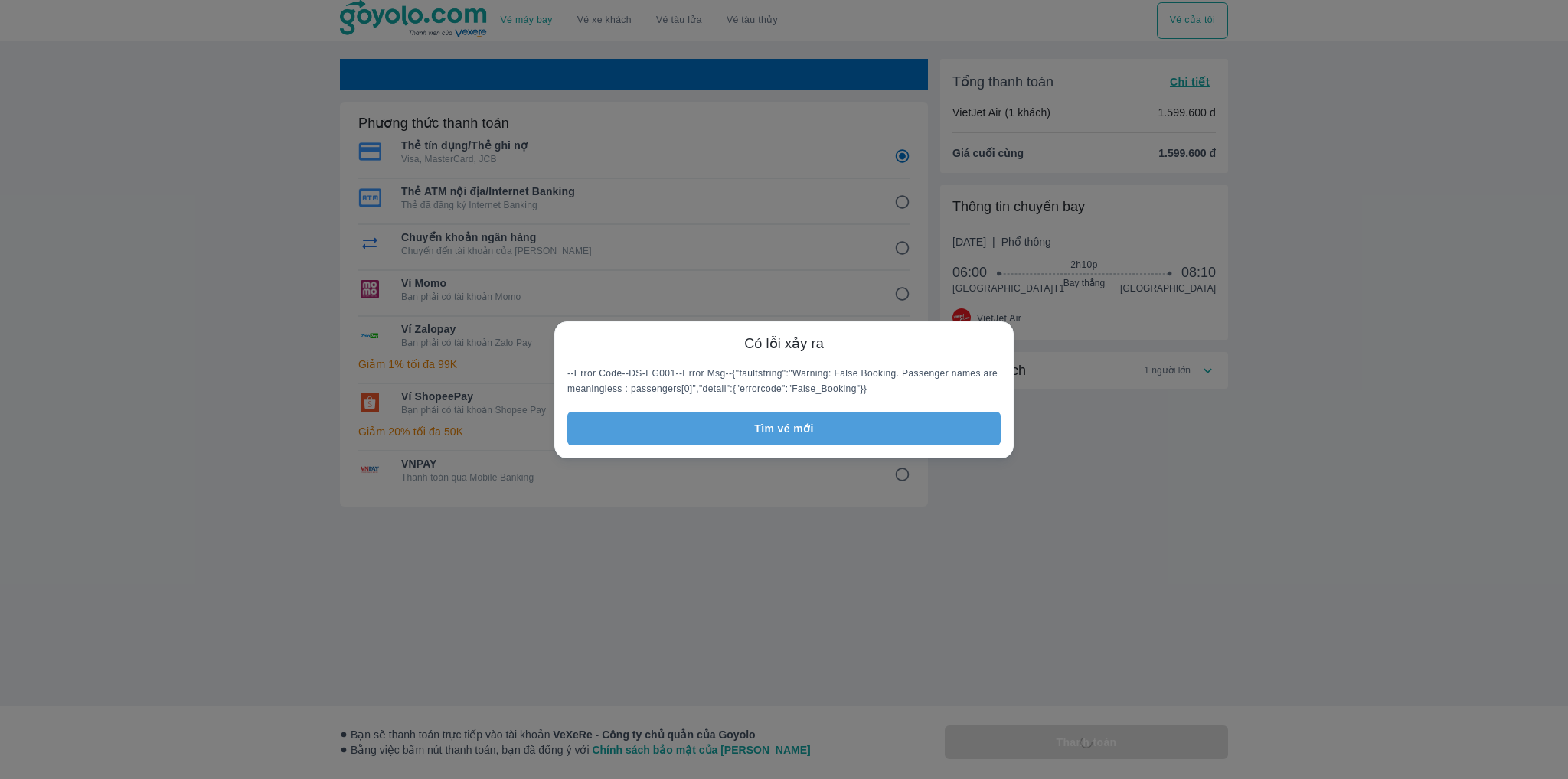
click at [761, 442] on button "Tìm vé mới" at bounding box center [784, 429] width 433 height 34
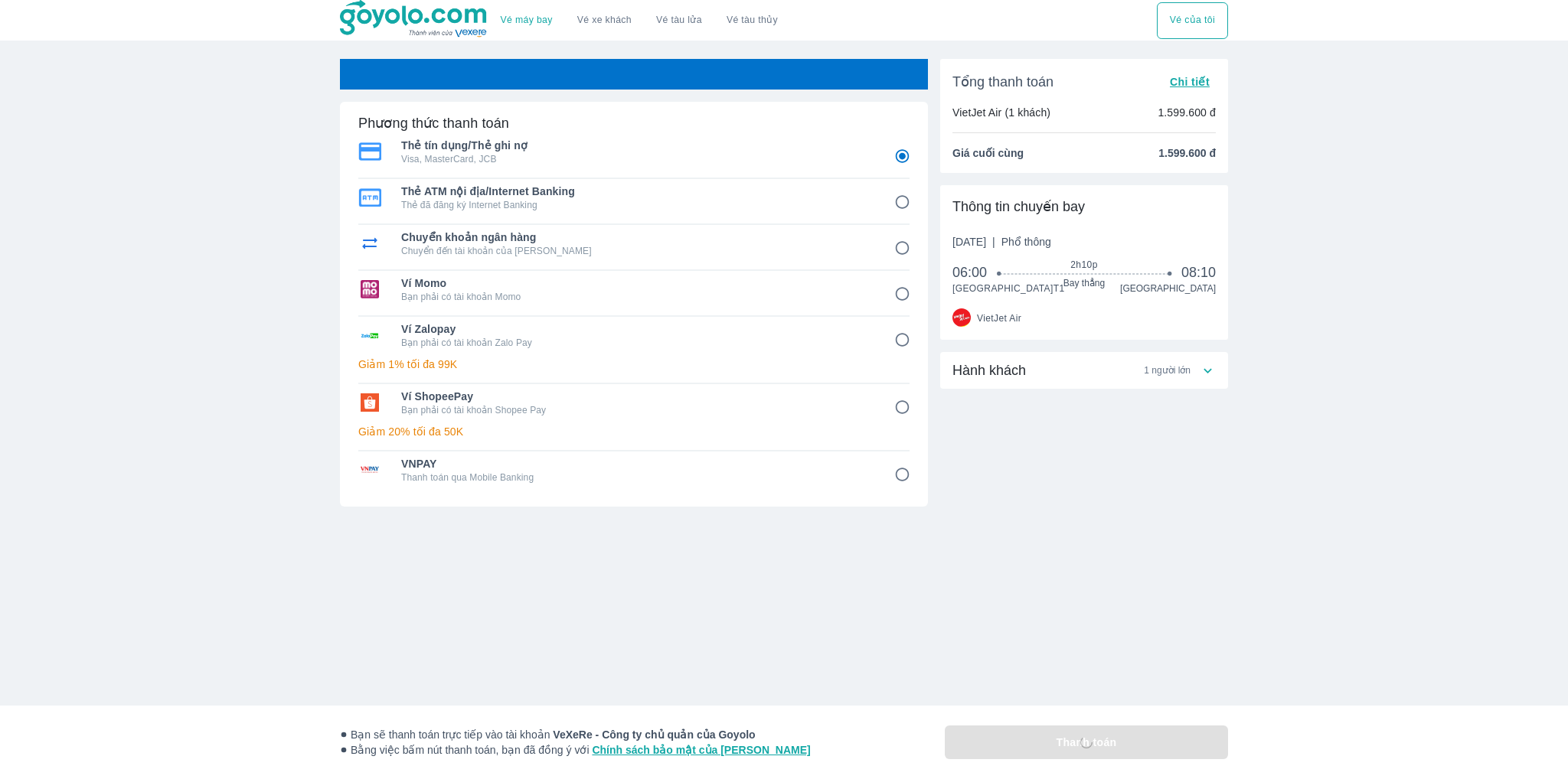
click at [1065, 380] on div "Hành khách 1 người lớn" at bounding box center [1076, 370] width 248 height 19
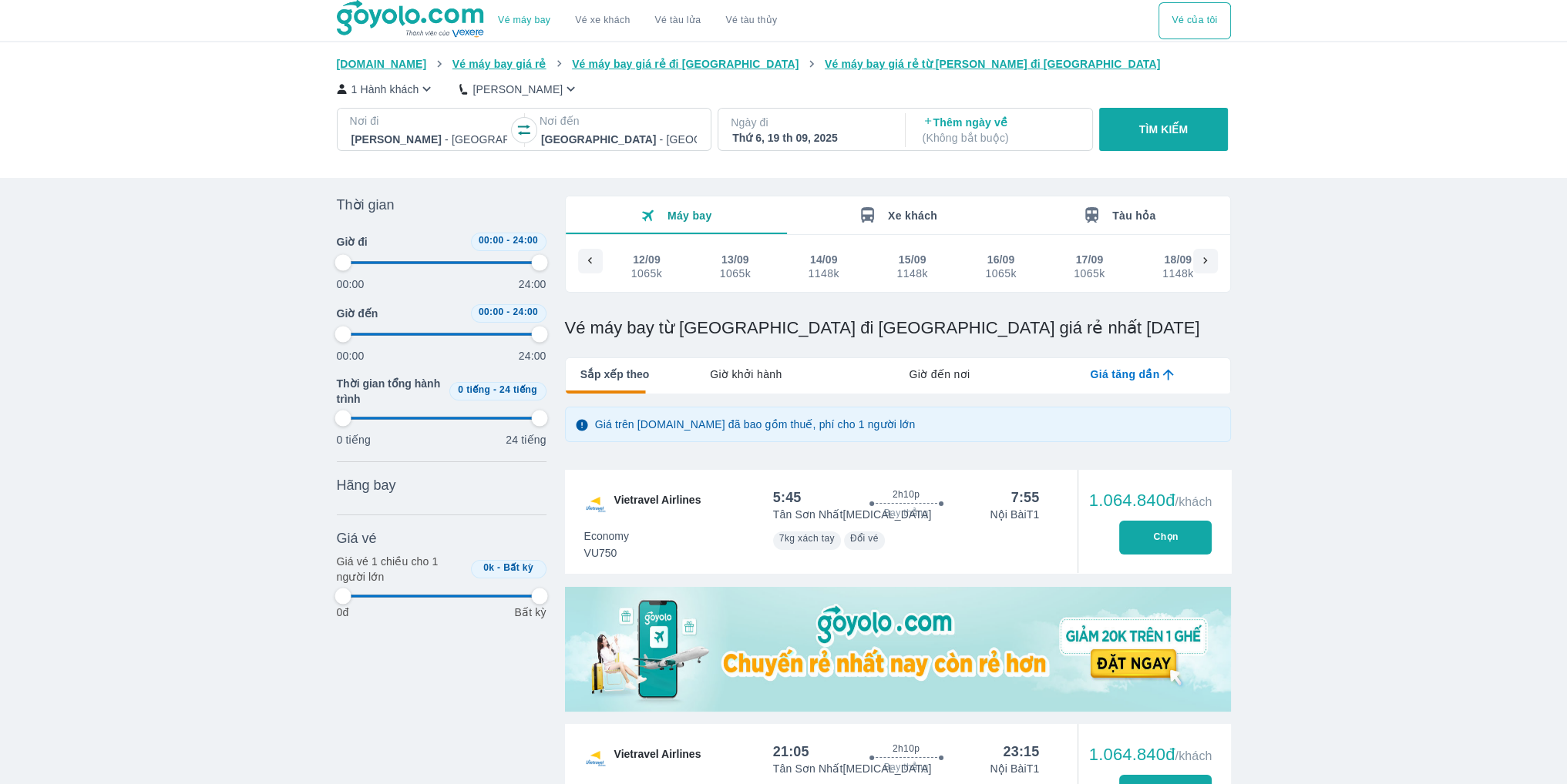
scroll to position [0, 128]
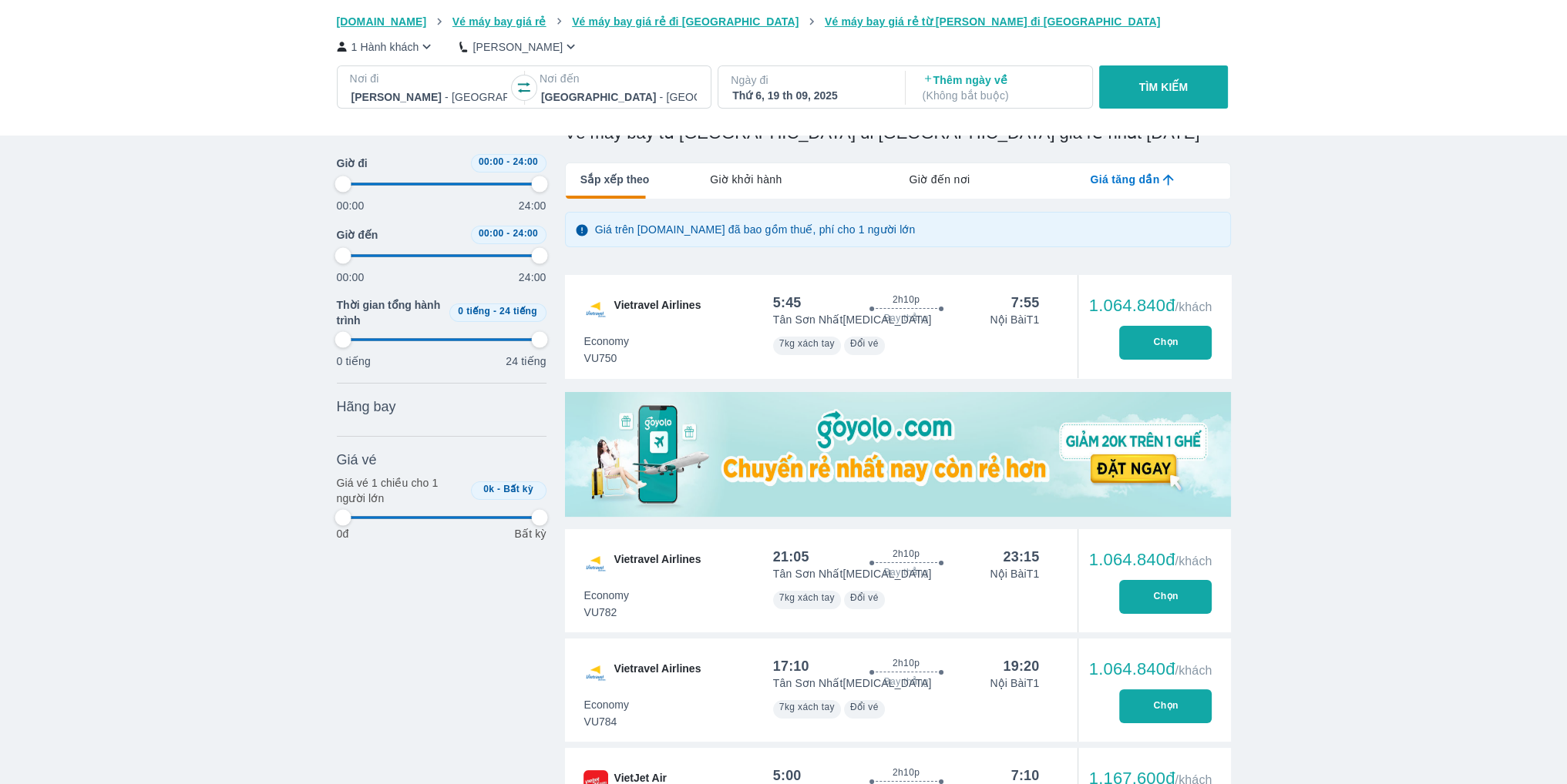
type input "97.9166666666667"
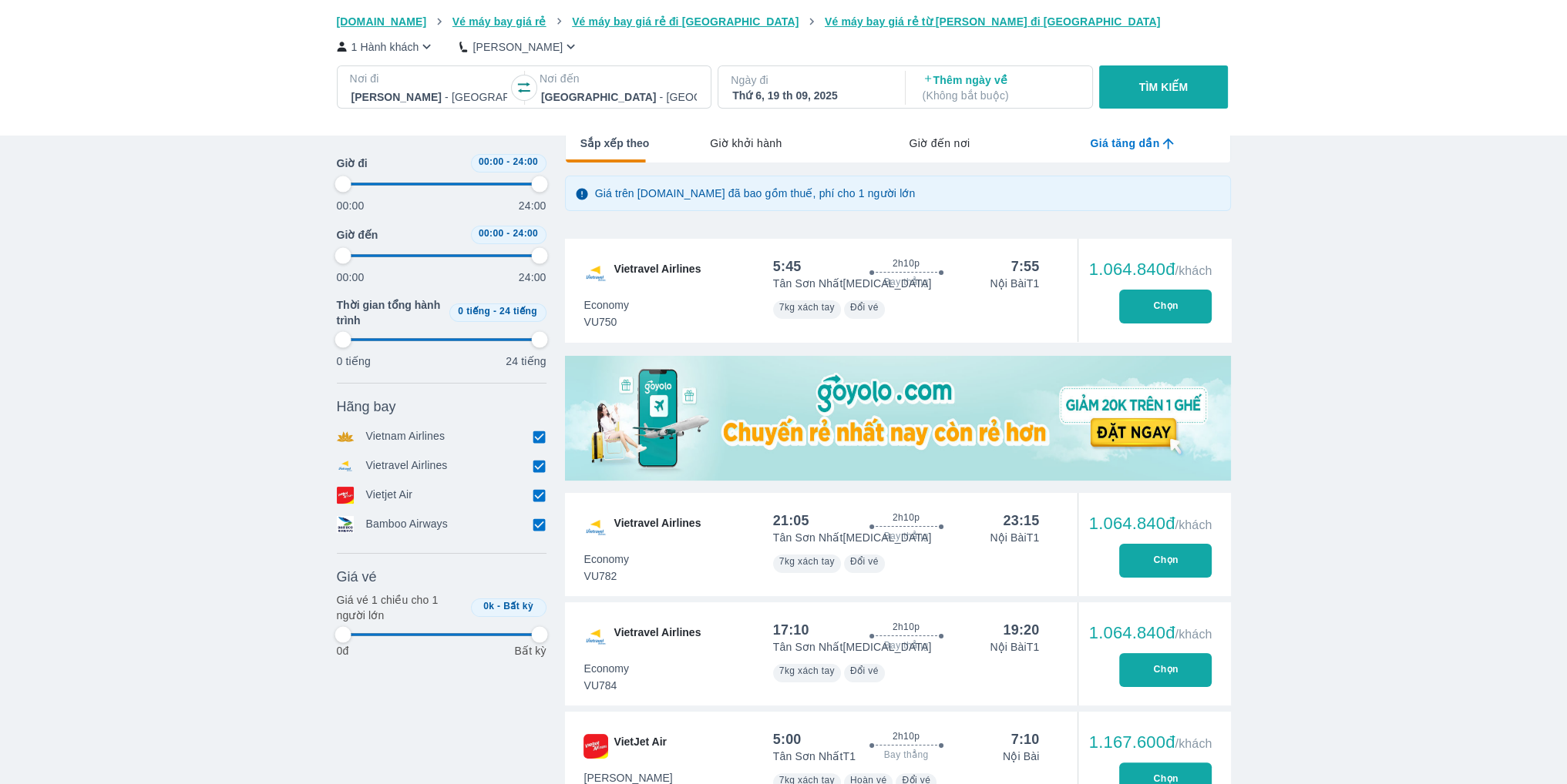
type input "97.9166666666667"
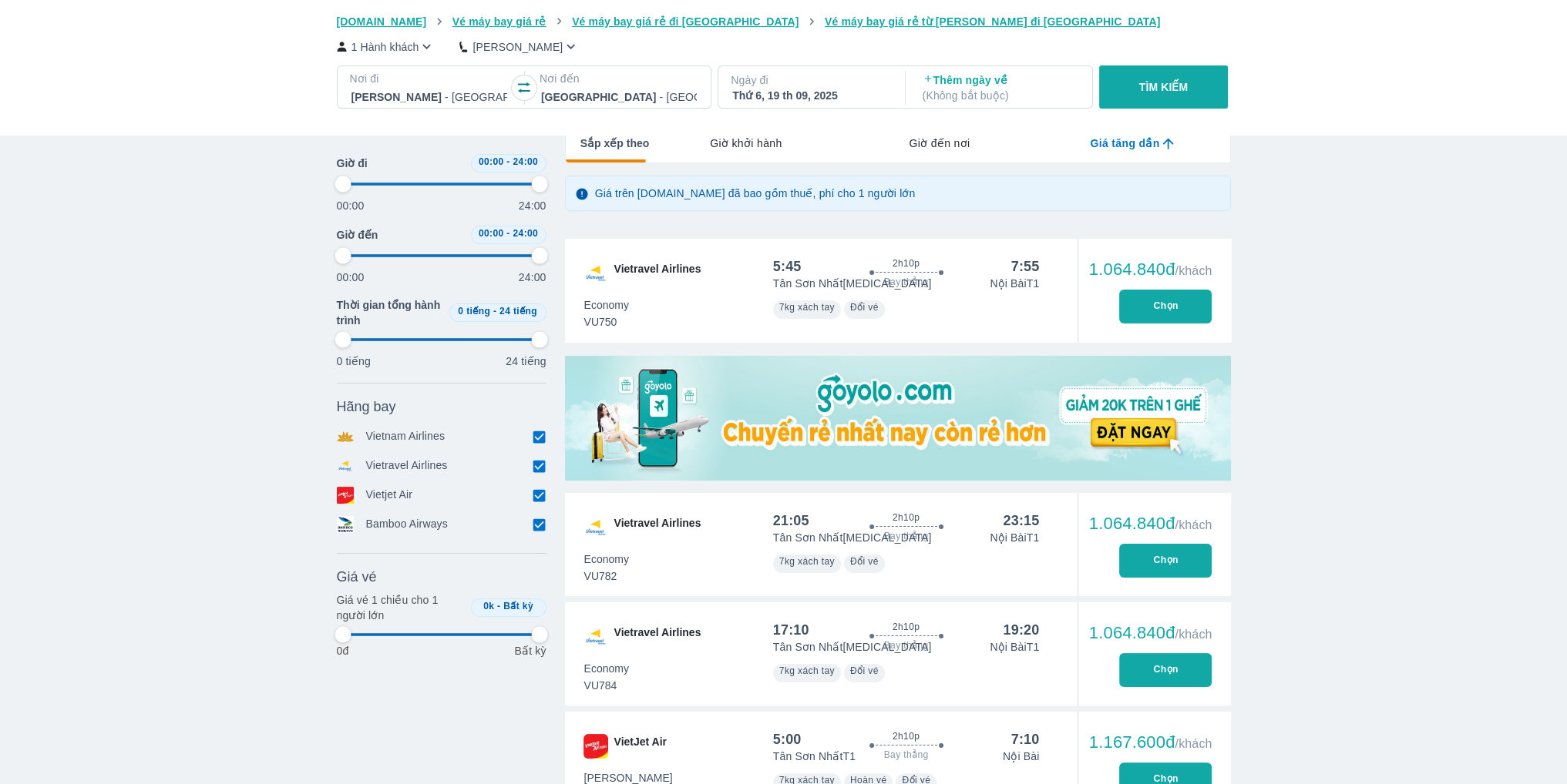
type input "97.9166666666667"
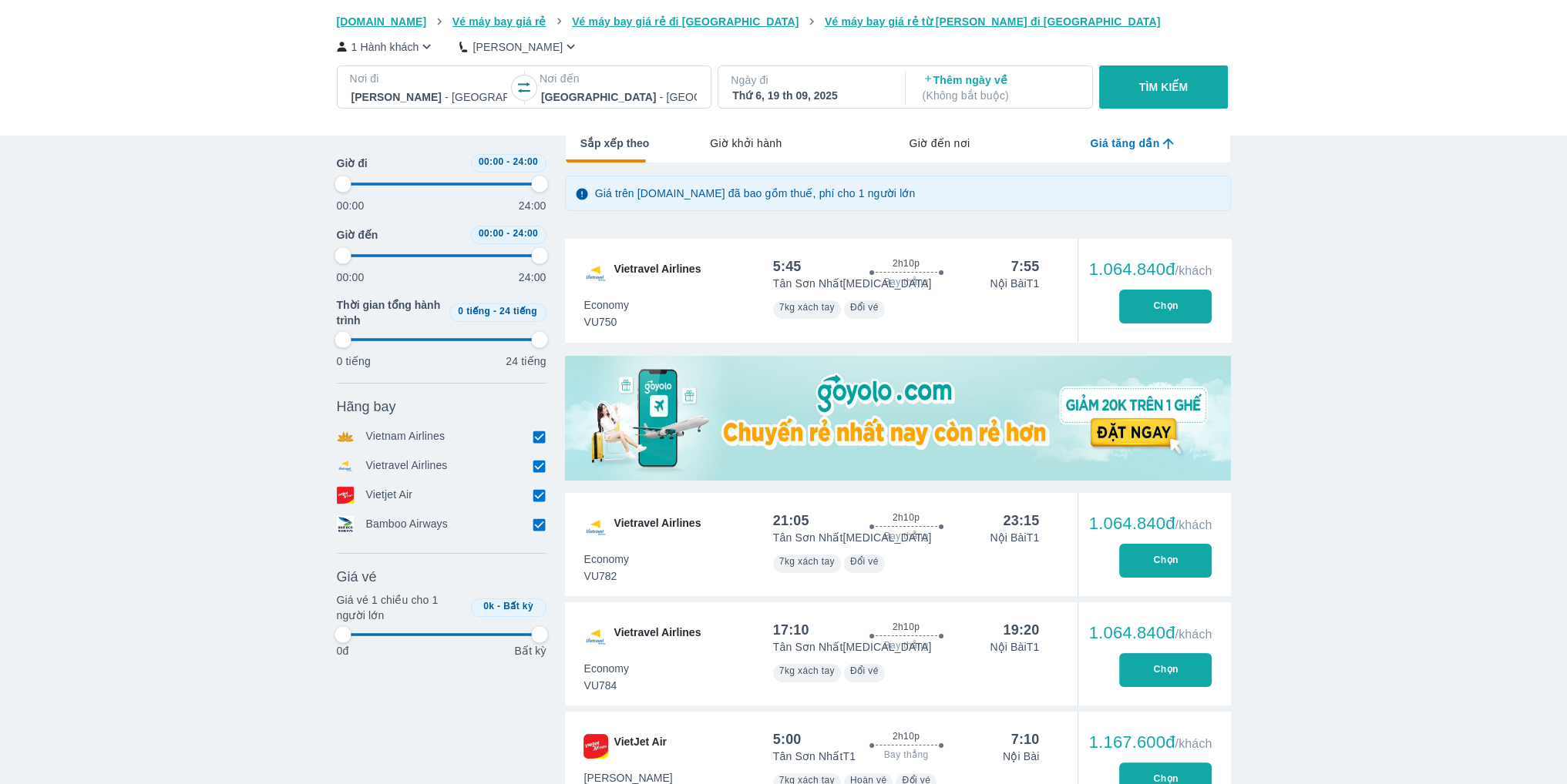
type input "97.9166666666667"
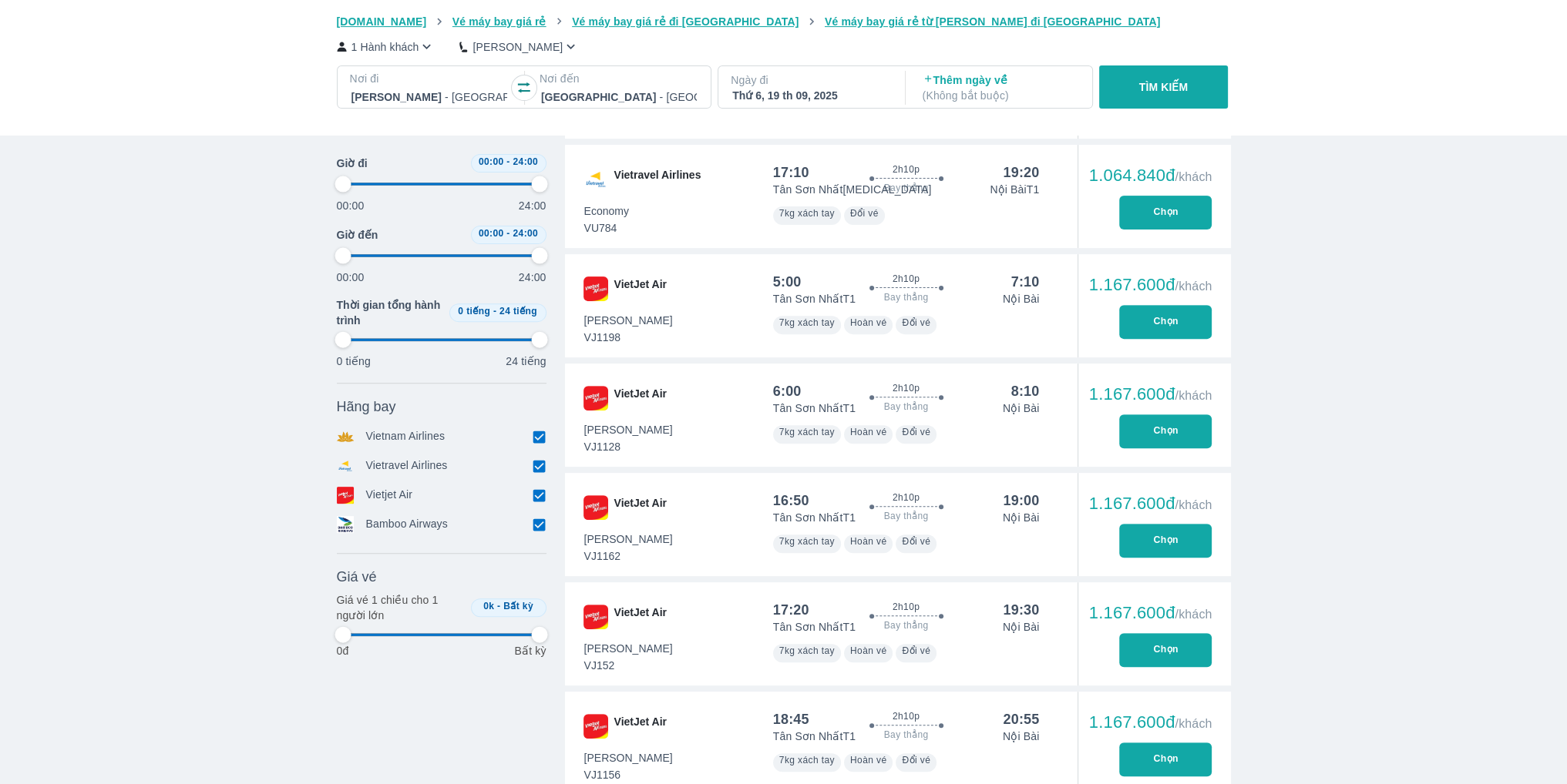
scroll to position [667, 0]
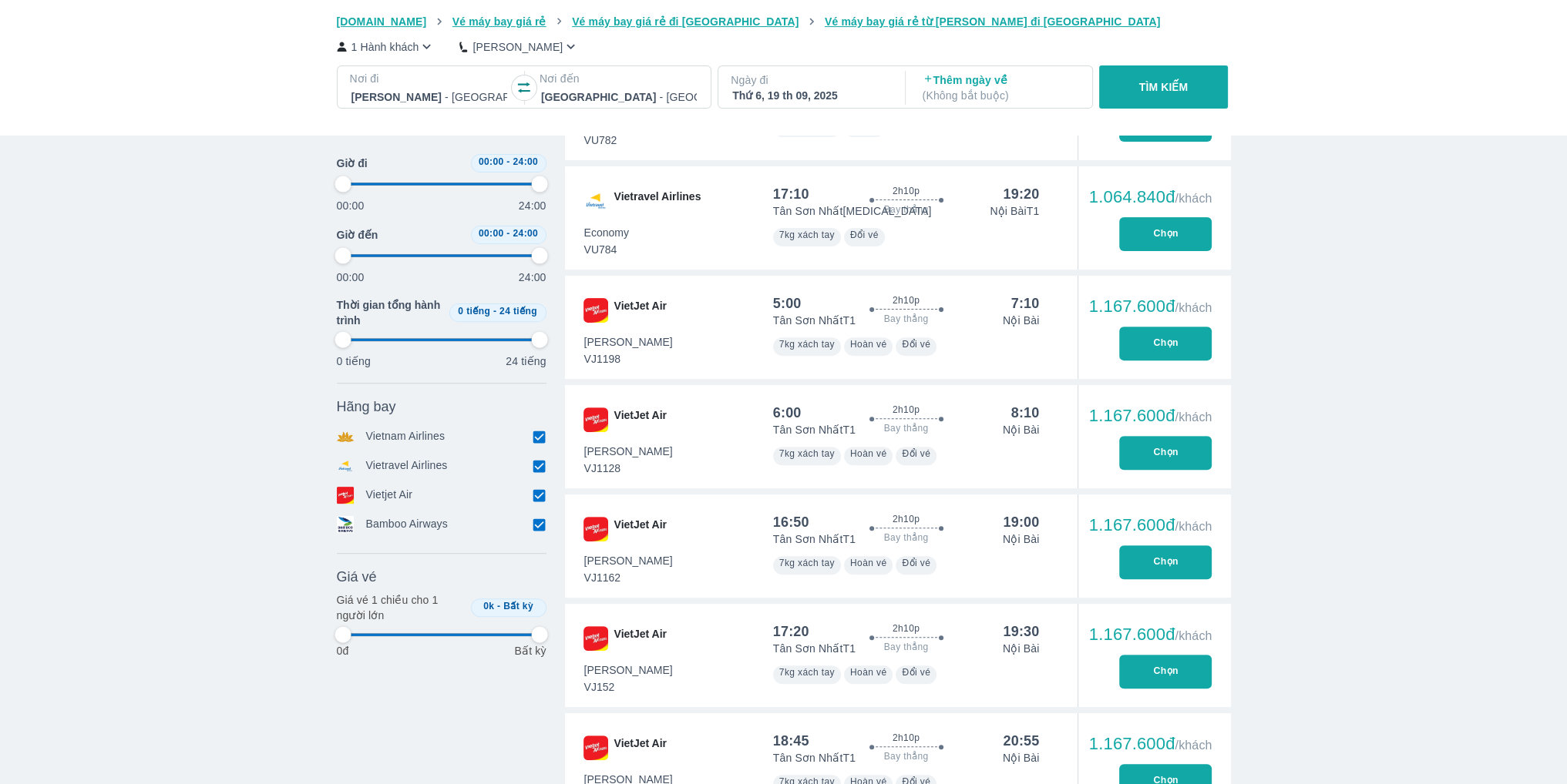
type input "97.9166666666667"
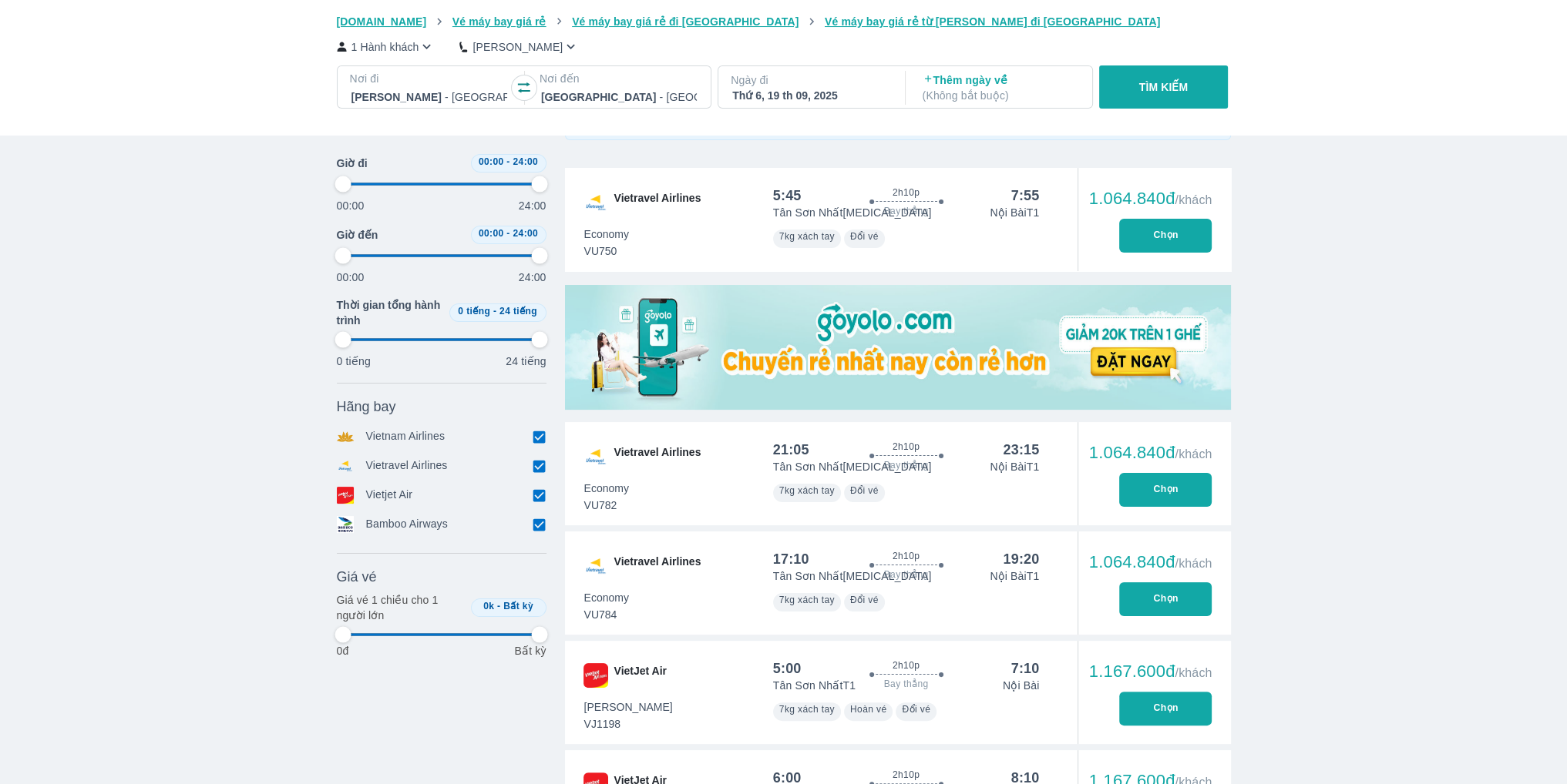
type input "97.9166666666667"
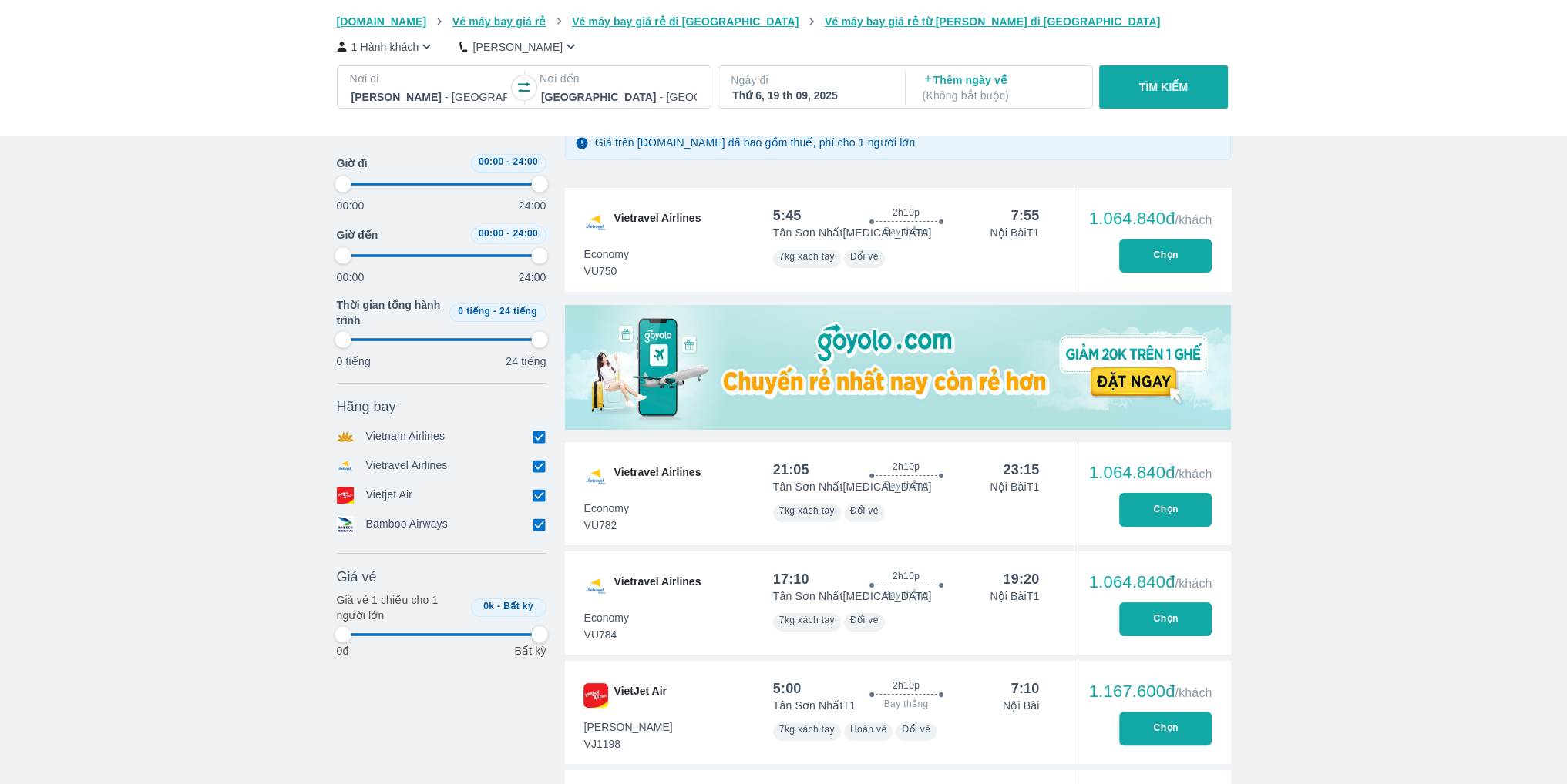
scroll to position [281, 0]
type input "97.9166666666667"
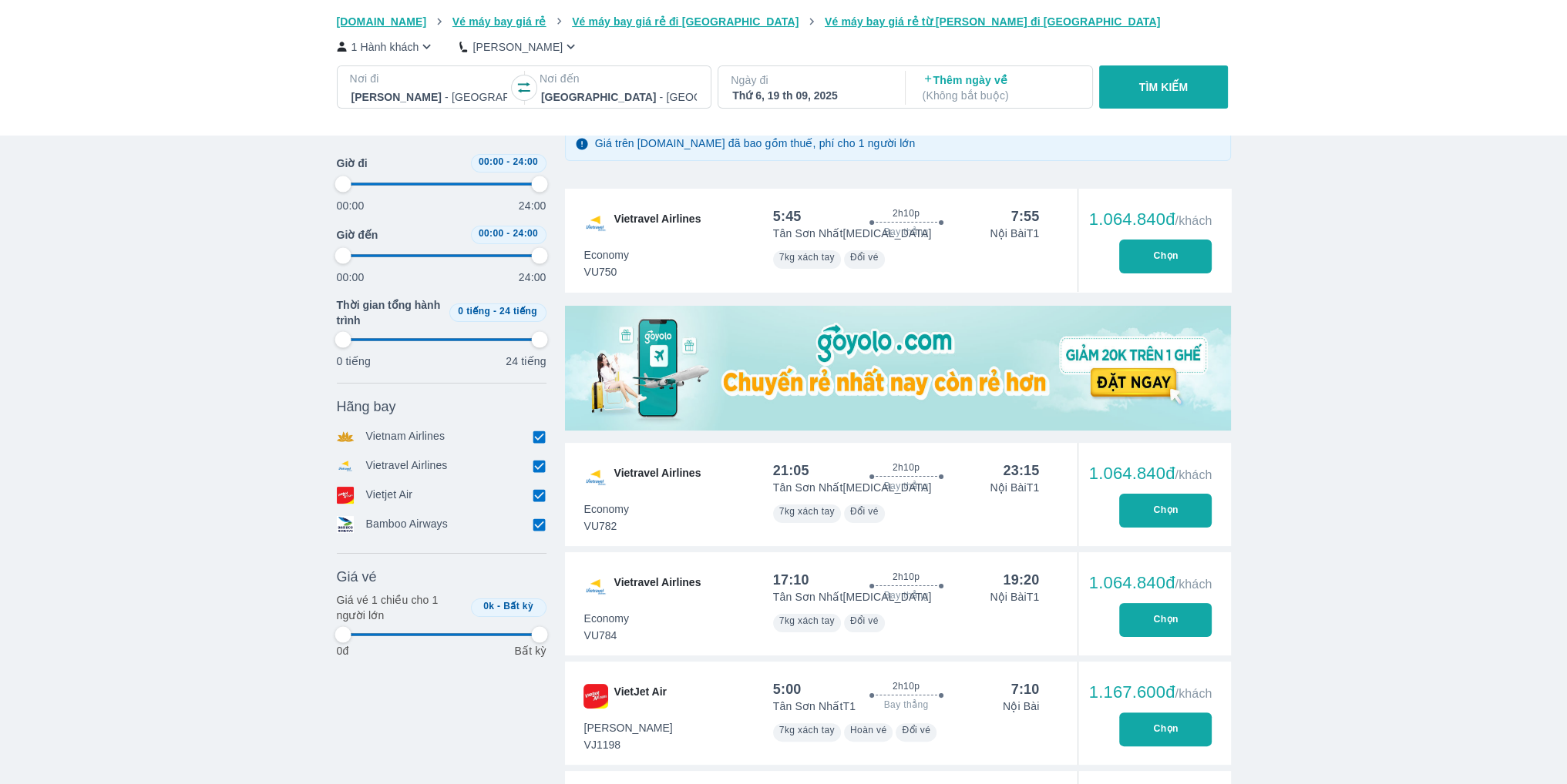
type input "97.9166666666667"
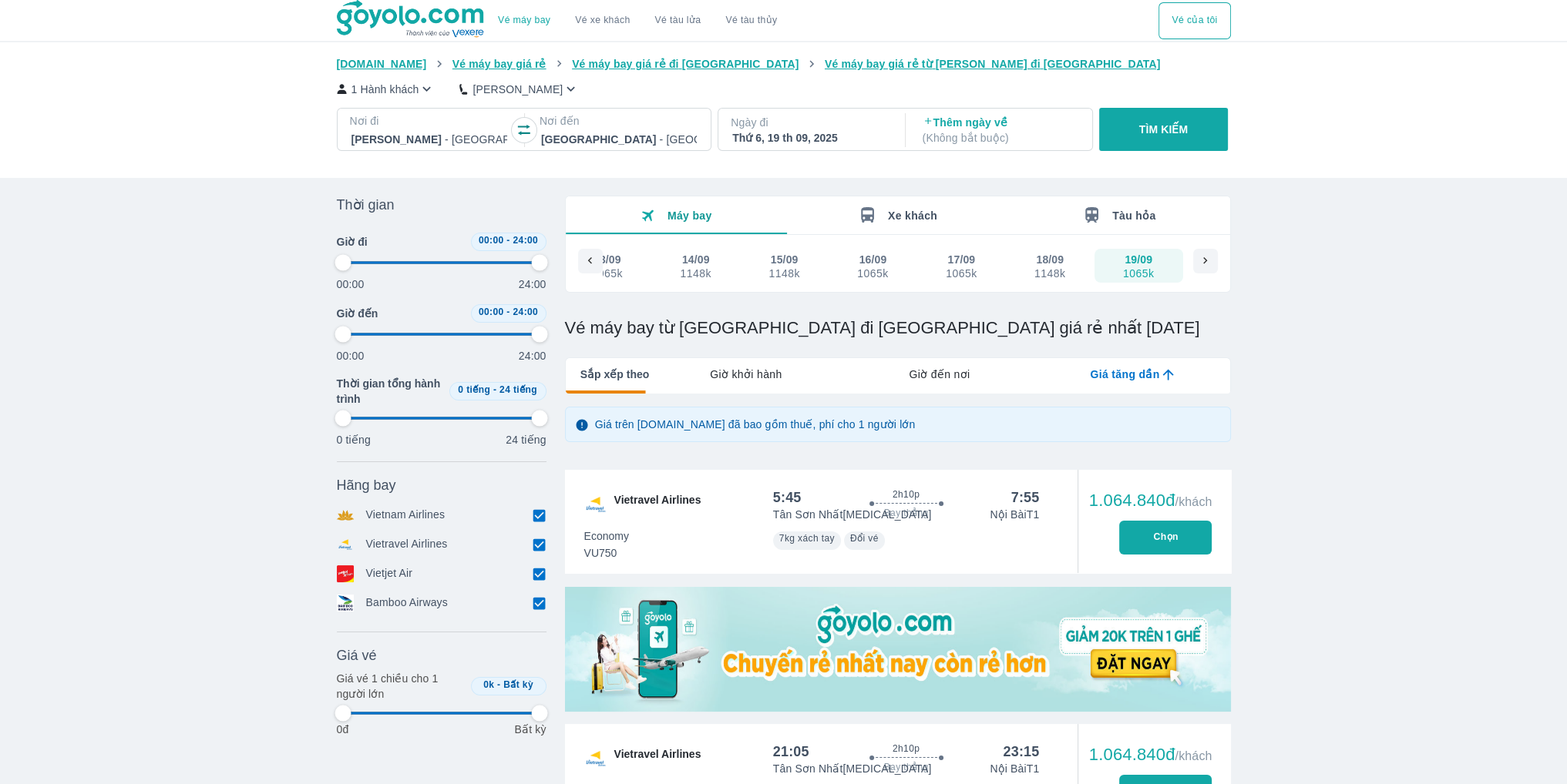
click at [418, 24] on img at bounding box center [411, 19] width 149 height 38
type input "97.9166666666667"
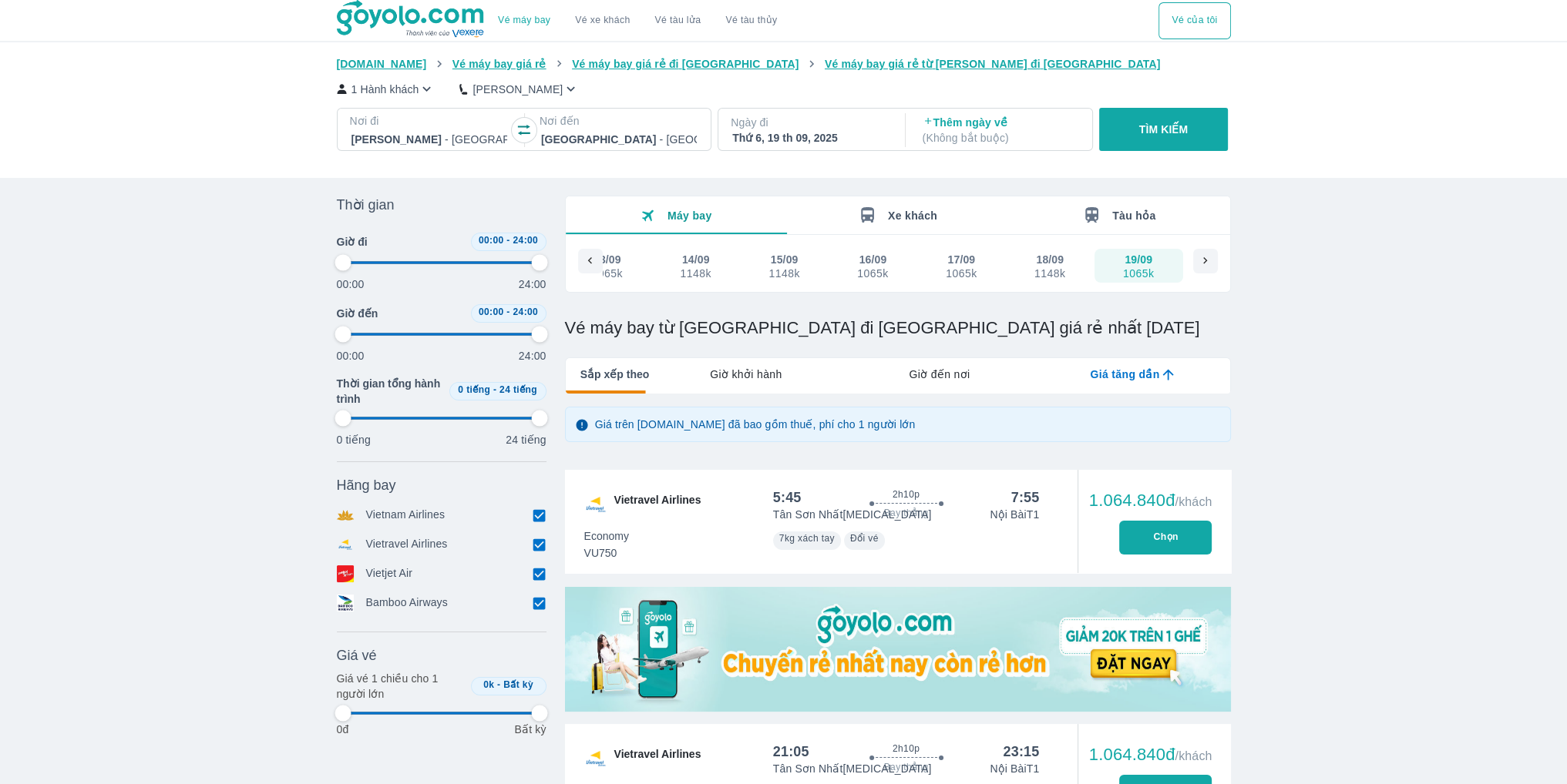
type input "97.9166666666667"
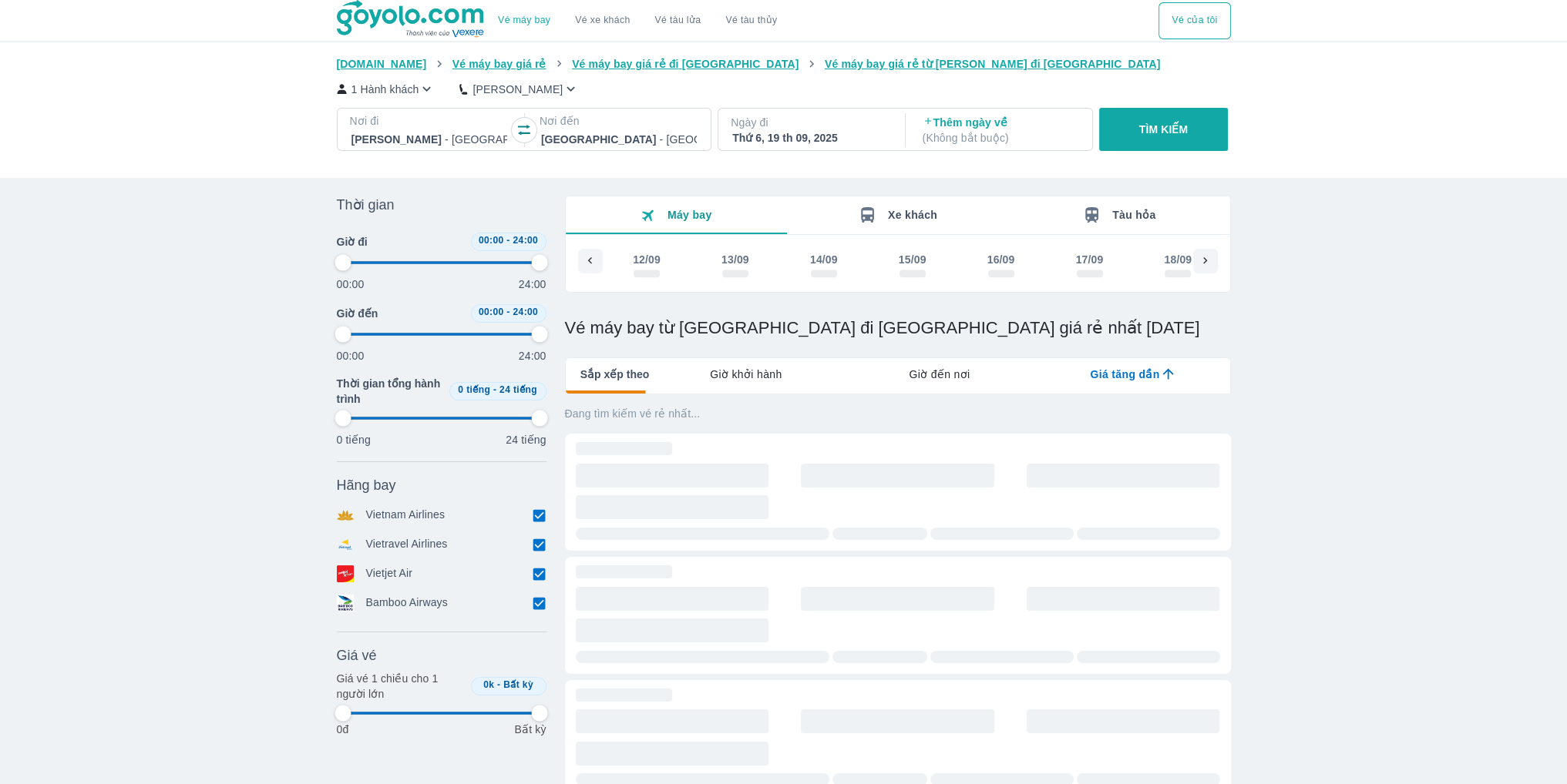
type input "97.9166666666667"
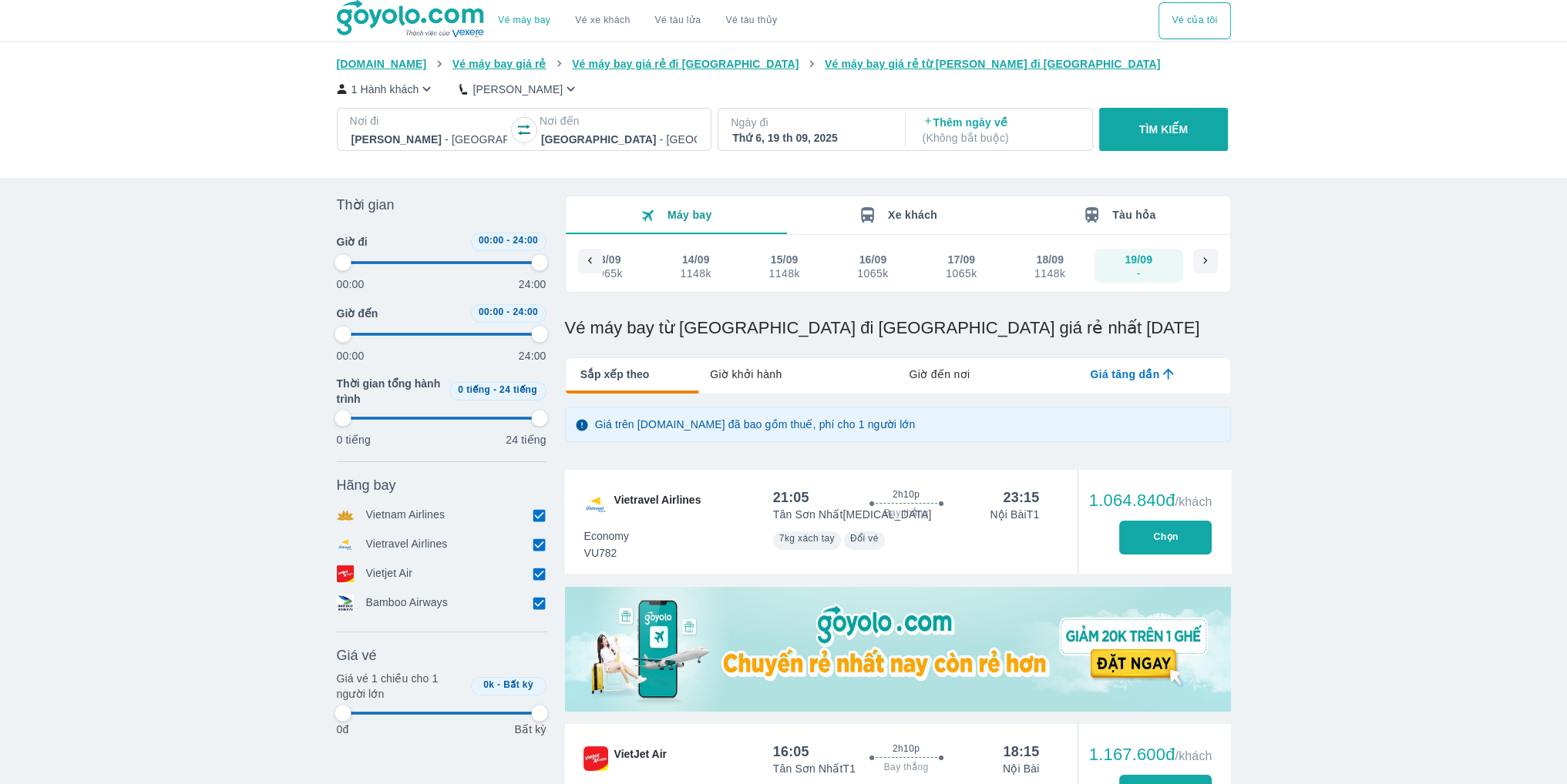
type input "97.9166666666667"
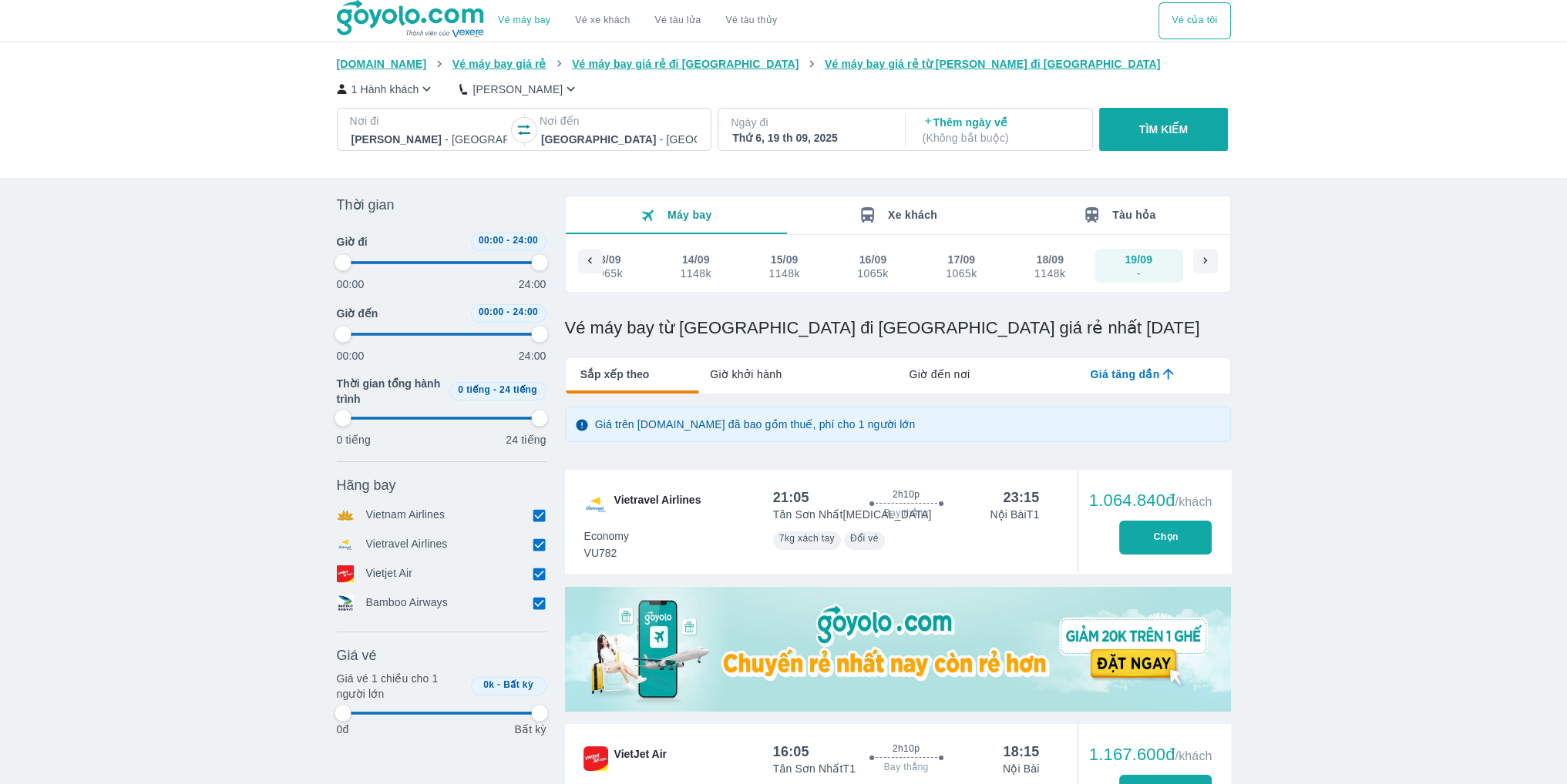
type input "97.9166666666667"
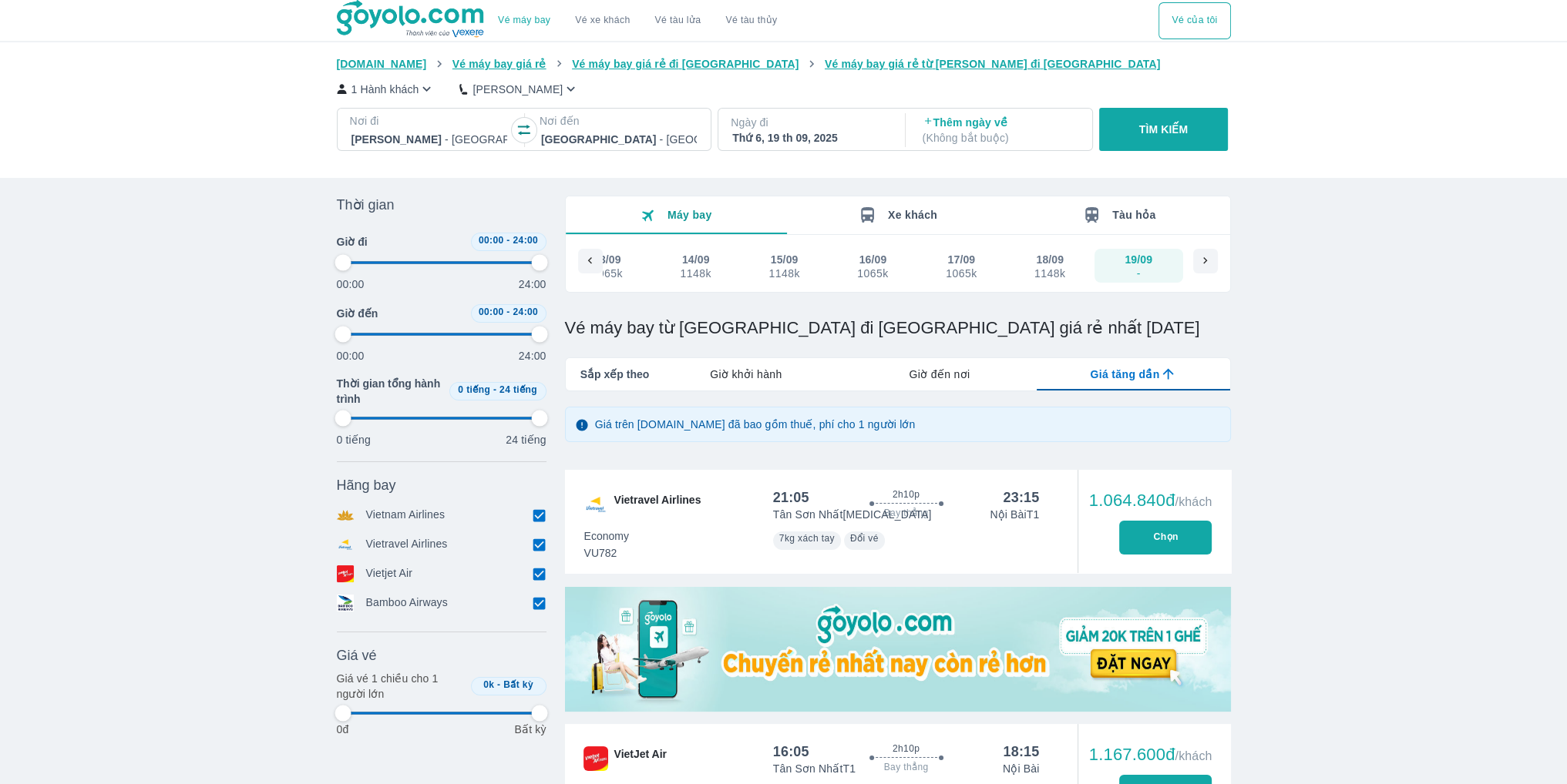
type input "97.9166666666667"
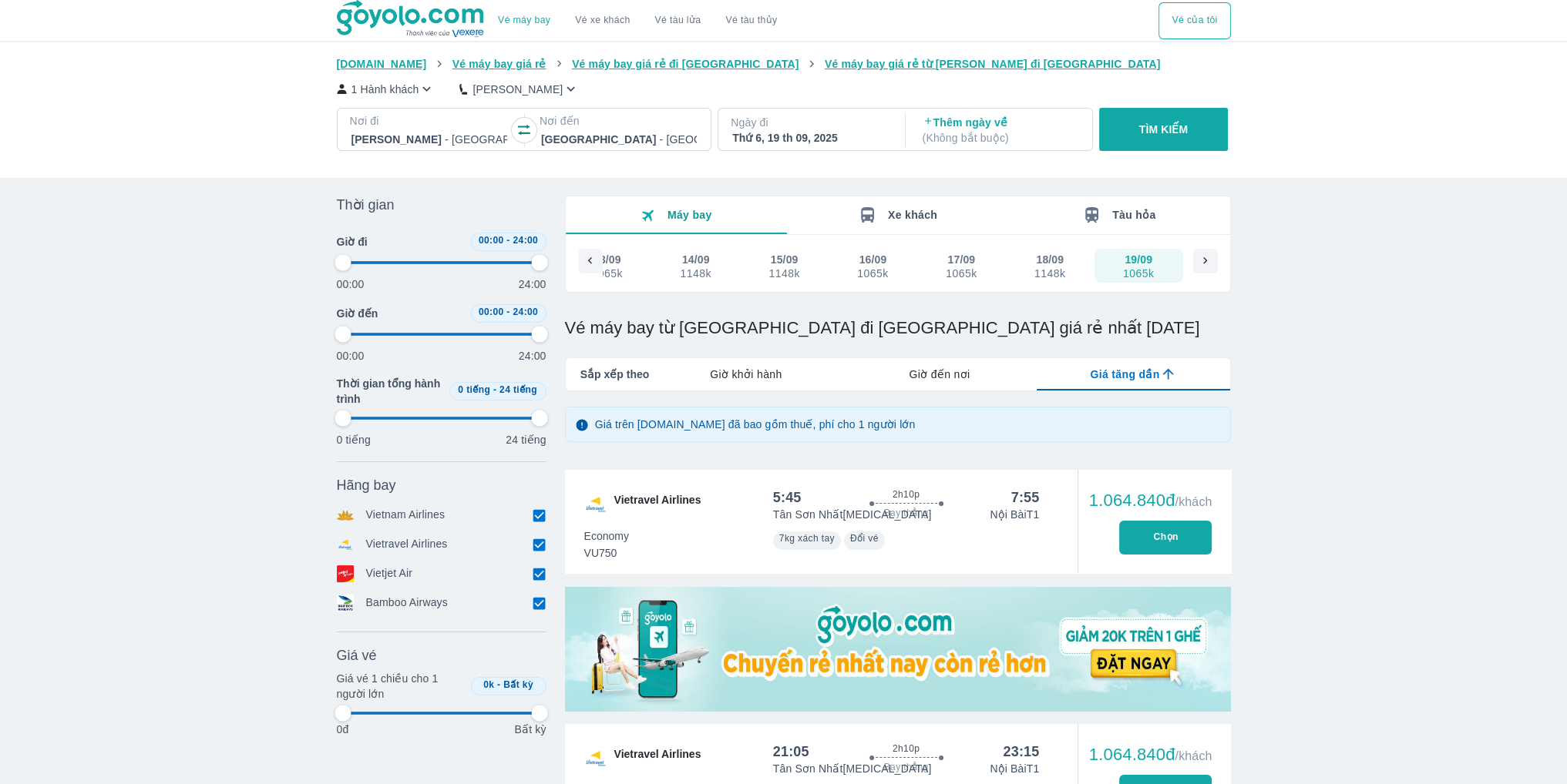
type input "97.9166666666667"
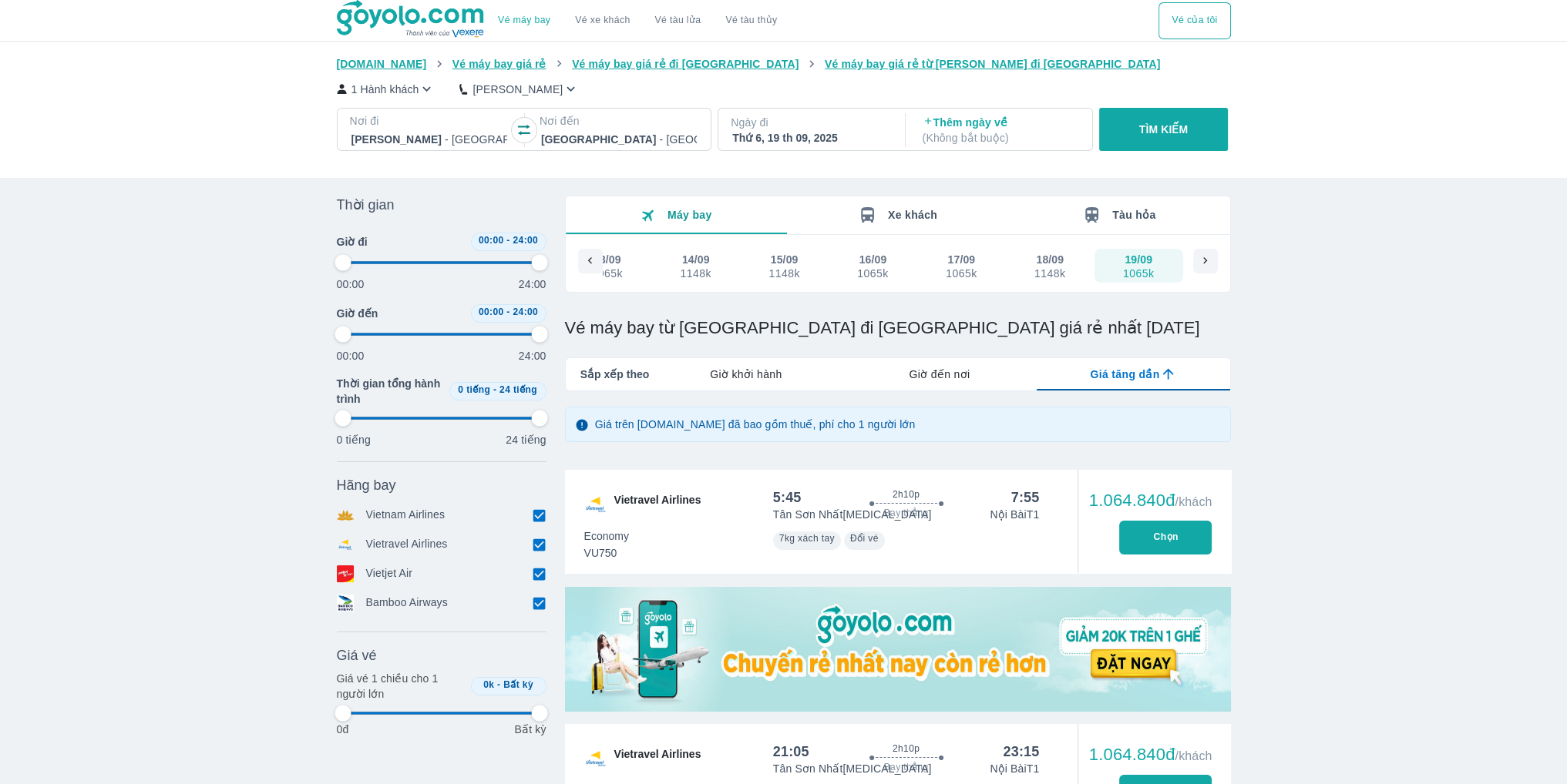
type input "97.9166666666667"
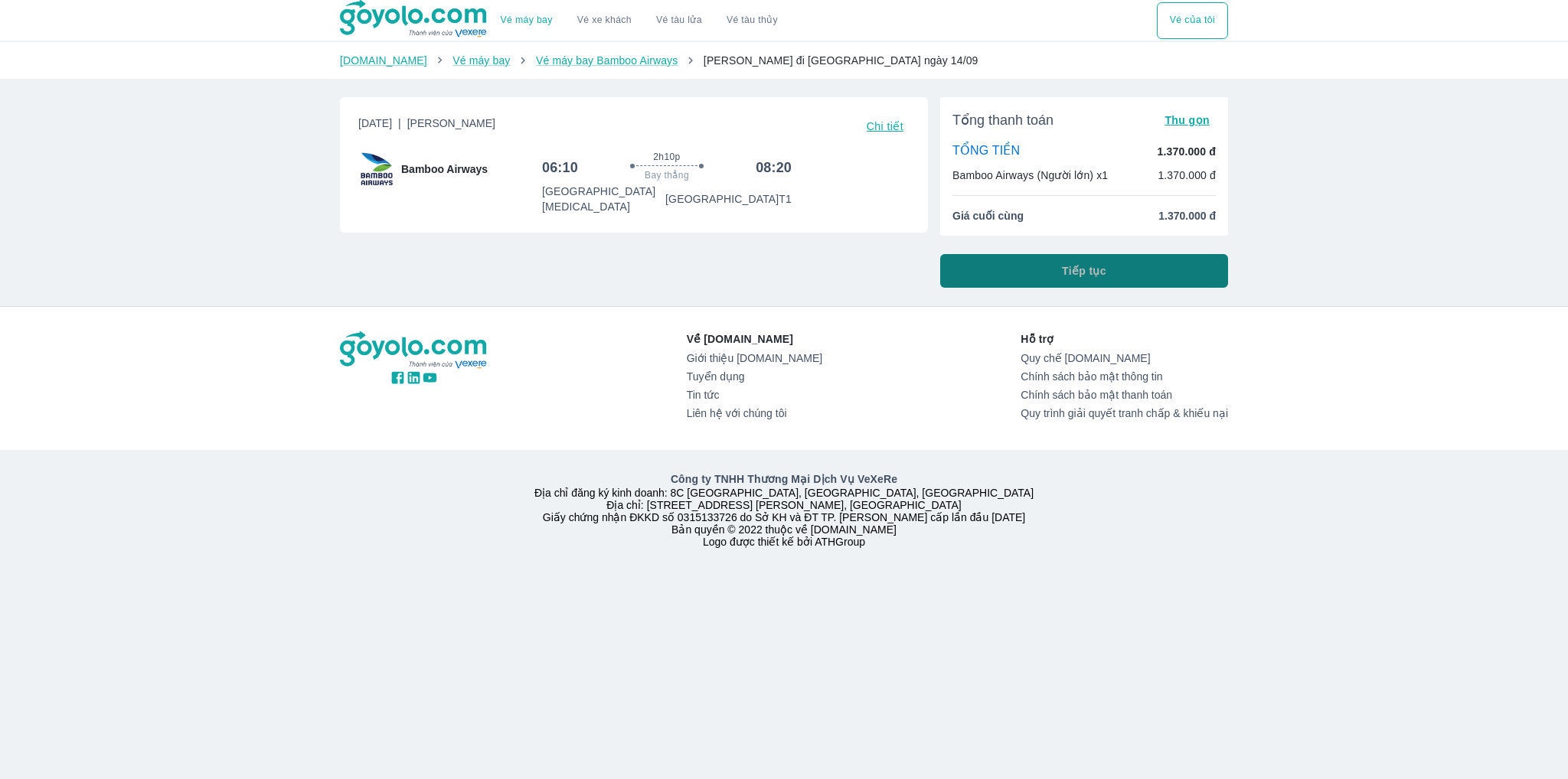
click at [1020, 276] on button "Tiếp tục" at bounding box center [1084, 271] width 288 height 34
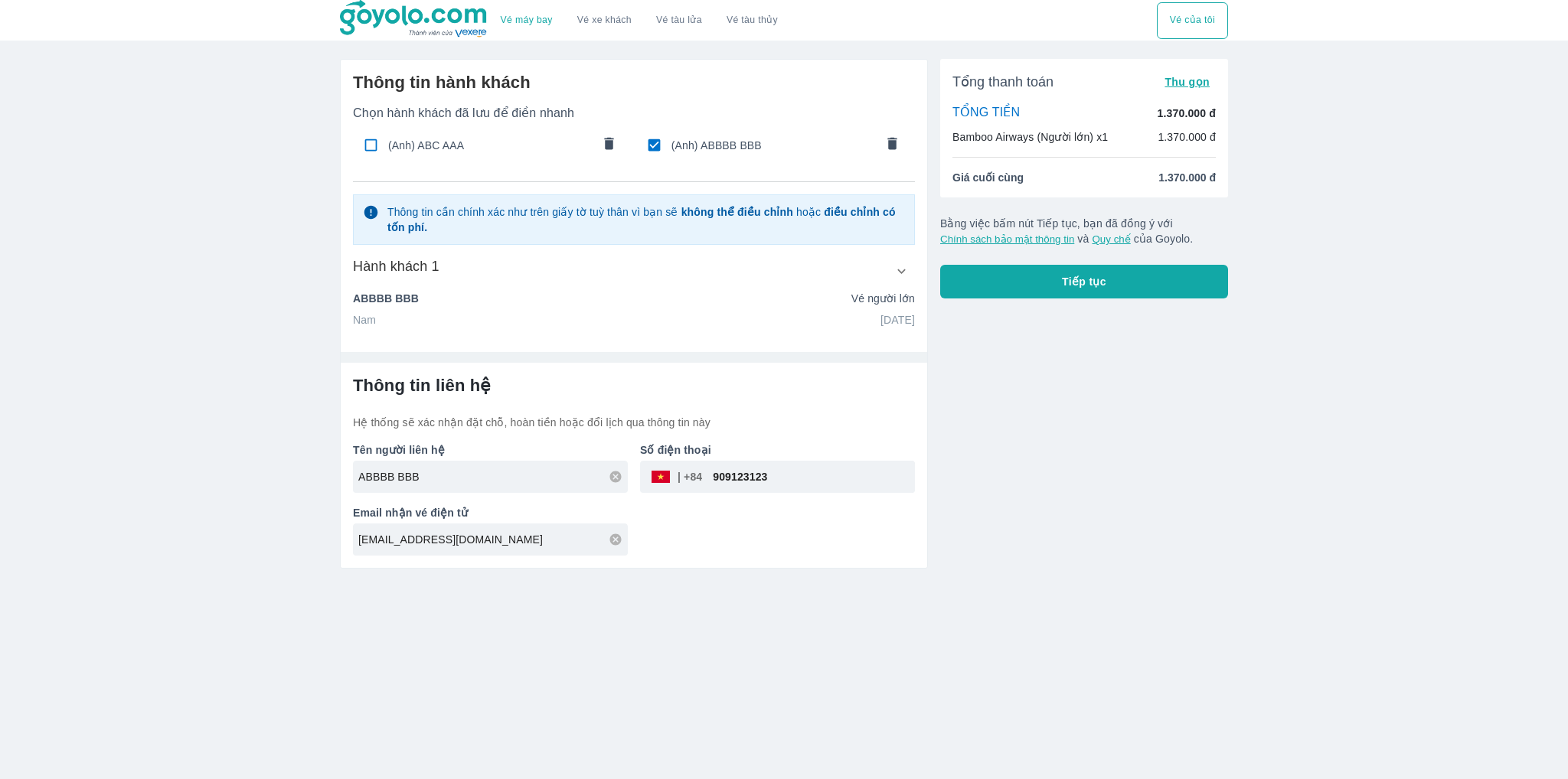
click at [1079, 276] on span "Tiếp tục" at bounding box center [1084, 281] width 44 height 15
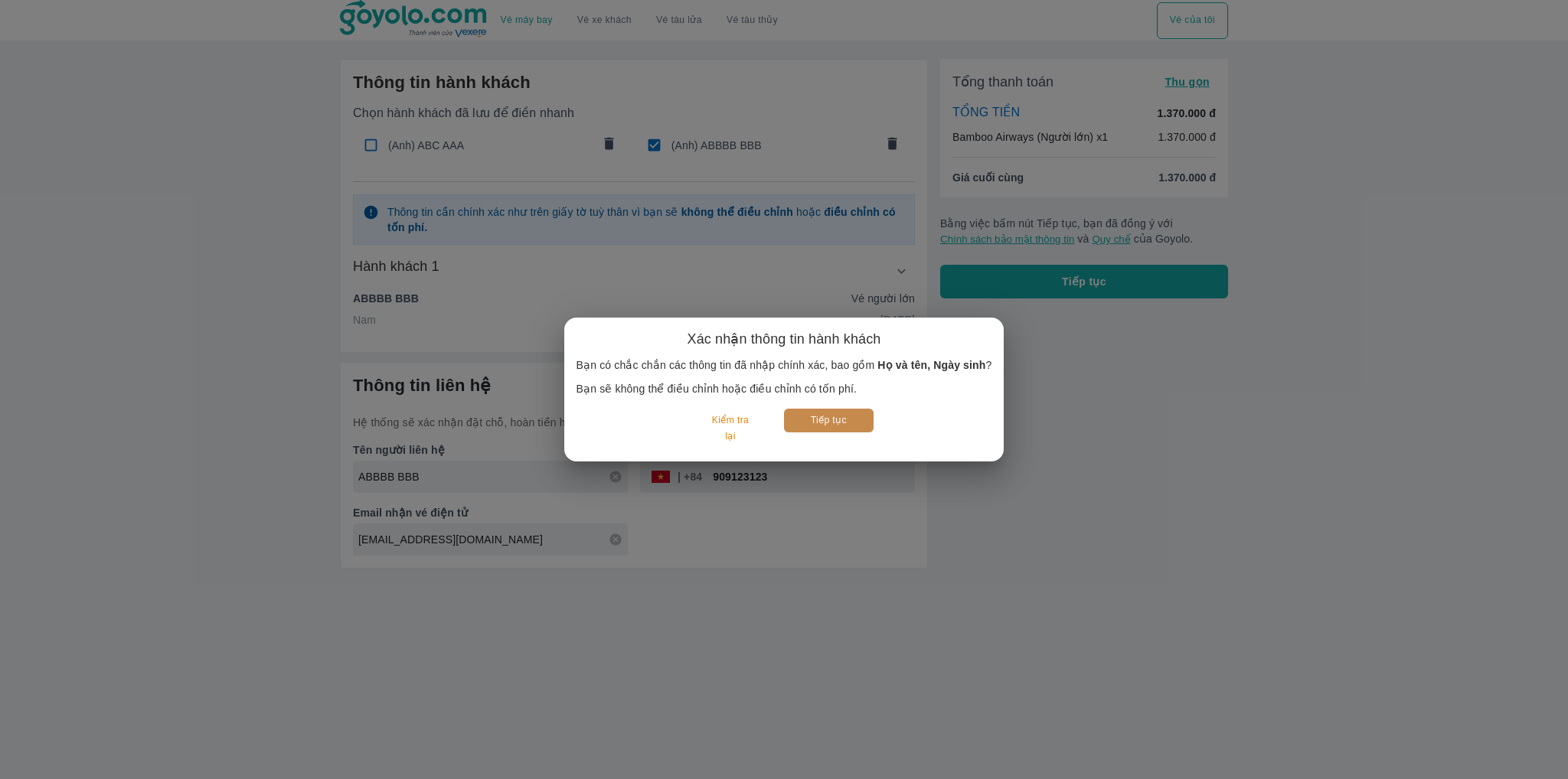
click at [823, 419] on button "Tiếp tục" at bounding box center [828, 421] width 90 height 24
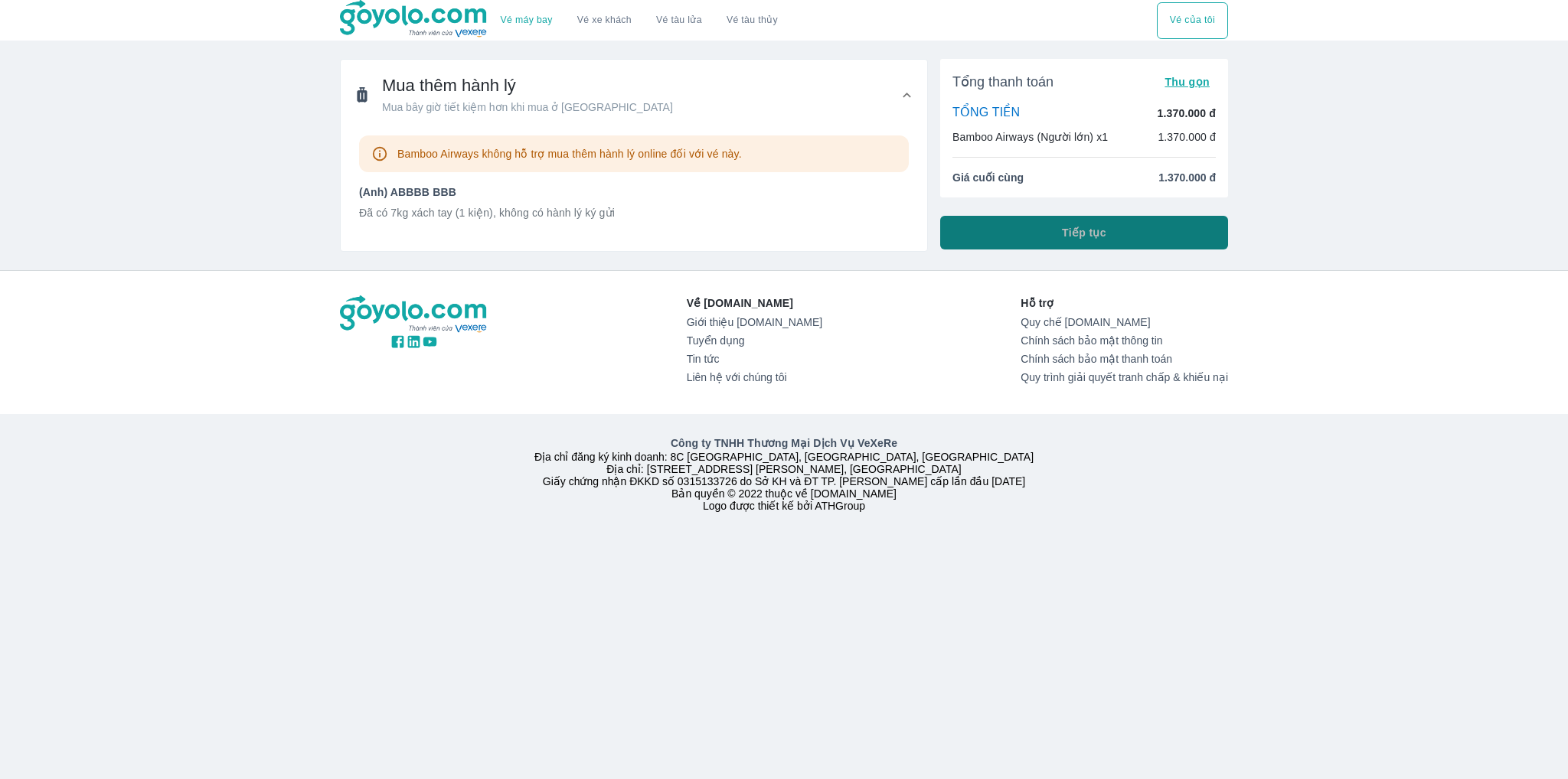
click at [1027, 226] on button "Tiếp tục" at bounding box center [1084, 232] width 288 height 34
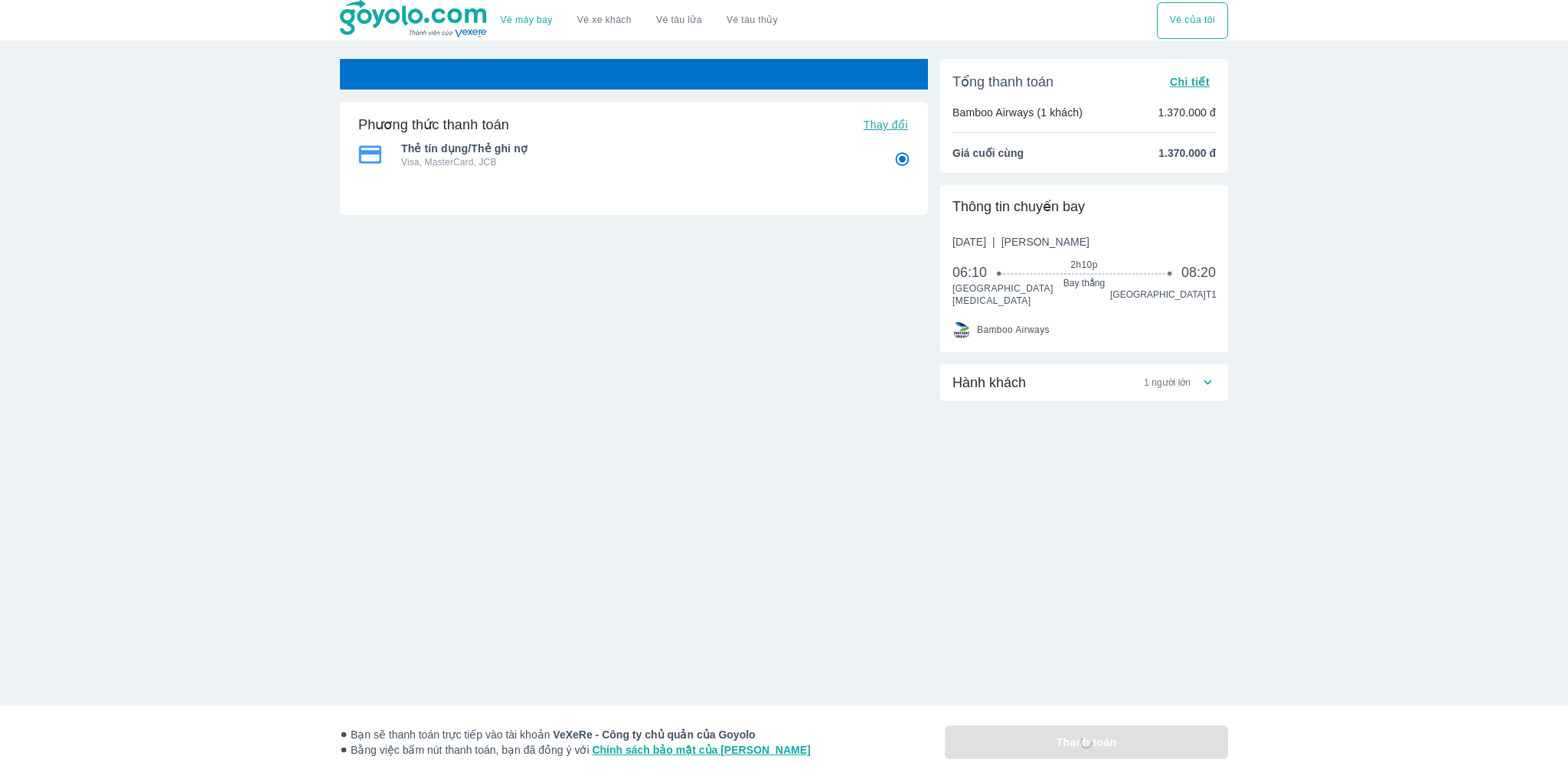
radio input "false"
